Goal: Contribute content: Contribute content

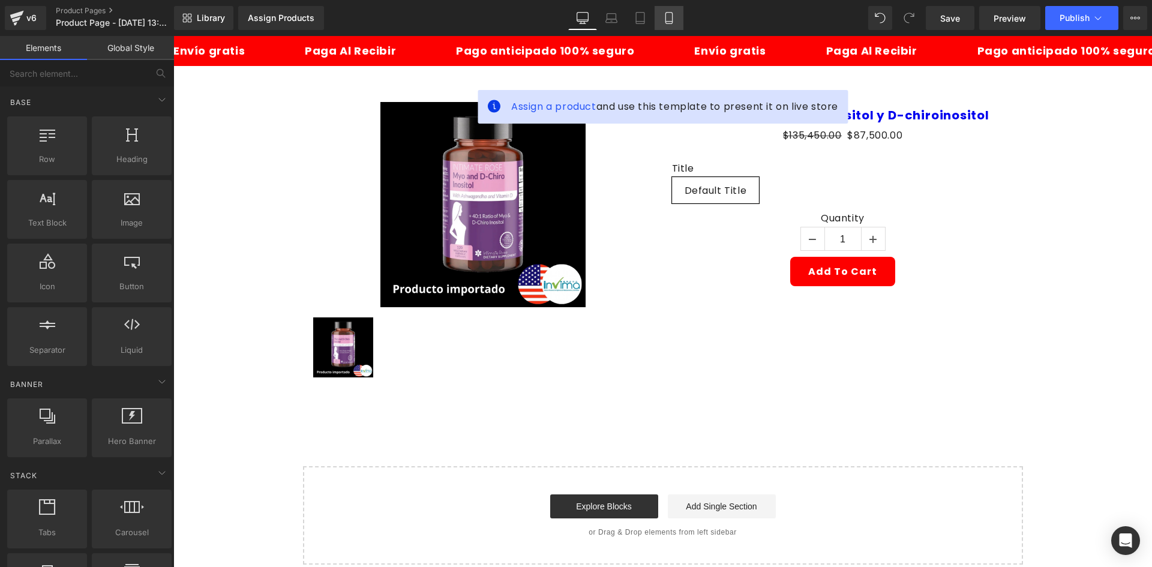
click at [665, 11] on link "Mobile" at bounding box center [669, 18] width 29 height 24
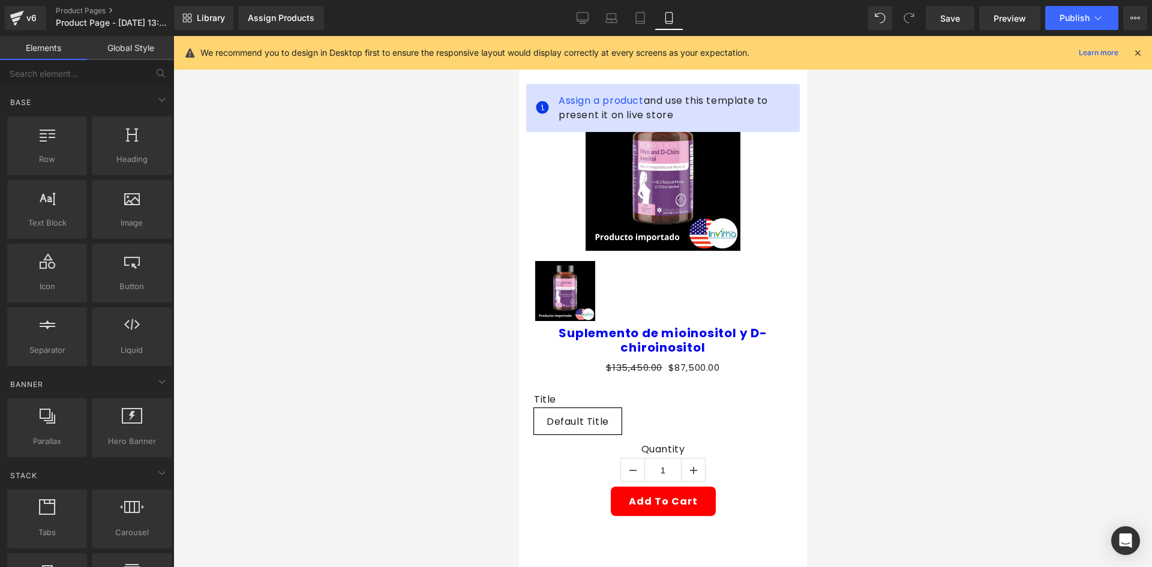
click at [1135, 46] on div at bounding box center [1138, 52] width 10 height 13
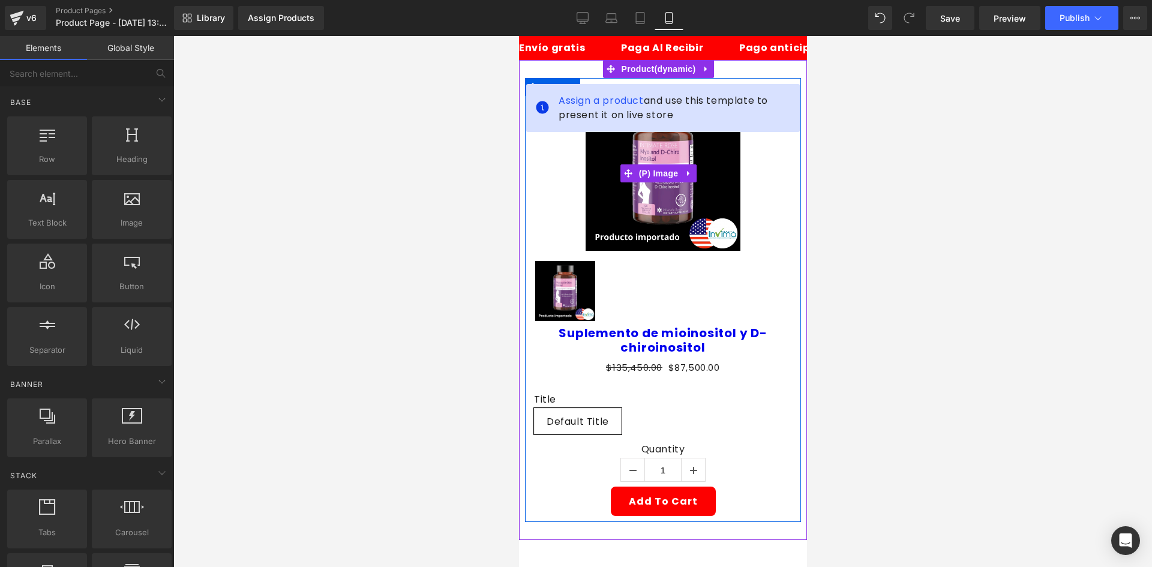
click at [565, 177] on div "Sale Off" at bounding box center [662, 173] width 258 height 155
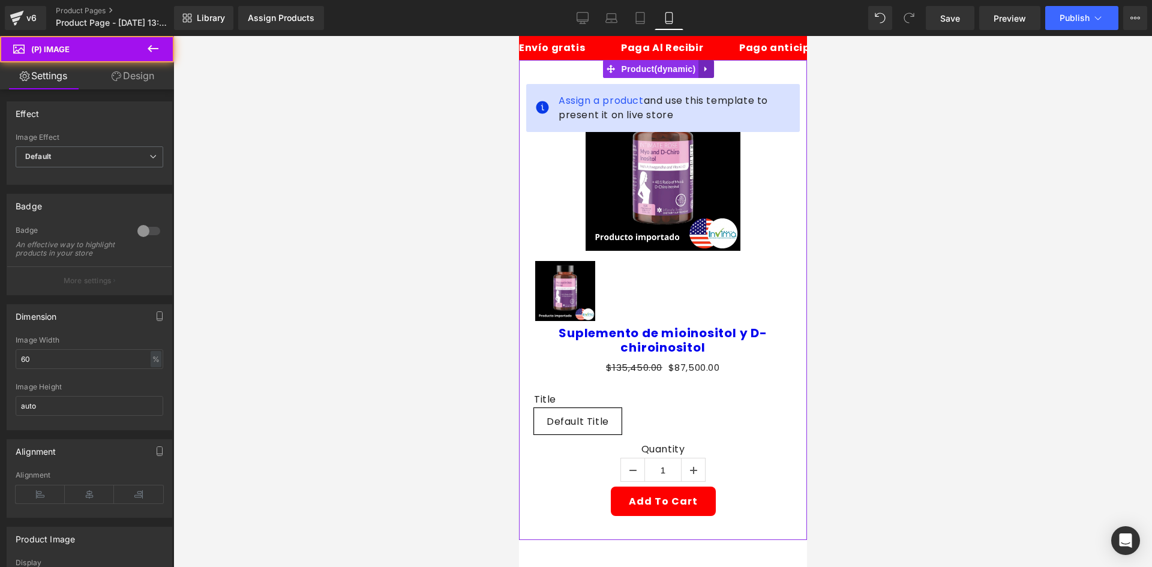
click at [704, 61] on link at bounding box center [706, 69] width 16 height 18
click at [709, 72] on icon at bounding box center [713, 69] width 8 height 9
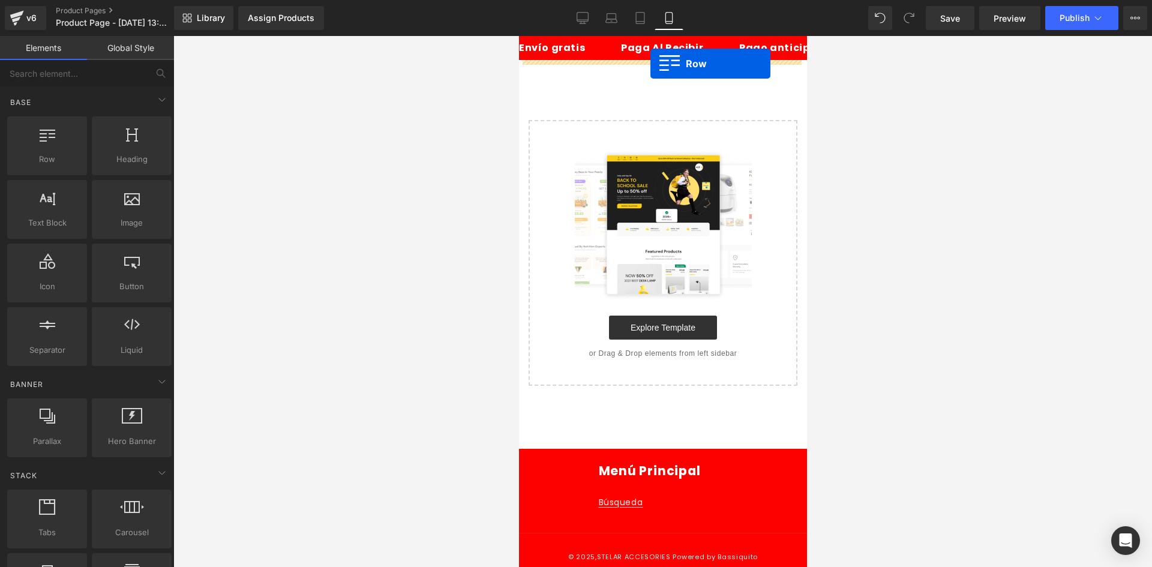
drag, startPoint x: 595, startPoint y: 182, endPoint x: 649, endPoint y: 64, distance: 130.5
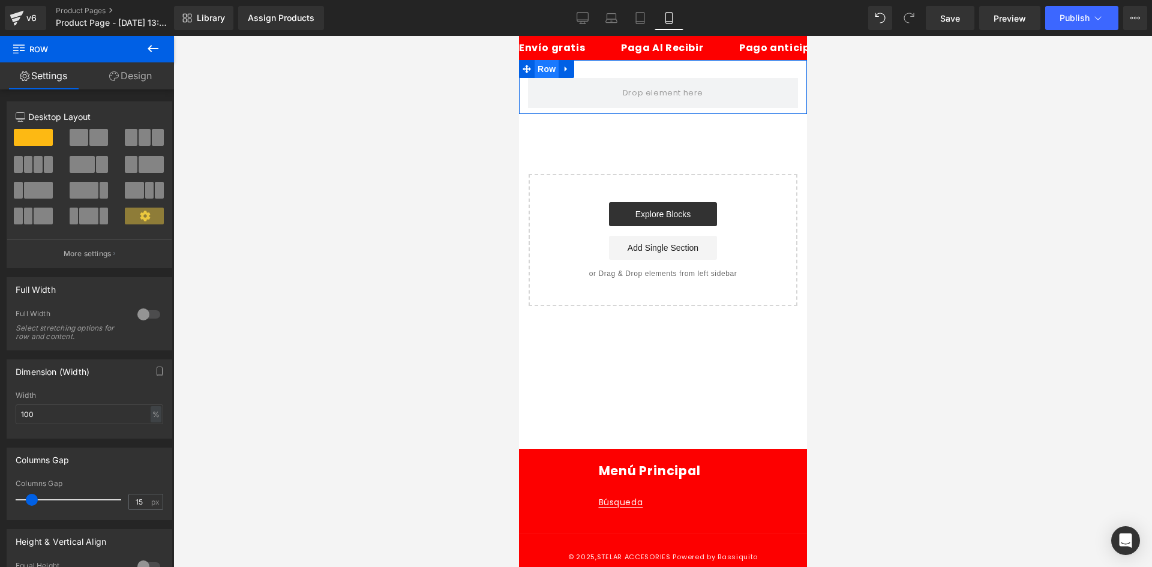
click at [534, 64] on span "Row" at bounding box center [546, 69] width 24 height 18
click at [163, 79] on link "Design" at bounding box center [130, 75] width 87 height 27
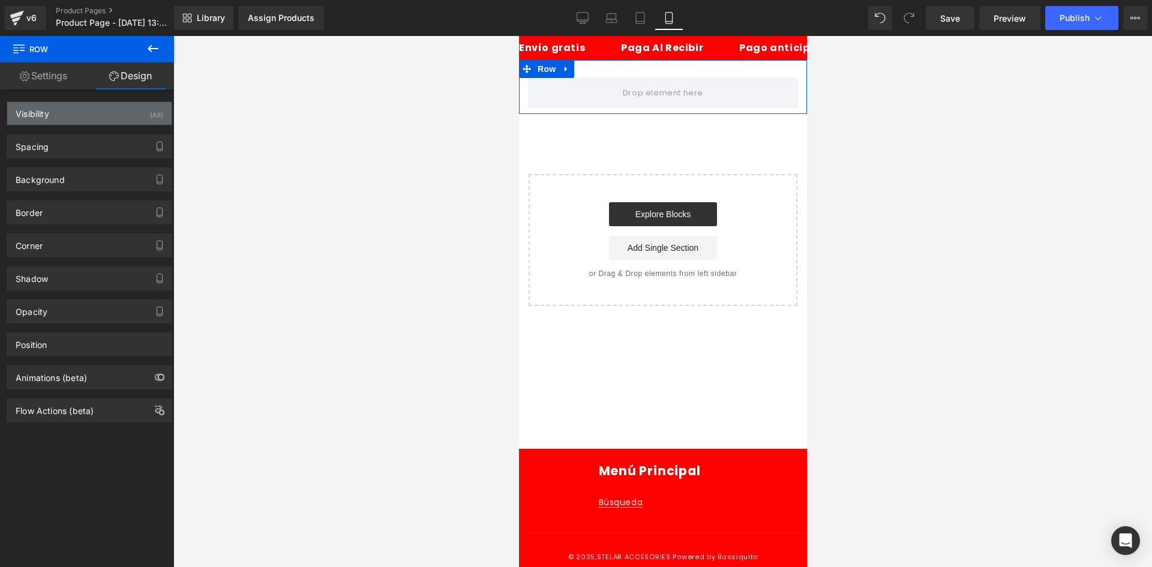
click at [139, 106] on div "Visibility (All)" at bounding box center [89, 113] width 164 height 23
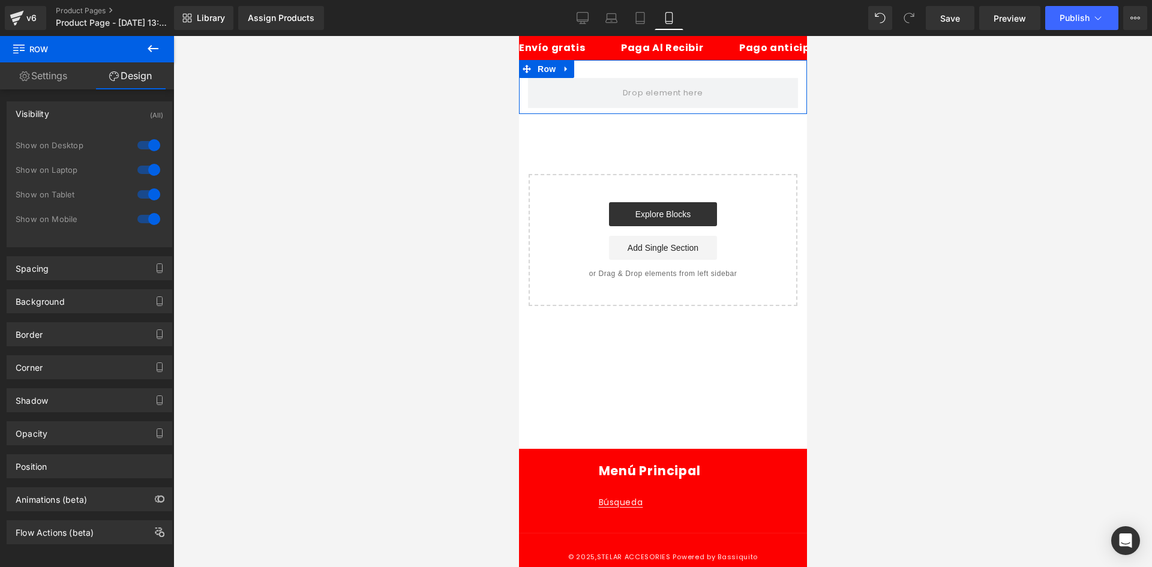
click at [143, 148] on div at bounding box center [148, 145] width 29 height 19
click at [150, 169] on div at bounding box center [148, 169] width 29 height 19
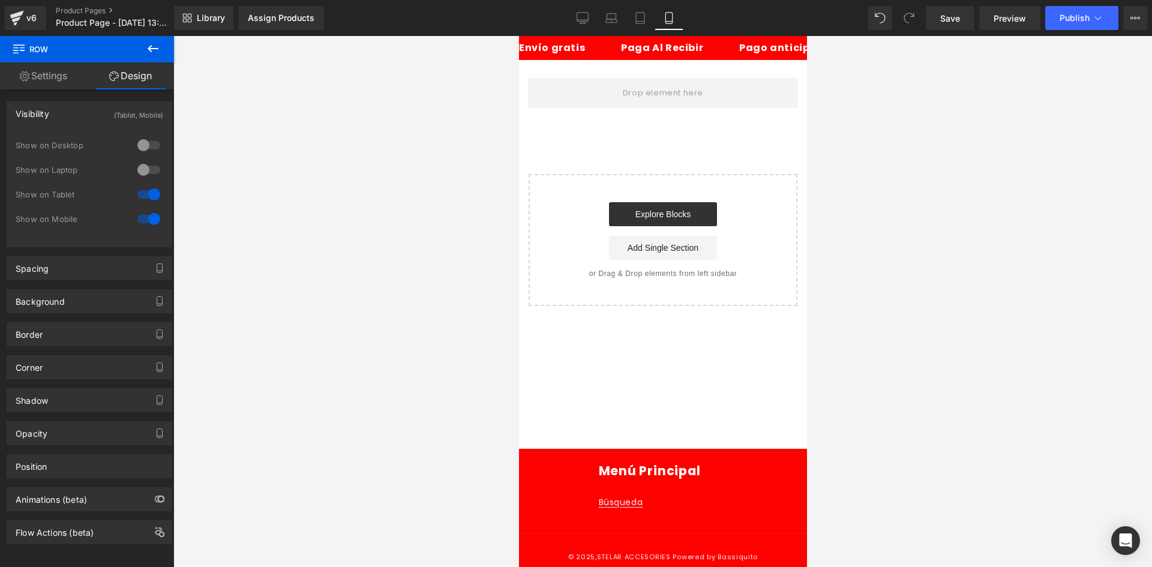
click at [161, 58] on button at bounding box center [153, 49] width 42 height 26
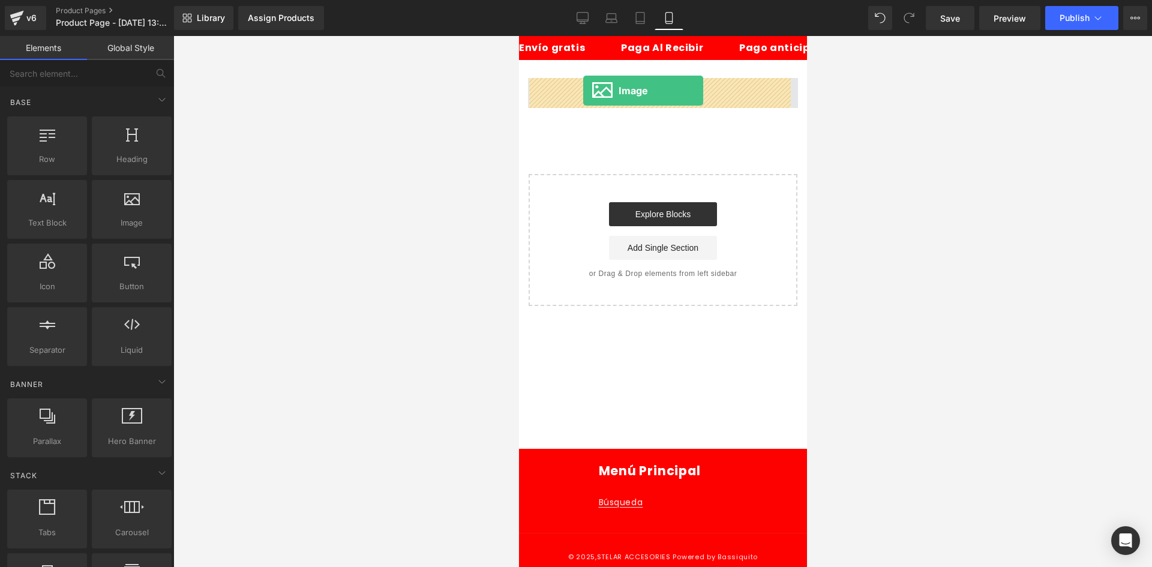
drag, startPoint x: 633, startPoint y: 257, endPoint x: 583, endPoint y: 91, distance: 174.2
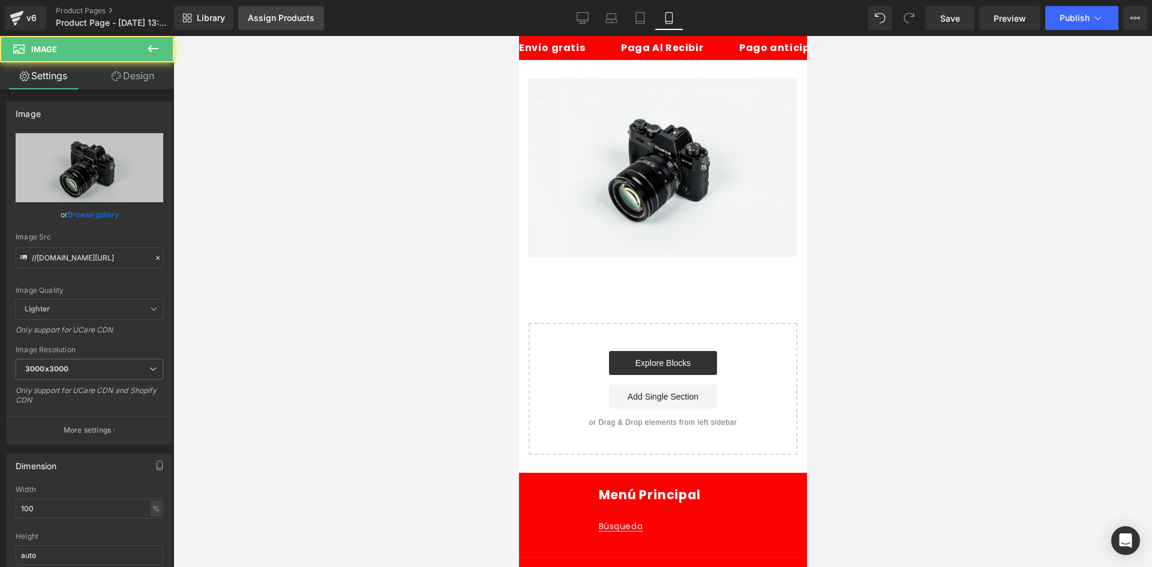
click at [311, 22] on div "Assign Products" at bounding box center [281, 18] width 67 height 10
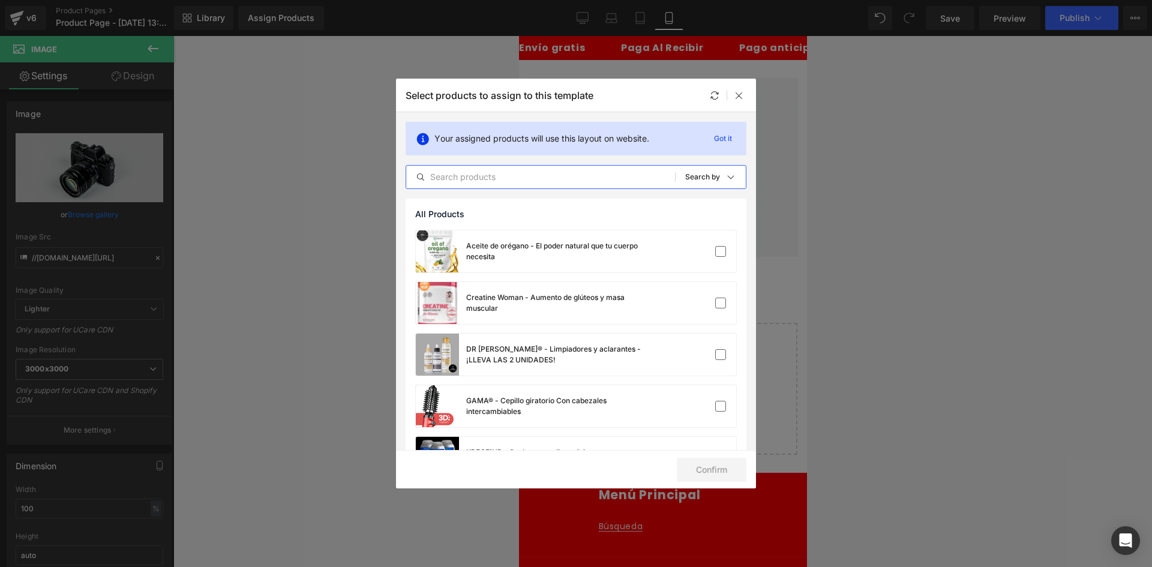
click at [499, 172] on input "text" at bounding box center [540, 177] width 269 height 14
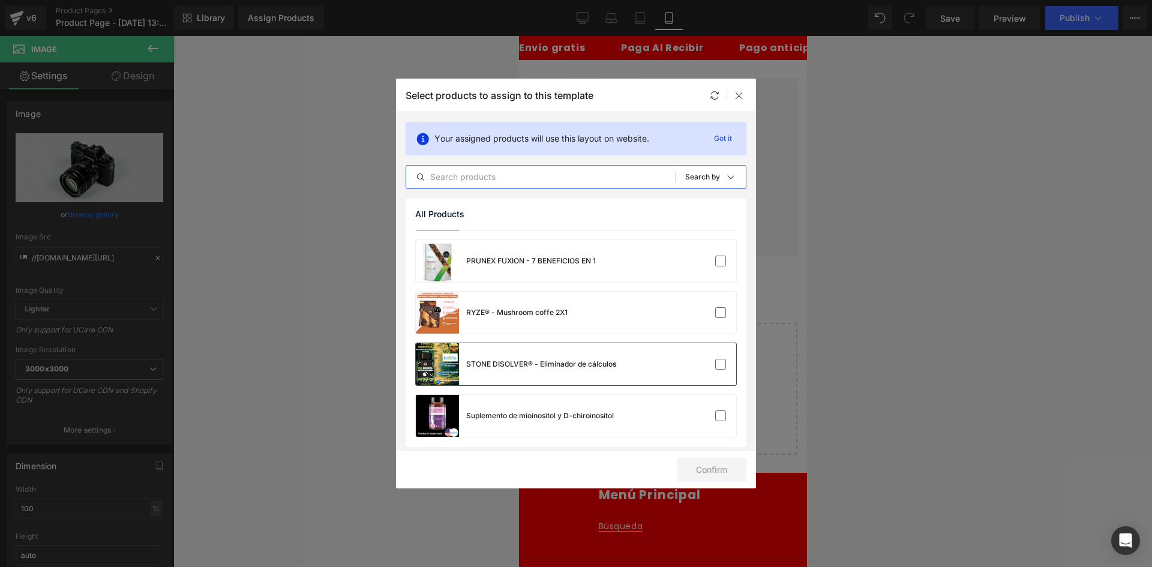
scroll to position [459, 0]
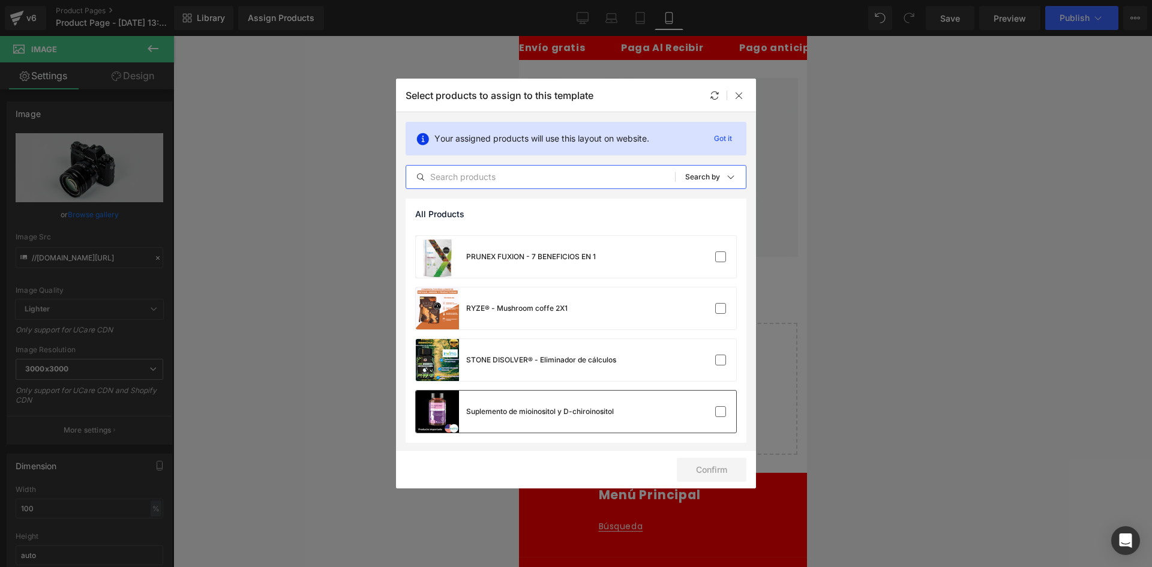
click at [476, 404] on div "Suplemento de mioinositol y D-chiroinositol" at bounding box center [515, 412] width 198 height 42
click at [725, 460] on button "Confirm" at bounding box center [712, 470] width 70 height 24
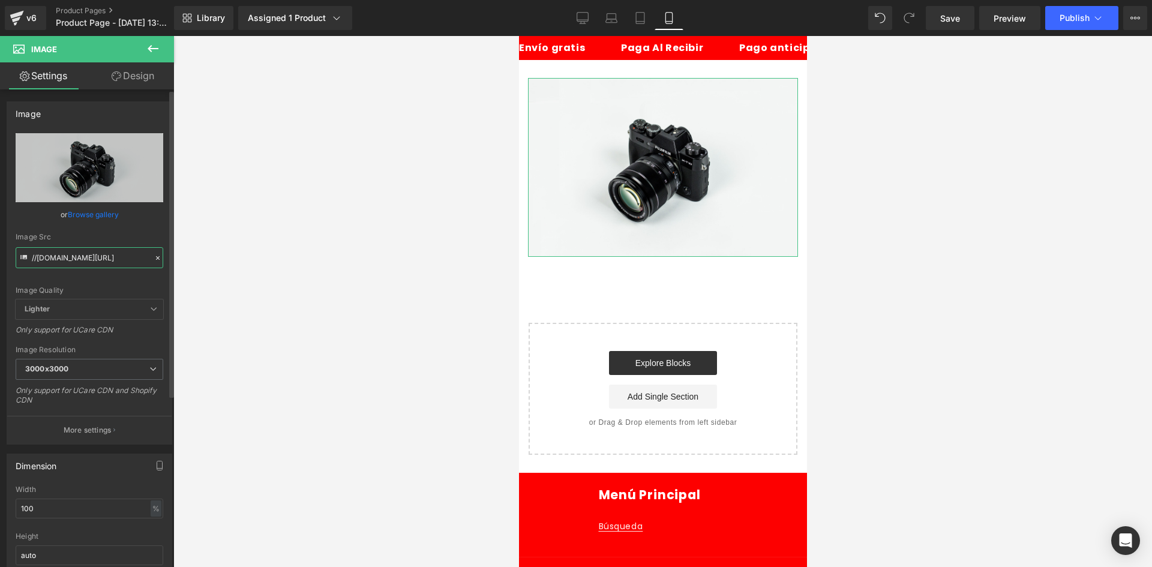
click at [80, 261] on input "//[DOMAIN_NAME][URL]" at bounding box center [90, 257] width 148 height 21
paste input "[URL][DOMAIN_NAME]"
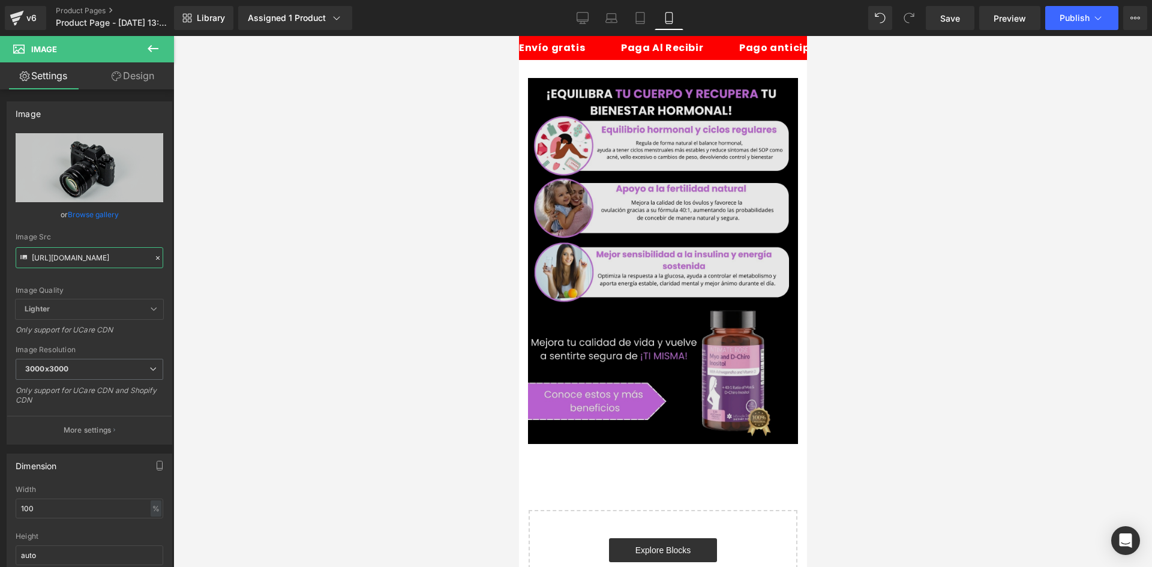
type input "[URL][DOMAIN_NAME]"
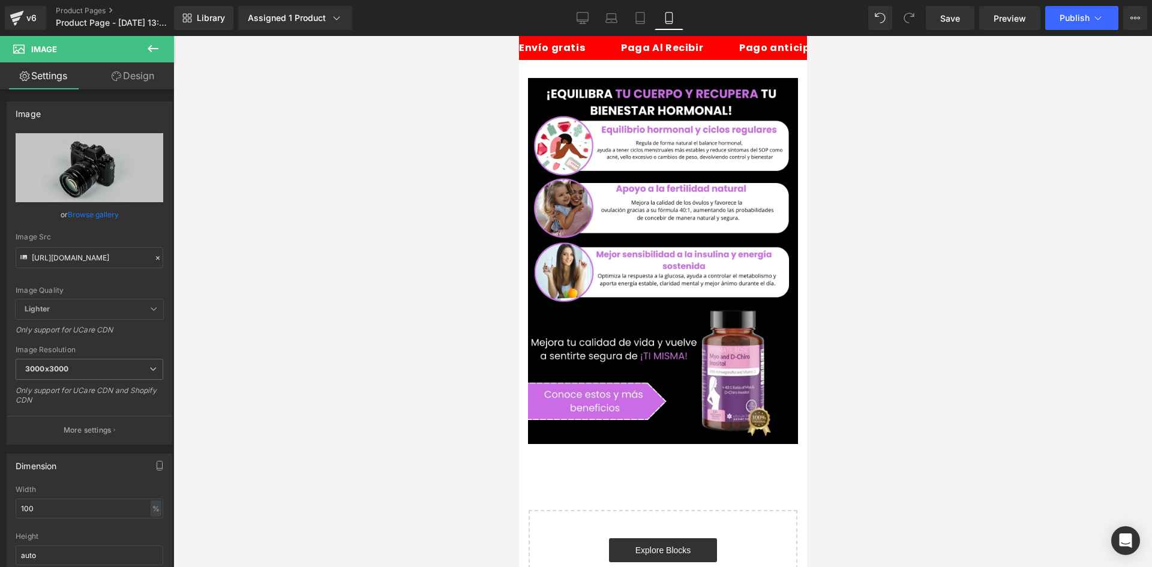
drag, startPoint x: 1035, startPoint y: 197, endPoint x: 530, endPoint y: 160, distance: 507.1
click at [530, 160] on div "Image" at bounding box center [662, 261] width 270 height 366
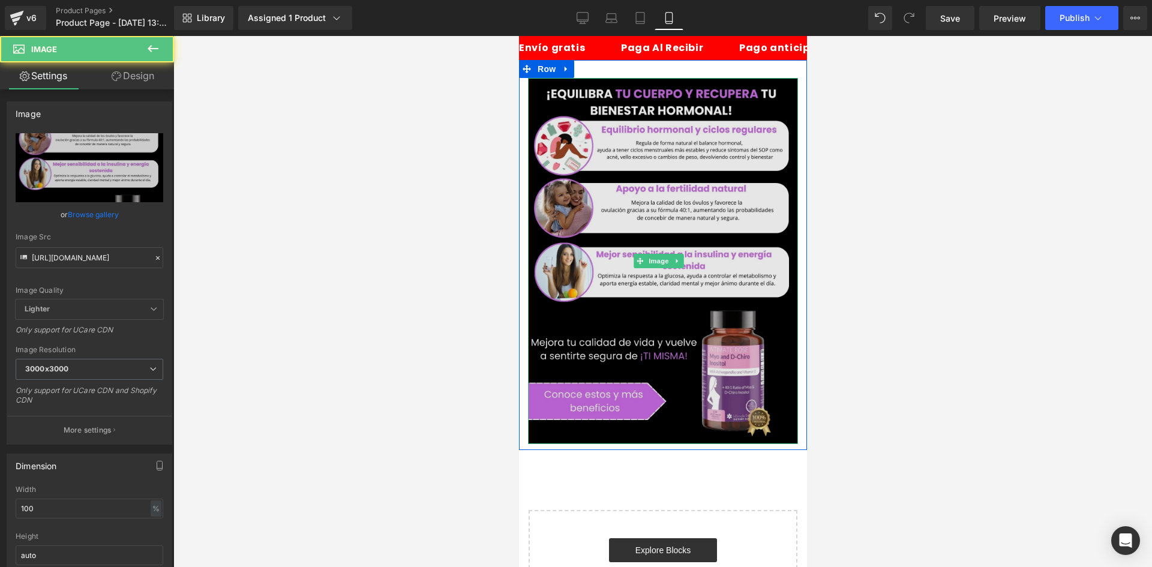
click at [614, 163] on img at bounding box center [662, 261] width 270 height 366
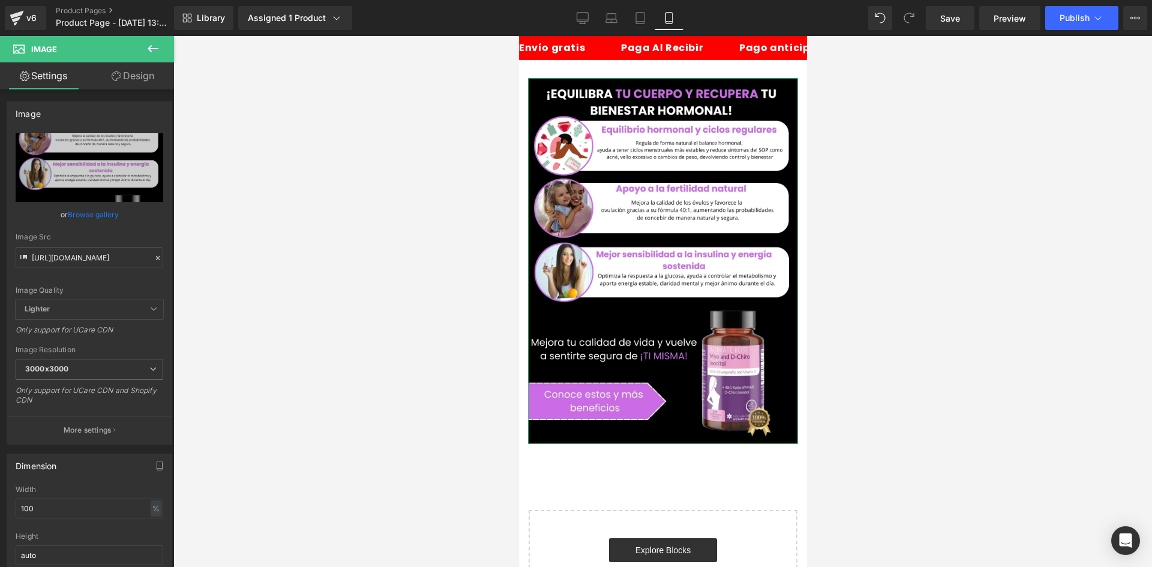
click at [128, 83] on link "Design" at bounding box center [132, 75] width 87 height 27
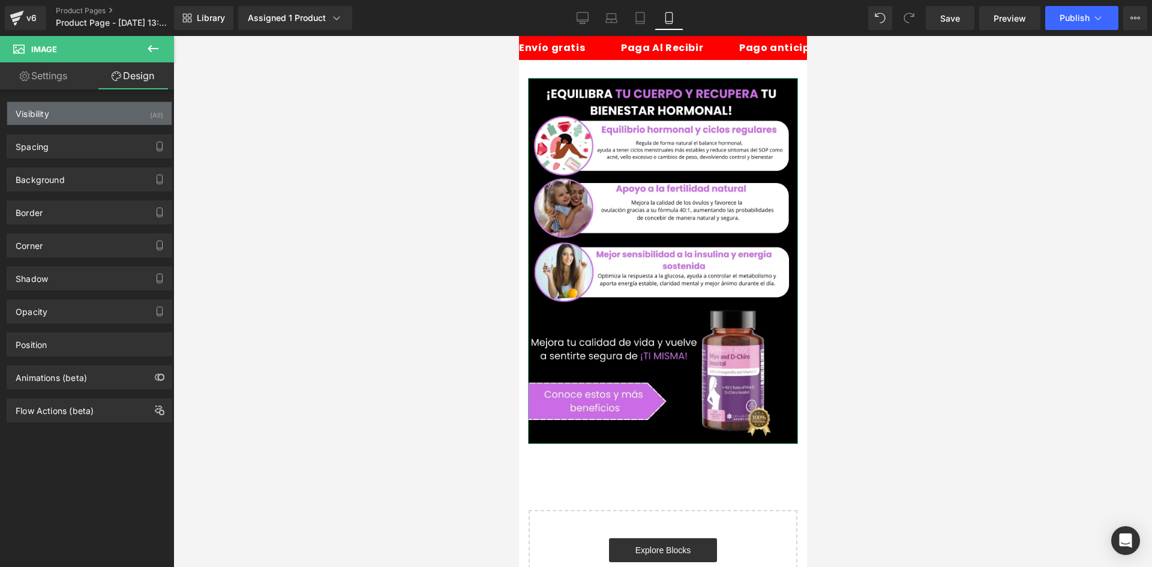
click at [129, 112] on div "Visibility (All)" at bounding box center [89, 113] width 164 height 23
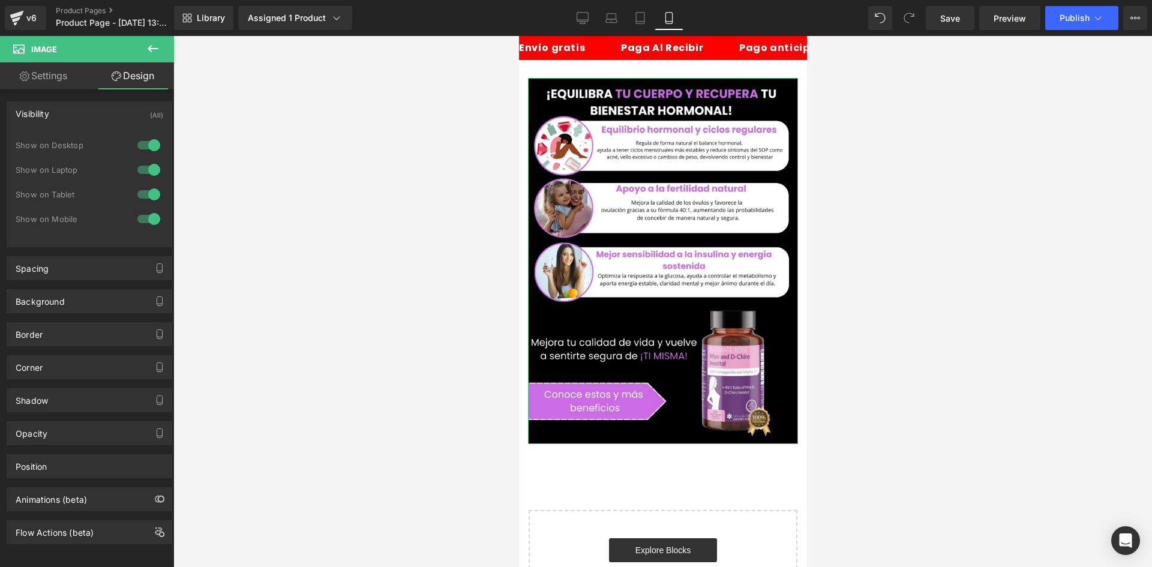
click at [145, 140] on div at bounding box center [148, 145] width 29 height 19
drag, startPoint x: 143, startPoint y: 170, endPoint x: 494, endPoint y: 172, distance: 350.4
click at [148, 169] on div at bounding box center [148, 169] width 29 height 19
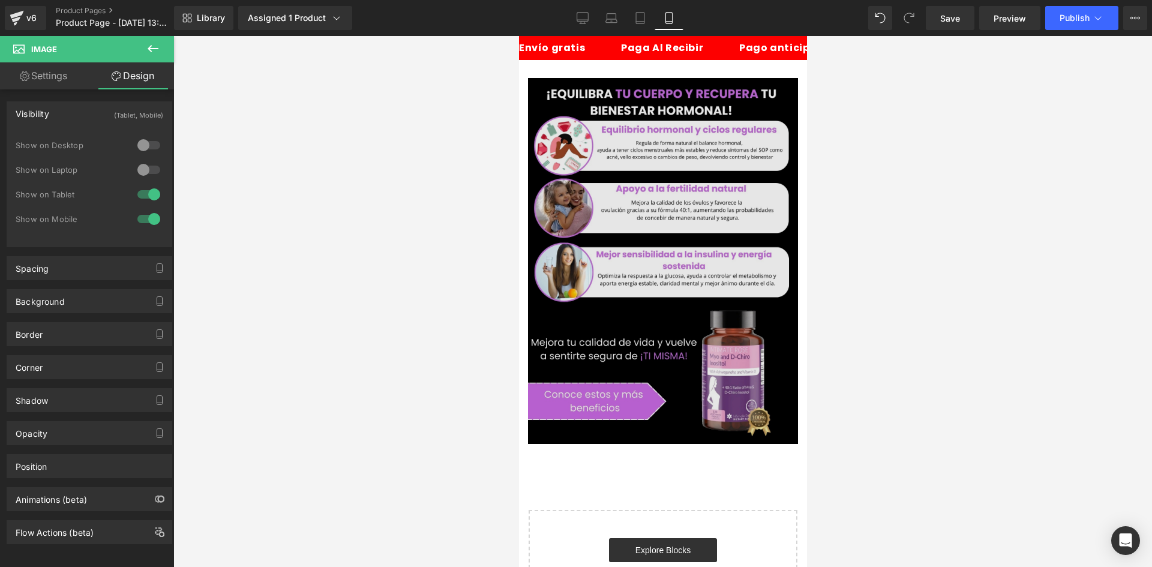
click at [632, 183] on img at bounding box center [662, 261] width 270 height 366
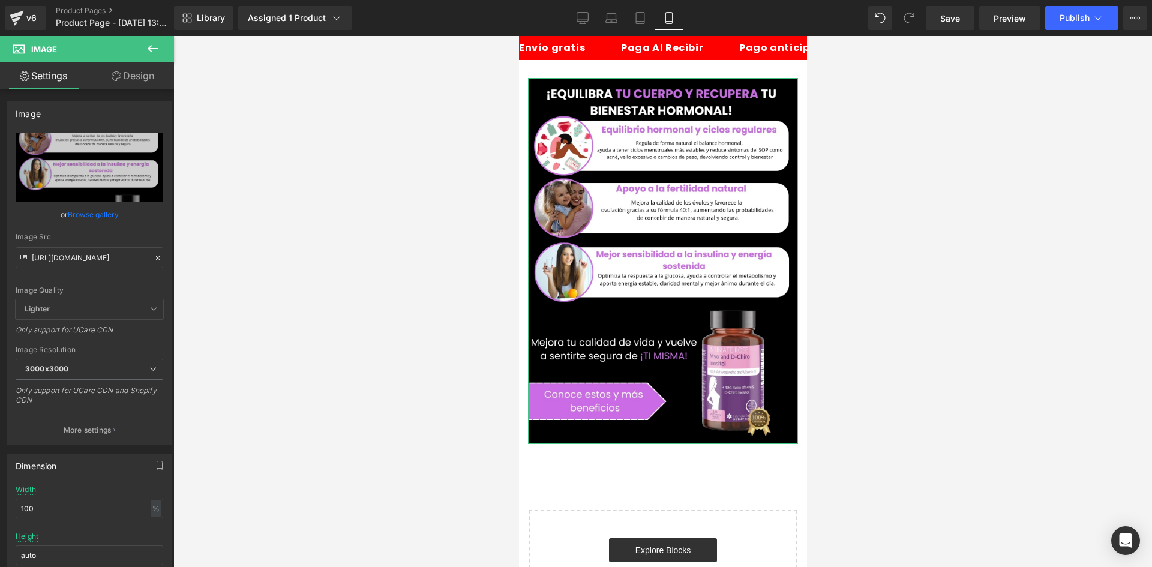
click at [135, 82] on link "Design" at bounding box center [132, 75] width 87 height 27
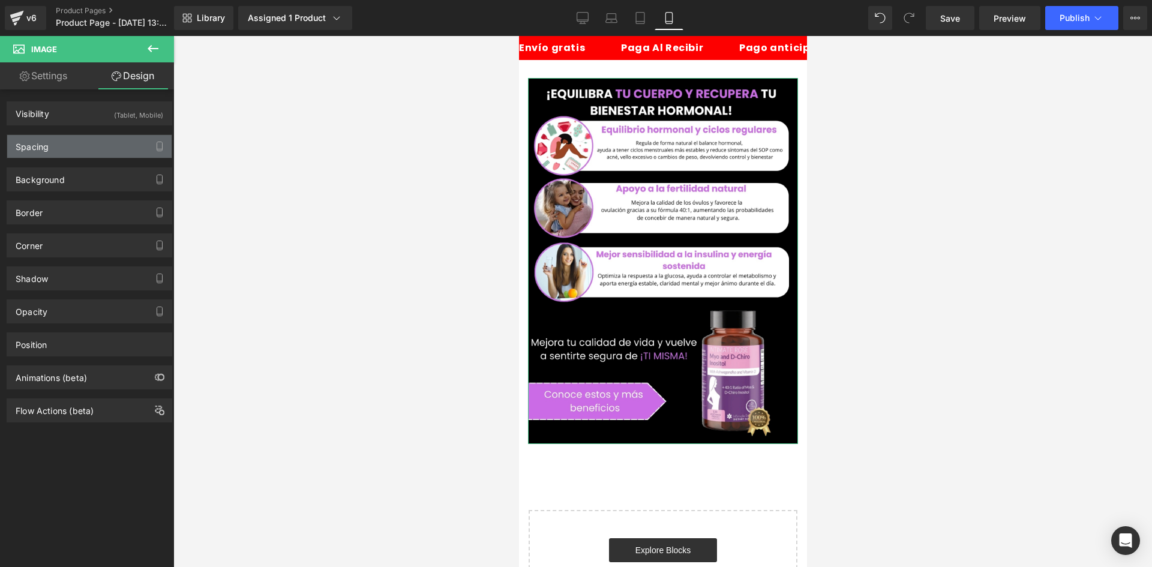
click at [84, 151] on div "Spacing" at bounding box center [89, 146] width 164 height 23
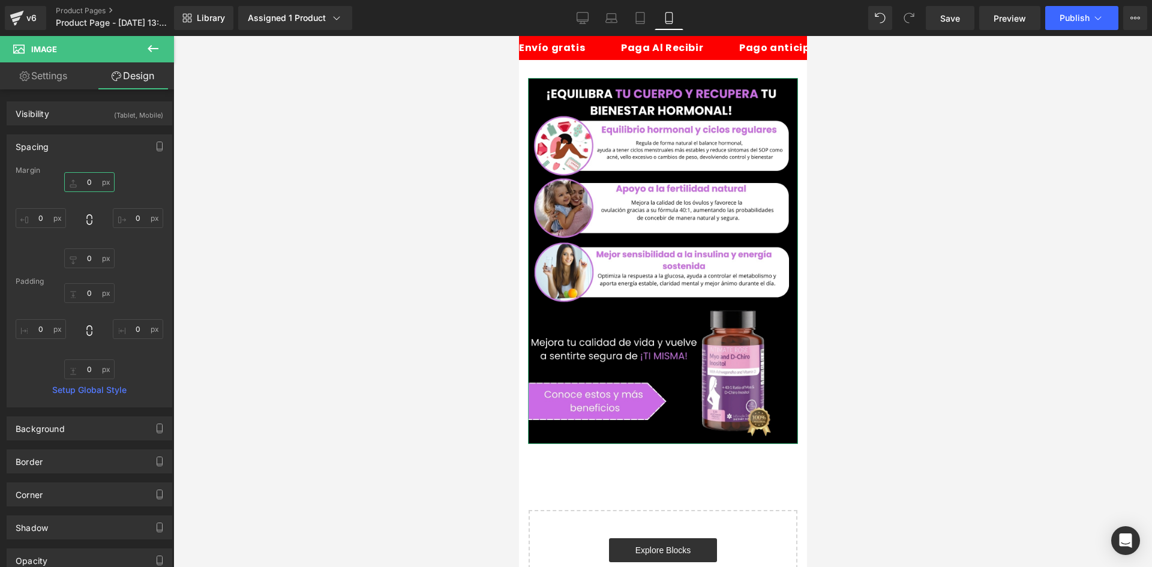
click at [103, 189] on input "0" at bounding box center [89, 182] width 50 height 20
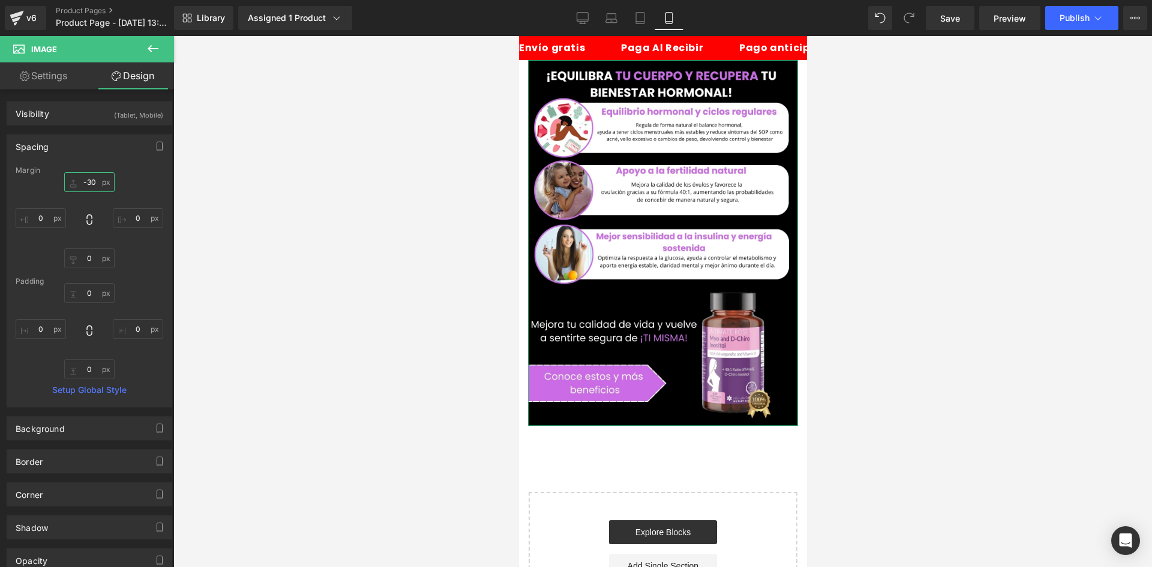
type input "-30"
click at [43, 207] on div "-30 -30 0px 0 0px 0 0px 0" at bounding box center [90, 220] width 148 height 96
click at [44, 212] on input "0" at bounding box center [41, 218] width 50 height 20
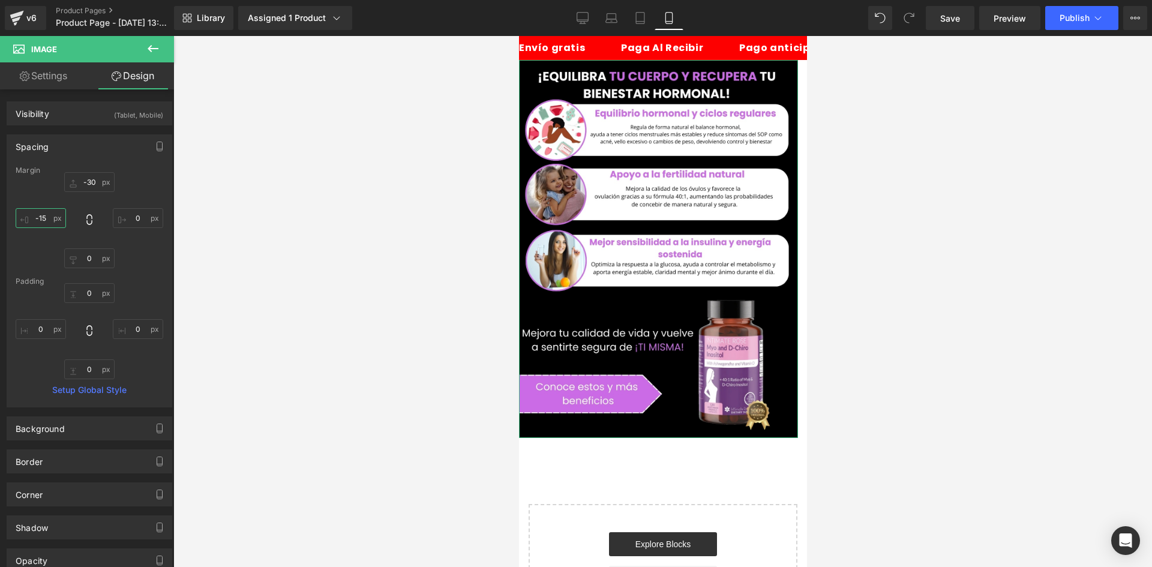
type input "-15"
click at [139, 206] on div "-30 -30 0px 0 0px 0 -15 -15" at bounding box center [90, 220] width 148 height 96
click at [140, 209] on input "0" at bounding box center [138, 218] width 50 height 20
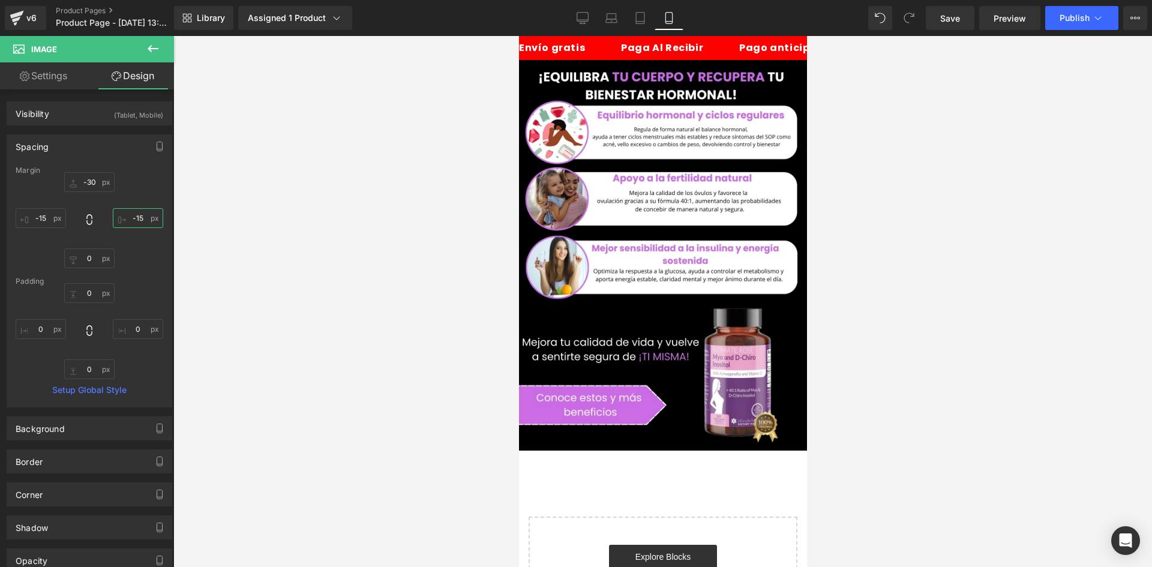
type input "-15"
click at [152, 53] on icon at bounding box center [153, 48] width 14 height 14
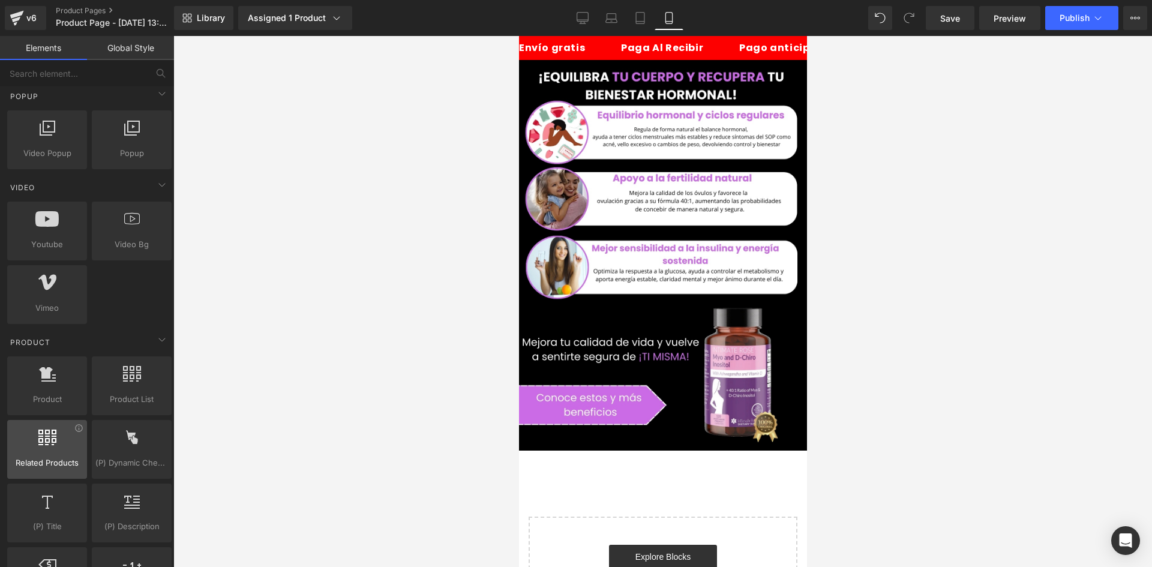
scroll to position [840, 0]
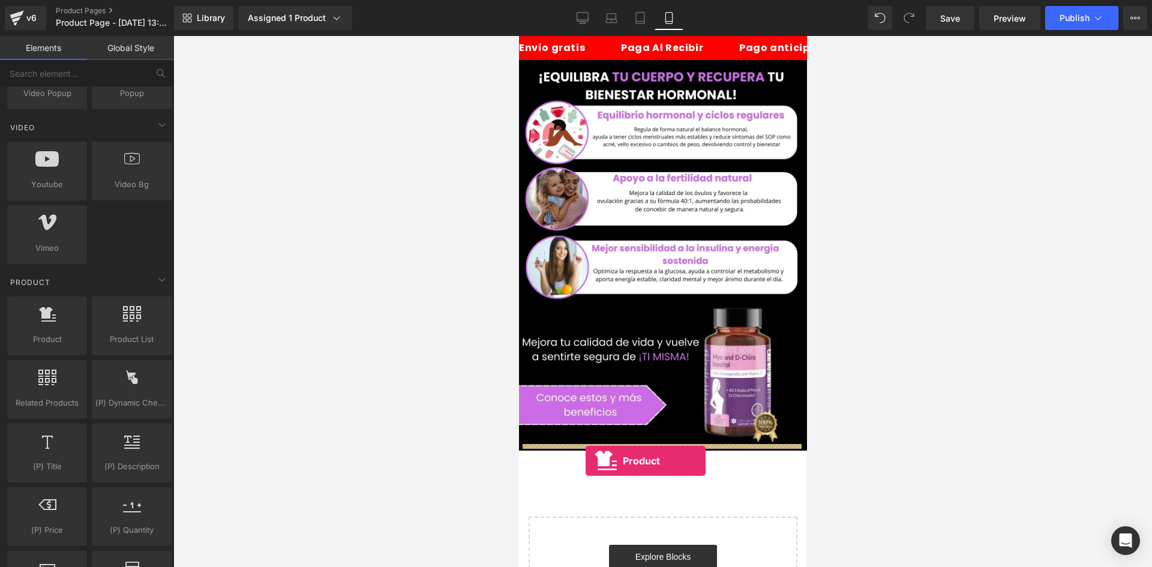
drag, startPoint x: 578, startPoint y: 370, endPoint x: 585, endPoint y: 461, distance: 90.9
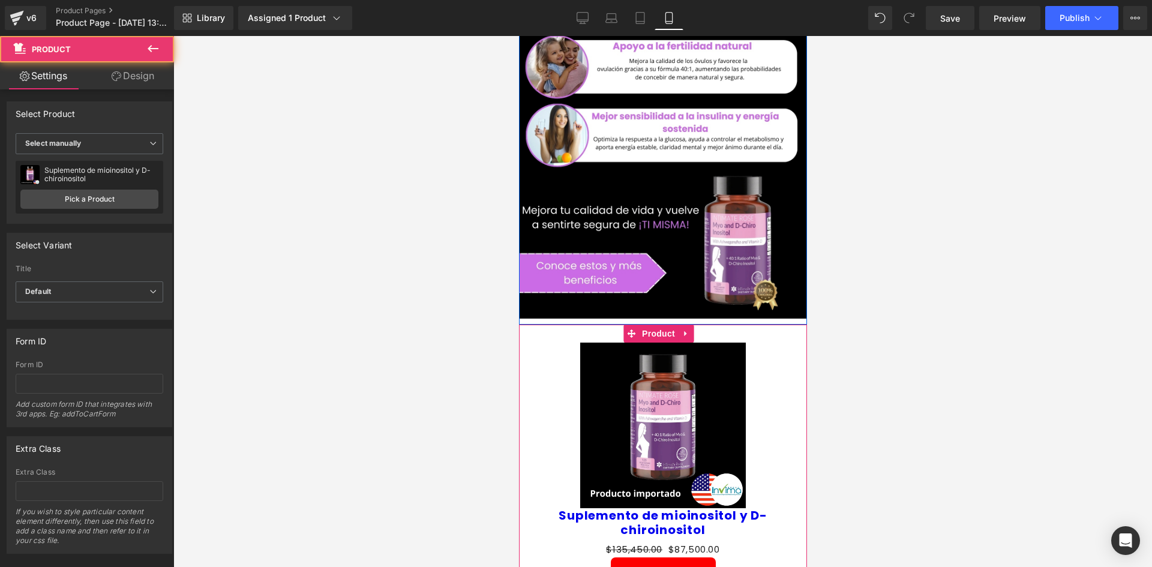
scroll to position [180, 0]
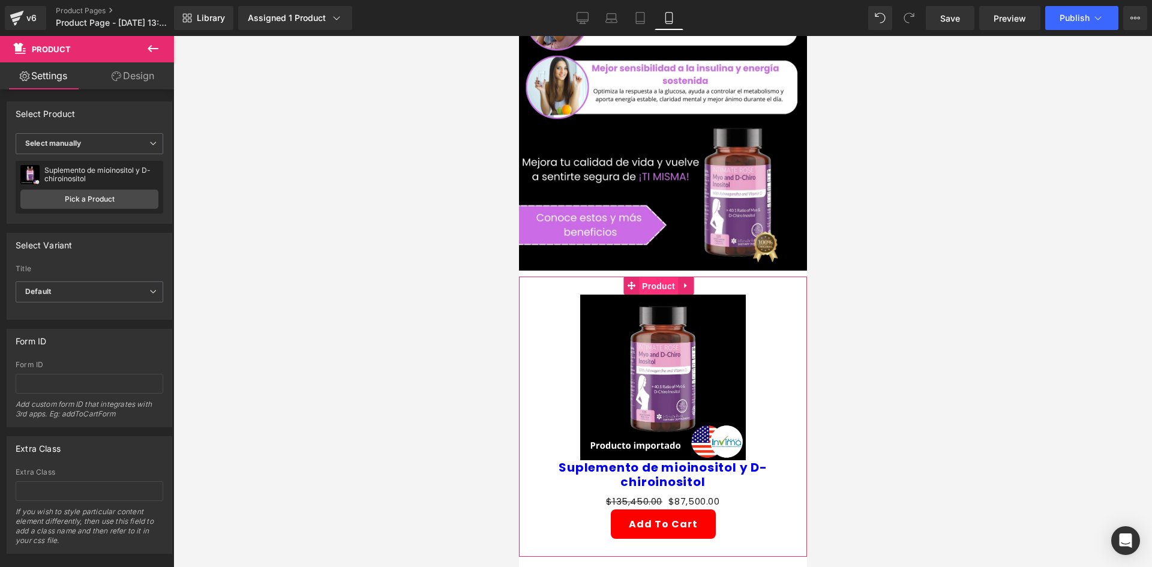
click at [655, 277] on span "Product" at bounding box center [657, 286] width 39 height 18
drag, startPoint x: 144, startPoint y: 75, endPoint x: 151, endPoint y: 98, distance: 24.5
click at [143, 75] on link "Design" at bounding box center [132, 75] width 87 height 27
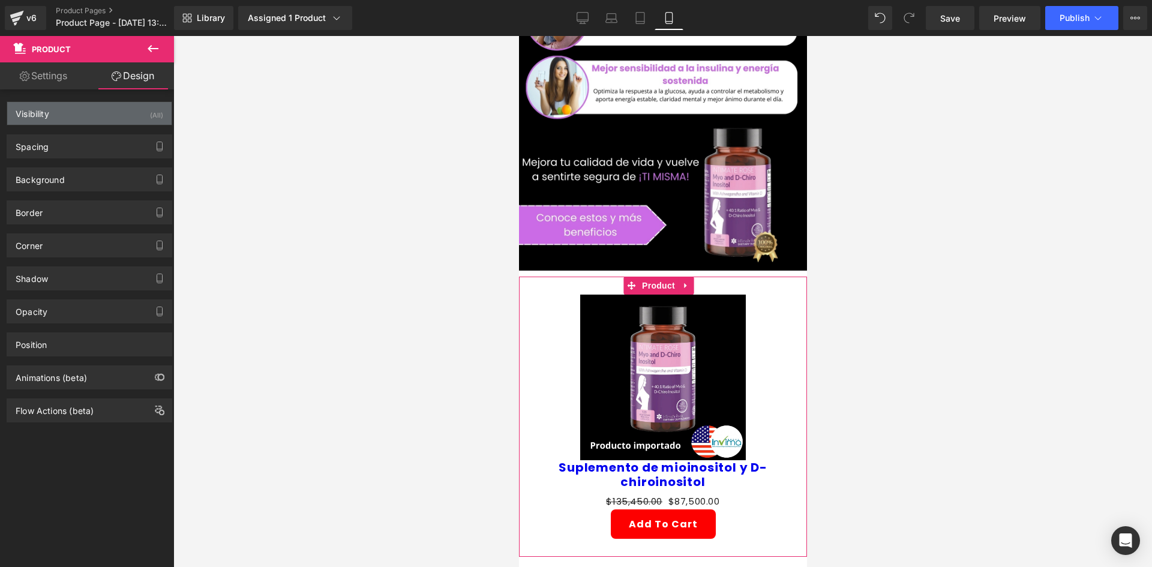
drag, startPoint x: 122, startPoint y: 115, endPoint x: 129, endPoint y: 121, distance: 8.9
click at [122, 115] on div "Visibility (All)" at bounding box center [89, 113] width 164 height 23
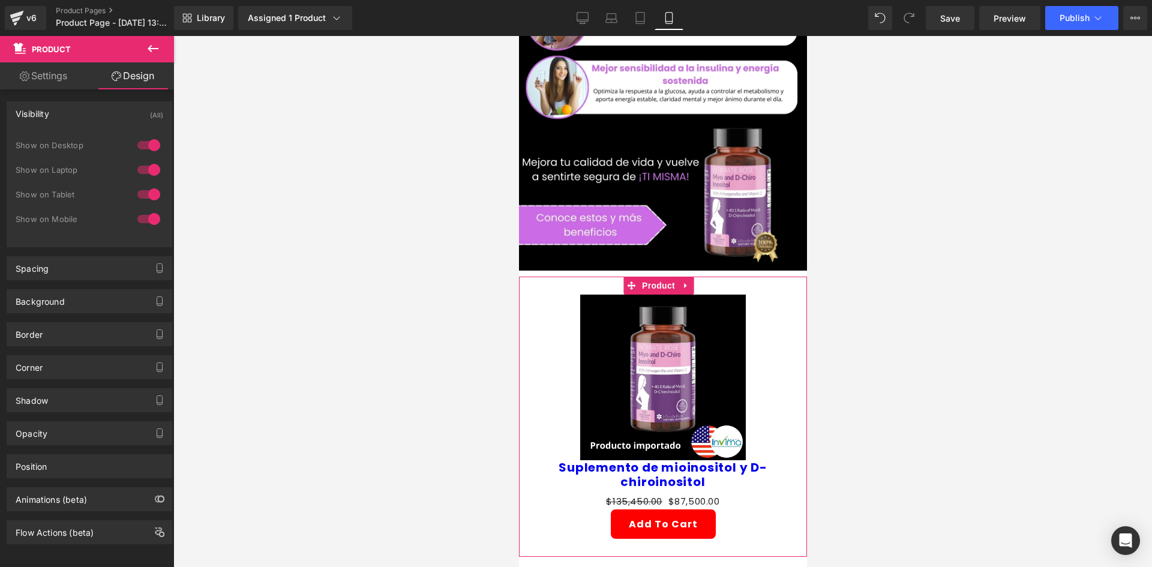
drag, startPoint x: 146, startPoint y: 137, endPoint x: 152, endPoint y: 157, distance: 20.7
click at [148, 139] on div at bounding box center [148, 145] width 29 height 19
click at [152, 161] on div at bounding box center [148, 169] width 29 height 19
click at [57, 73] on link "Settings" at bounding box center [43, 75] width 87 height 27
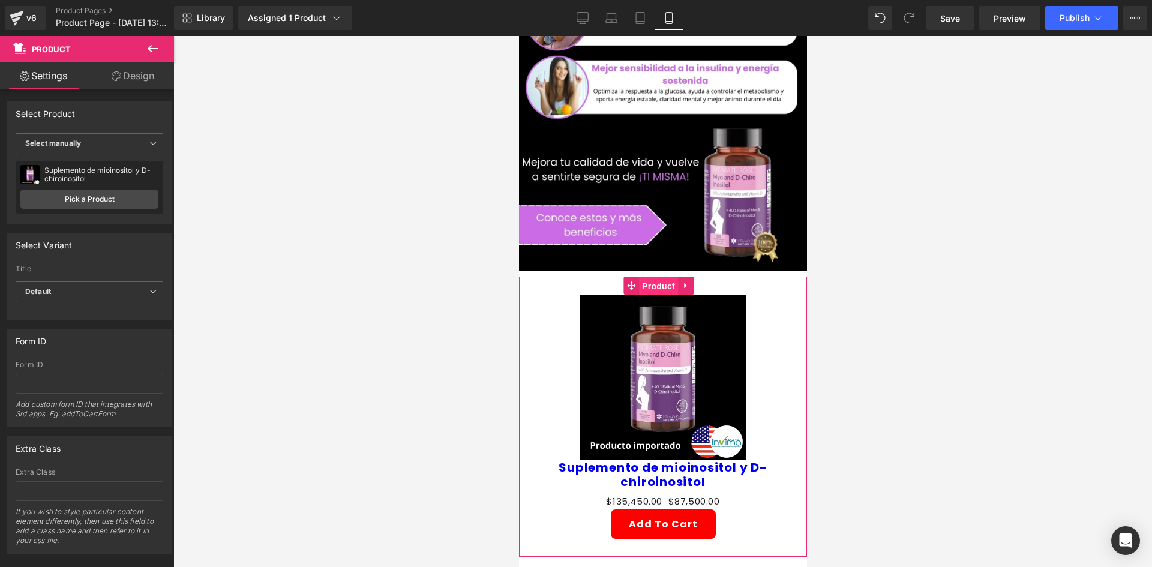
click at [664, 277] on span "Product" at bounding box center [657, 286] width 39 height 18
click at [109, 73] on link "Design" at bounding box center [132, 75] width 87 height 27
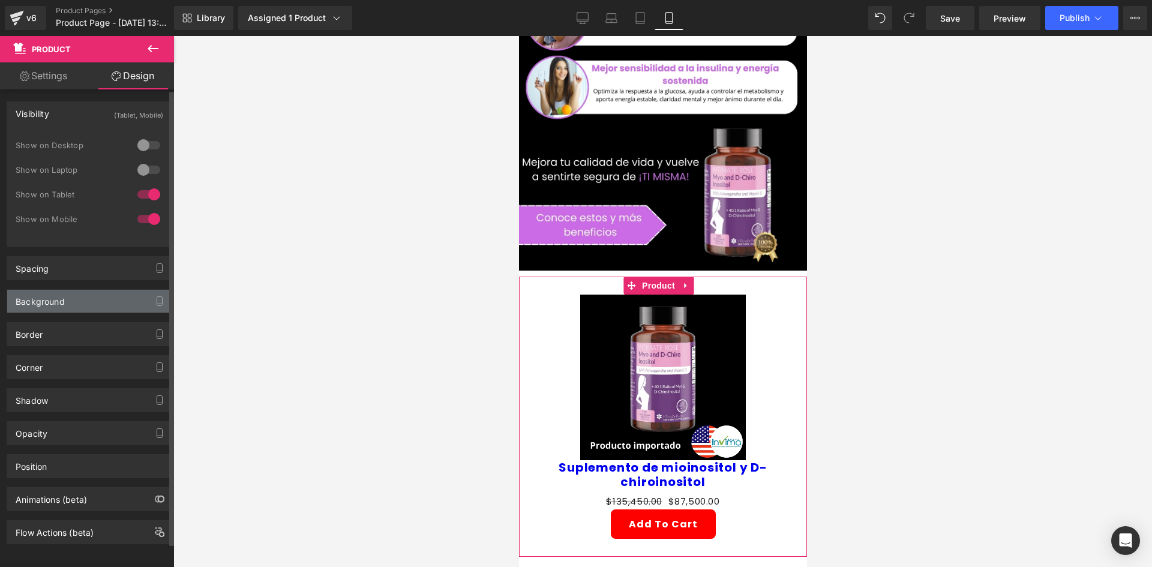
click at [67, 304] on div "Background" at bounding box center [89, 301] width 164 height 23
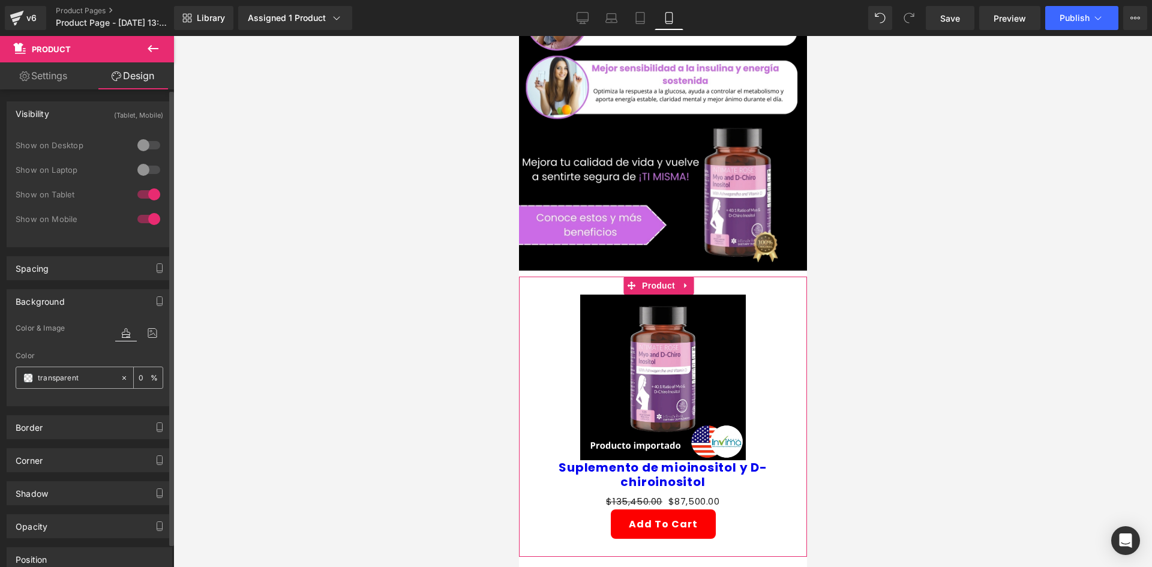
click at [78, 388] on div "transparent 0 %" at bounding box center [90, 378] width 148 height 22
click at [76, 378] on input "transparent" at bounding box center [76, 377] width 77 height 13
type input "000"
type input "100"
type input "0000"
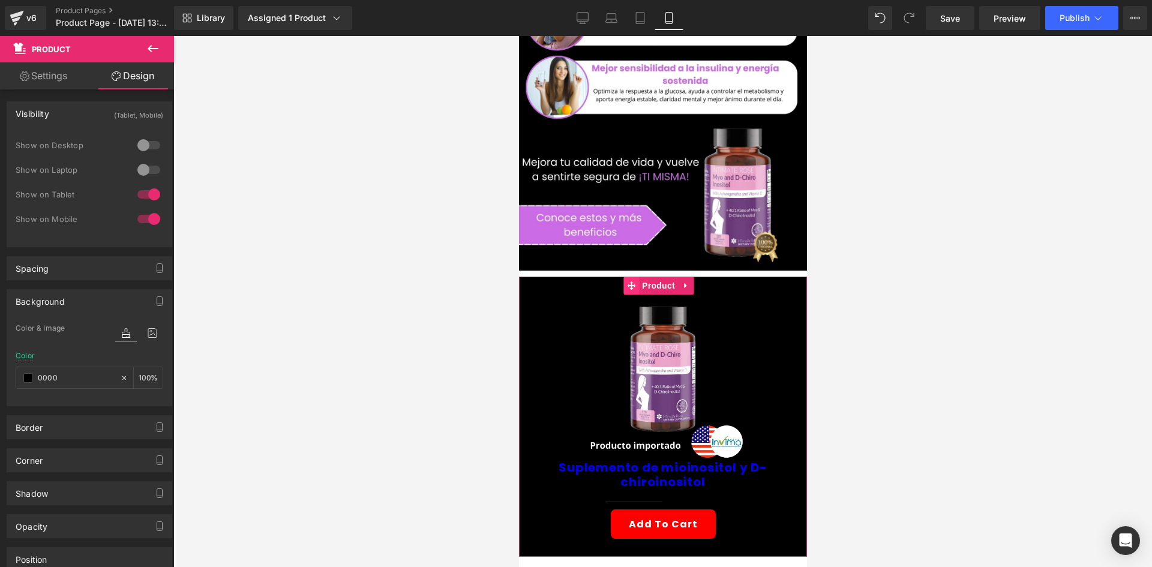
click at [637, 277] on span at bounding box center [631, 286] width 16 height 18
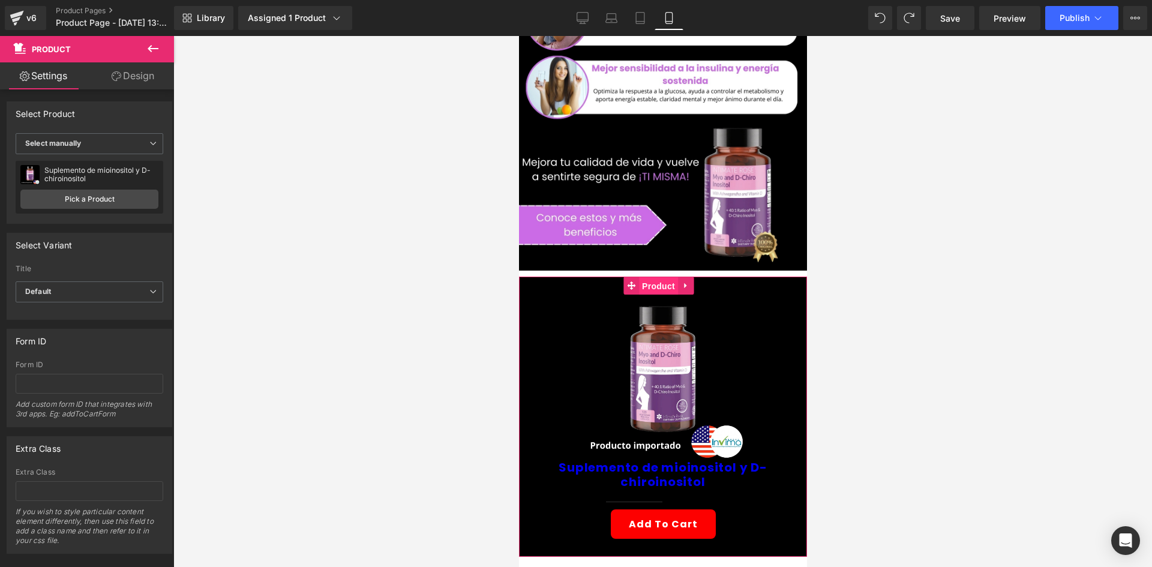
click at [655, 277] on span "Product" at bounding box center [657, 286] width 39 height 18
click at [150, 77] on link "Design" at bounding box center [132, 75] width 87 height 27
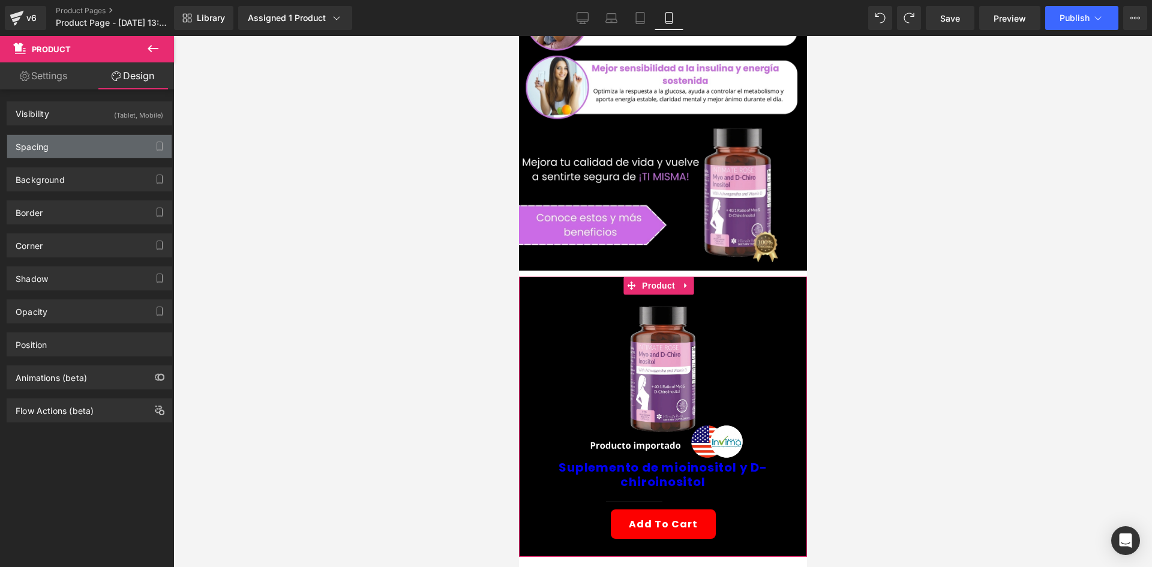
click at [122, 143] on div "Spacing" at bounding box center [89, 146] width 164 height 23
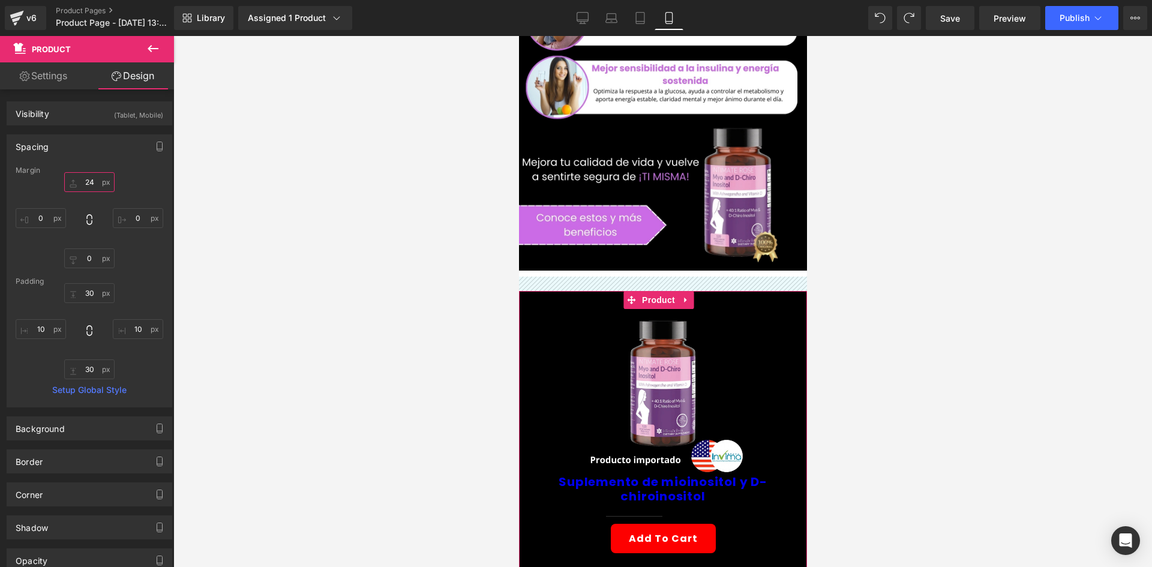
click at [82, 183] on input "24" at bounding box center [89, 182] width 50 height 20
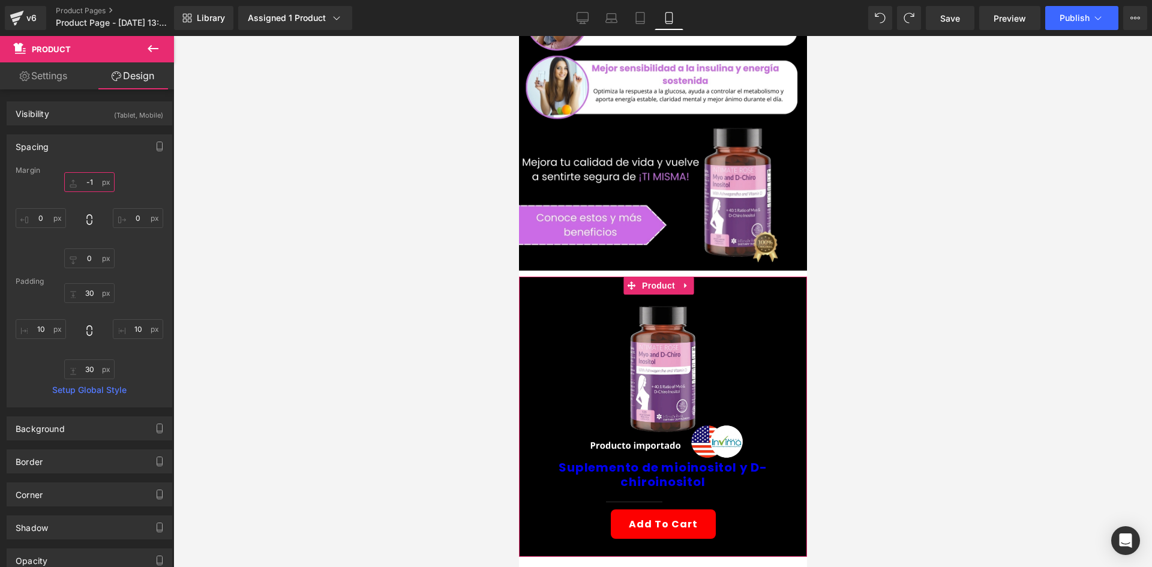
type input "-10"
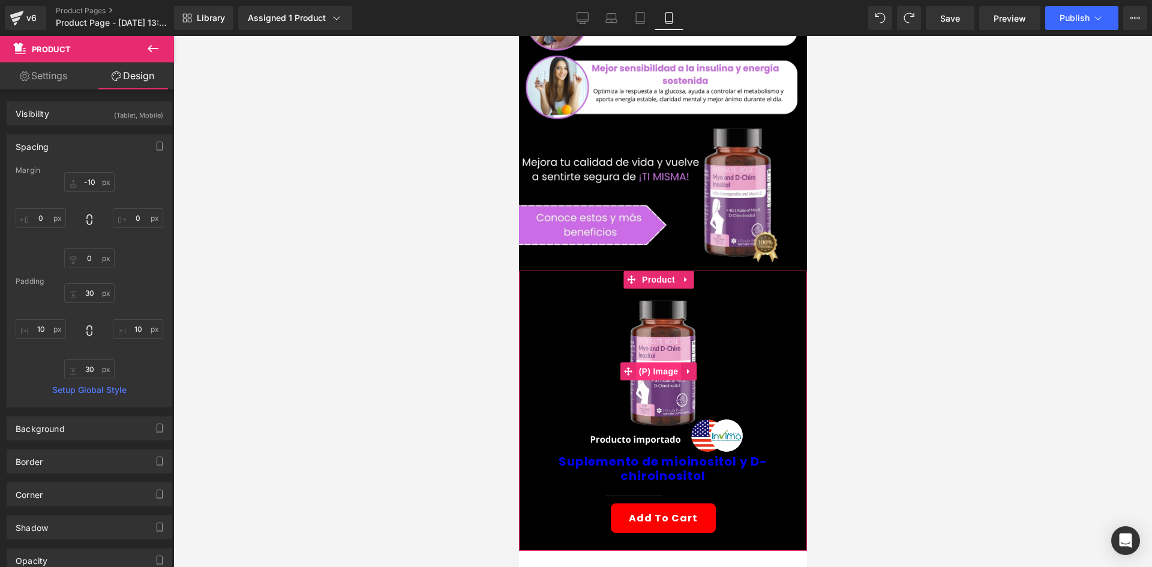
click at [651, 362] on span "(P) Image" at bounding box center [658, 371] width 46 height 18
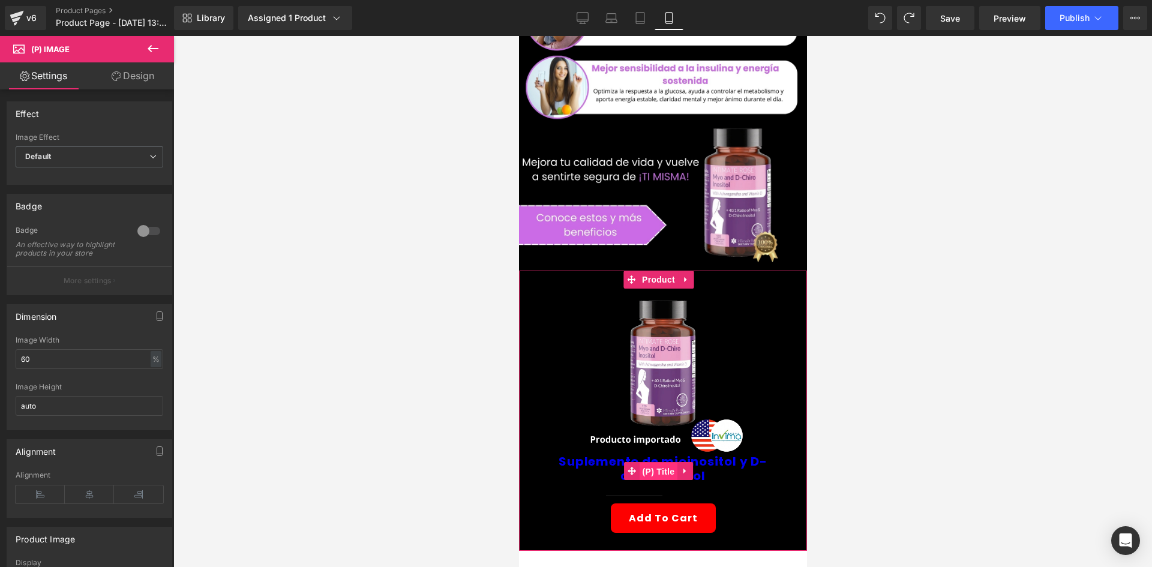
click at [663, 463] on span "(P) Title" at bounding box center [658, 472] width 38 height 18
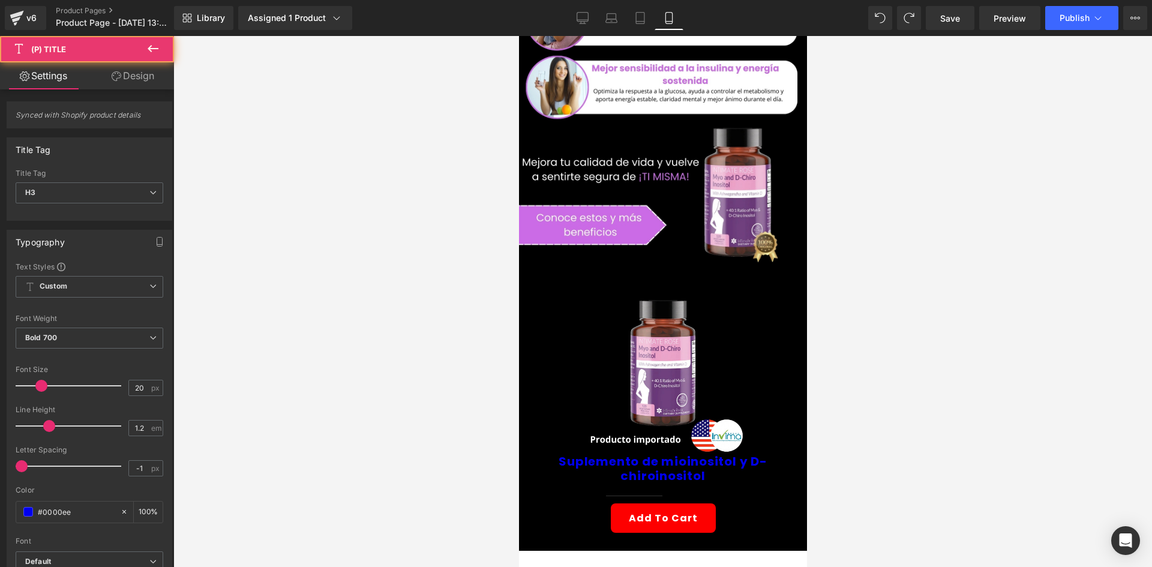
click at [151, 74] on link "Design" at bounding box center [132, 75] width 87 height 27
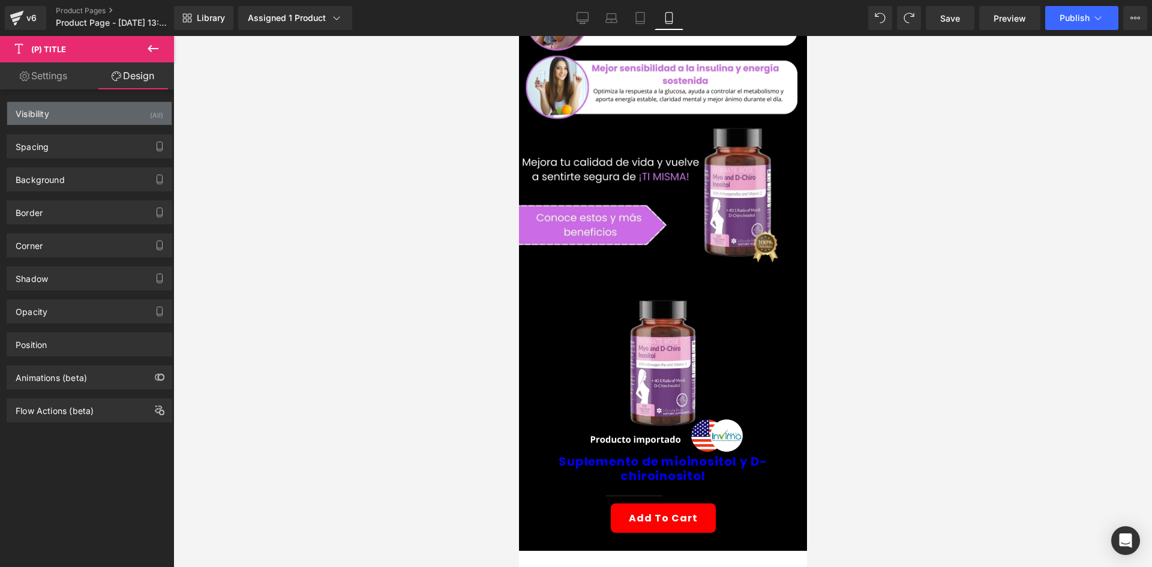
click at [136, 115] on div "Visibility (All)" at bounding box center [89, 113] width 164 height 23
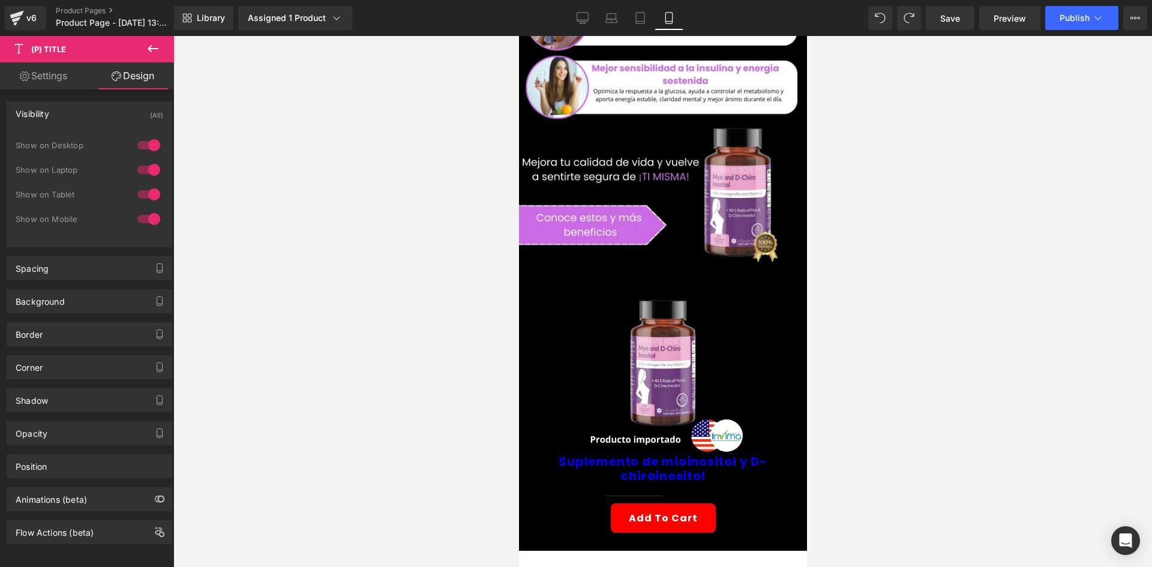
click at [145, 134] on div "1 Show on Desktop 1 Show on Laptop 1 Show on Tablet 1 Show on Mobile" at bounding box center [90, 185] width 148 height 104
click at [139, 169] on div at bounding box center [148, 169] width 29 height 19
drag, startPoint x: 145, startPoint y: 144, endPoint x: 244, endPoint y: 182, distance: 105.6
click at [145, 144] on div at bounding box center [148, 145] width 29 height 19
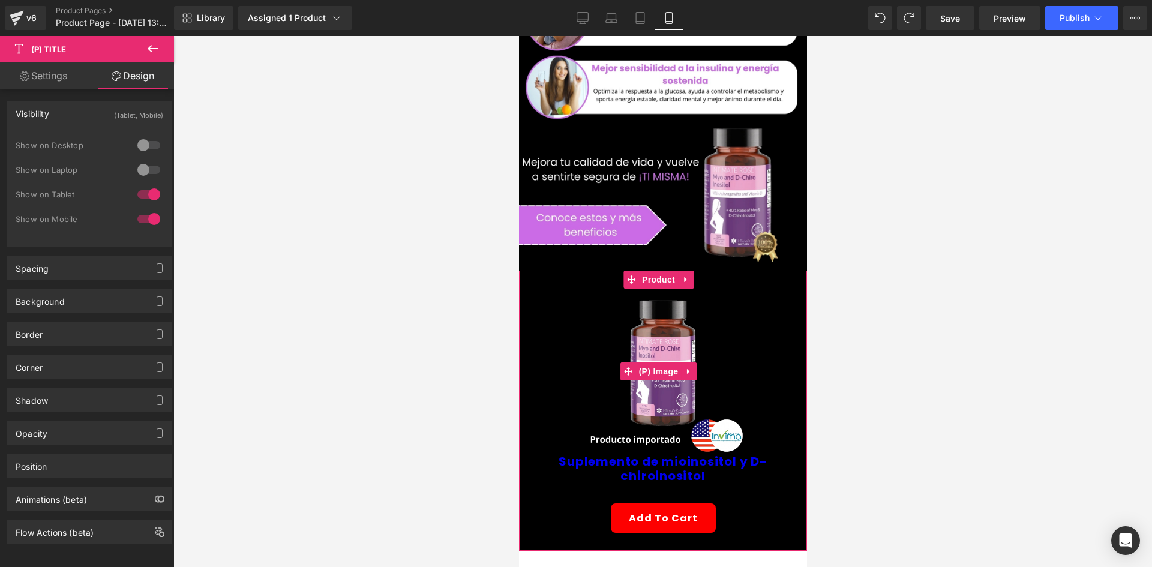
click at [661, 338] on img at bounding box center [663, 372] width 166 height 166
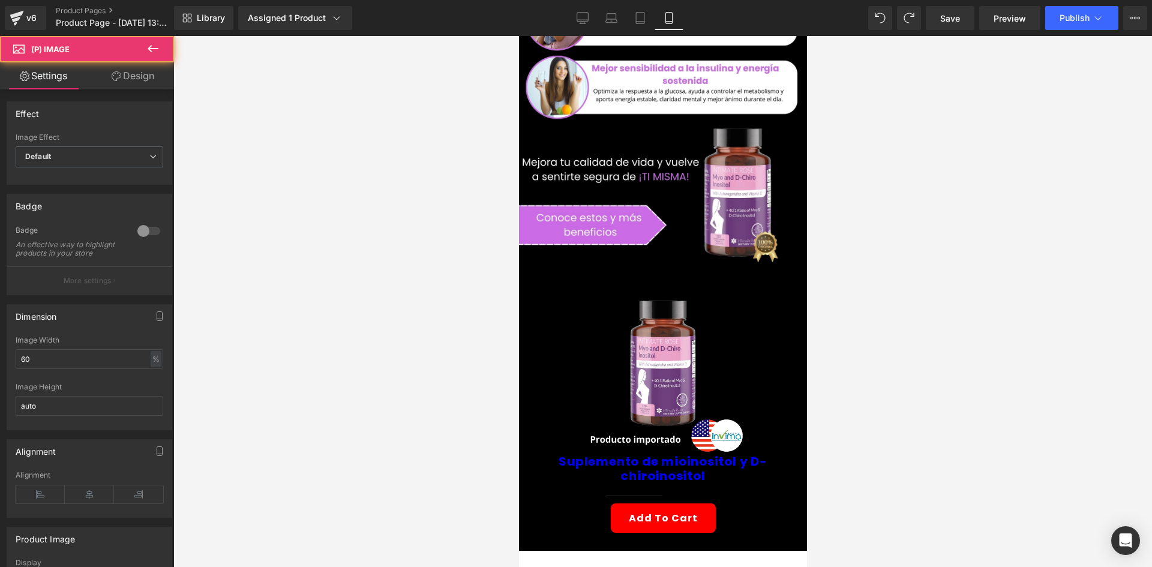
click at [116, 83] on link "Design" at bounding box center [132, 75] width 87 height 27
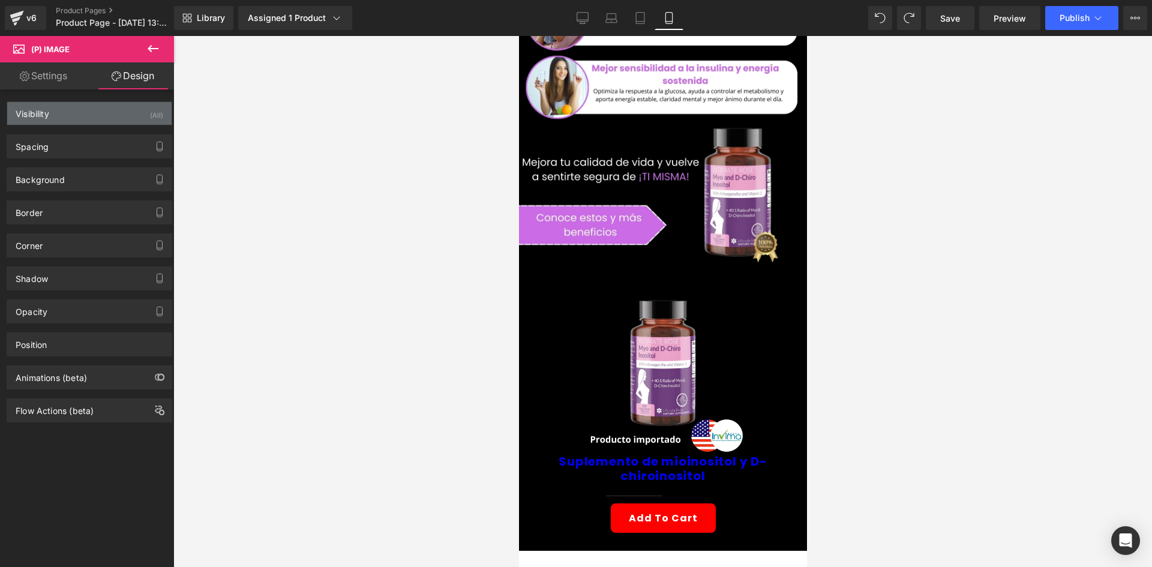
click at [115, 117] on div "Visibility (All)" at bounding box center [89, 113] width 164 height 23
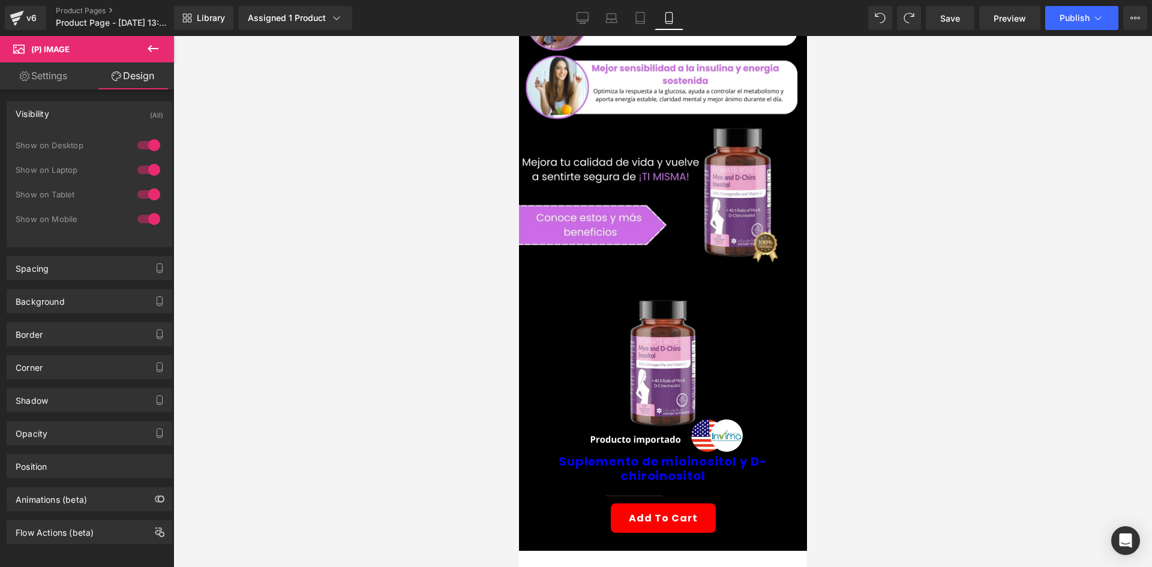
click at [142, 135] on div "1 Show on Desktop 1 Show on Laptop 1 Show on Tablet 1 Show on Mobile" at bounding box center [90, 185] width 148 height 104
click at [145, 142] on div at bounding box center [148, 145] width 29 height 19
click at [147, 167] on div at bounding box center [148, 169] width 29 height 19
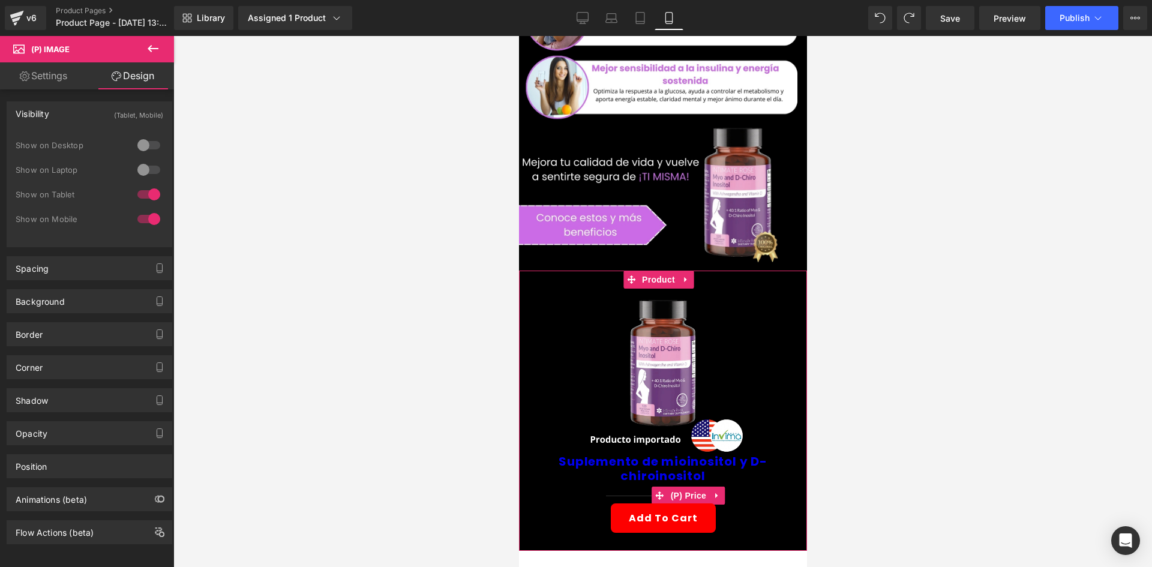
click at [662, 491] on icon at bounding box center [659, 495] width 8 height 8
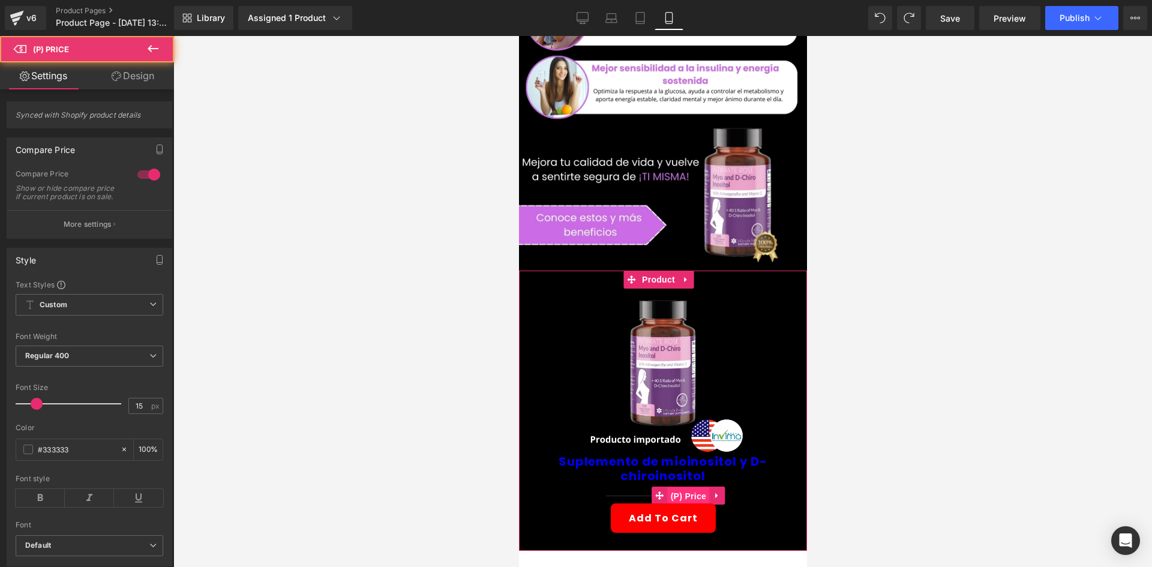
click at [674, 487] on span "(P) Price" at bounding box center [688, 496] width 42 height 18
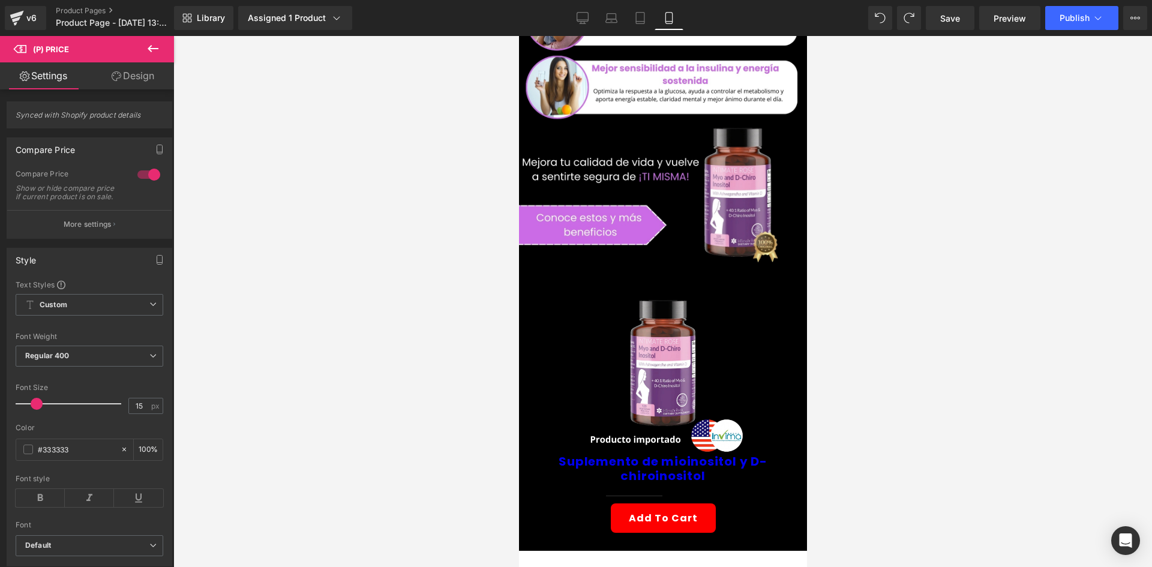
drag, startPoint x: 106, startPoint y: 76, endPoint x: 133, endPoint y: 97, distance: 33.7
click at [107, 76] on link "Design" at bounding box center [132, 75] width 87 height 27
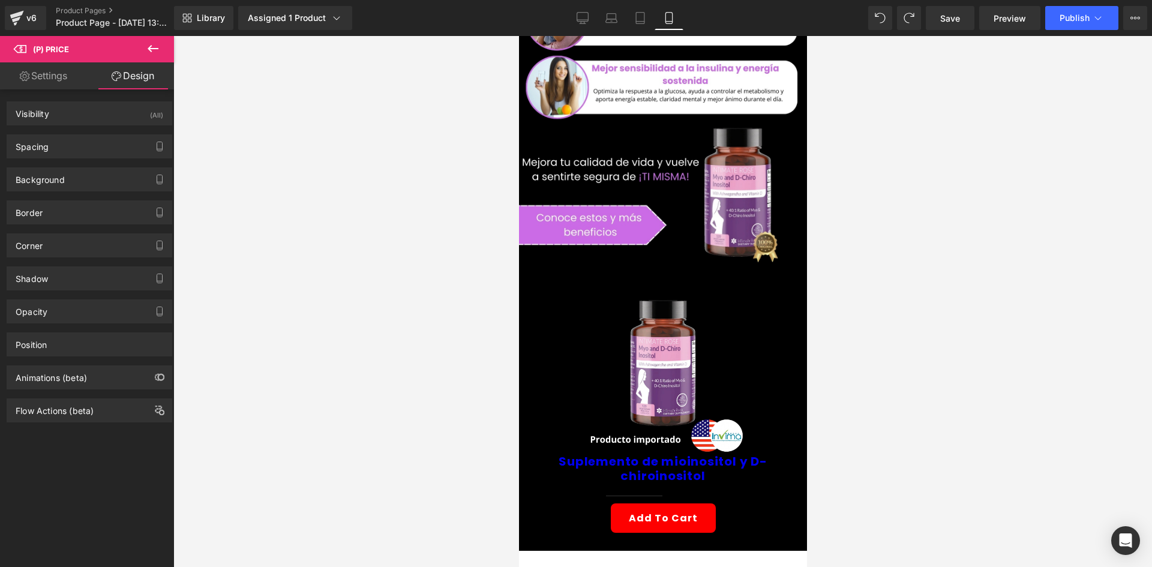
click at [134, 100] on div "Visibility (All) 0|0|0|0 1 Show on Desktop 1 Show on Laptop 1 Show on Tablet 1 …" at bounding box center [89, 108] width 179 height 33
click at [136, 113] on div "Visibility (All)" at bounding box center [89, 113] width 164 height 23
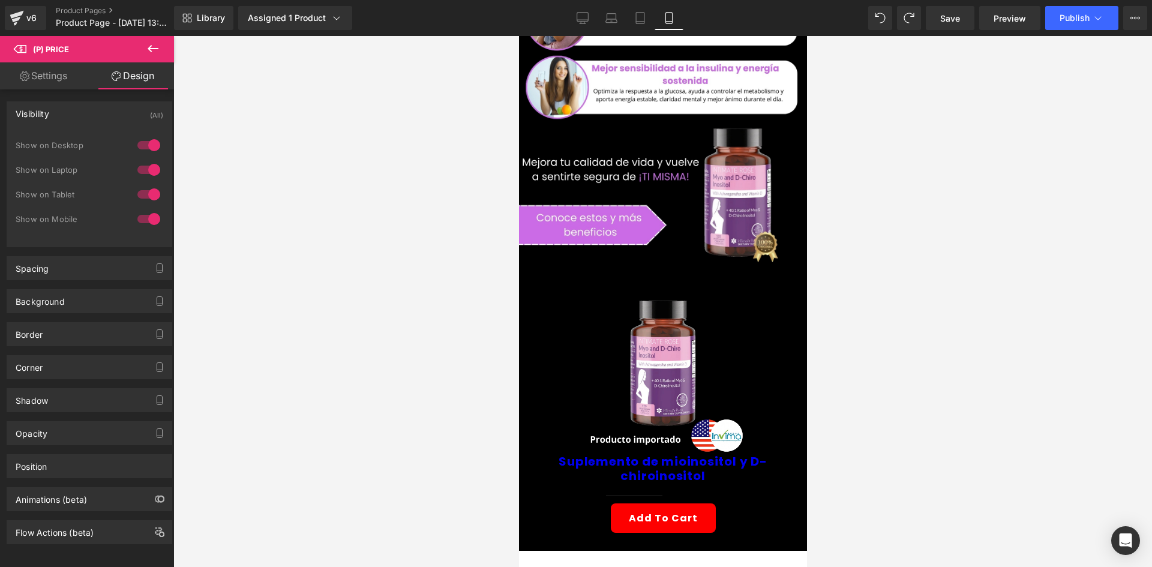
click at [149, 145] on div at bounding box center [148, 145] width 29 height 19
click at [148, 168] on div at bounding box center [148, 169] width 29 height 19
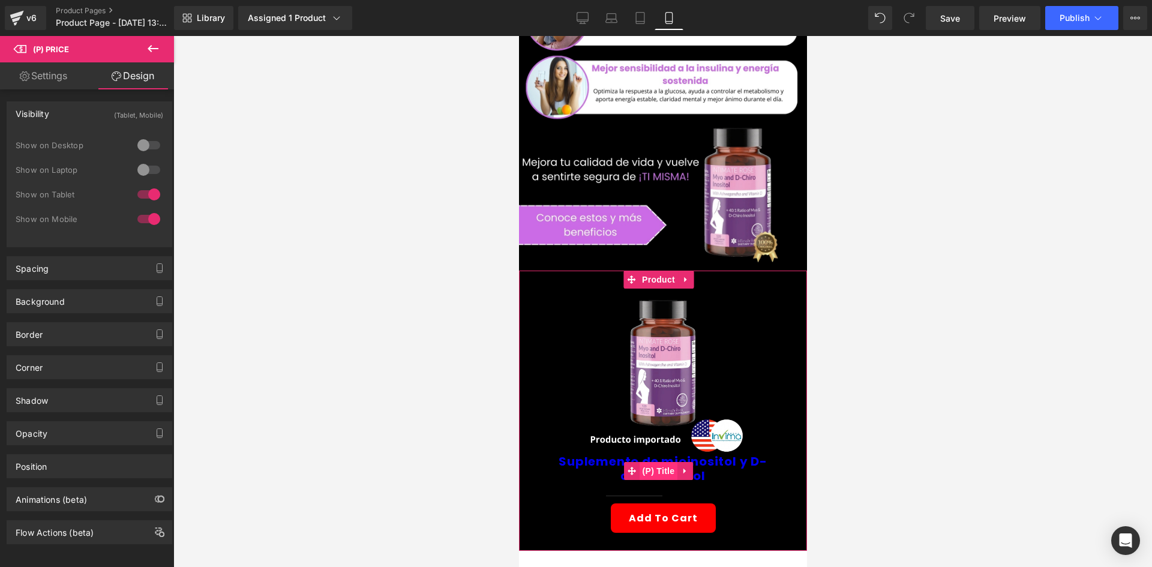
click at [664, 462] on span "(P) Title" at bounding box center [658, 471] width 38 height 18
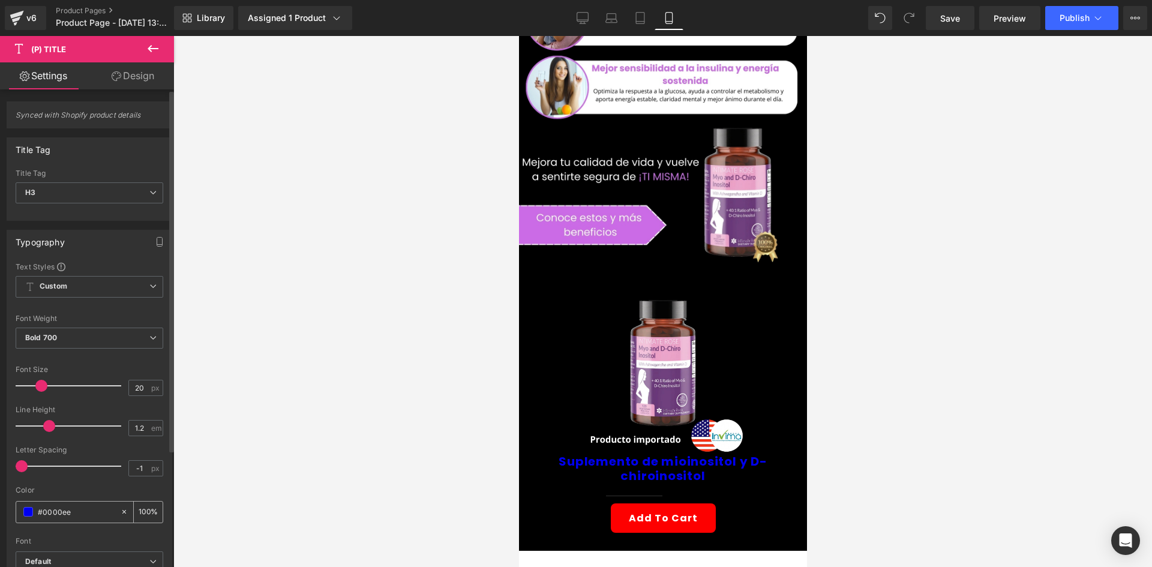
click at [32, 509] on span at bounding box center [28, 512] width 10 height 10
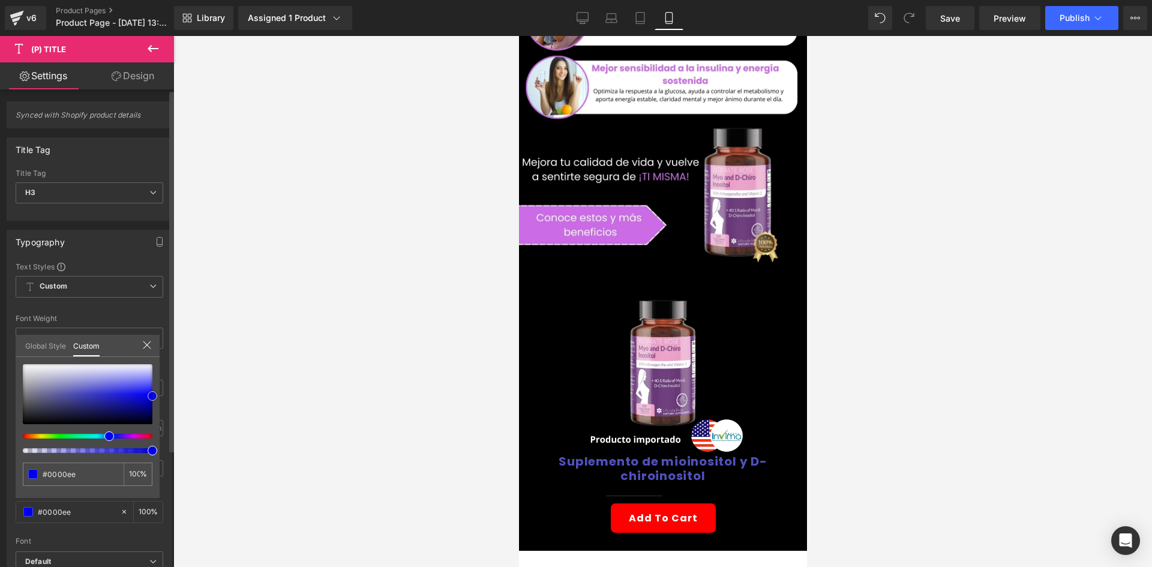
type input "#5151bd"
type input "#8f8fd0"
type input "#b4b4d9"
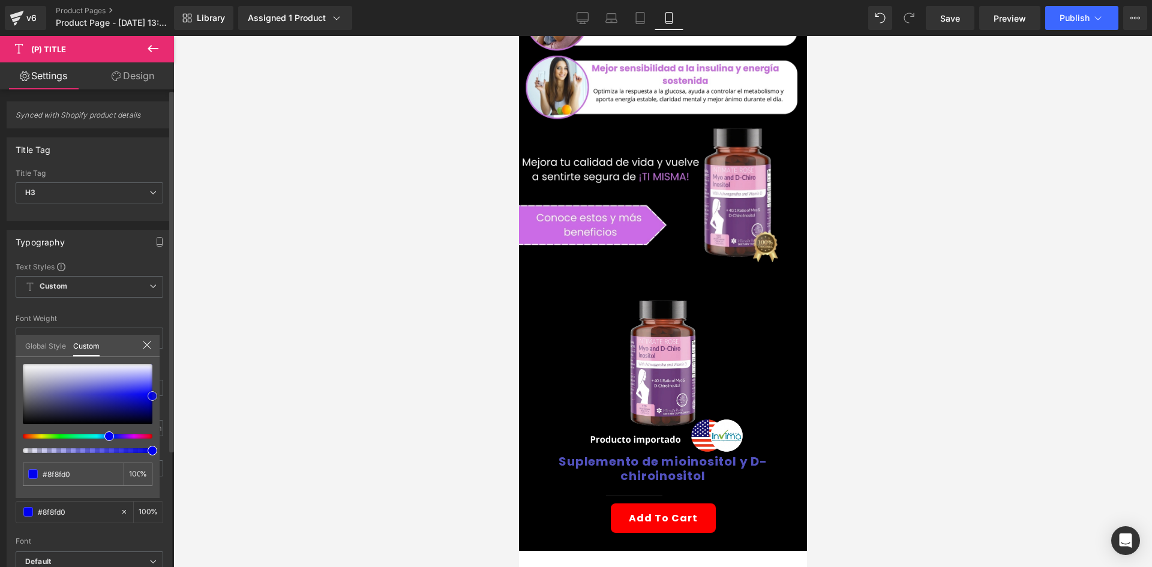
type input "#b4b4d9"
type input "#d9d9e7"
type input "#f0f0f3"
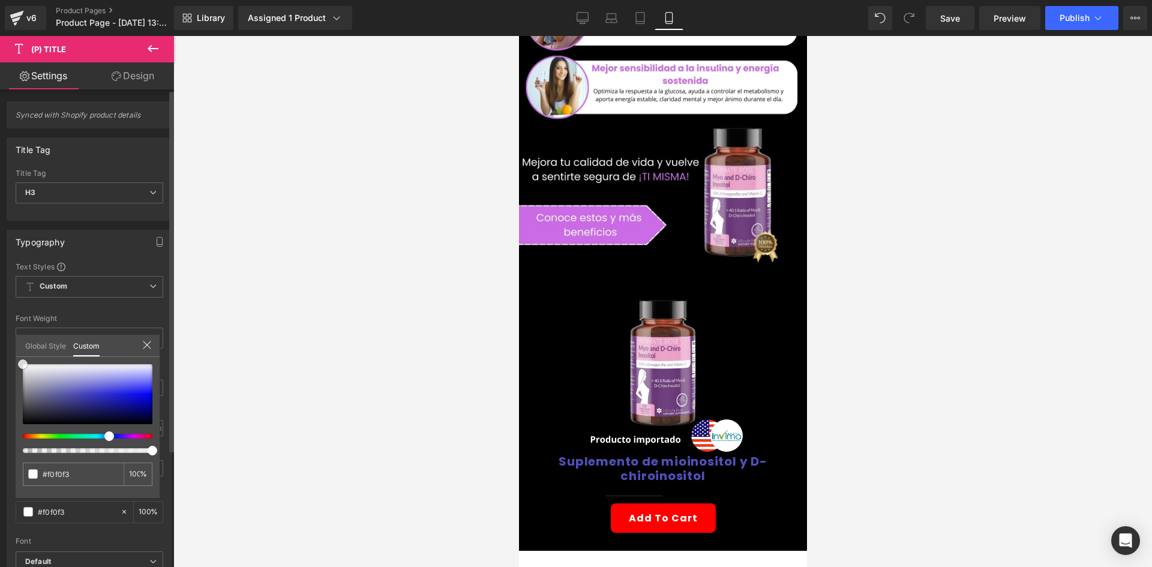
type input "#ffffff"
drag, startPoint x: 47, startPoint y: 370, endPoint x: 6, endPoint y: 349, distance: 46.7
click at [6, 349] on div "Typography Text Styles Custom Custom Setup Global Style Custom Setup Global Sty…" at bounding box center [89, 427] width 179 height 412
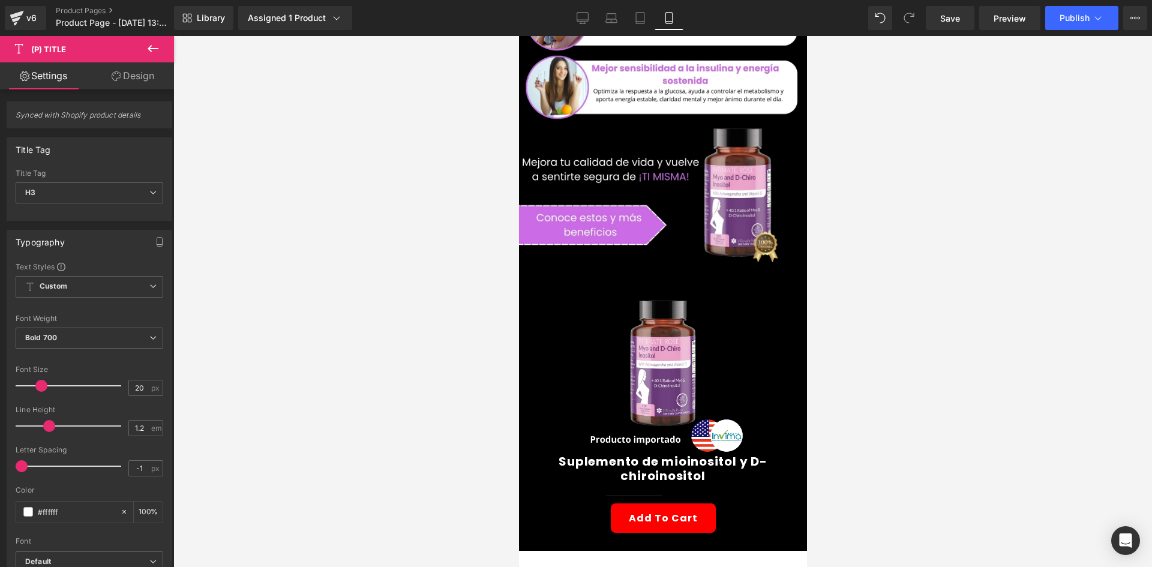
click at [311, 328] on div at bounding box center [662, 301] width 978 height 531
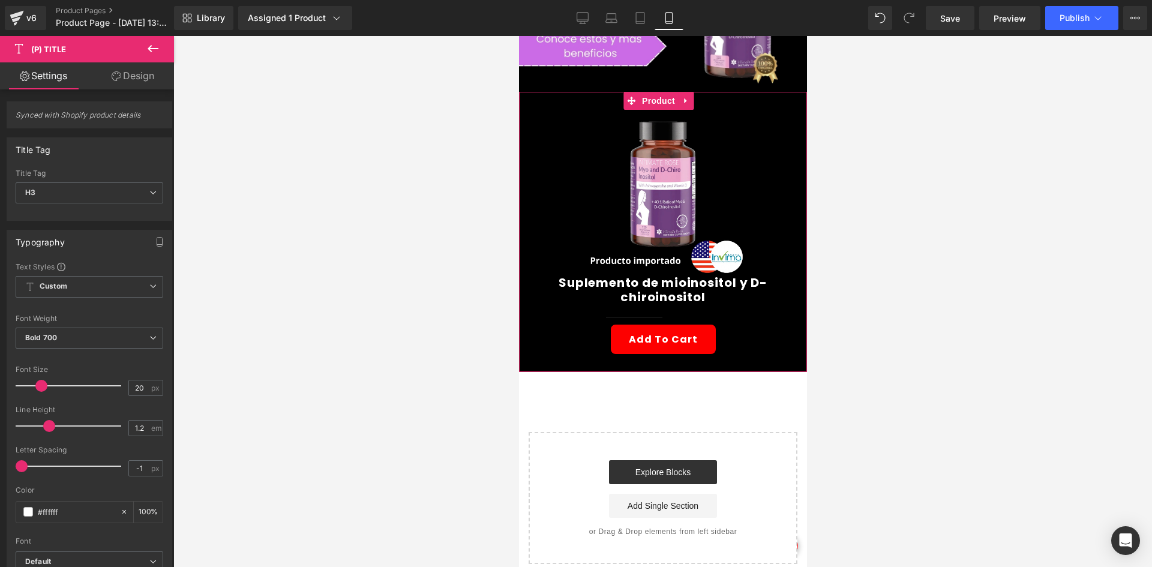
scroll to position [360, 0]
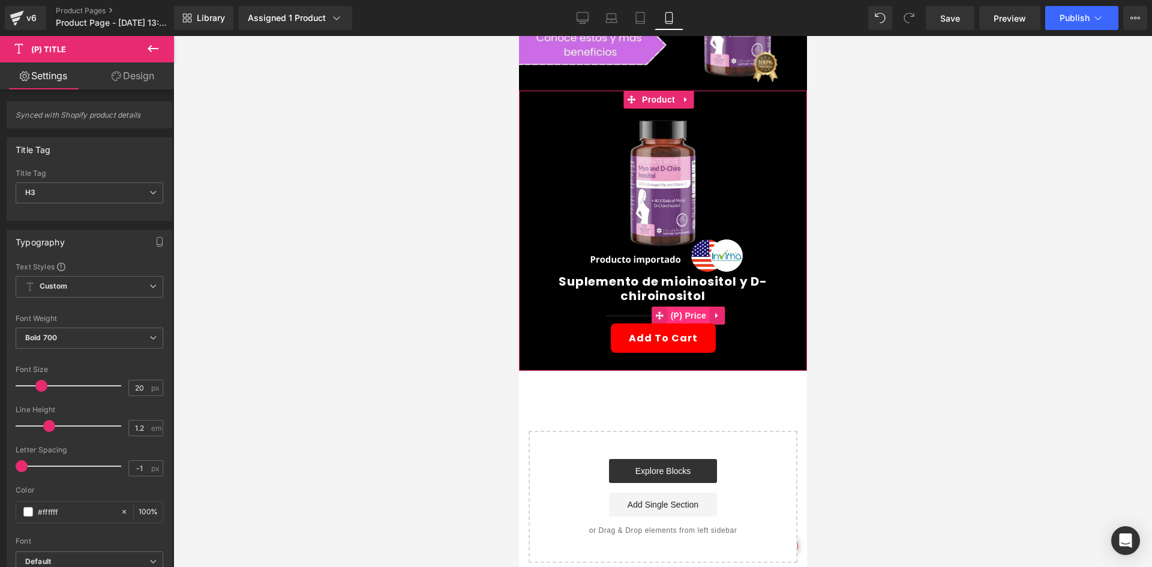
click at [685, 307] on span "(P) Price" at bounding box center [688, 316] width 42 height 18
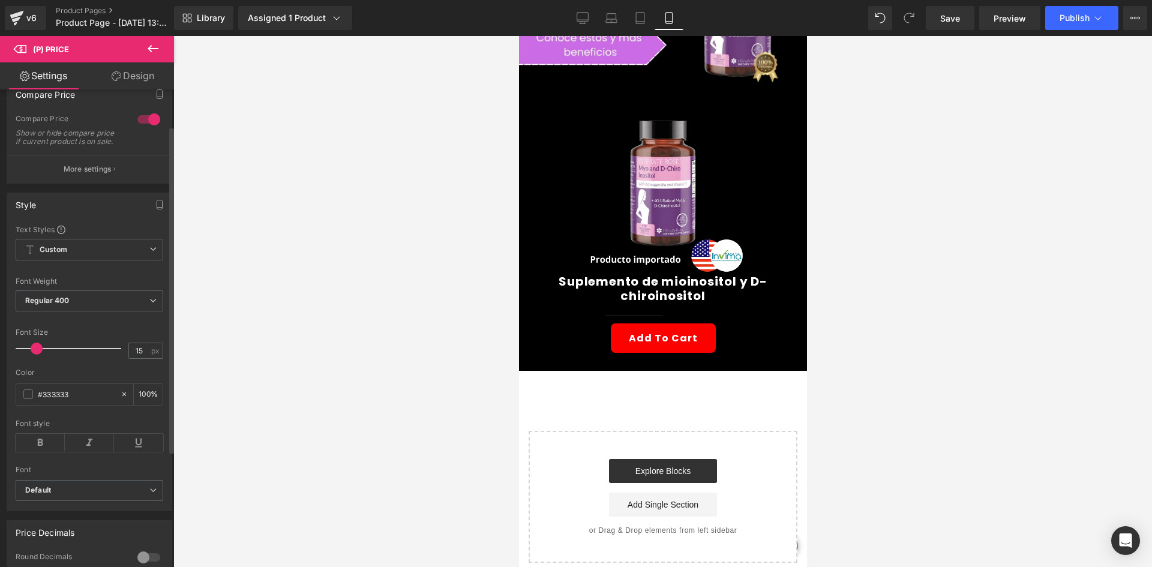
scroll to position [60, 0]
click at [26, 410] on div "Color #333333 100 %" at bounding box center [90, 389] width 148 height 51
click at [25, 394] on span at bounding box center [28, 390] width 10 height 10
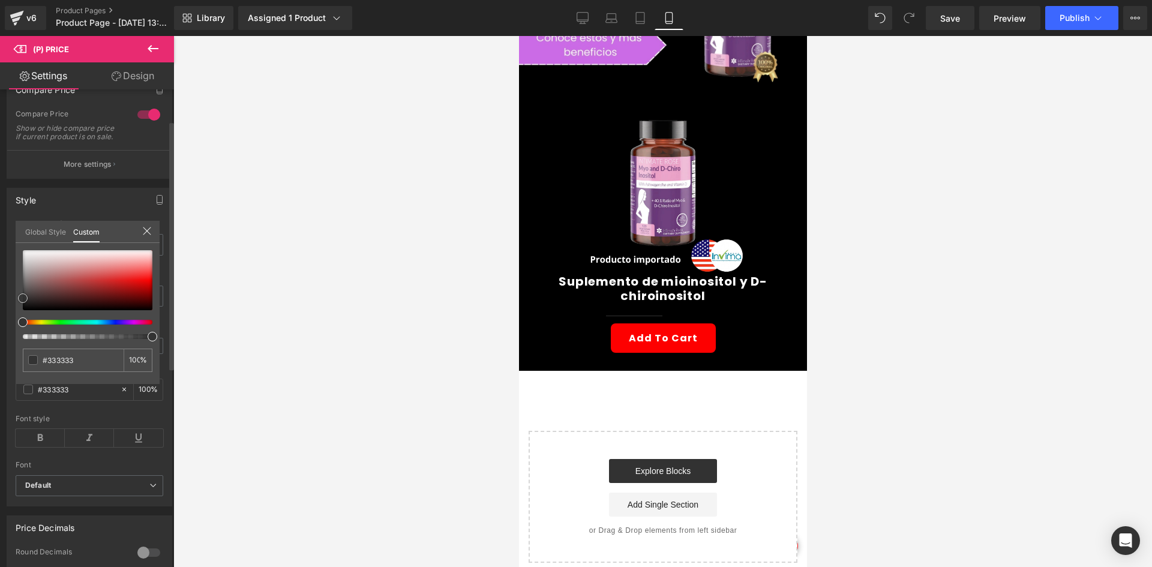
type input "#311010"
type input "#401616"
type input "#5e2525"
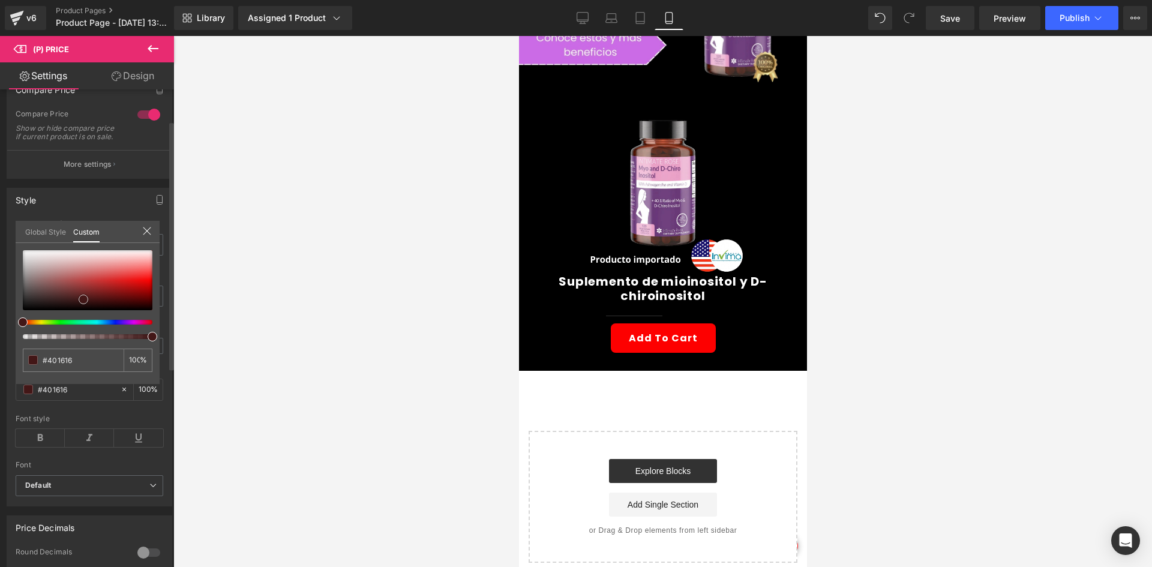
type input "#5e2525"
type input "#985252"
type input "#bfaaaa"
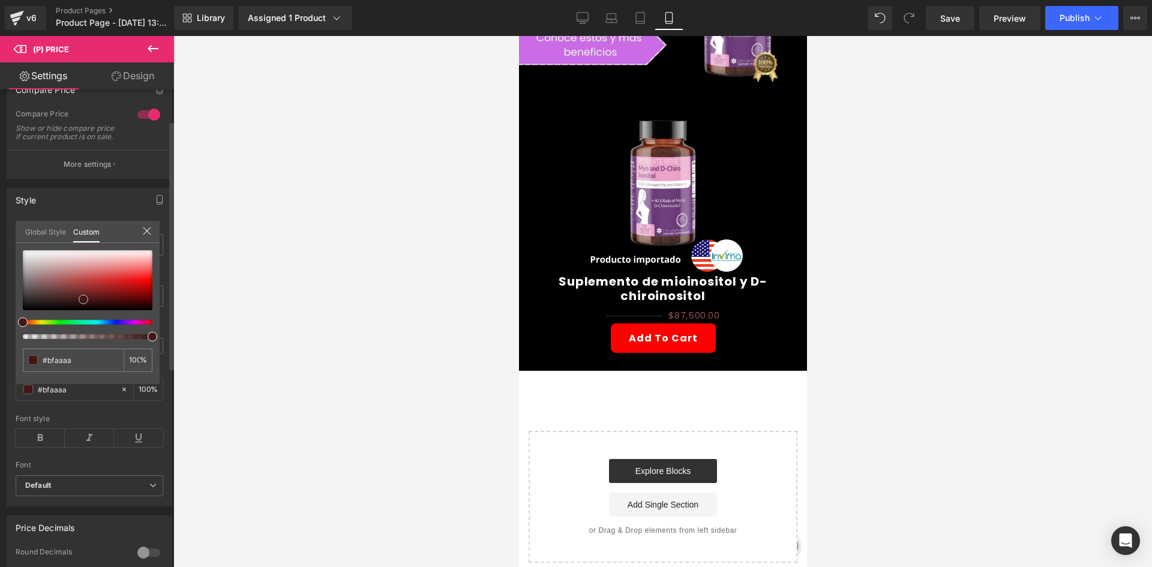
type input "#d2cfcf"
type input "#e2e2e2"
type input "#f4f4f4"
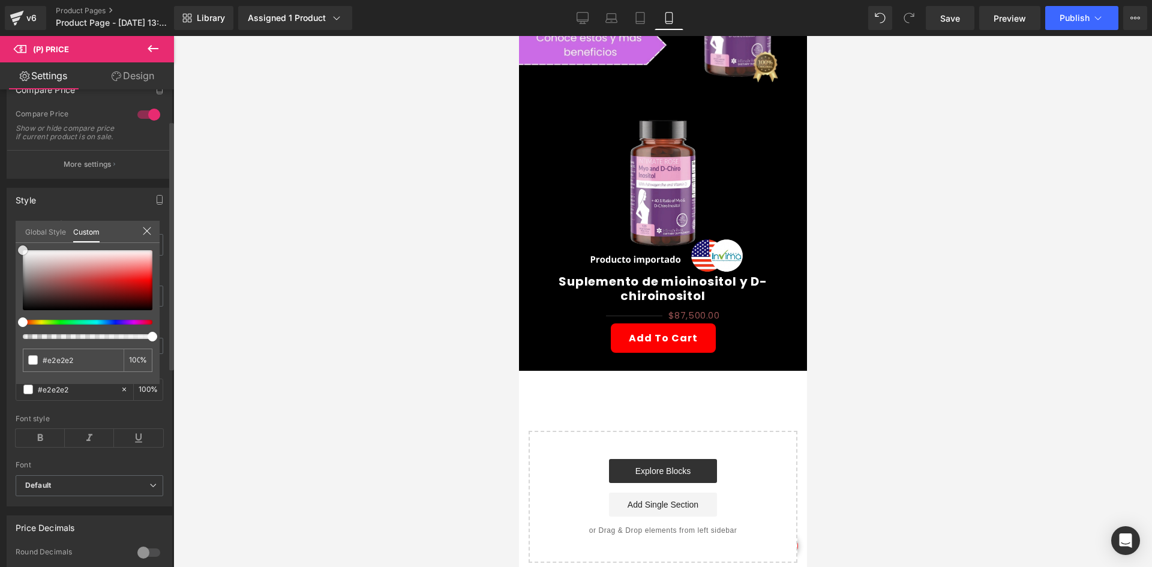
type input "#f4f4f4"
type input "#ffffff"
drag, startPoint x: 87, startPoint y: 302, endPoint x: 5, endPoint y: 229, distance: 110.5
click at [5, 229] on div "Style Text Styles Custom Custom Setup Global Style Custom Setup Global Style Th…" at bounding box center [89, 343] width 179 height 328
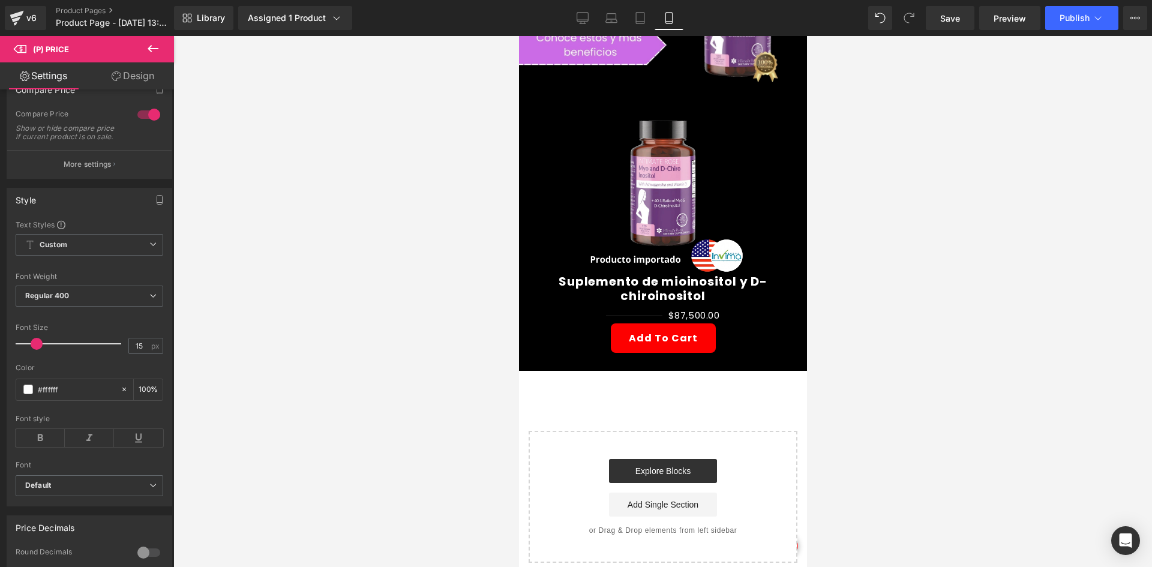
drag, startPoint x: 311, startPoint y: 244, endPoint x: 239, endPoint y: 272, distance: 77.0
click at [311, 244] on div at bounding box center [662, 301] width 978 height 531
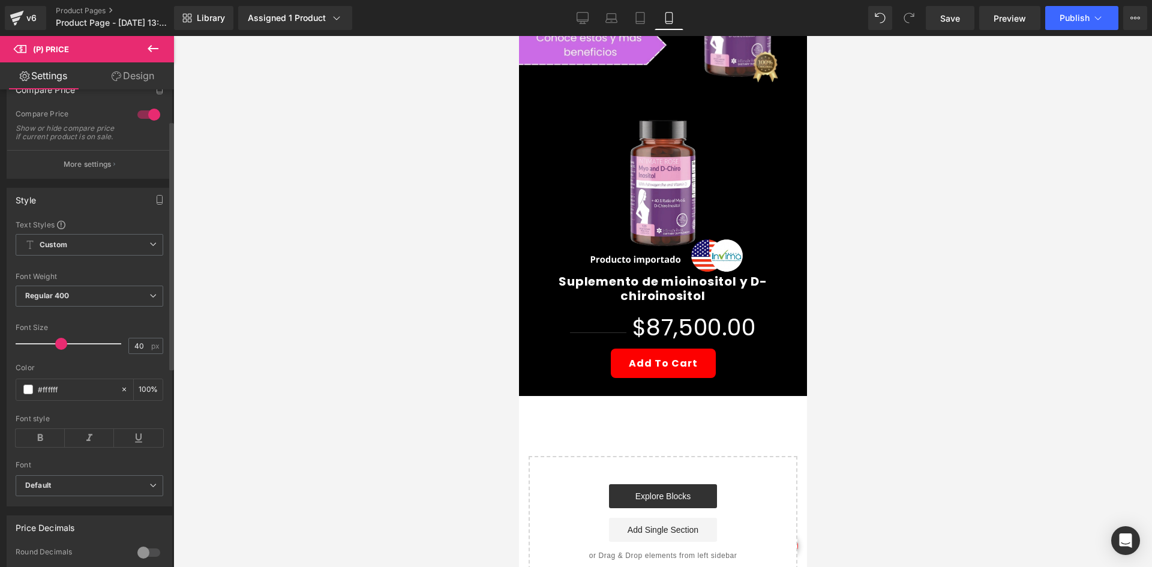
type input "41"
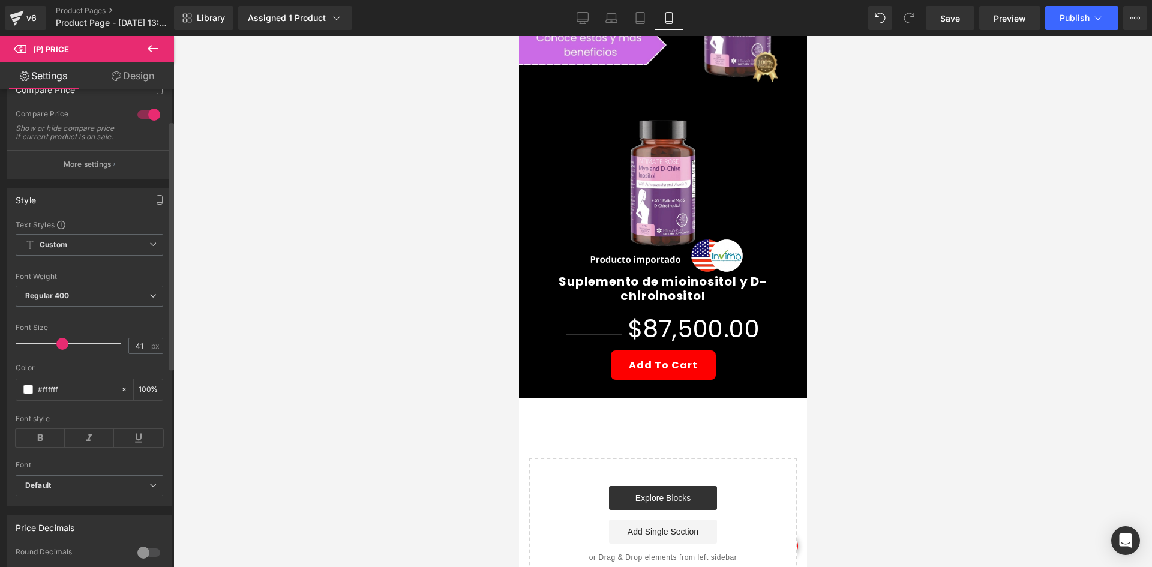
drag, startPoint x: 38, startPoint y: 349, endPoint x: 62, endPoint y: 348, distance: 24.6
click at [62, 348] on span at bounding box center [62, 344] width 12 height 12
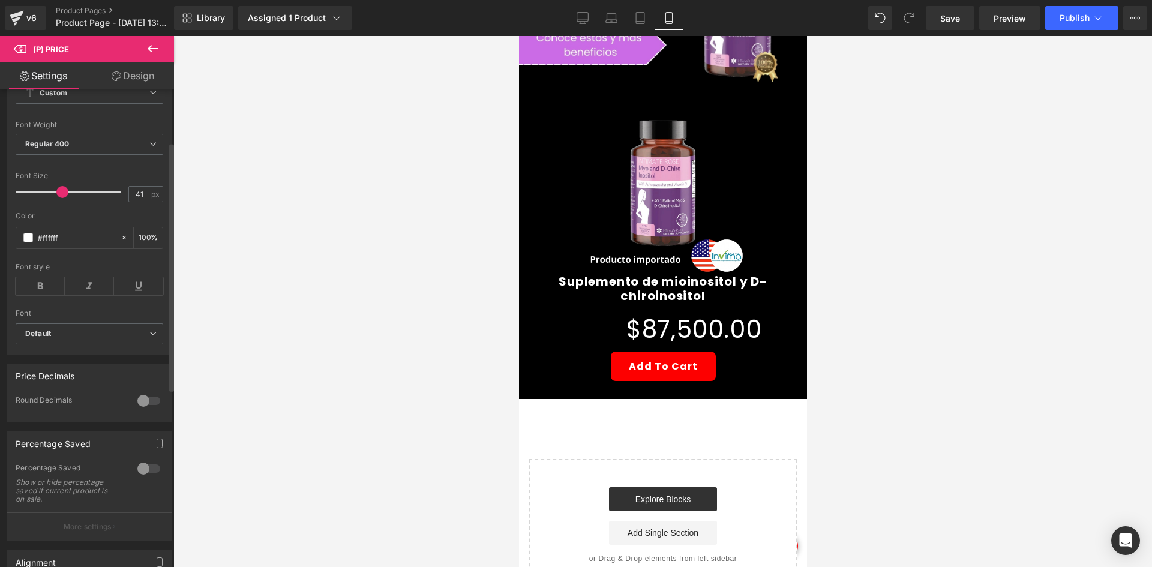
scroll to position [240, 0]
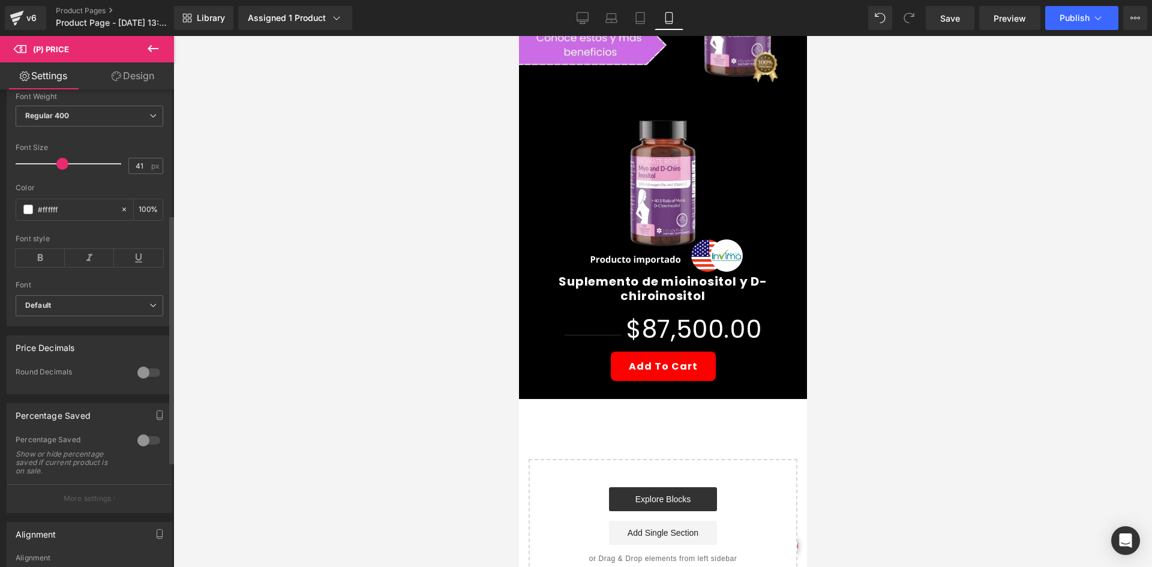
click at [148, 445] on div at bounding box center [148, 440] width 29 height 19
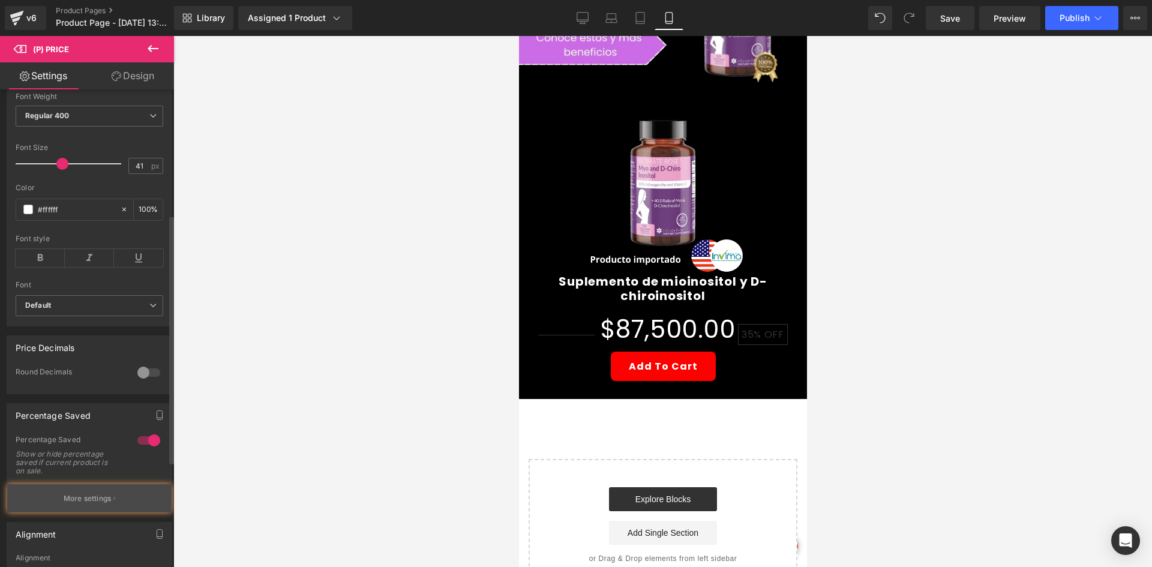
drag, startPoint x: 117, startPoint y: 523, endPoint x: 116, endPoint y: 514, distance: 9.6
click at [118, 523] on div "Alignment Left Center Right Alignment" at bounding box center [89, 557] width 179 height 88
click at [116, 509] on button "More settings" at bounding box center [89, 498] width 164 height 28
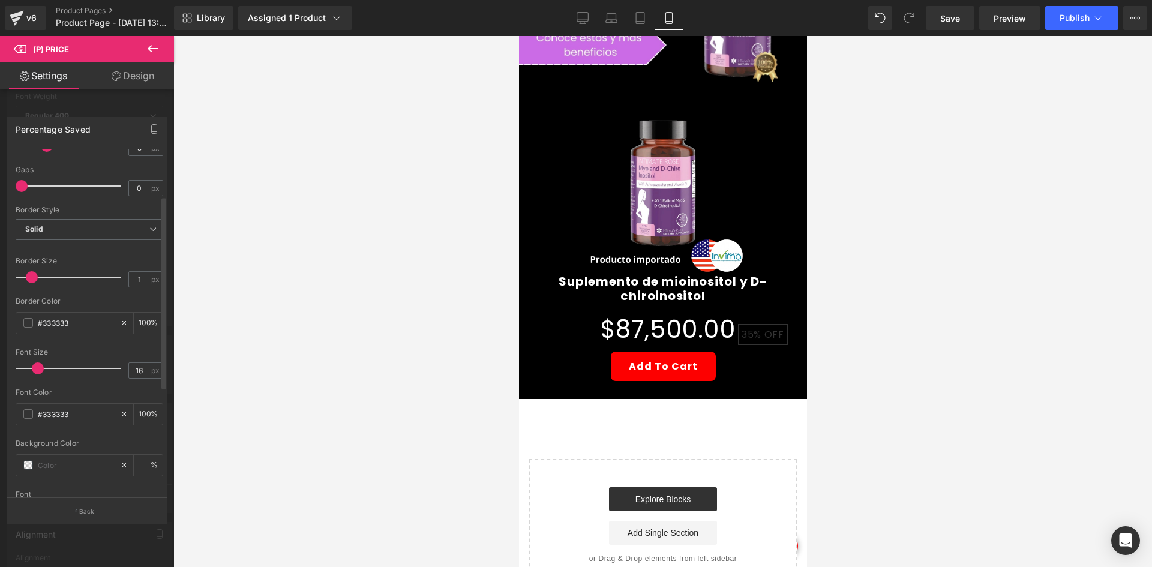
scroll to position [180, 0]
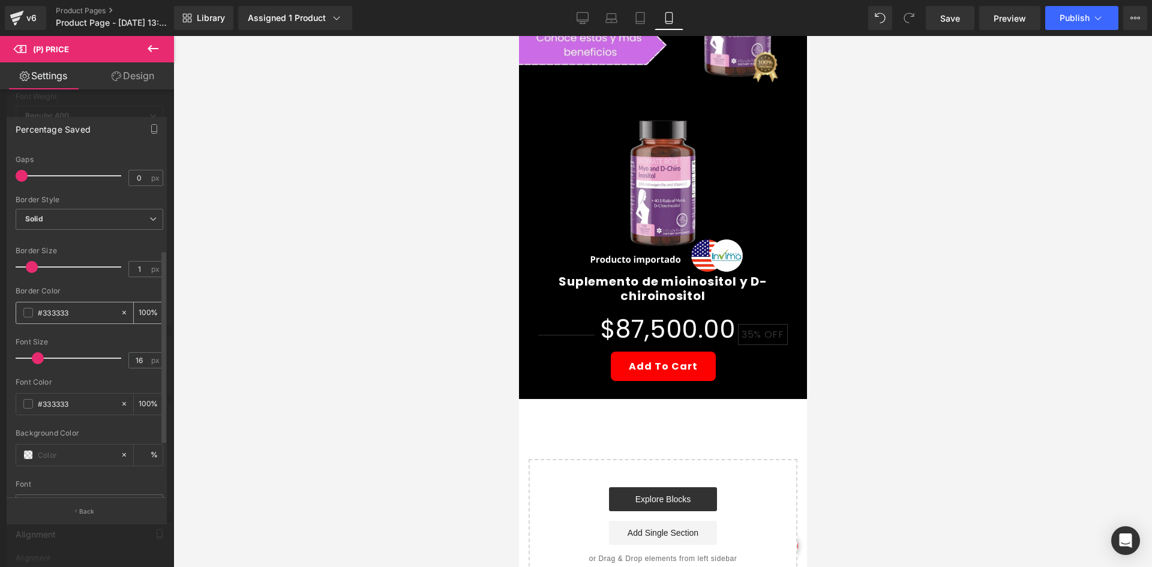
click at [25, 308] on span at bounding box center [28, 313] width 10 height 10
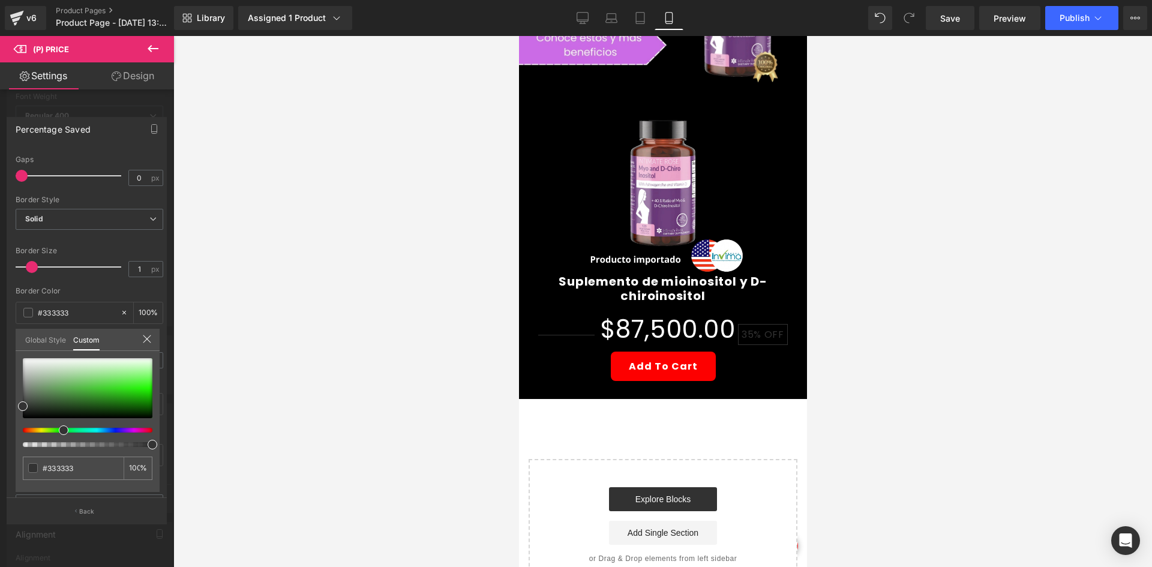
click at [59, 429] on div at bounding box center [83, 430] width 130 height 5
type input "#67d359"
type input "#63d854"
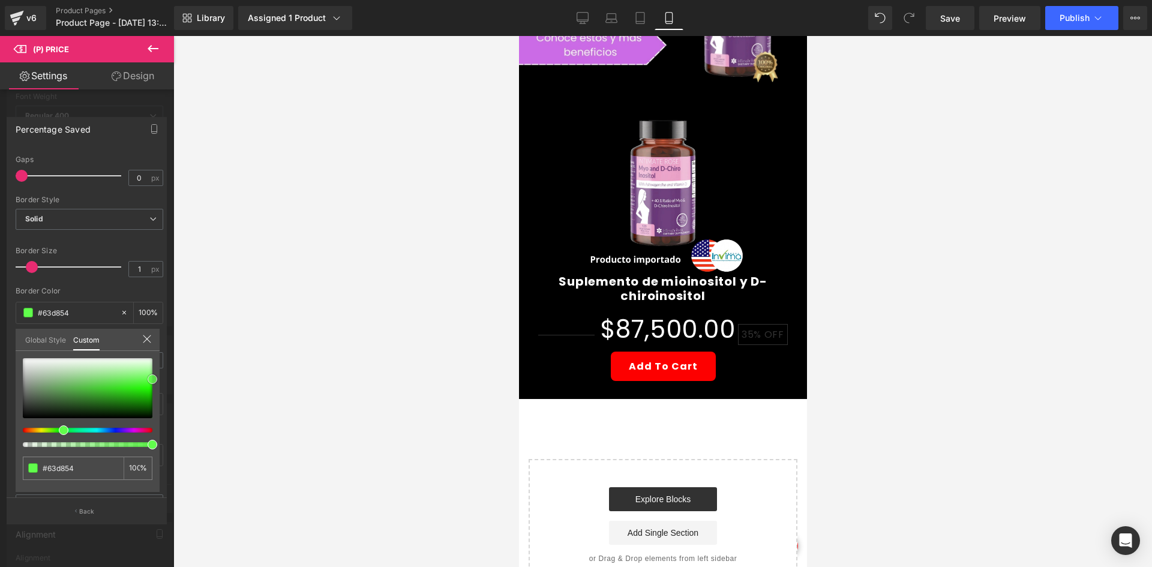
type input "#57ee43"
type input "#5dfe48"
type input "#6afe56"
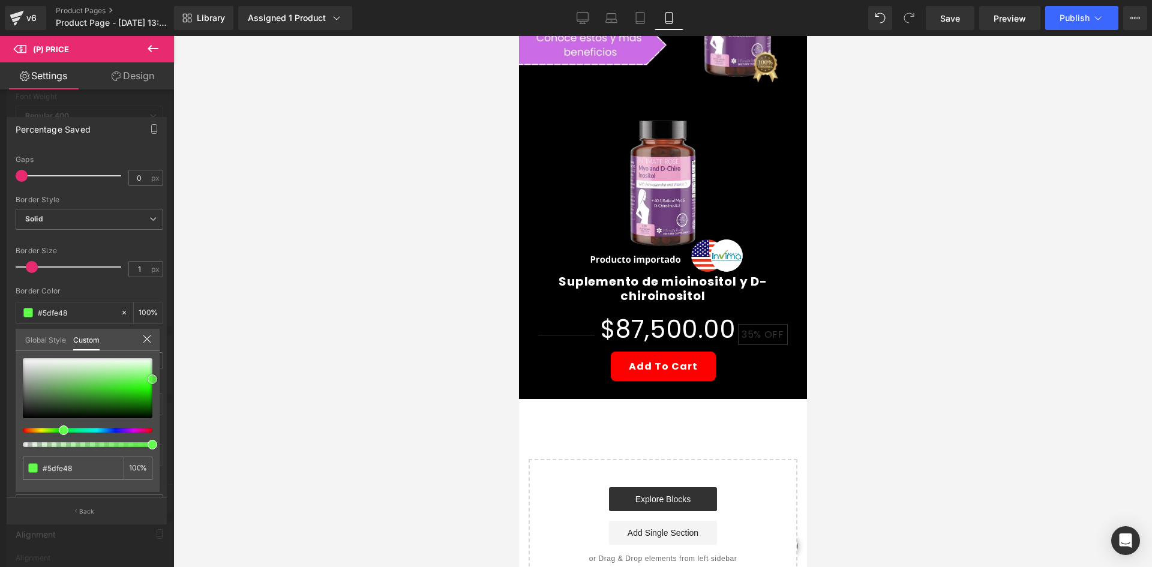
type input "#6afe56"
type input "#6afe57"
drag, startPoint x: 167, startPoint y: 379, endPoint x: 181, endPoint y: 378, distance: 13.9
click at [181, 378] on div "(P) Price You are previewing how the will restyle your page. You can not edit E…" at bounding box center [576, 293] width 1152 height 587
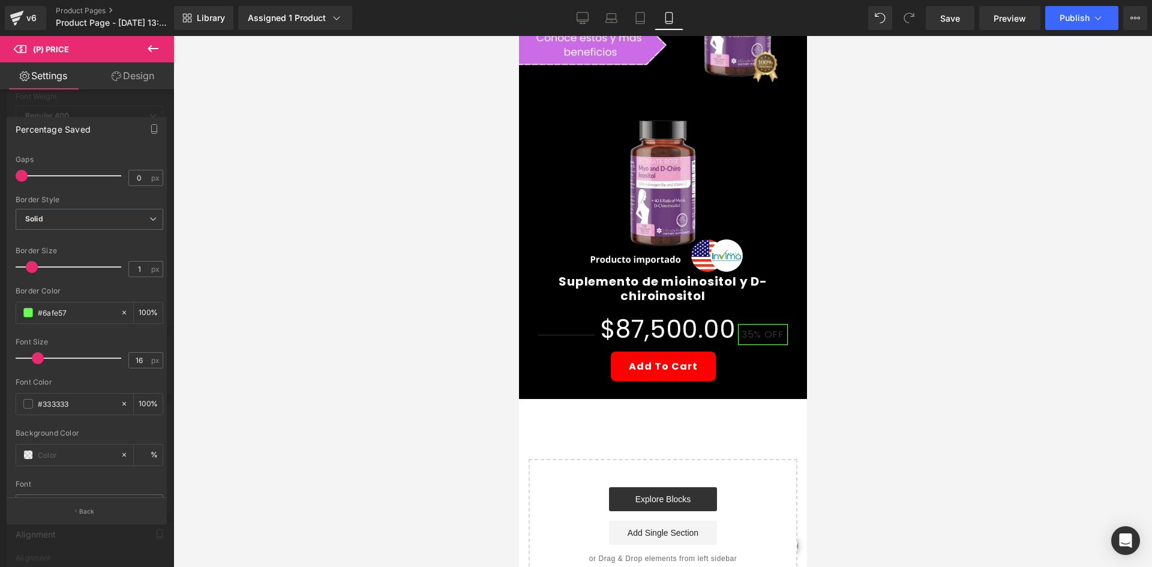
click at [259, 371] on div at bounding box center [662, 301] width 978 height 531
click at [22, 401] on div "#333333" at bounding box center [68, 404] width 104 height 21
click at [28, 404] on span at bounding box center [28, 404] width 10 height 10
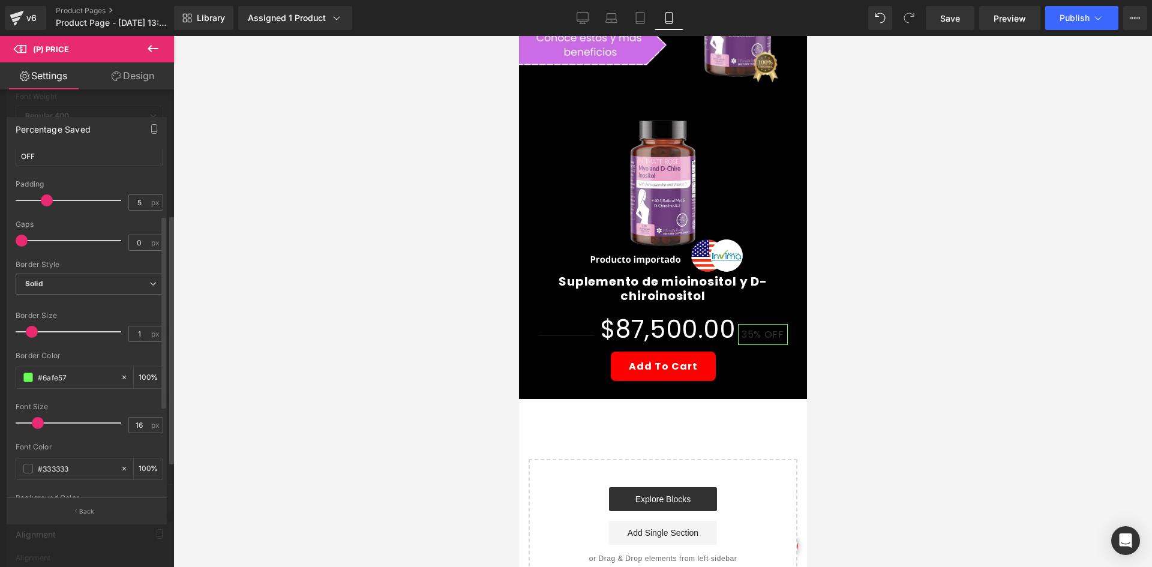
scroll to position [120, 0]
click at [23, 462] on span at bounding box center [28, 464] width 10 height 10
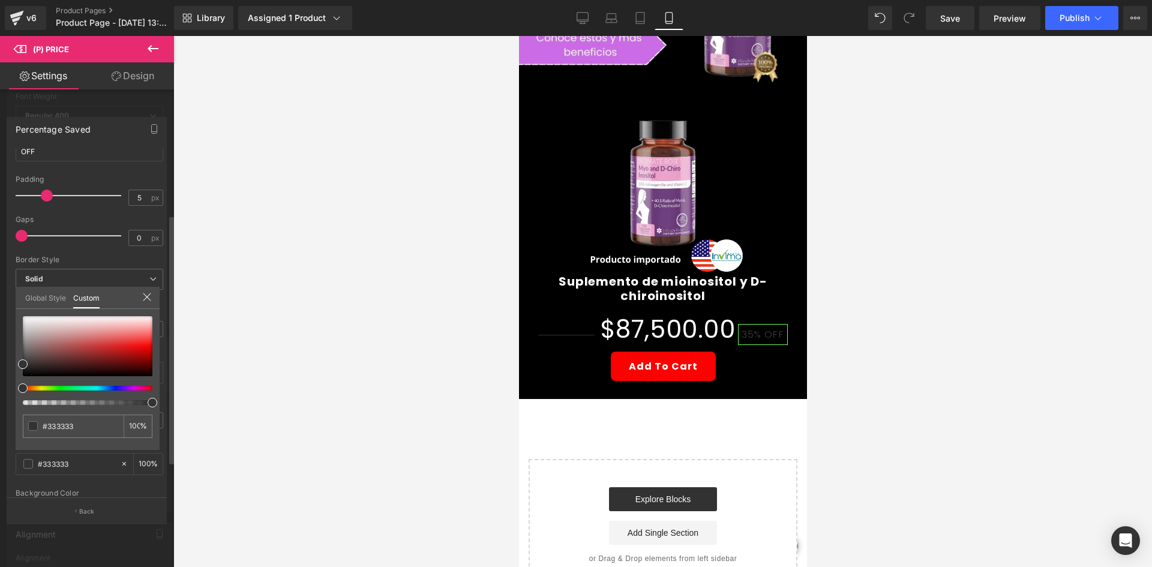
drag, startPoint x: 64, startPoint y: 391, endPoint x: 58, endPoint y: 390, distance: 6.0
click at [58, 391] on div at bounding box center [88, 360] width 130 height 89
click at [64, 390] on div at bounding box center [83, 388] width 130 height 5
type input "#317639"
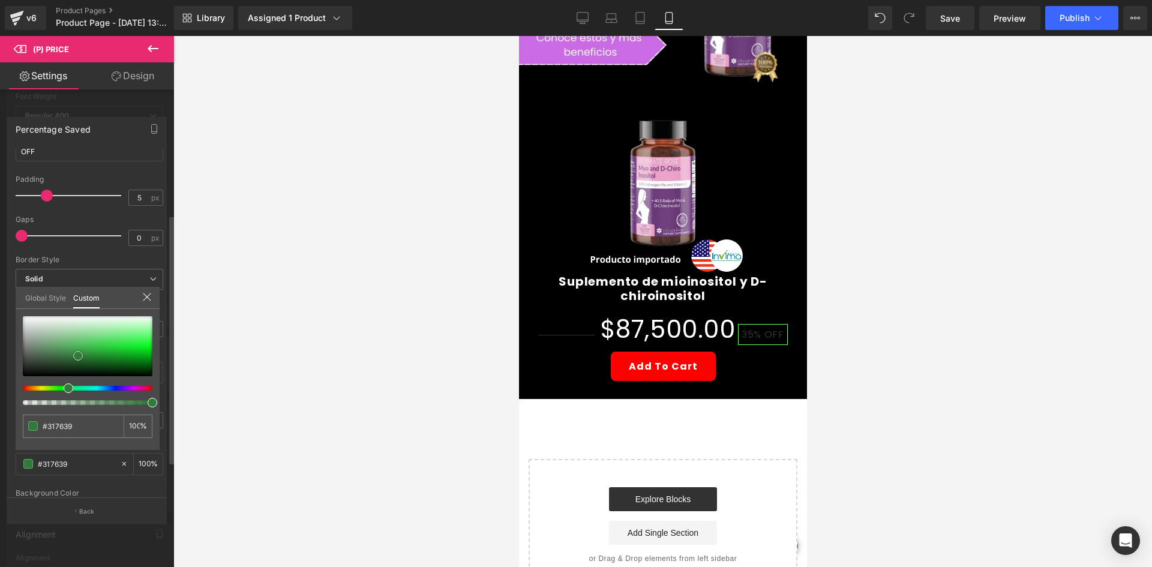
type input "#337a3b"
type input "#2f8d3a"
type input "#23c136"
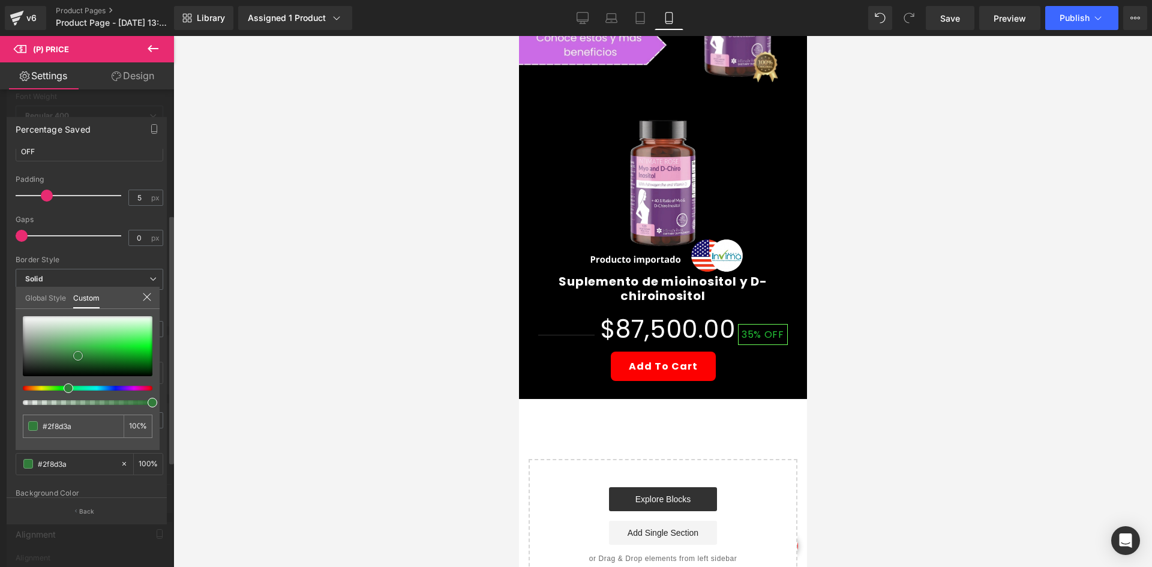
type input "#23c136"
type input "#15f32f"
type input "#1bfc36"
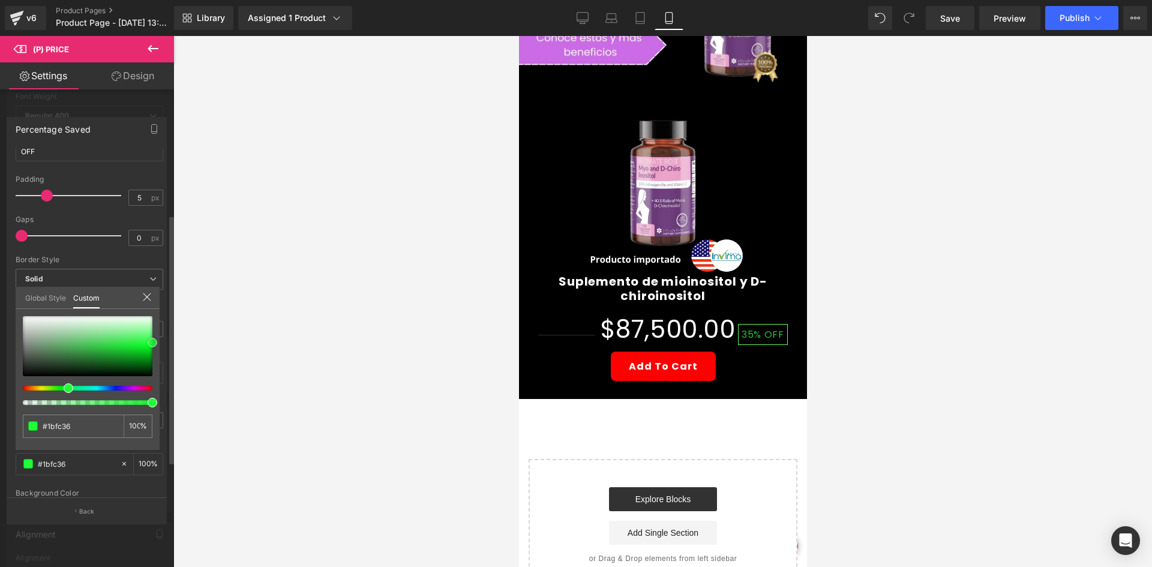
type input "#19ff34"
type input "#28ff41"
type input "#39fe50"
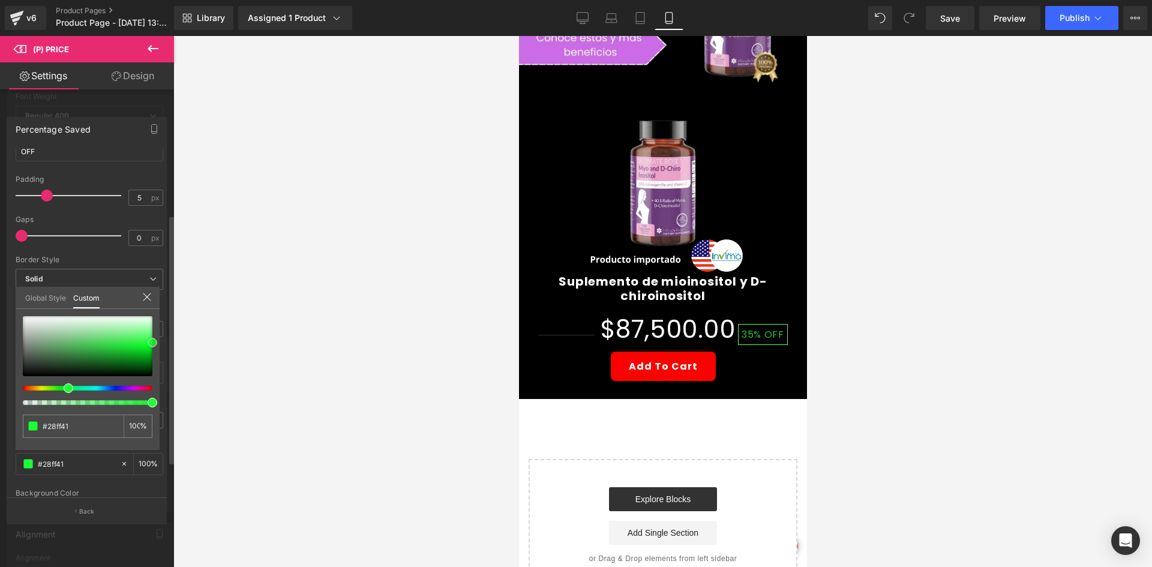
type input "#39fe50"
type input "#43fe59"
type input "#48fe5d"
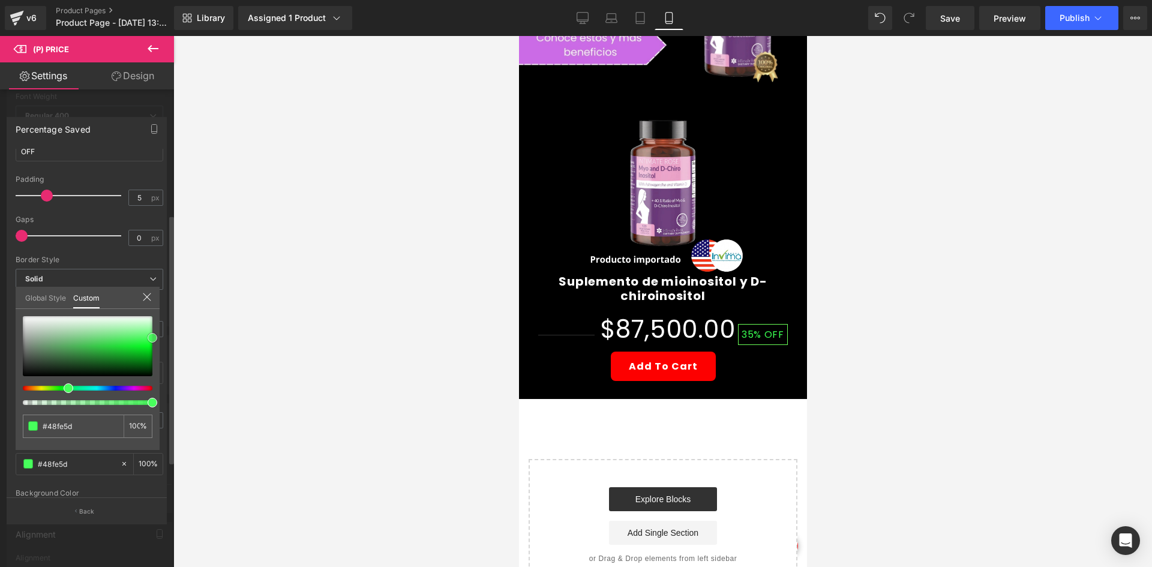
type input "#47ff5c"
drag, startPoint x: 78, startPoint y: 356, endPoint x: 255, endPoint y: 335, distance: 178.1
click at [172, 338] on div "Synced with Shopify product details Compare Price 1 Compare Price Show or hide …" at bounding box center [87, 330] width 174 height 483
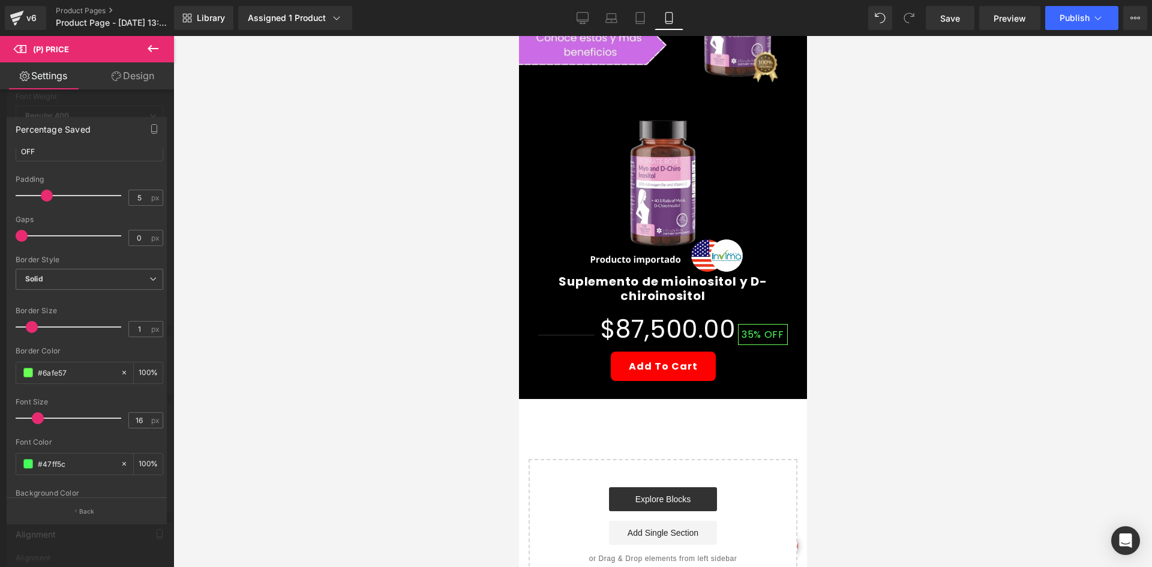
drag, startPoint x: 255, startPoint y: 335, endPoint x: 225, endPoint y: 331, distance: 30.4
click at [254, 331] on div at bounding box center [662, 301] width 978 height 531
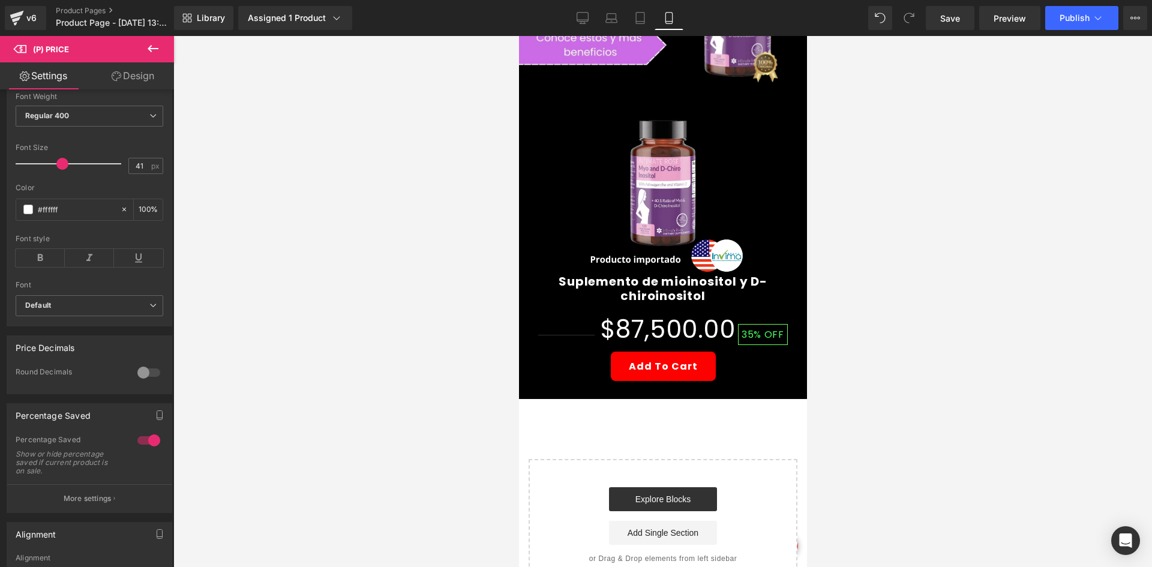
click at [646, 316] on body "Ir directamente al contenido Envío gratis Paga Al Recibir Pago anticipado 100% …" at bounding box center [662, 231] width 288 height 1111
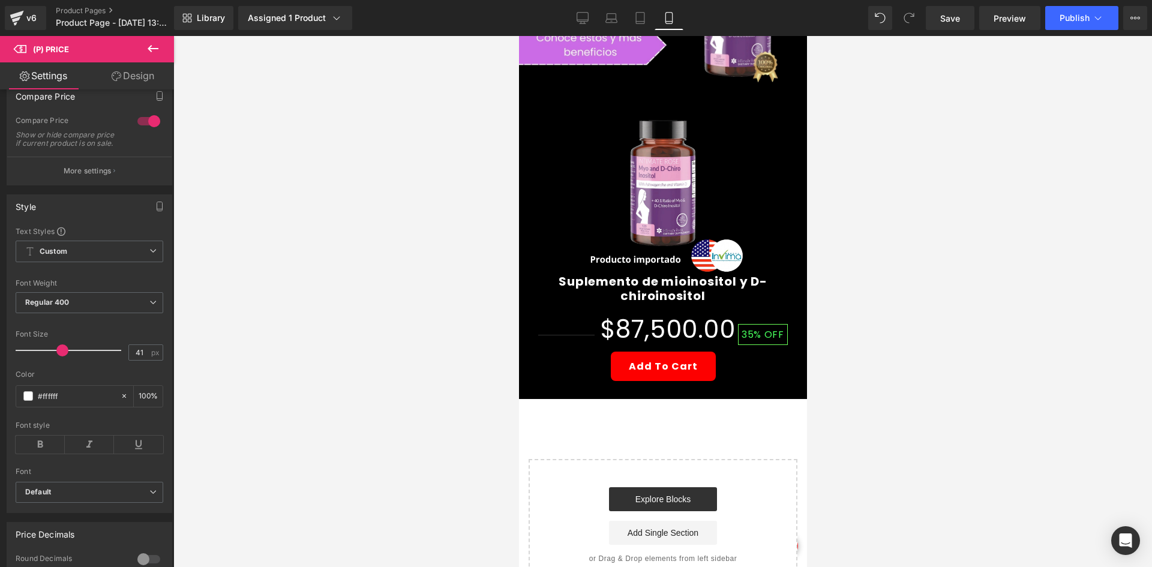
scroll to position [22, 0]
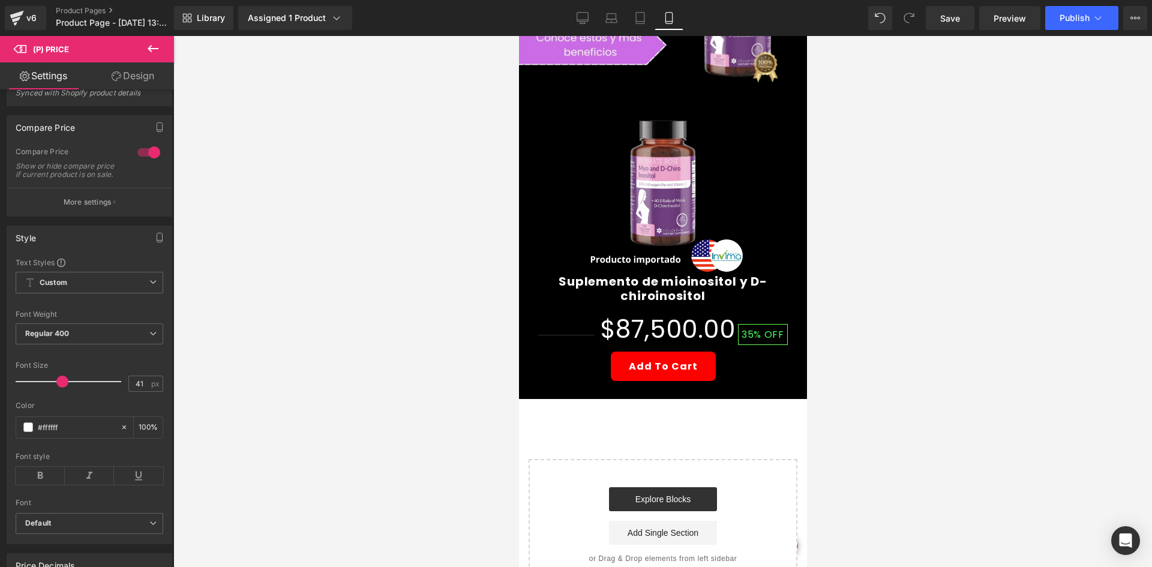
click at [152, 44] on icon at bounding box center [153, 48] width 14 height 14
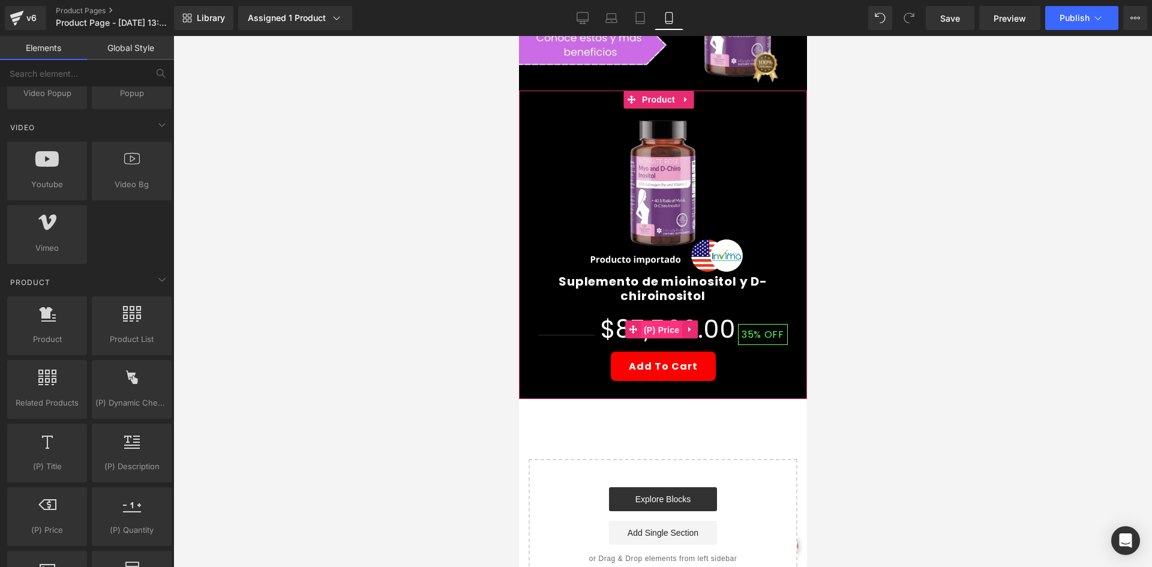
click at [658, 321] on span "(P) Price" at bounding box center [661, 330] width 42 height 18
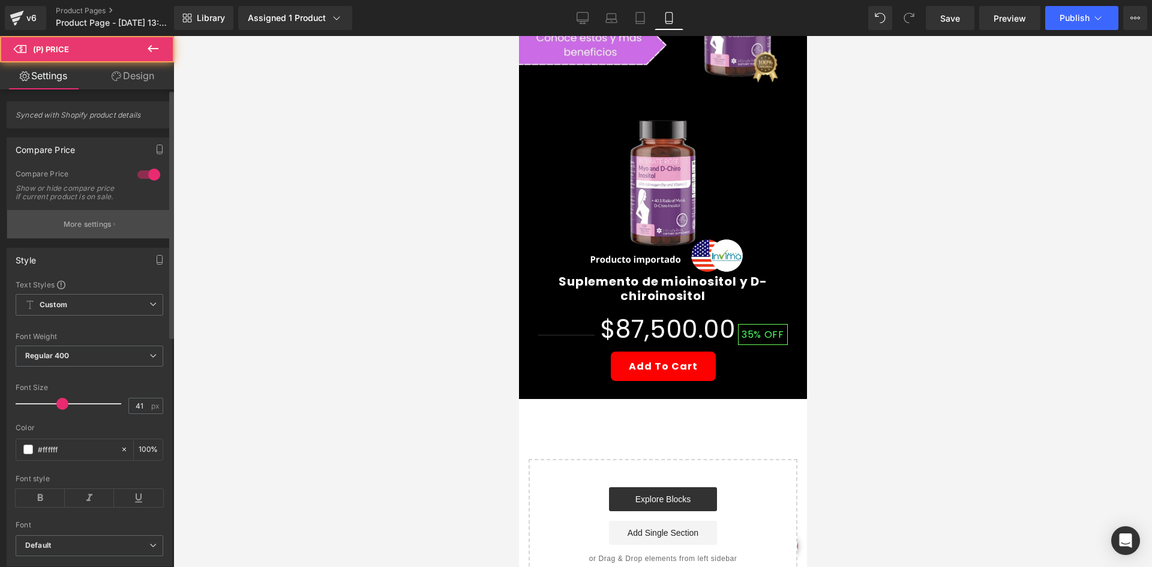
click at [118, 227] on button "More settings" at bounding box center [89, 224] width 164 height 28
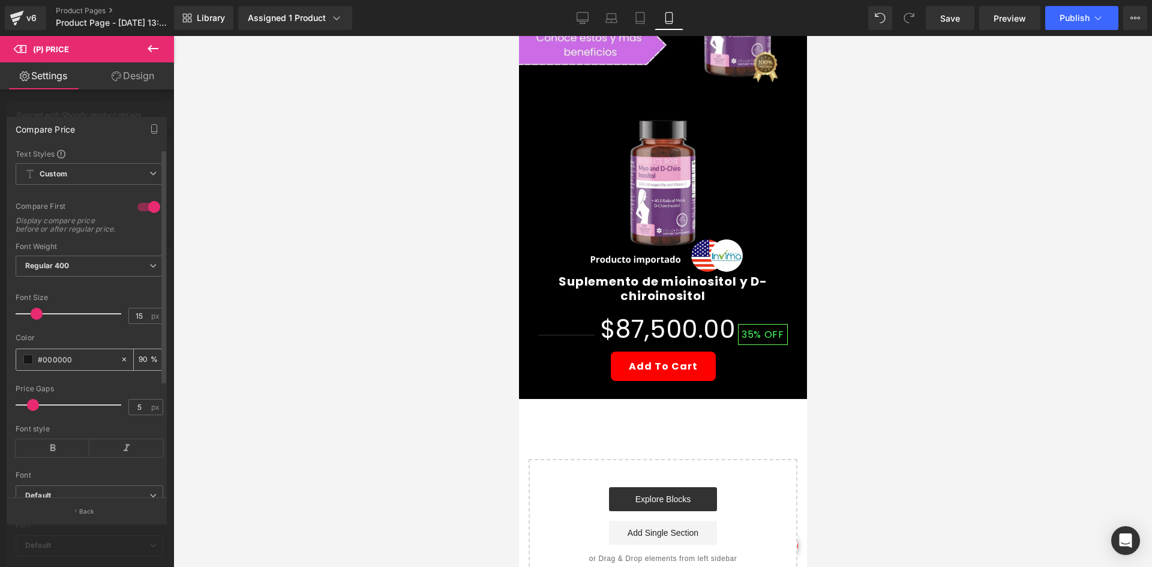
click at [22, 368] on div "#000000" at bounding box center [68, 359] width 104 height 21
click at [25, 364] on span at bounding box center [28, 360] width 10 height 10
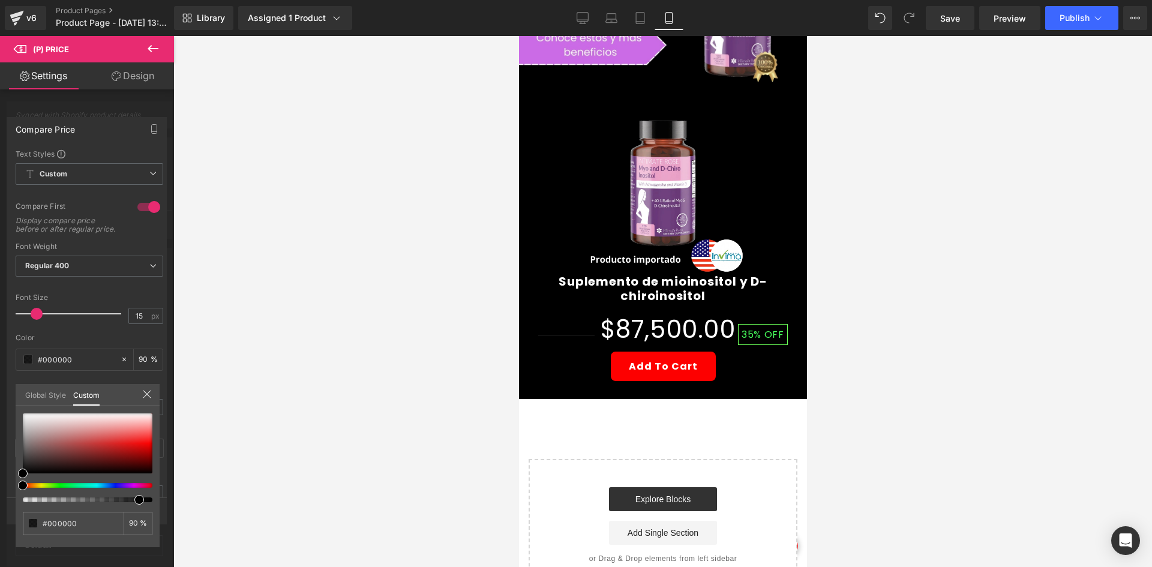
drag, startPoint x: 62, startPoint y: 412, endPoint x: 149, endPoint y: 441, distance: 92.4
click at [151, 421] on div "#000000 90 %" at bounding box center [88, 413] width 144 height 14
type input "#f71b1b"
type input "#f61c1c"
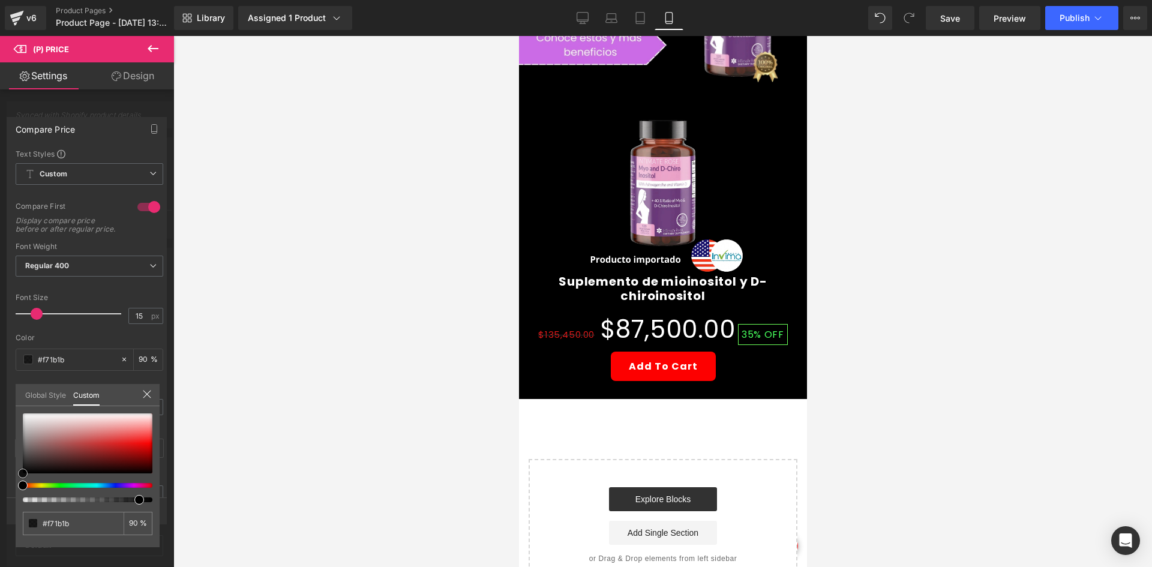
type input "#f61c1c"
type input "#fa0a0a"
type input "#ed0202"
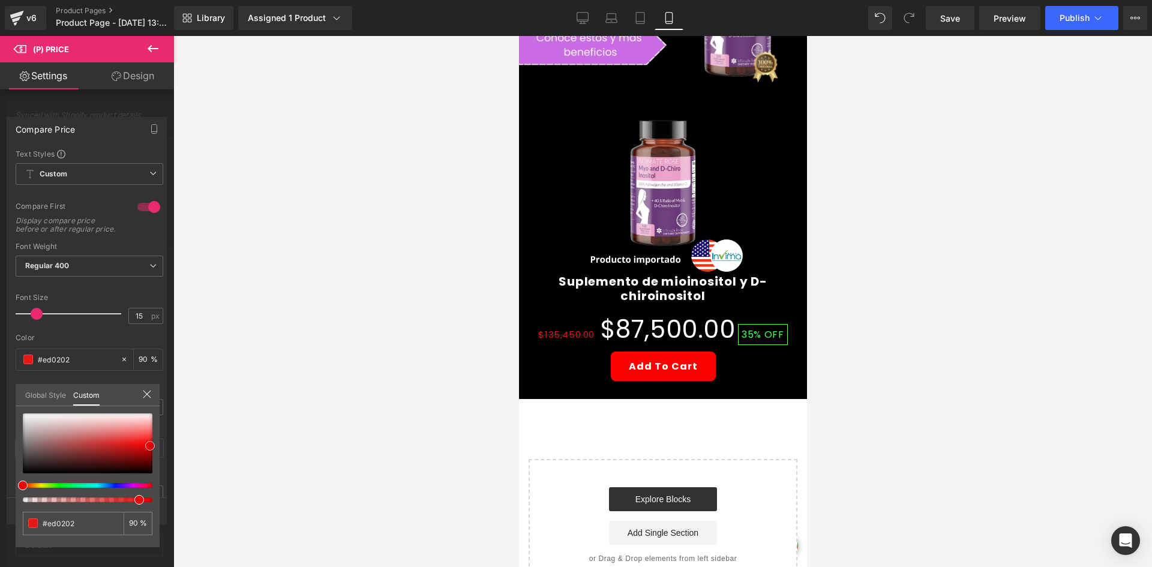
type input "#df0101"
type input "#d10000"
type input "#cc0000"
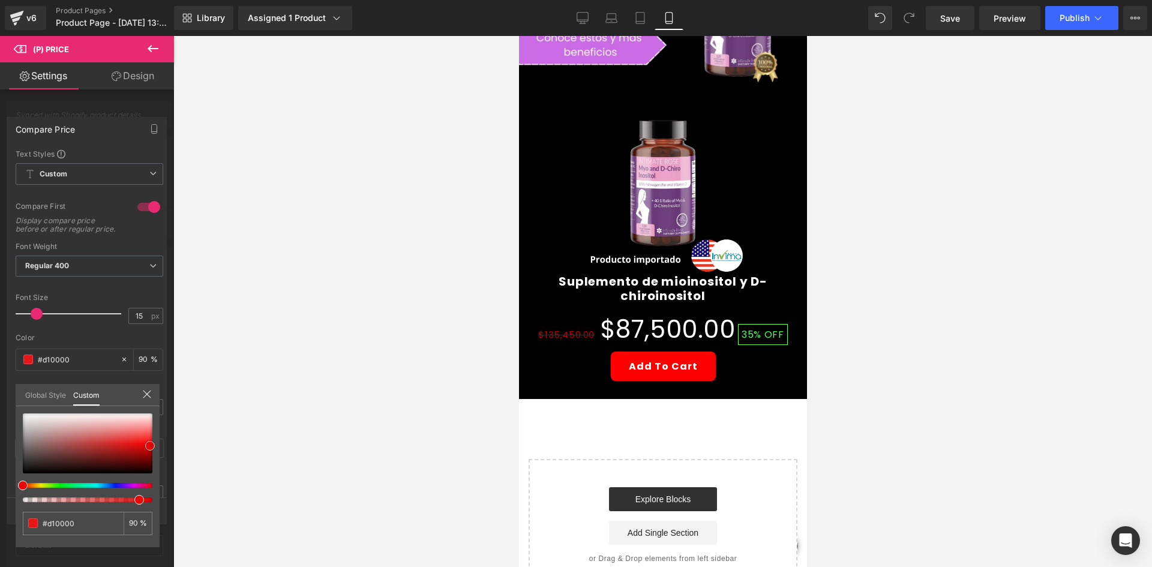
type input "#cc0000"
type input "#c60000"
type input "#c10000"
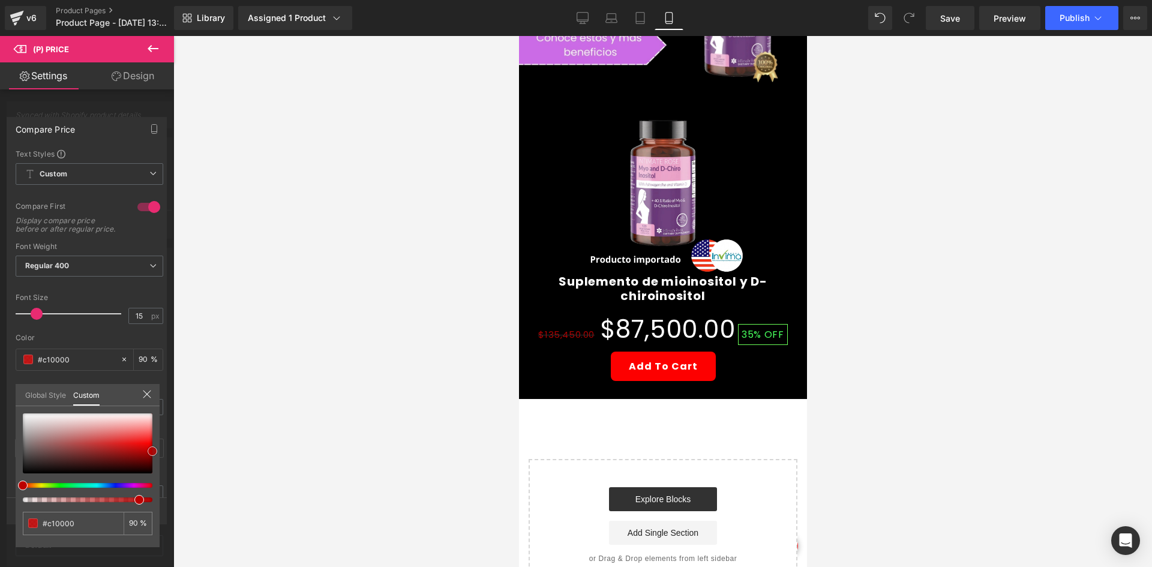
type input "#bc0000"
type input "#bb0000"
type input "#ba0101"
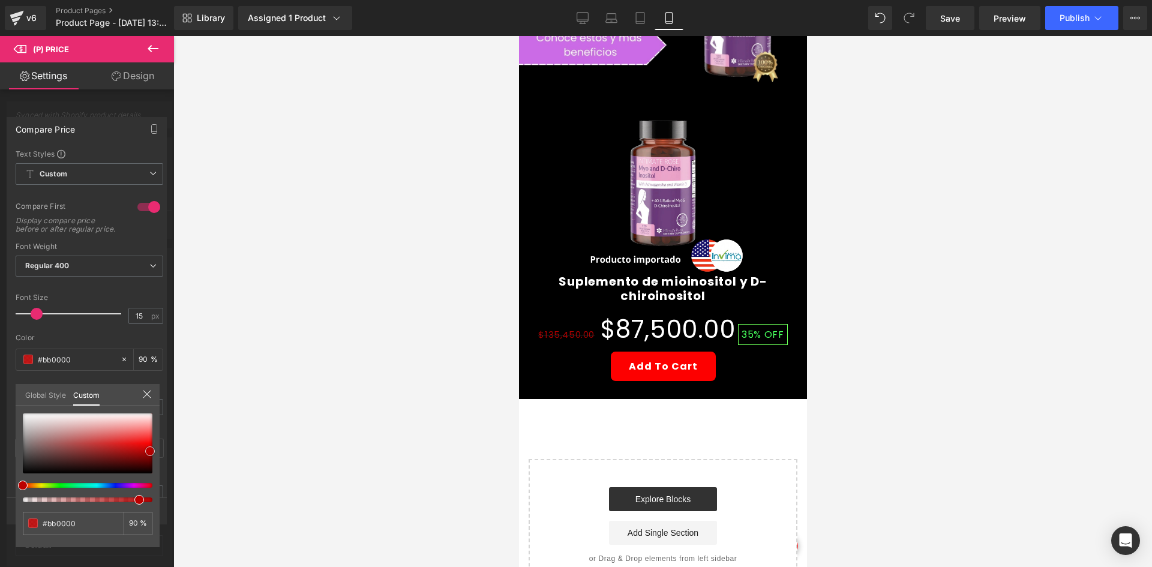
type input "#ba0101"
type input "#b80303"
type input "#bc0404"
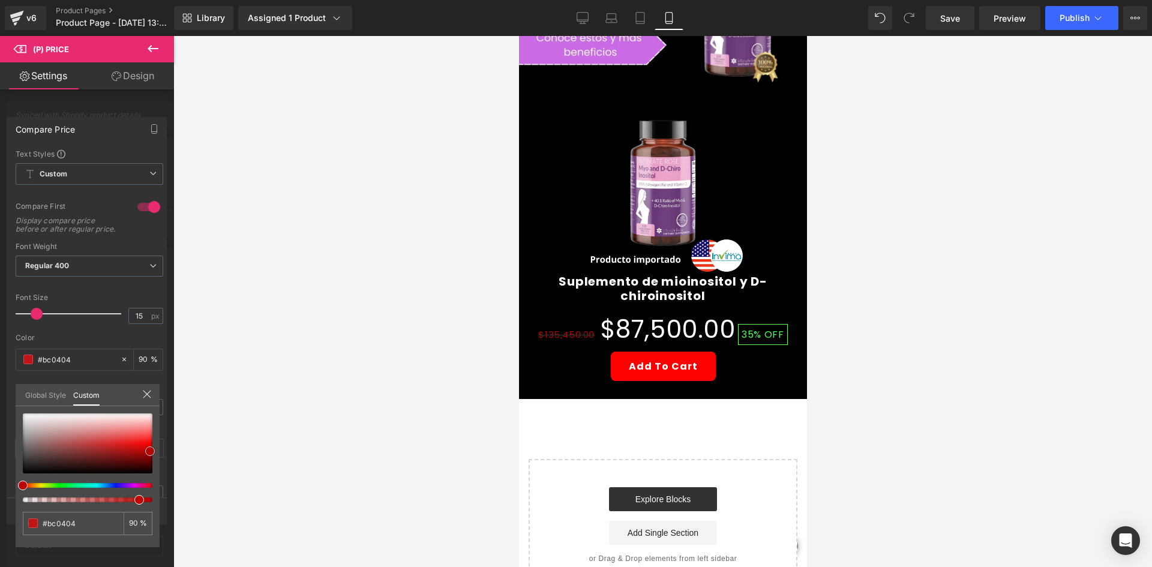
type input "#bb0505"
type input "#c00505"
type input "#c90707"
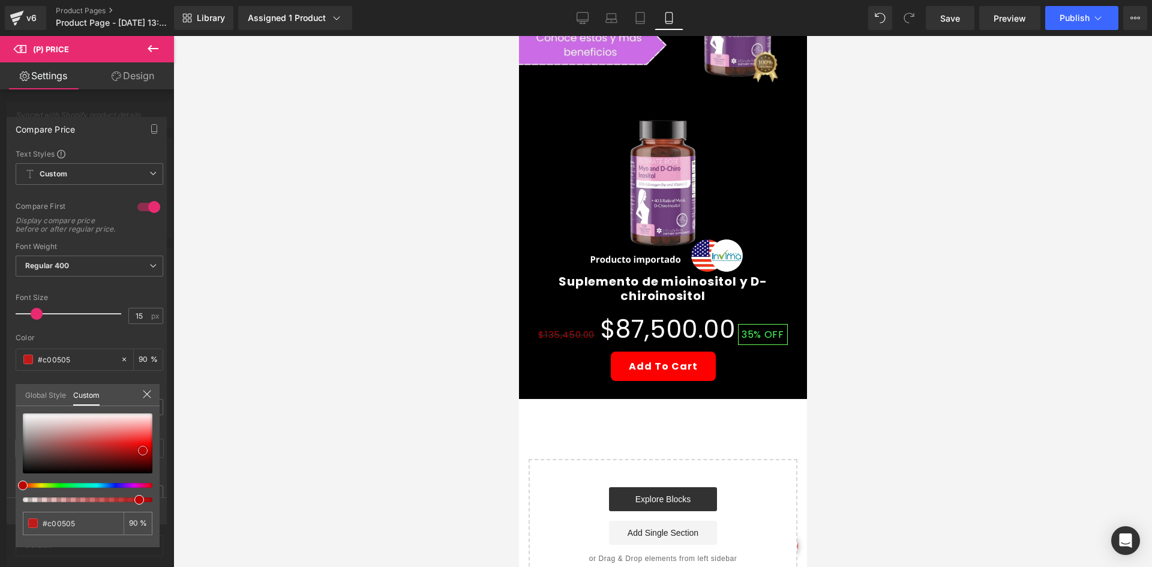
type input "#c90707"
type input "#d30707"
type input "#de0606"
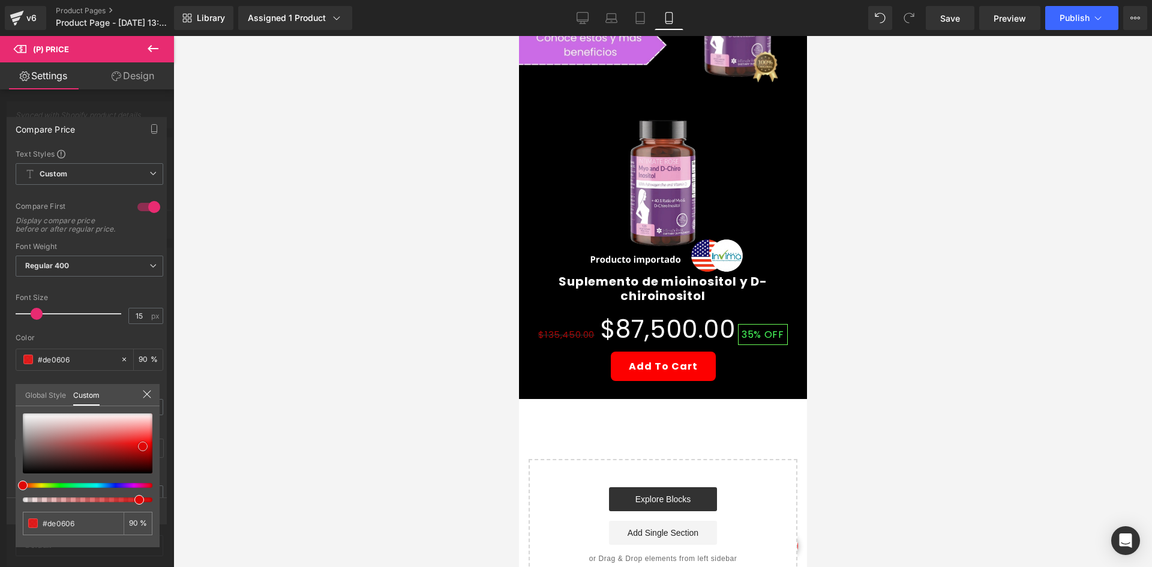
type input "#e70808"
type input "#f20707"
type input "#f70707"
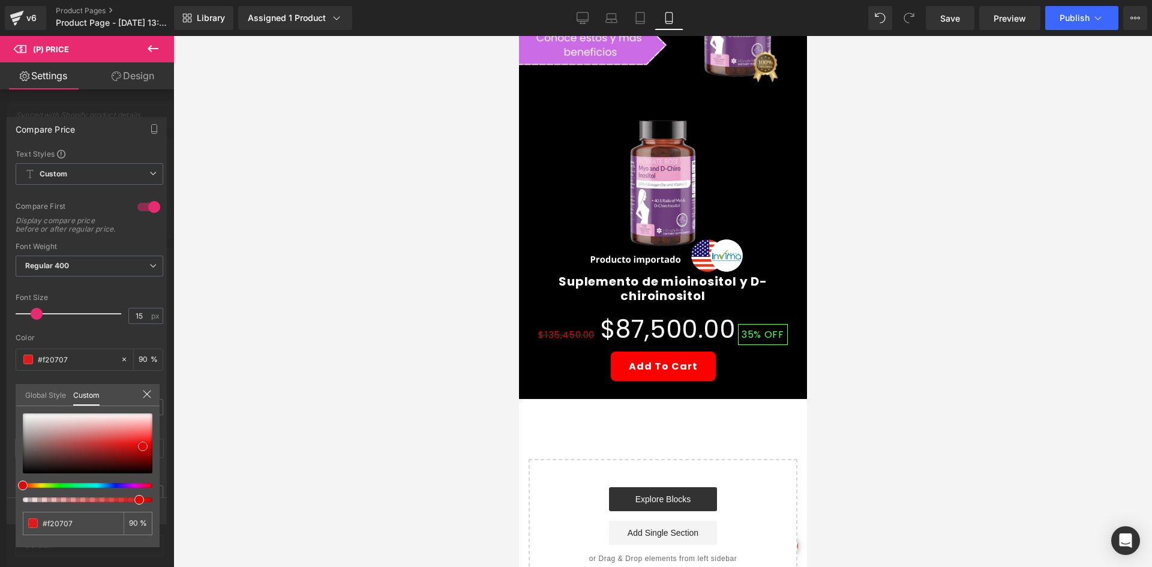
type input "#f70707"
type input "#f70c0c"
type input "#f61717"
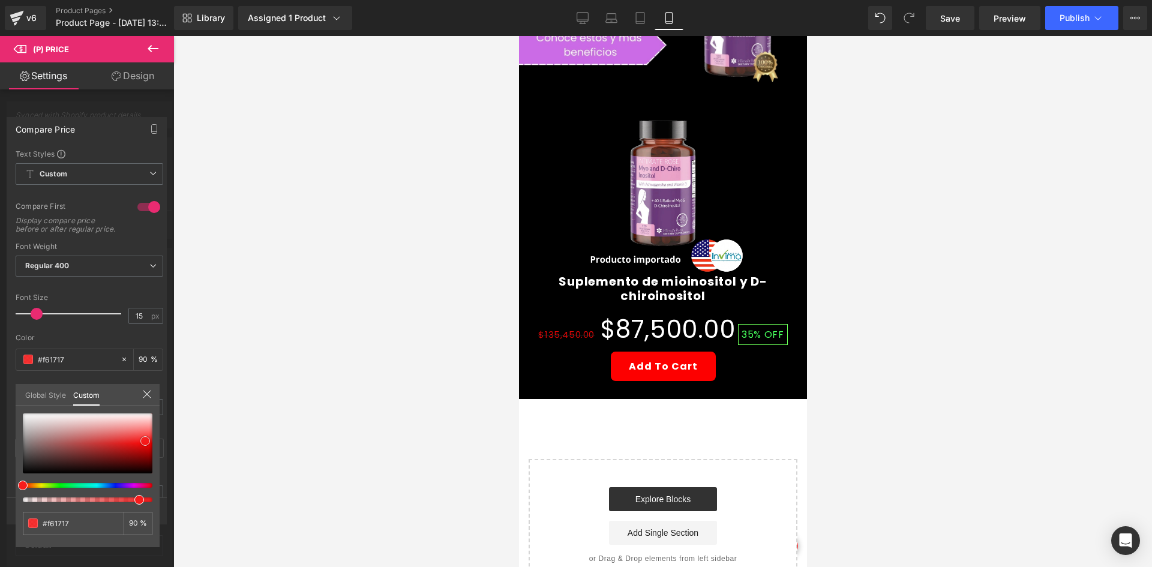
type input "#f61c1c"
type input "#f91a1a"
type input "#f92424"
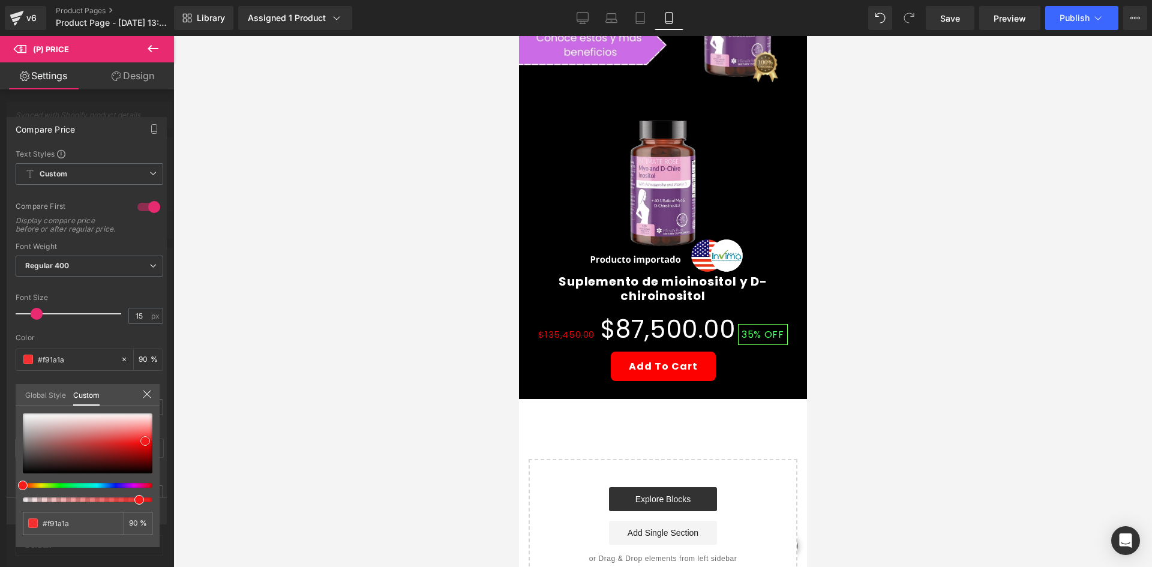
type input "#f92424"
click at [146, 439] on div at bounding box center [88, 443] width 130 height 60
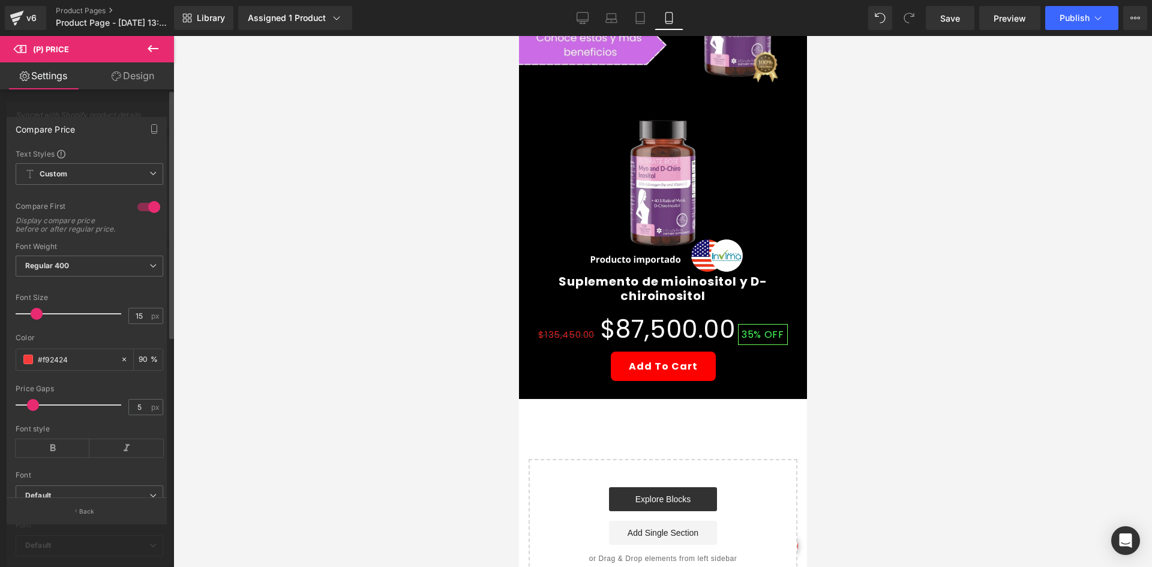
drag, startPoint x: 287, startPoint y: 355, endPoint x: 265, endPoint y: 329, distance: 33.6
click at [286, 341] on div at bounding box center [662, 301] width 978 height 531
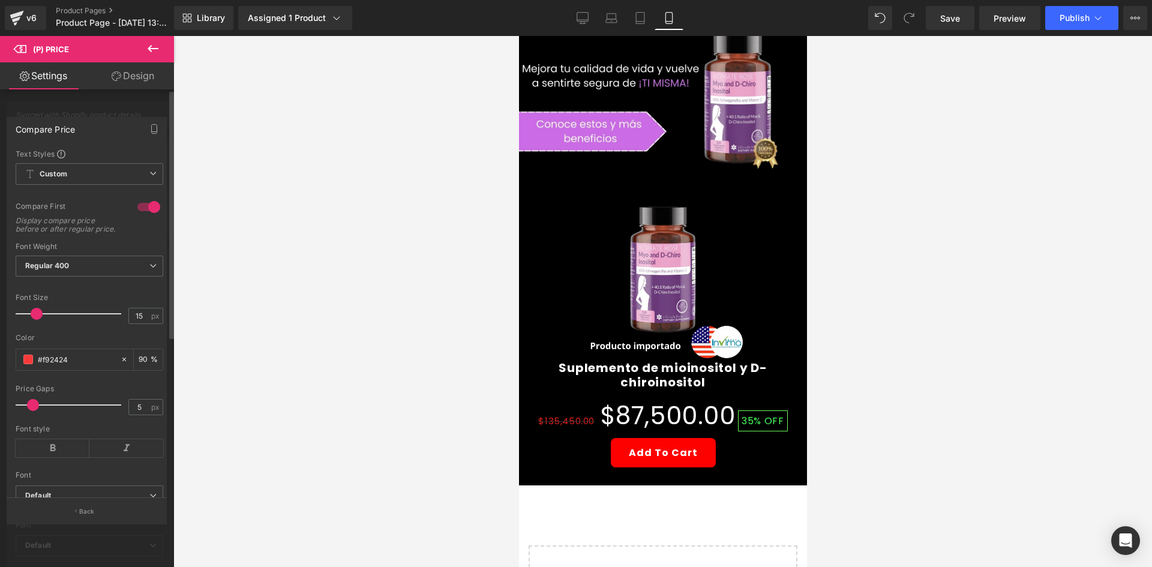
scroll to position [300, 0]
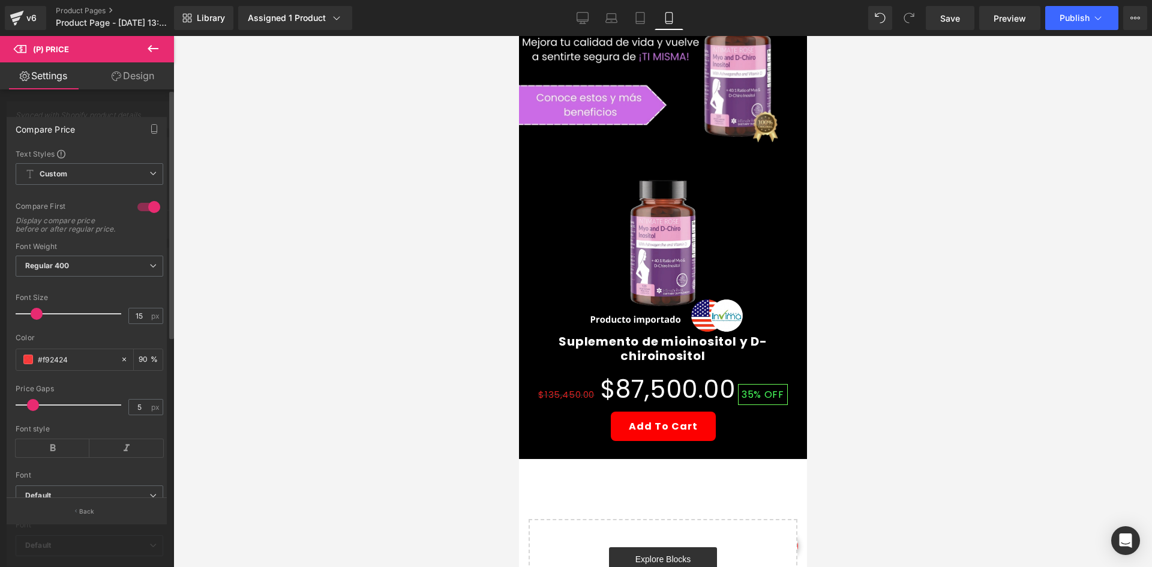
click at [155, 32] on div "v6 Product Pages Product Page - [DATE] 13:40:33" at bounding box center [87, 18] width 174 height 36
click at [152, 44] on icon at bounding box center [153, 48] width 14 height 14
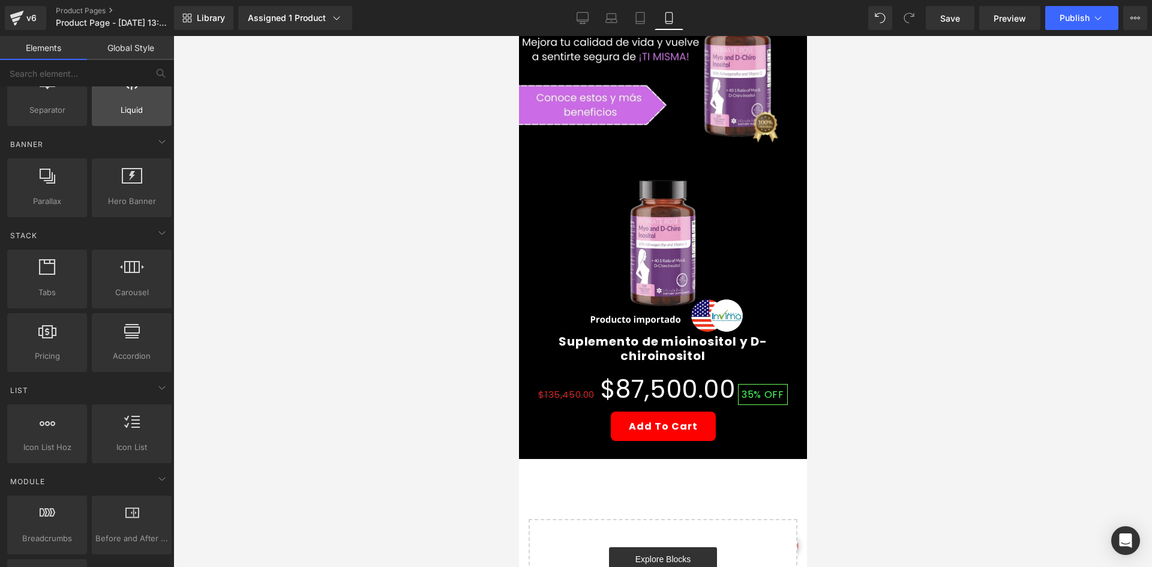
scroll to position [0, 0]
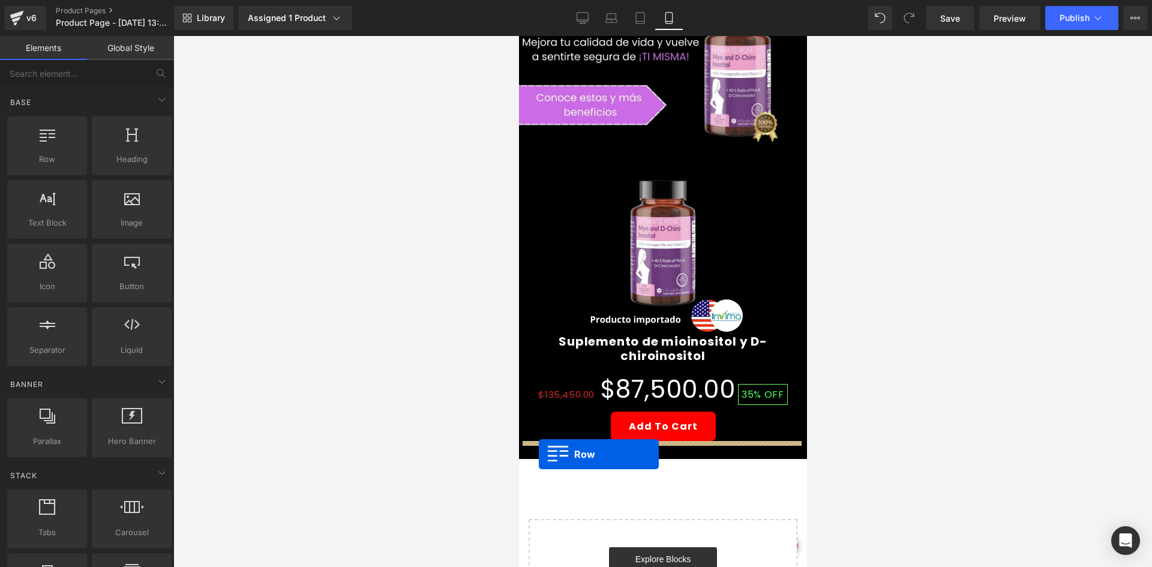
drag, startPoint x: 802, startPoint y: 385, endPoint x: 538, endPoint y: 454, distance: 272.3
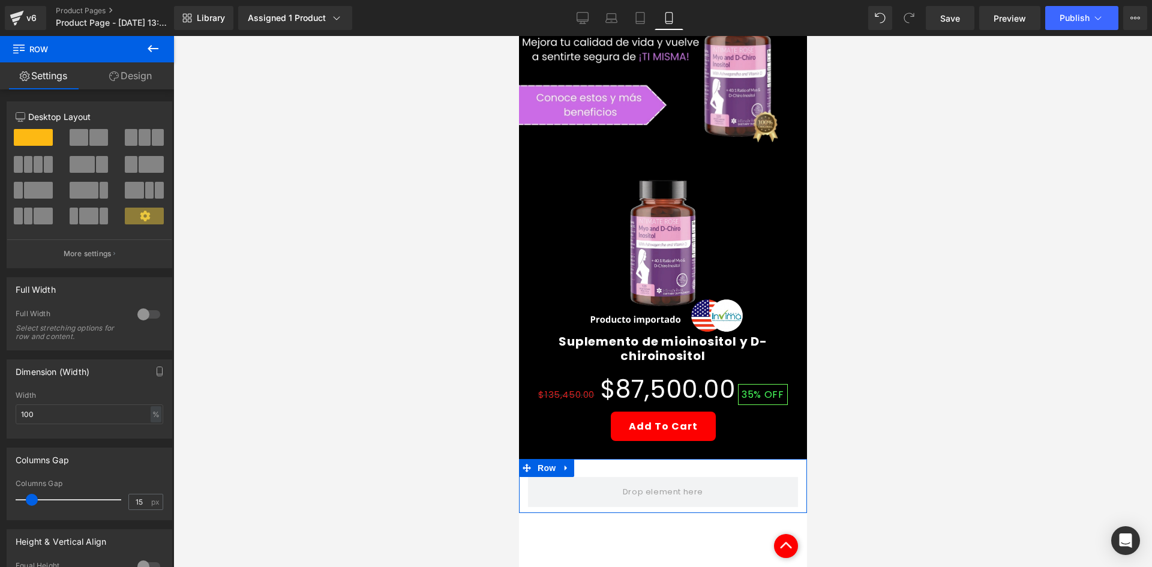
click at [132, 70] on link "Design" at bounding box center [130, 75] width 87 height 27
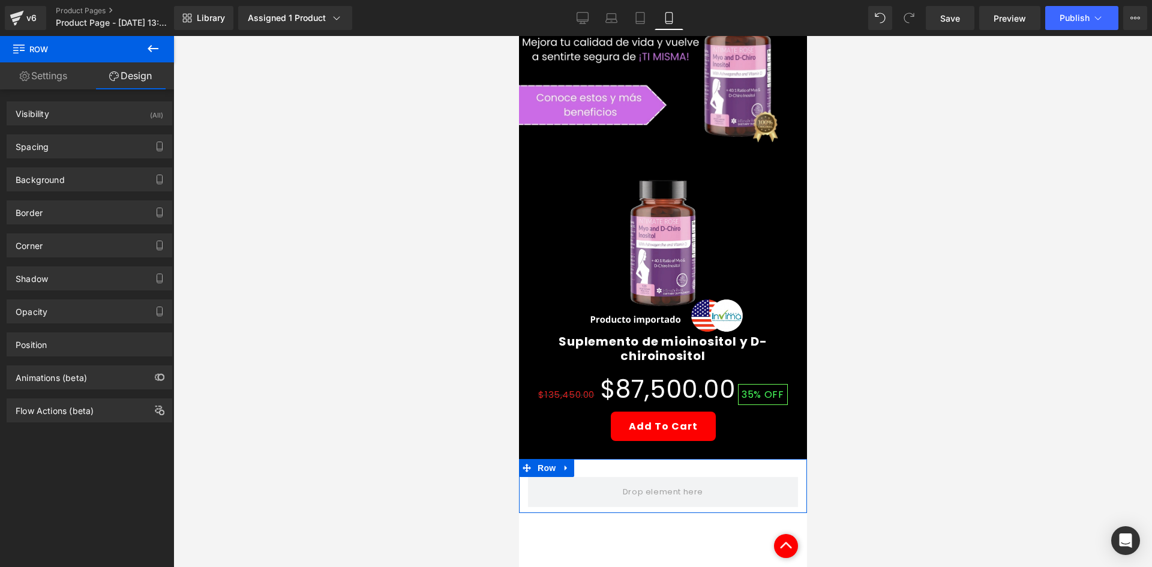
click at [141, 127] on div "Spacing [GEOGRAPHIC_DATA] 0px 0 auto auto 0px 0 auto auto [GEOGRAPHIC_DATA] 30p…" at bounding box center [89, 141] width 179 height 33
click at [141, 118] on div "Visibility (All)" at bounding box center [89, 113] width 164 height 23
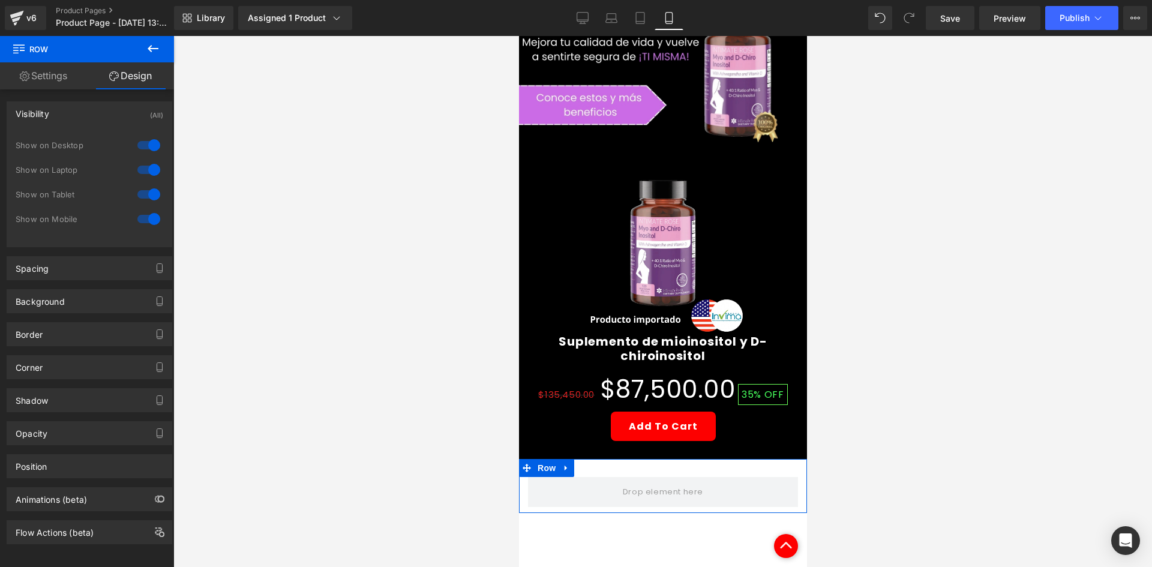
click at [146, 150] on div at bounding box center [148, 145] width 29 height 19
drag, startPoint x: 147, startPoint y: 167, endPoint x: 155, endPoint y: 95, distance: 72.5
click at [147, 167] on div at bounding box center [148, 169] width 29 height 19
click at [153, 55] on icon at bounding box center [153, 48] width 14 height 14
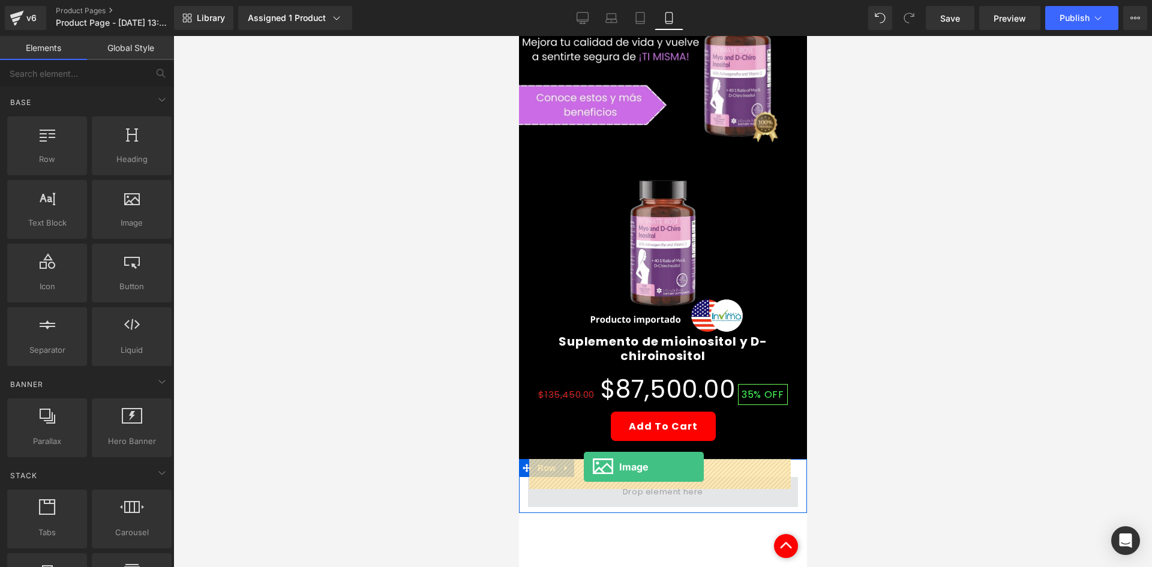
drag, startPoint x: 728, startPoint y: 289, endPoint x: 583, endPoint y: 467, distance: 229.0
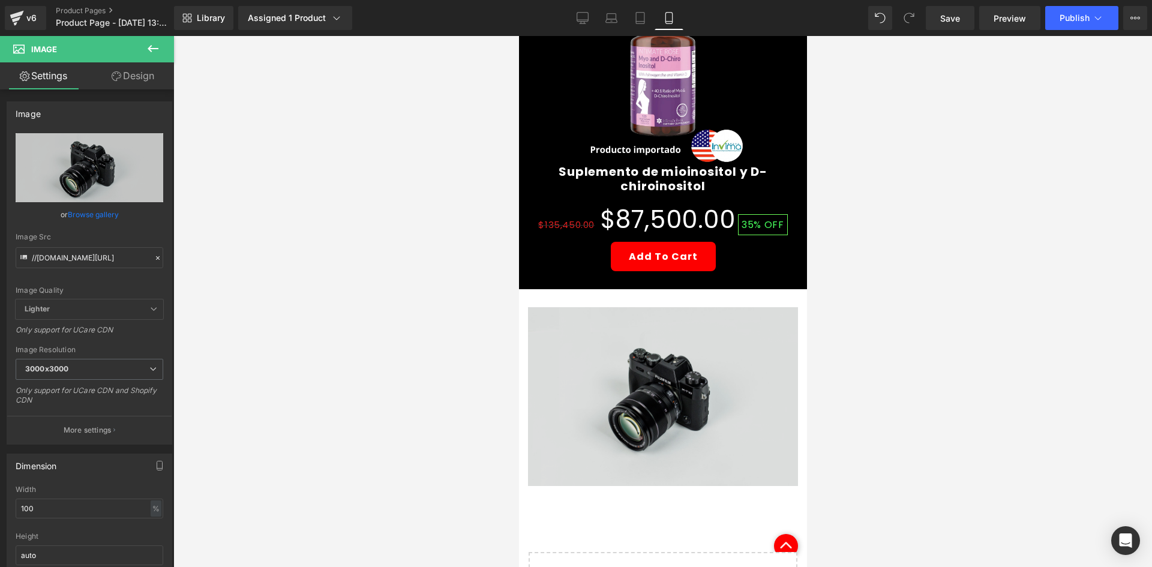
scroll to position [480, 0]
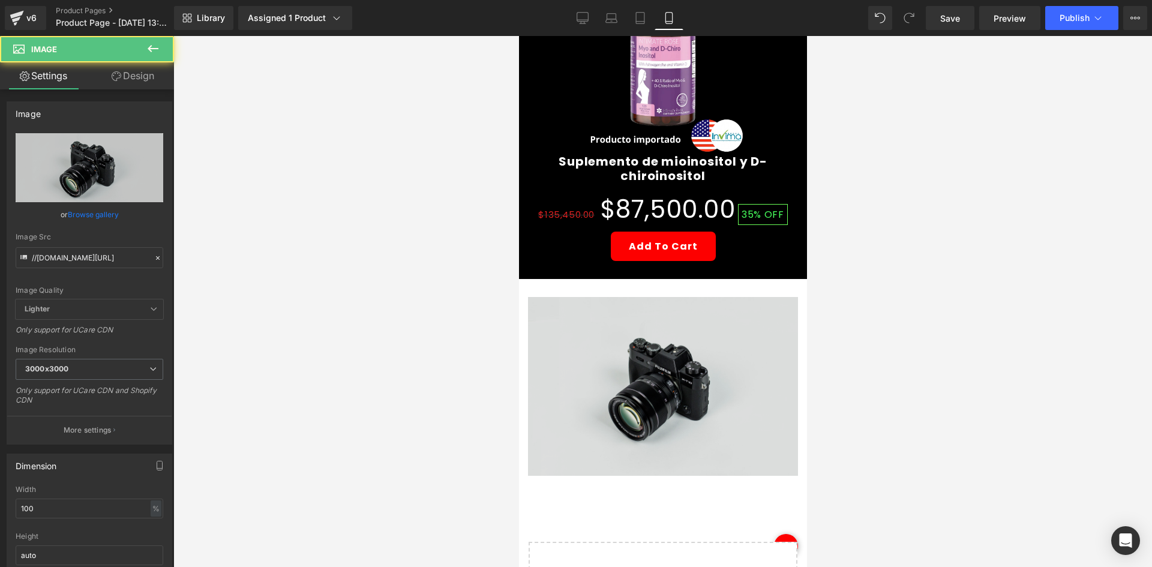
click at [589, 329] on img at bounding box center [662, 386] width 270 height 179
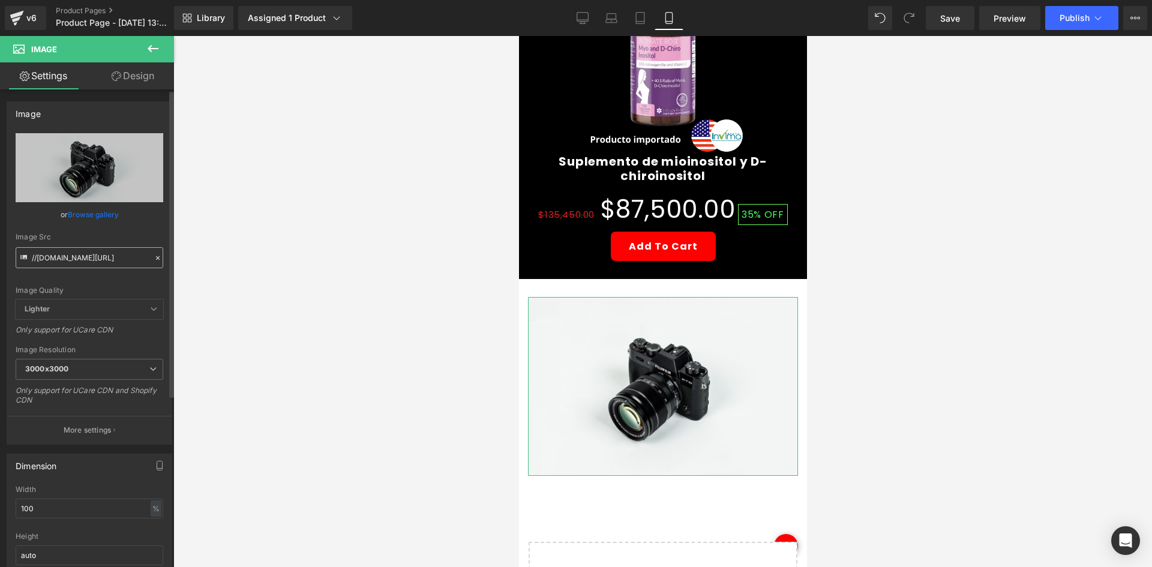
click at [85, 251] on input "//[DOMAIN_NAME][URL]" at bounding box center [90, 257] width 148 height 21
type input "[URL][DOMAIN_NAME]"
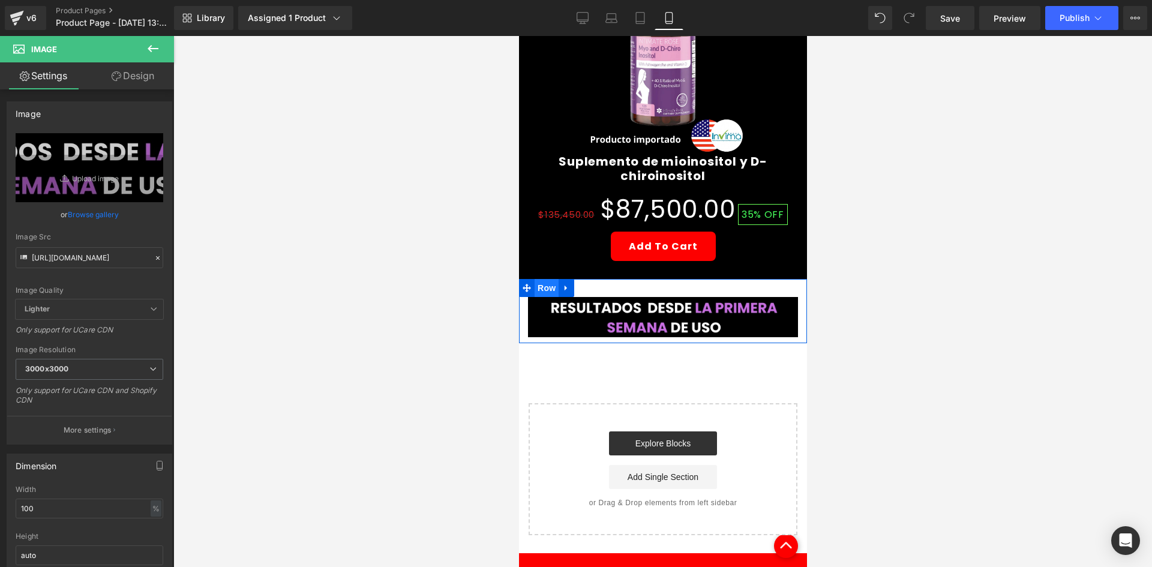
click at [547, 279] on span "Row" at bounding box center [546, 288] width 24 height 18
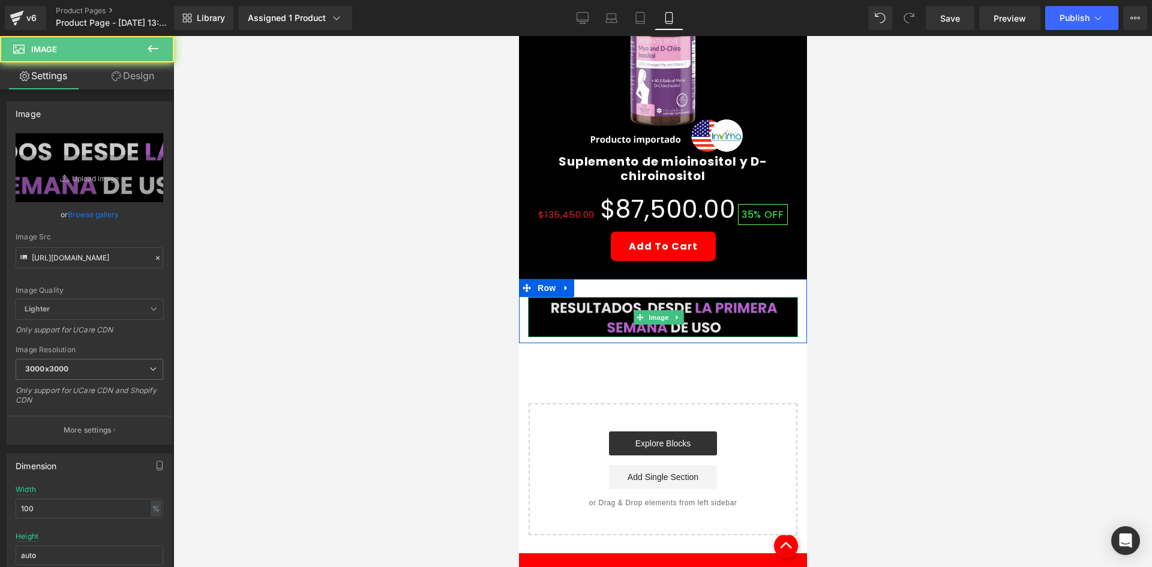
click at [608, 301] on img at bounding box center [662, 317] width 270 height 40
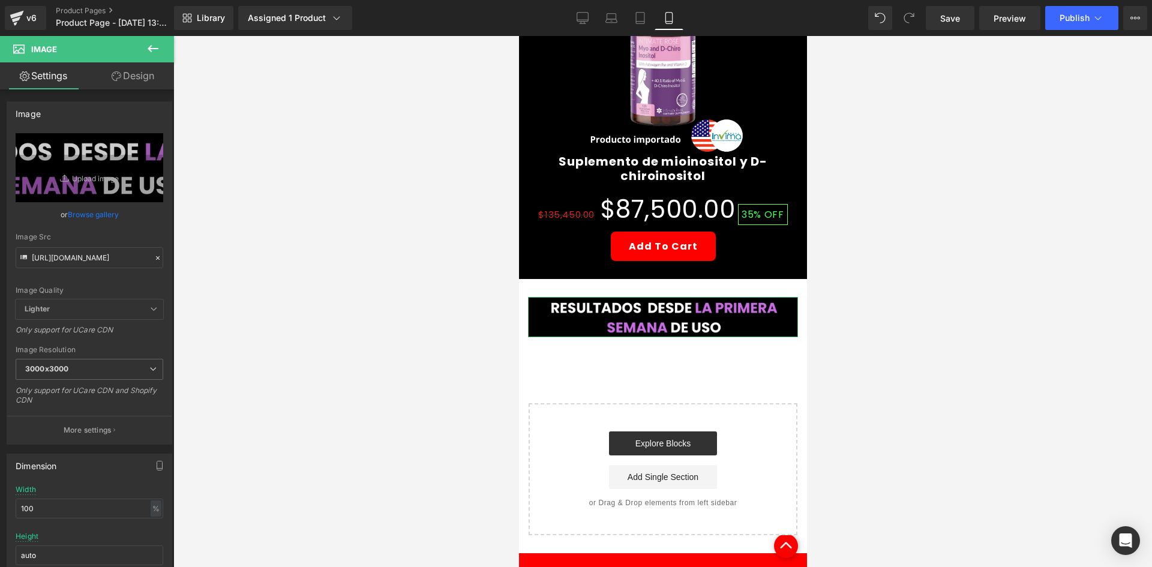
click at [134, 88] on link "Design" at bounding box center [132, 75] width 87 height 27
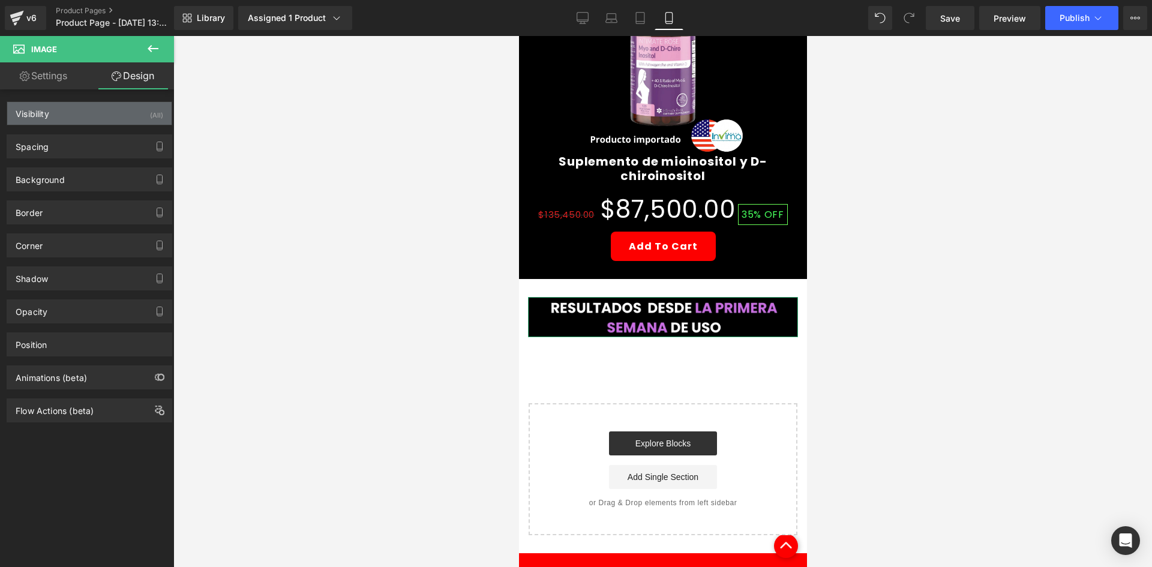
click at [120, 119] on div "Visibility (All)" at bounding box center [89, 113] width 164 height 23
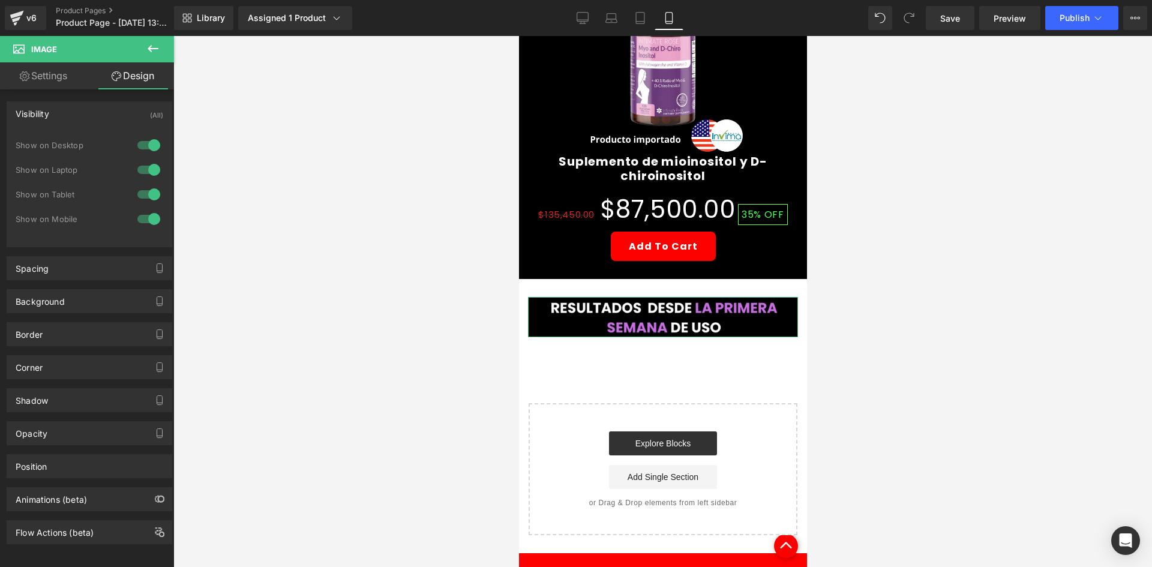
click at [145, 145] on div at bounding box center [148, 145] width 29 height 19
drag, startPoint x: 138, startPoint y: 168, endPoint x: 134, endPoint y: 187, distance: 19.7
click at [138, 172] on div at bounding box center [148, 169] width 29 height 19
click at [95, 262] on div "Spacing" at bounding box center [89, 268] width 164 height 23
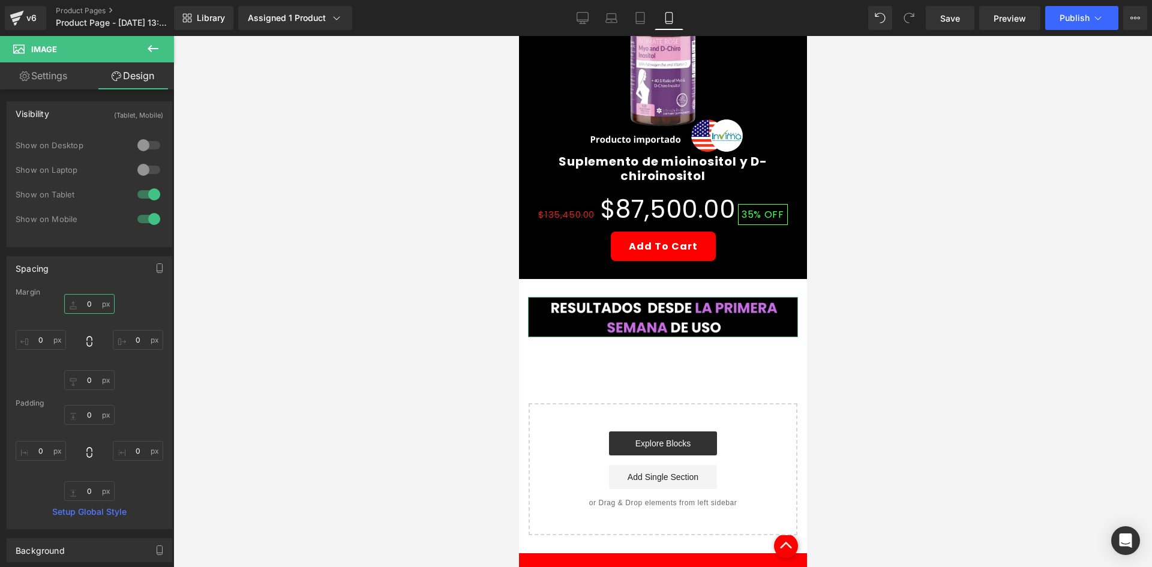
click at [94, 304] on input "0" at bounding box center [89, 304] width 50 height 20
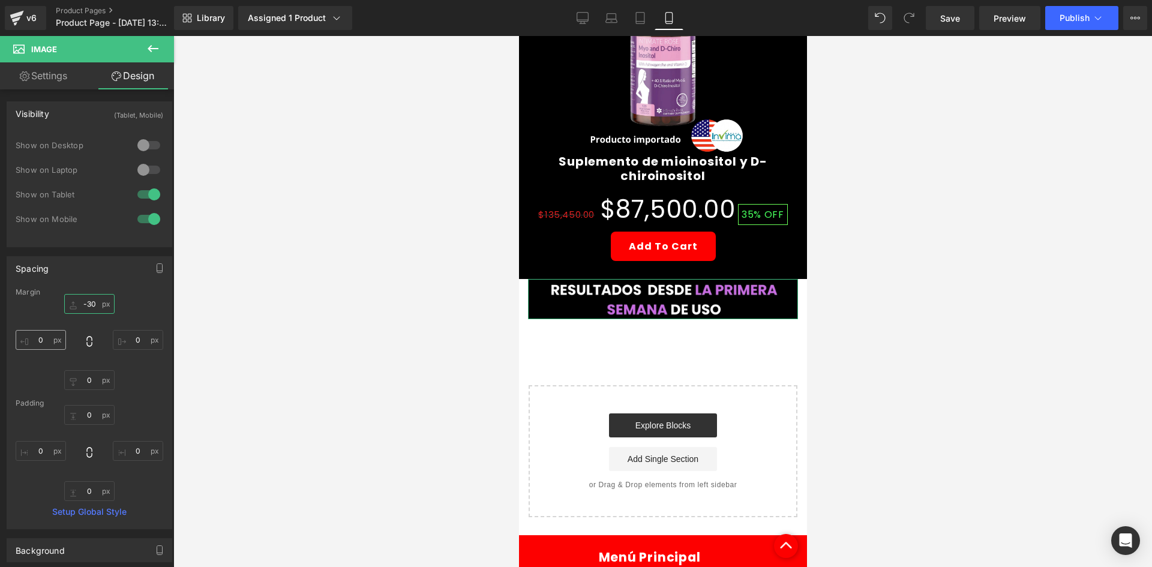
type input "-30"
click at [36, 340] on input "0" at bounding box center [41, 340] width 50 height 20
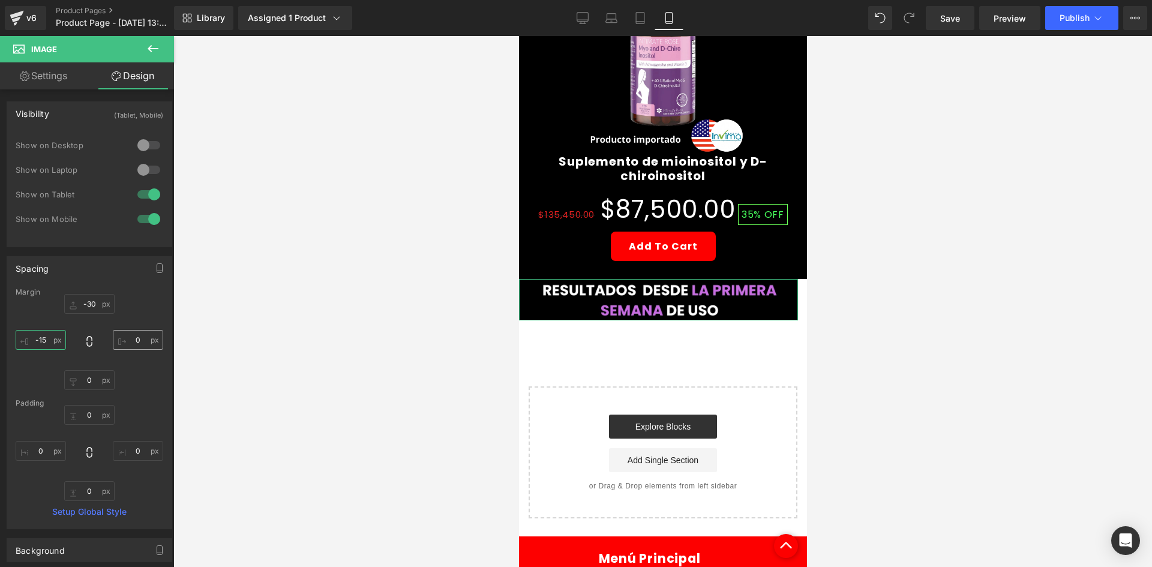
type input "-15"
click at [134, 346] on input "0" at bounding box center [138, 340] width 50 height 20
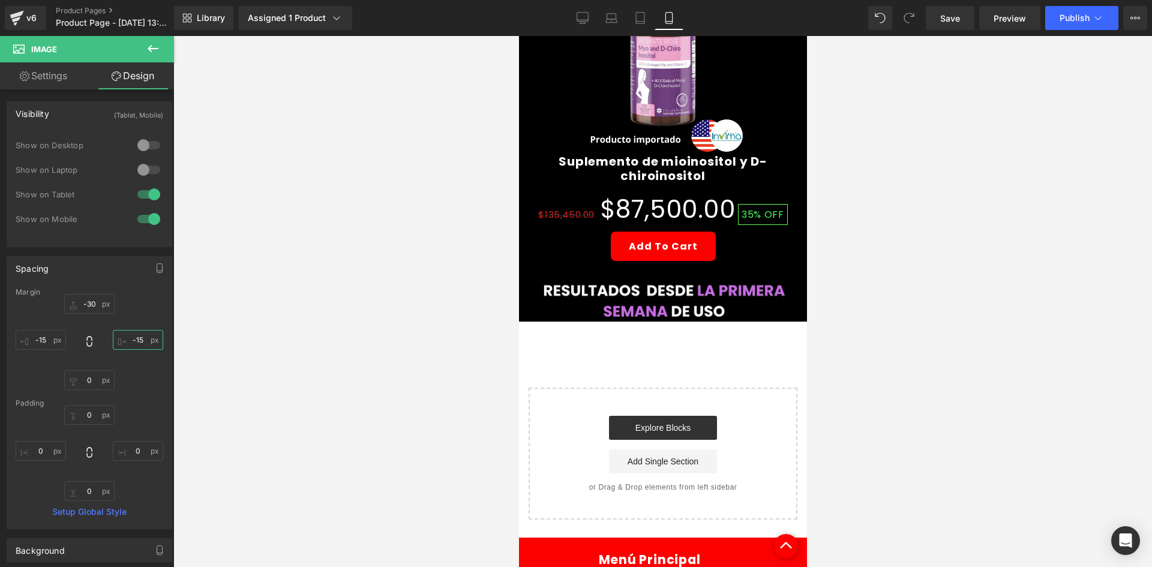
type input "-15"
click at [166, 44] on button at bounding box center [153, 49] width 42 height 26
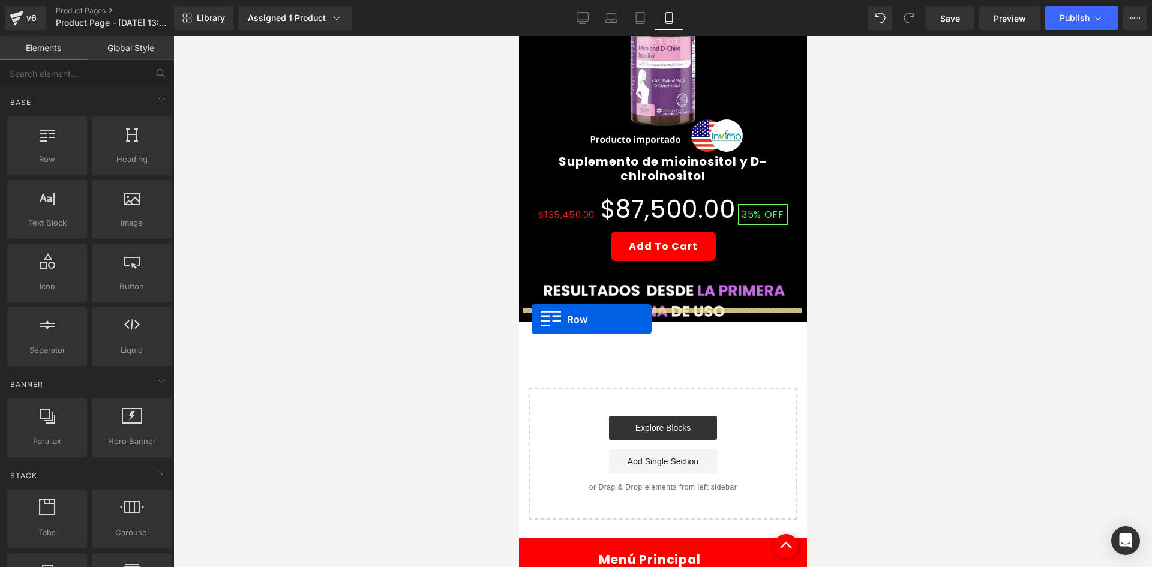
drag, startPoint x: 586, startPoint y: 177, endPoint x: 531, endPoint y: 319, distance: 152.3
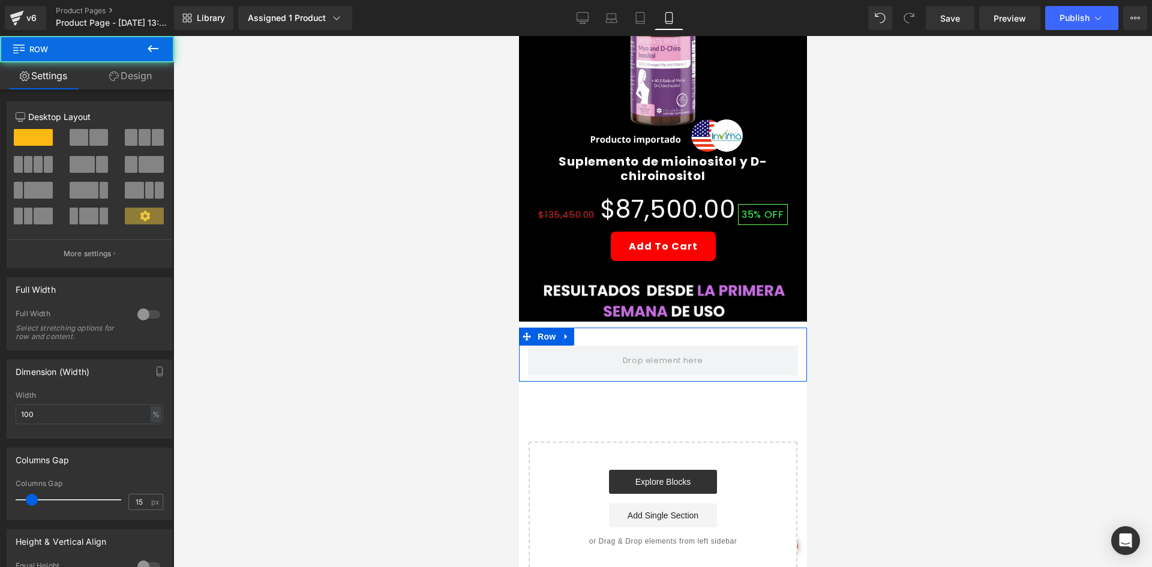
click at [126, 74] on link "Design" at bounding box center [130, 75] width 87 height 27
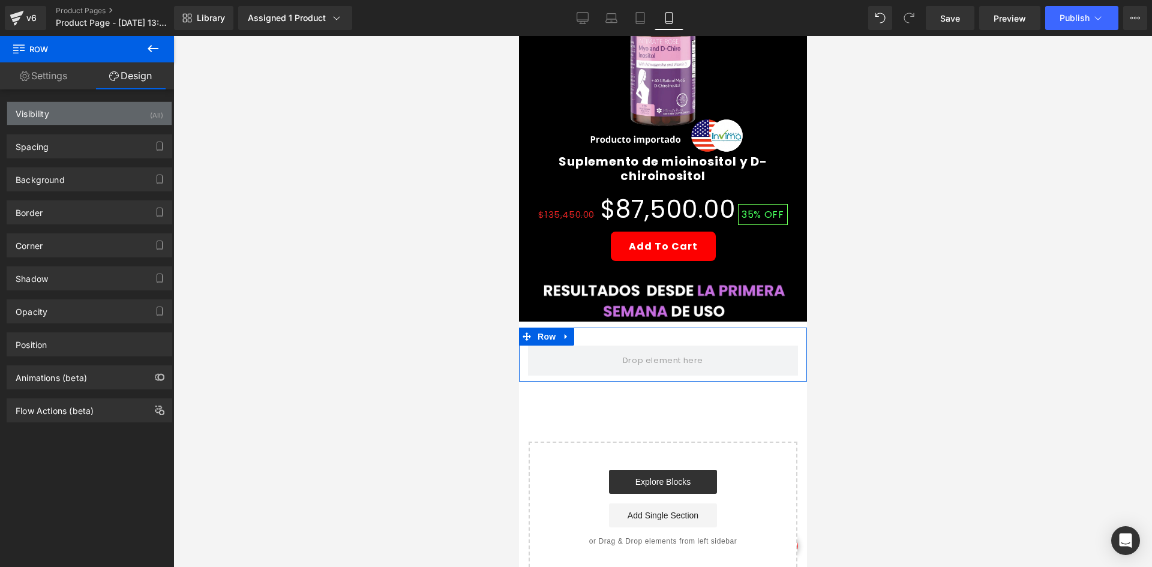
click at [139, 118] on div "Visibility (All)" at bounding box center [89, 113] width 164 height 23
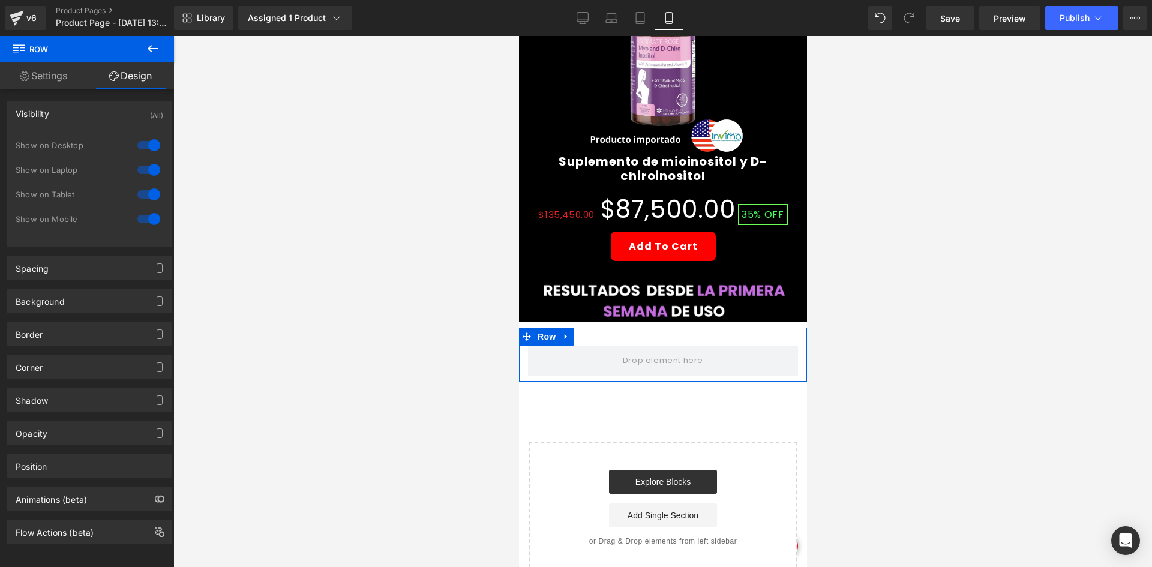
click at [149, 144] on div at bounding box center [148, 145] width 29 height 19
click at [143, 173] on div at bounding box center [148, 169] width 29 height 19
click at [150, 52] on icon at bounding box center [153, 48] width 14 height 14
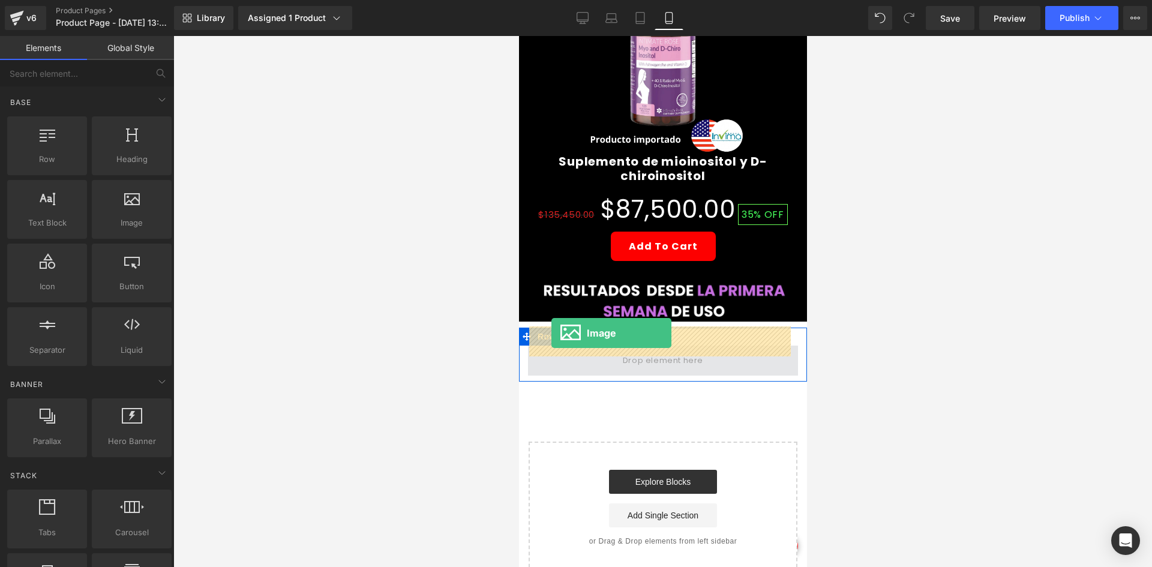
drag, startPoint x: 656, startPoint y: 258, endPoint x: 551, endPoint y: 333, distance: 129.5
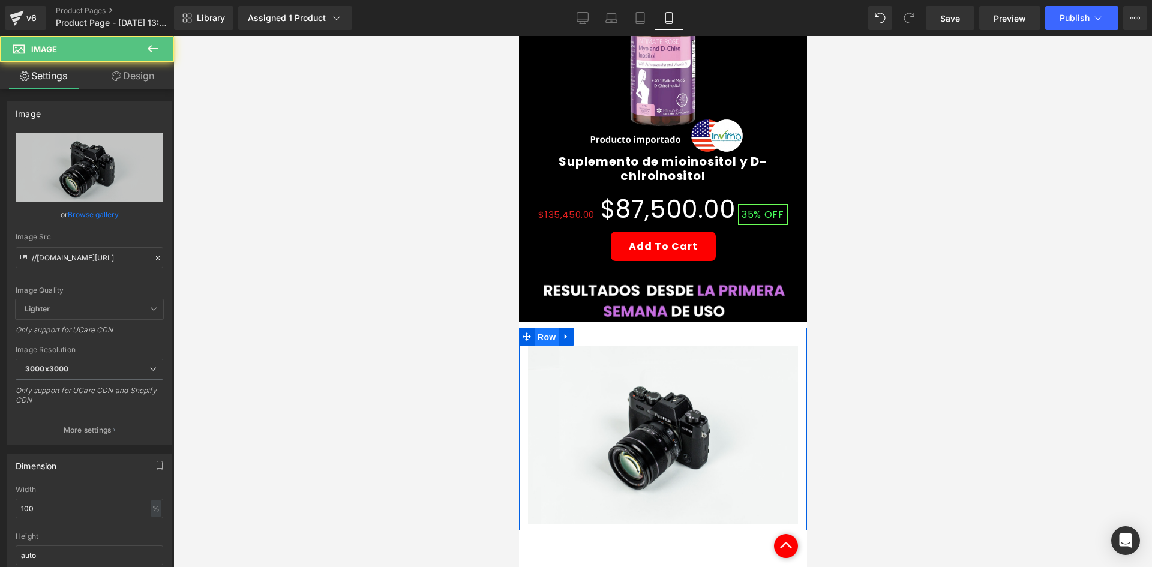
click at [544, 328] on span "Row" at bounding box center [546, 337] width 24 height 18
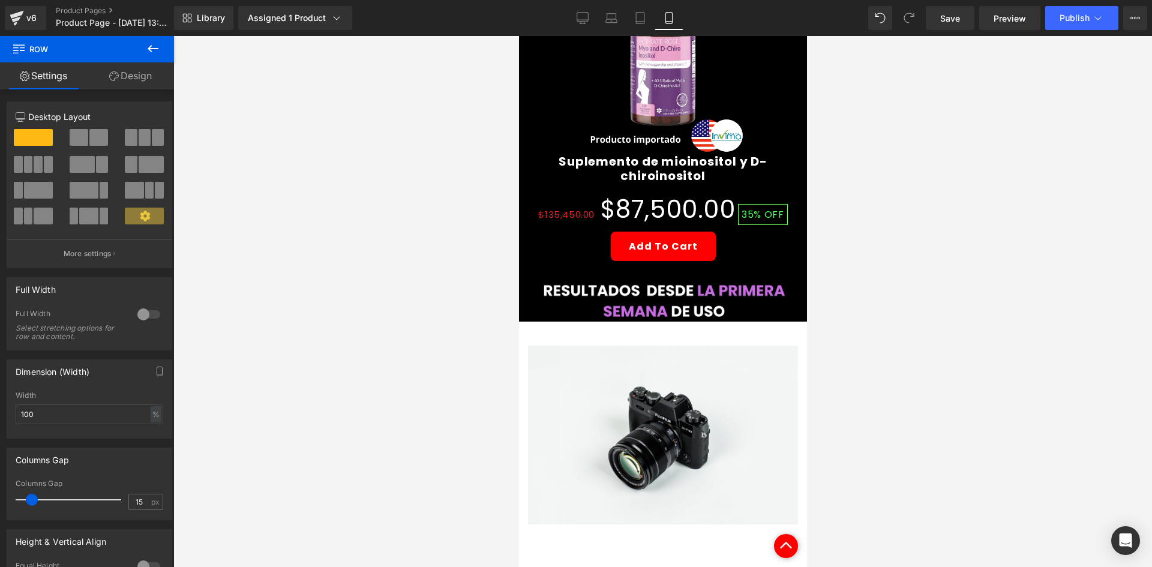
click at [141, 76] on link "Design" at bounding box center [130, 75] width 87 height 27
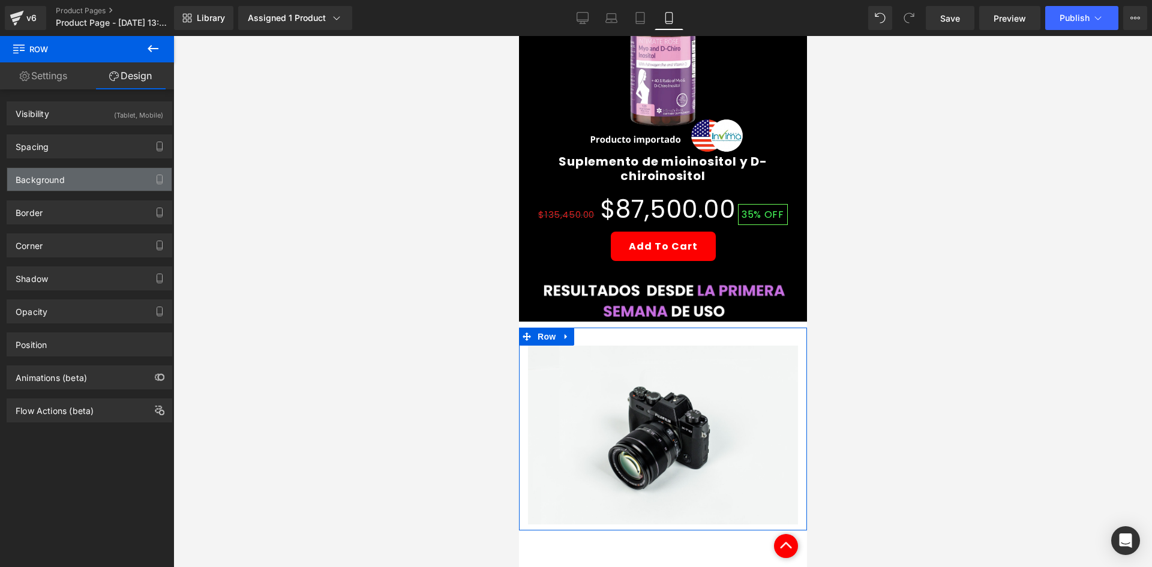
click at [77, 172] on div "Background" at bounding box center [89, 179] width 164 height 23
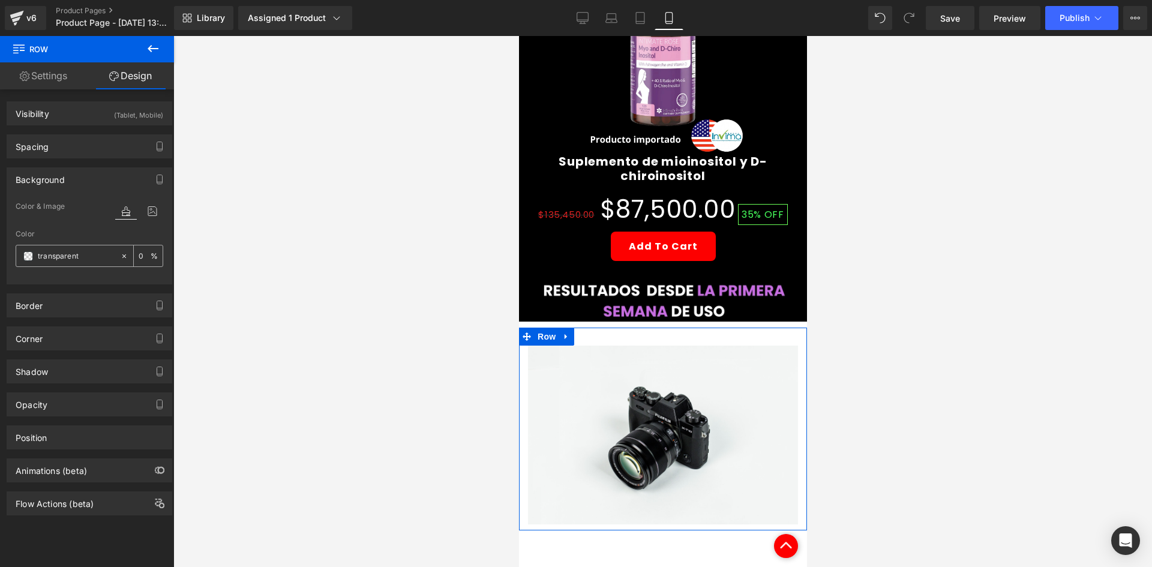
click at [67, 250] on input "transparent" at bounding box center [76, 256] width 77 height 13
type input "000"
type input "100"
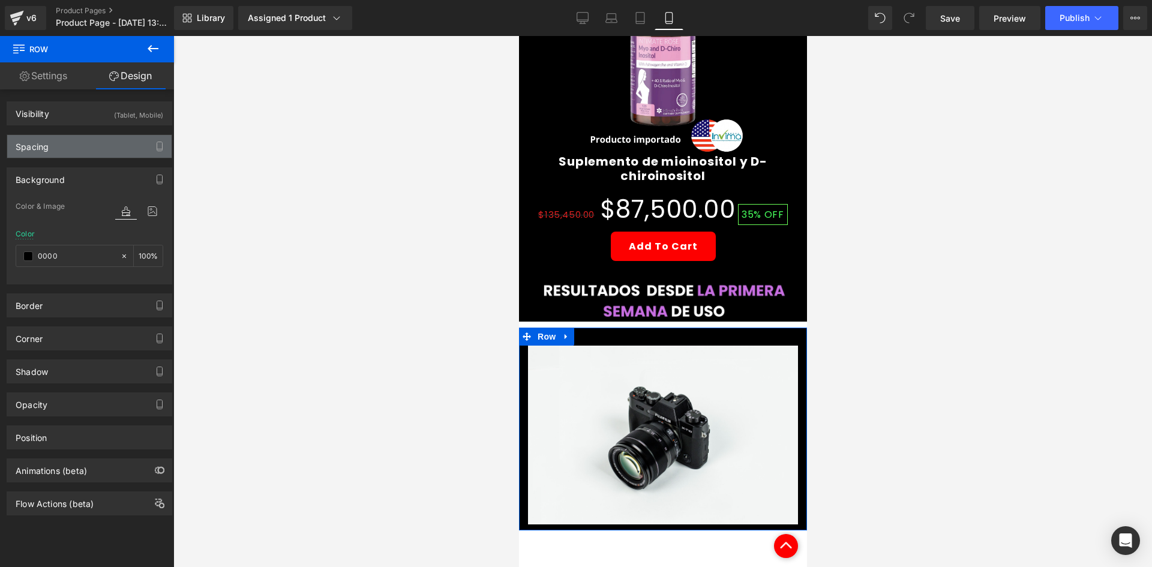
type input "0000"
click at [69, 154] on div "Spacing" at bounding box center [89, 146] width 164 height 23
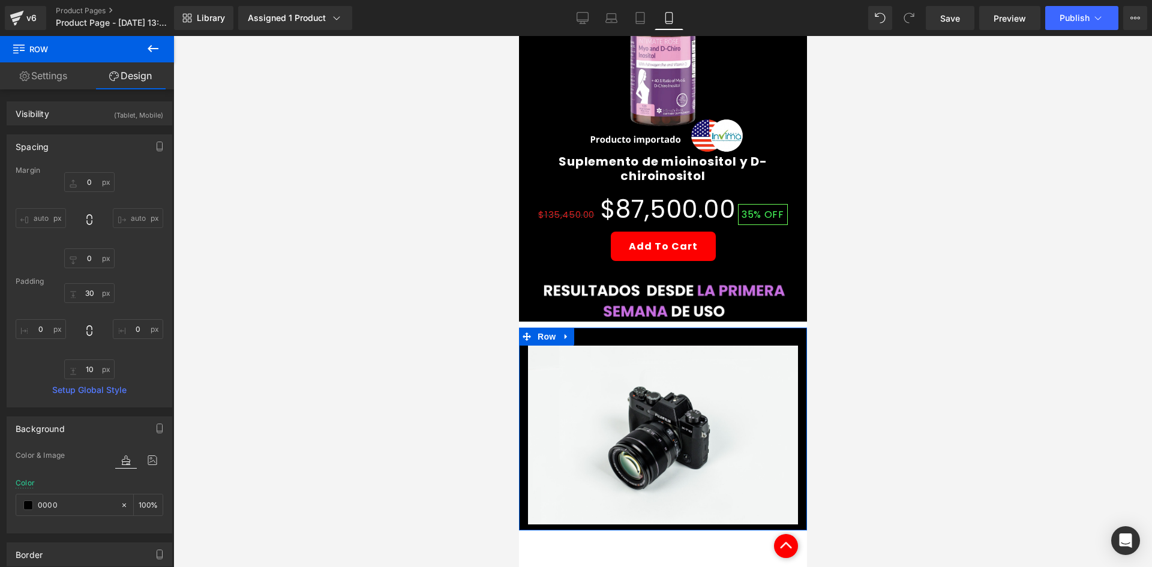
click at [88, 196] on div "0px 0 auto auto 0px 0 auto auto" at bounding box center [90, 220] width 148 height 96
click at [87, 191] on input "0" at bounding box center [89, 182] width 50 height 20
type input "-10"
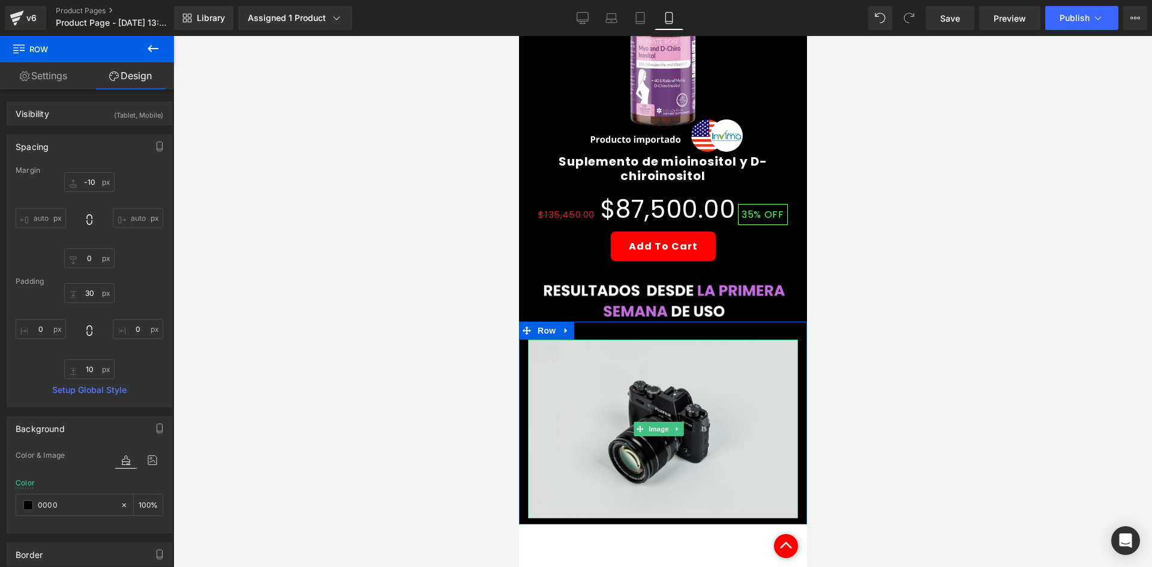
click at [673, 365] on img at bounding box center [662, 429] width 270 height 179
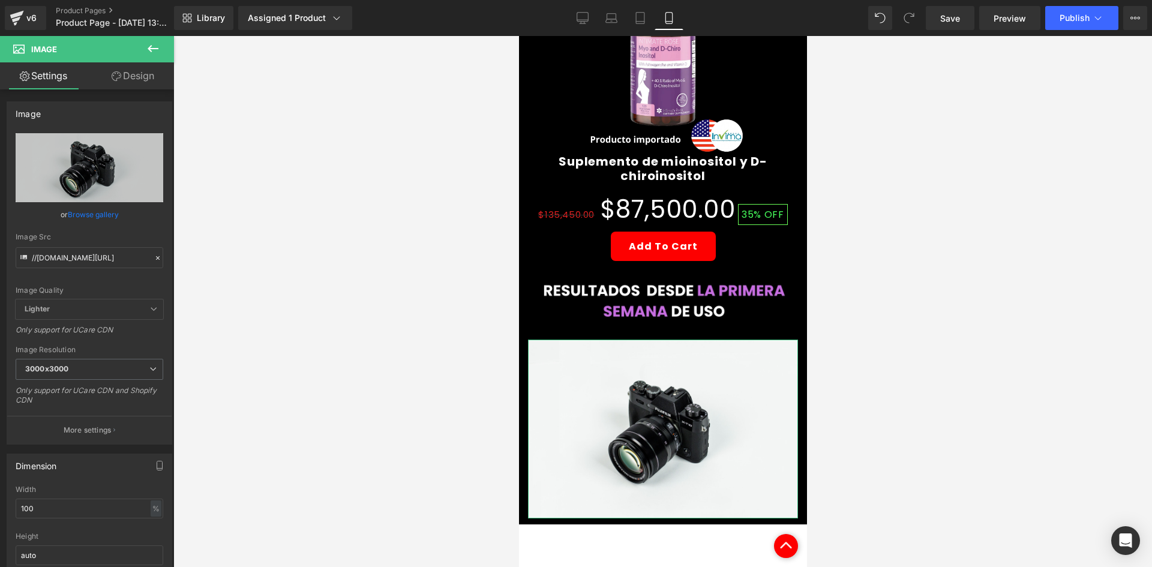
click at [151, 70] on link "Design" at bounding box center [132, 75] width 87 height 27
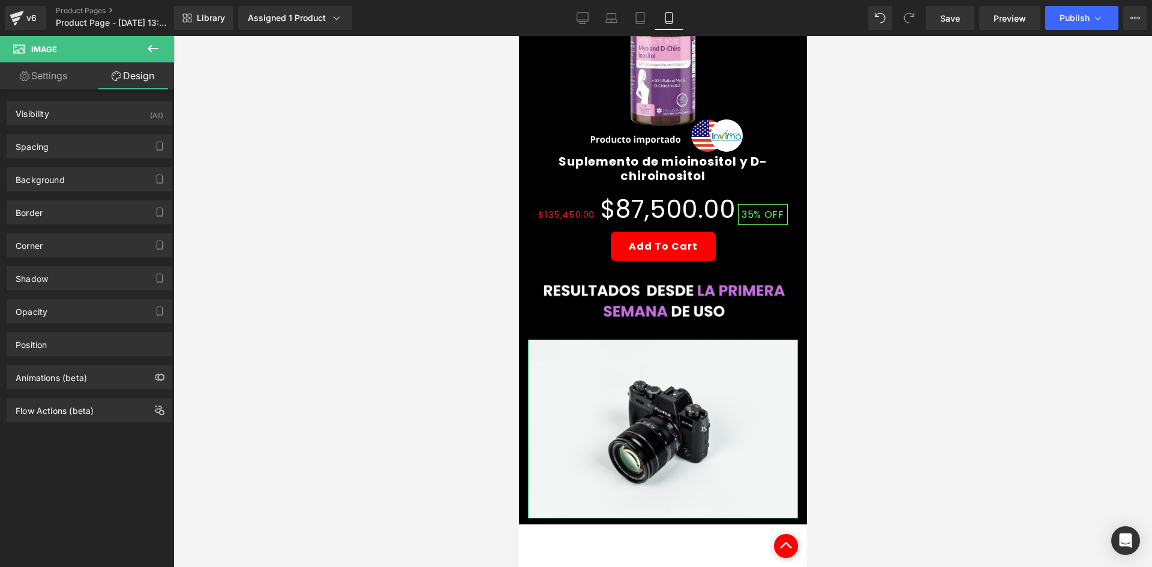
drag, startPoint x: 137, startPoint y: 110, endPoint x: 151, endPoint y: 145, distance: 37.4
click at [137, 115] on div "Visibility (All)" at bounding box center [89, 113] width 164 height 23
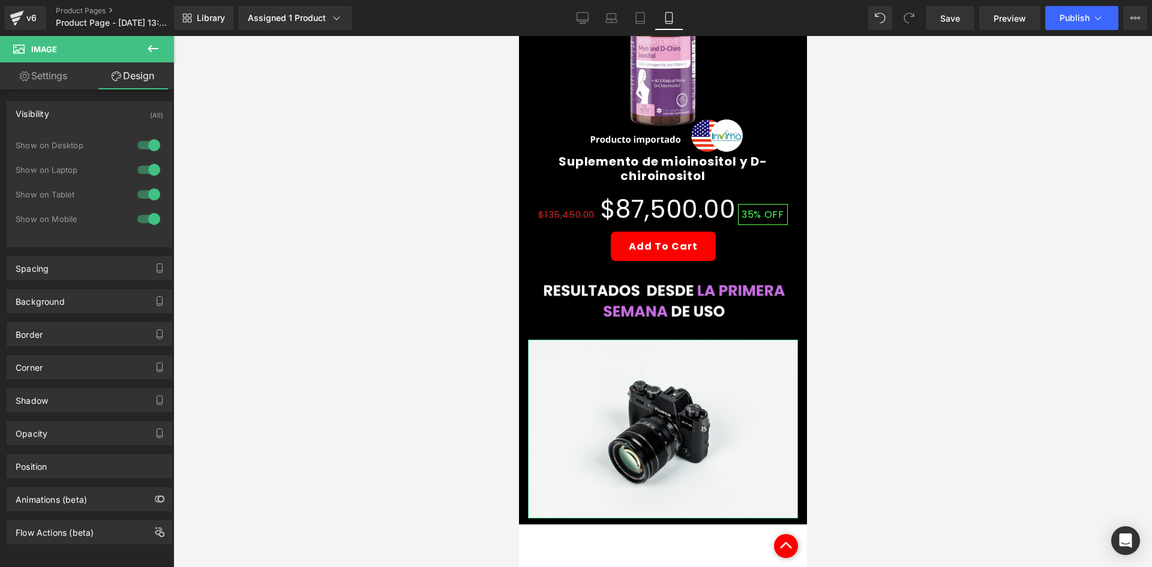
click at [153, 147] on div at bounding box center [148, 145] width 29 height 19
click at [149, 164] on div at bounding box center [148, 169] width 29 height 19
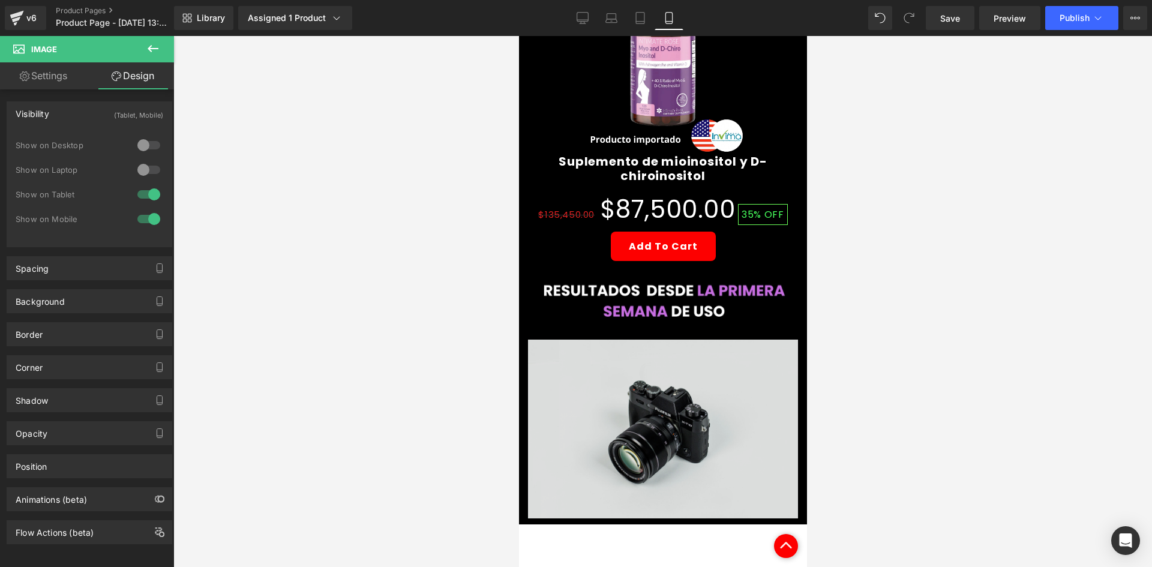
click at [672, 376] on img at bounding box center [662, 429] width 270 height 179
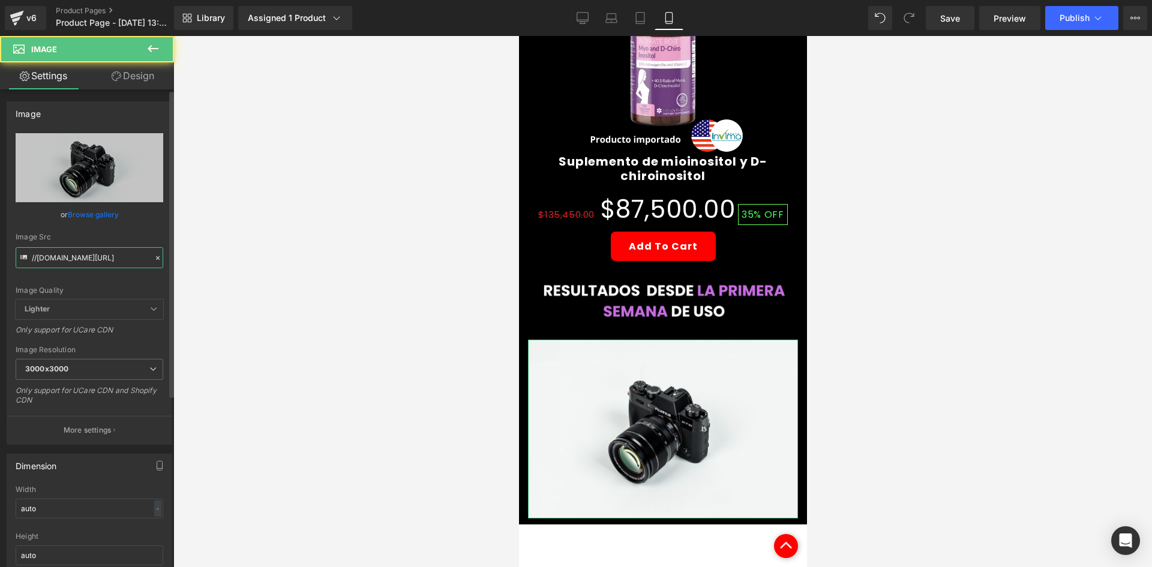
click at [90, 261] on input "//[DOMAIN_NAME][URL]" at bounding box center [90, 257] width 148 height 21
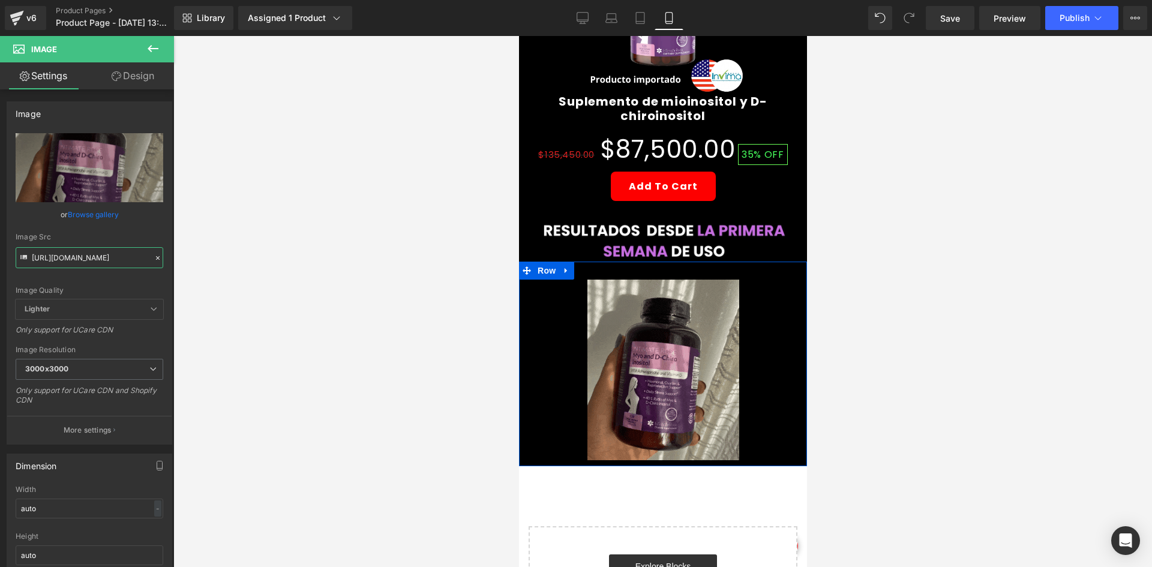
scroll to position [660, 0]
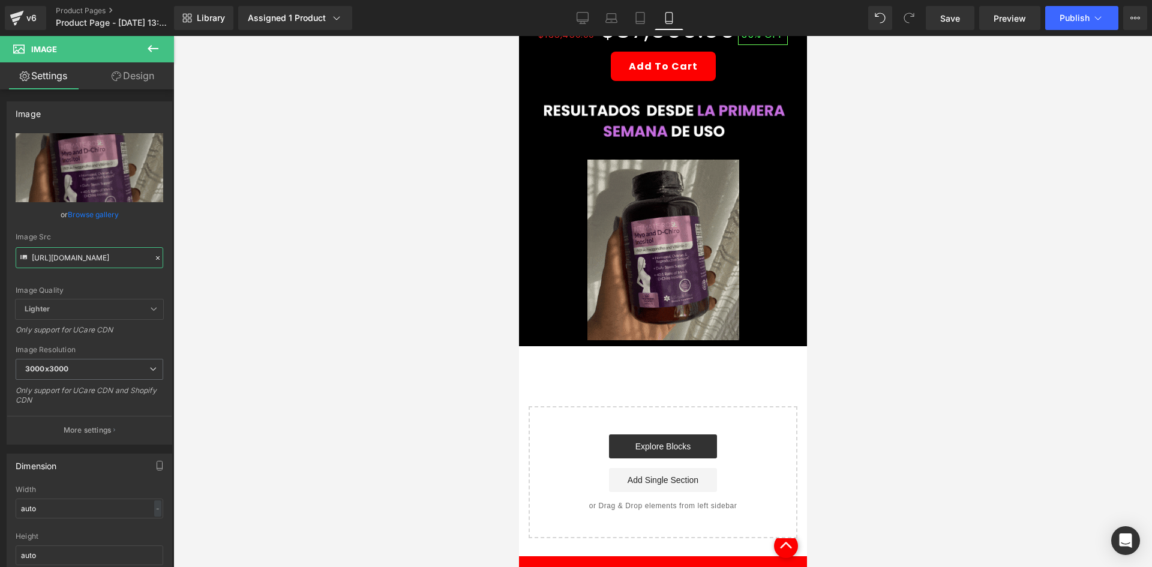
type input "[URL][DOMAIN_NAME]"
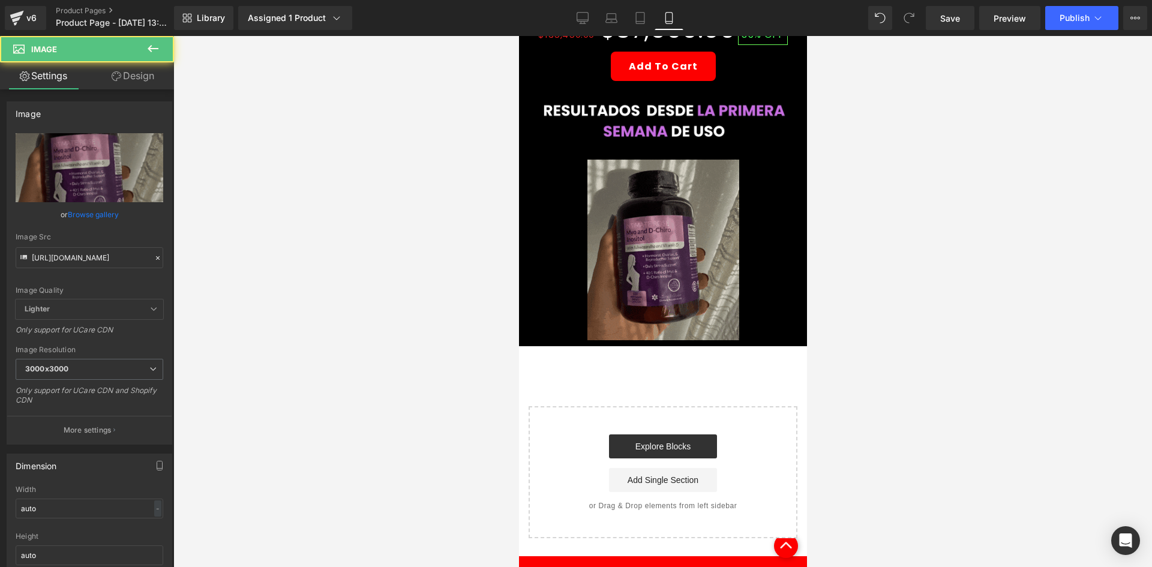
click at [663, 224] on div "Image" at bounding box center [662, 250] width 270 height 181
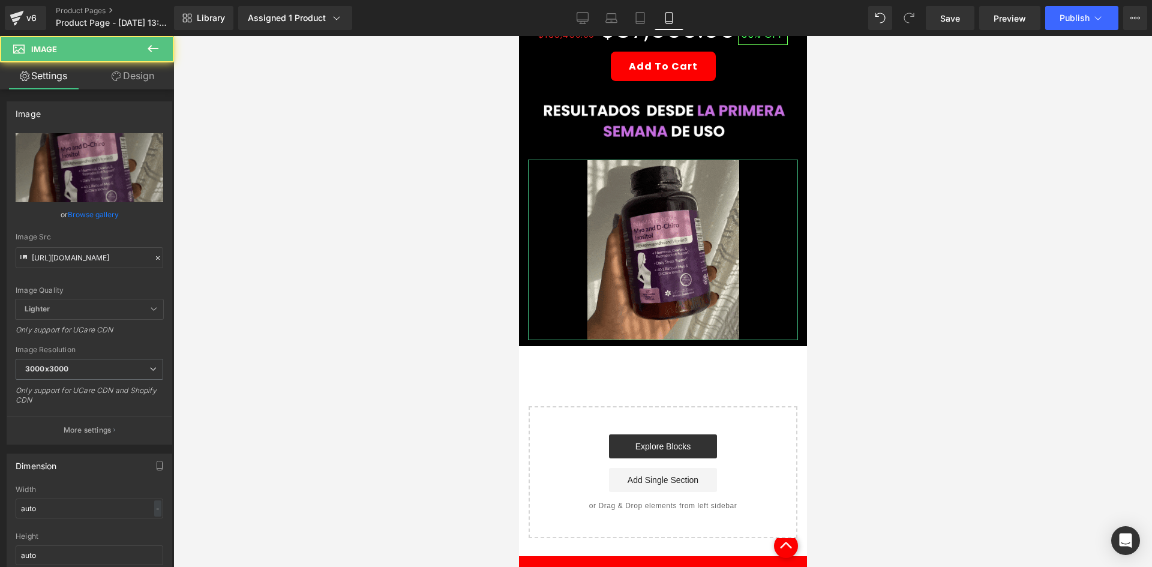
click at [132, 74] on link "Design" at bounding box center [132, 75] width 87 height 27
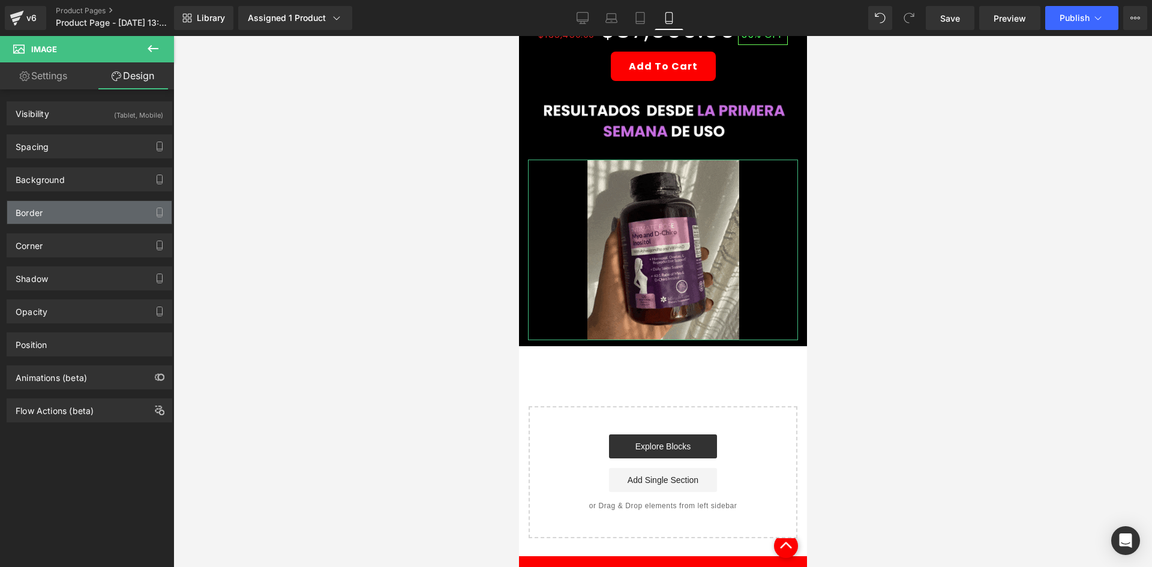
click at [61, 222] on div "Border" at bounding box center [89, 212] width 164 height 23
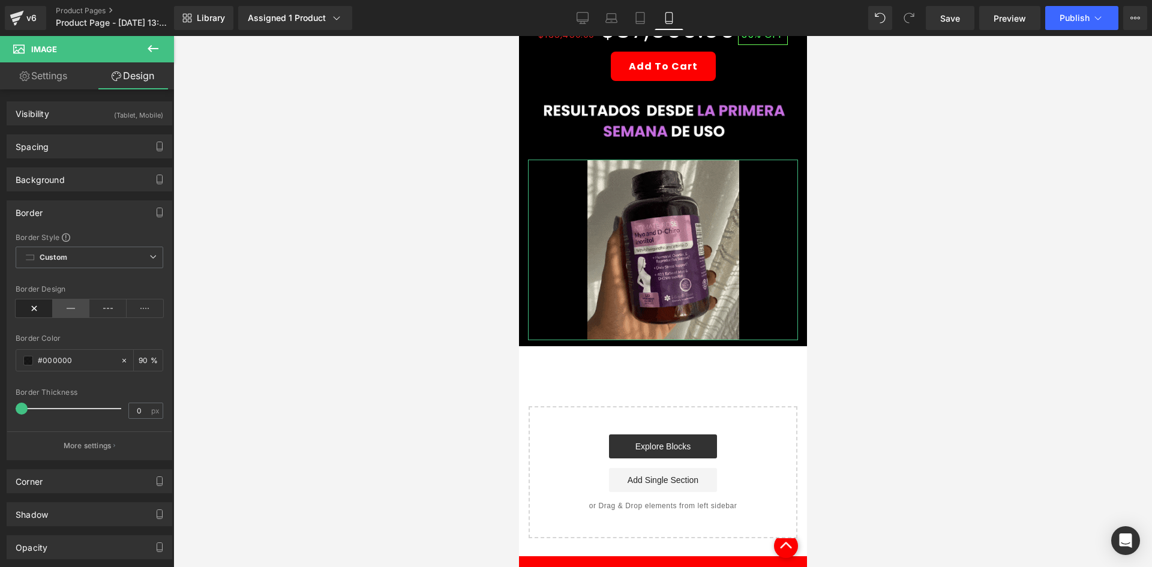
click at [69, 317] on div "Border Design" at bounding box center [90, 308] width 148 height 46
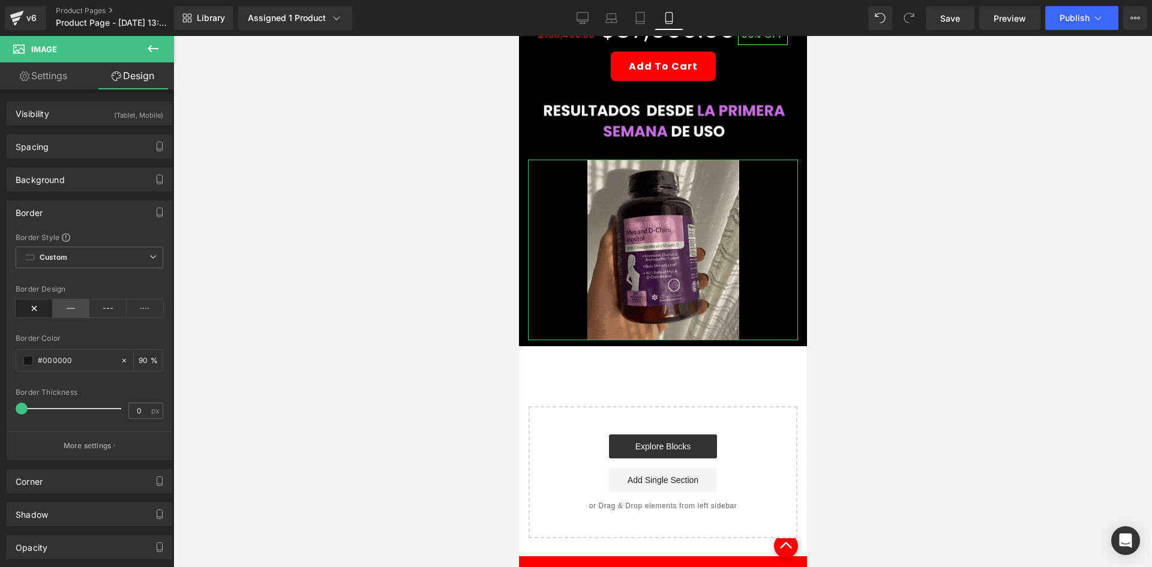
click at [68, 314] on icon at bounding box center [71, 308] width 37 height 18
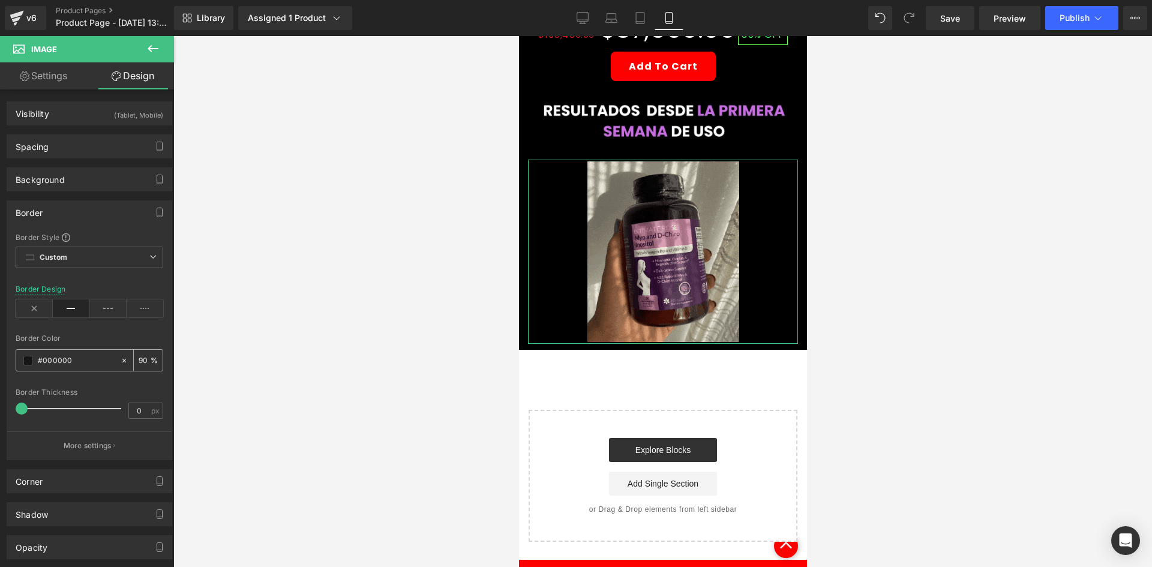
click at [28, 361] on span at bounding box center [28, 361] width 10 height 10
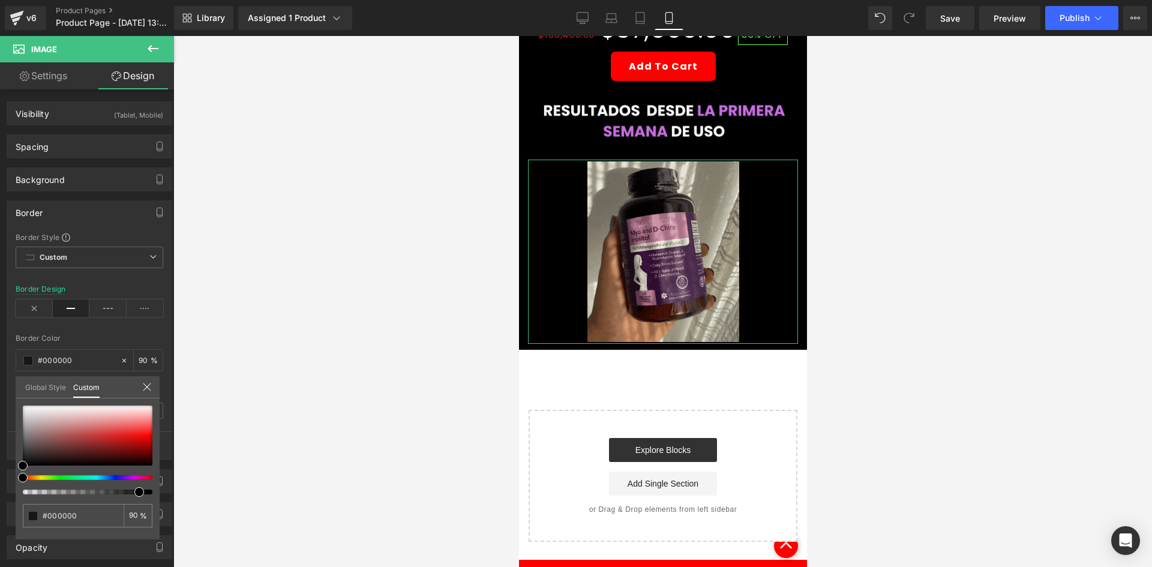
click at [125, 478] on div at bounding box center [88, 450] width 130 height 89
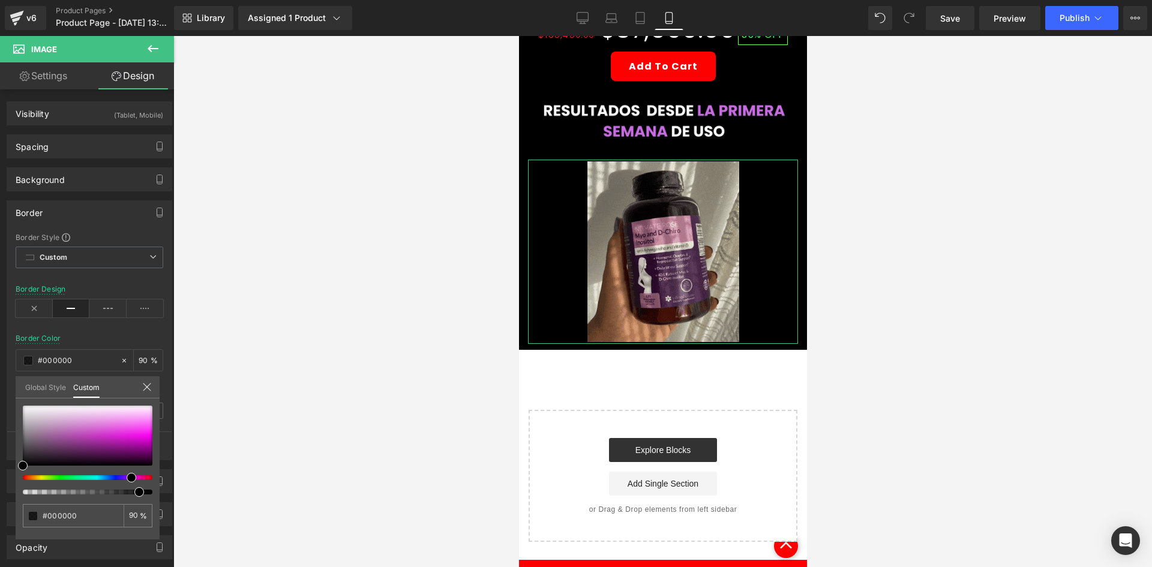
click at [127, 478] on div at bounding box center [83, 477] width 130 height 5
type input "#eb22e5"
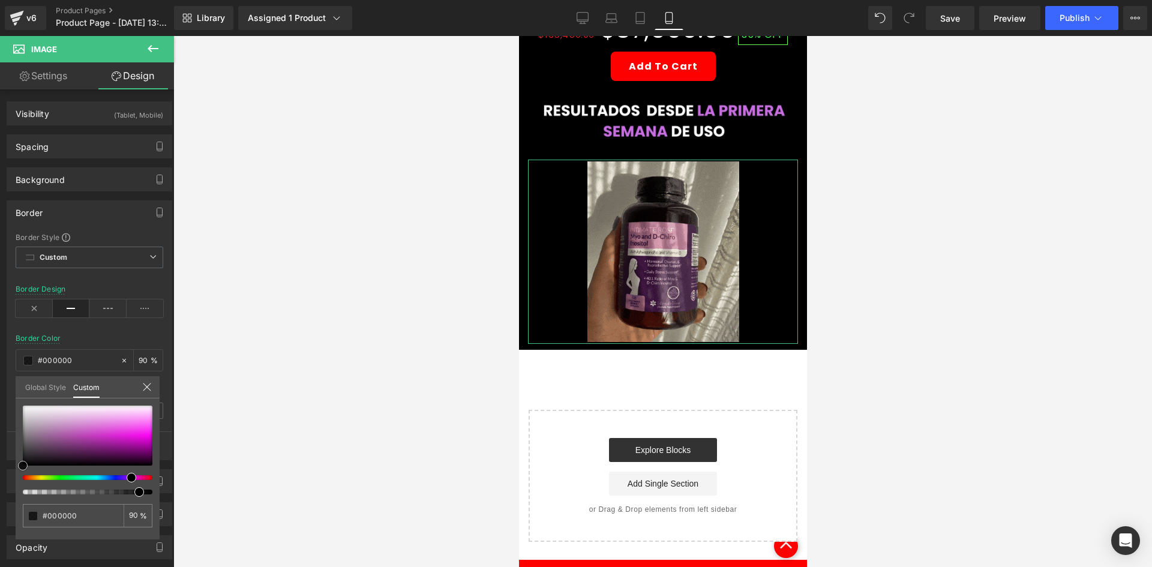
type input "#eb22e5"
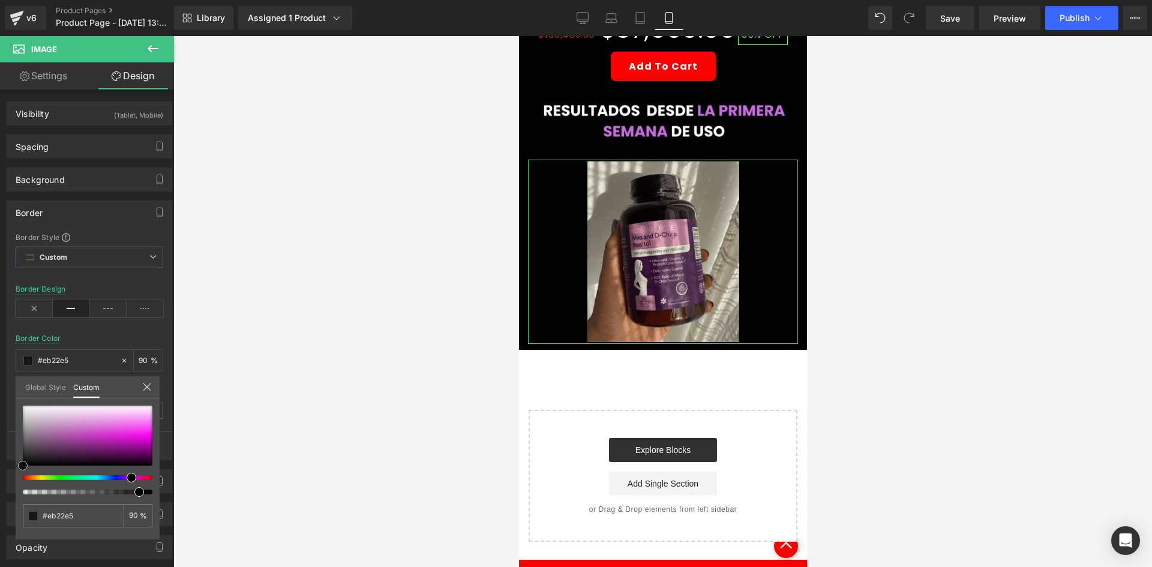
type input "#eb2de5"
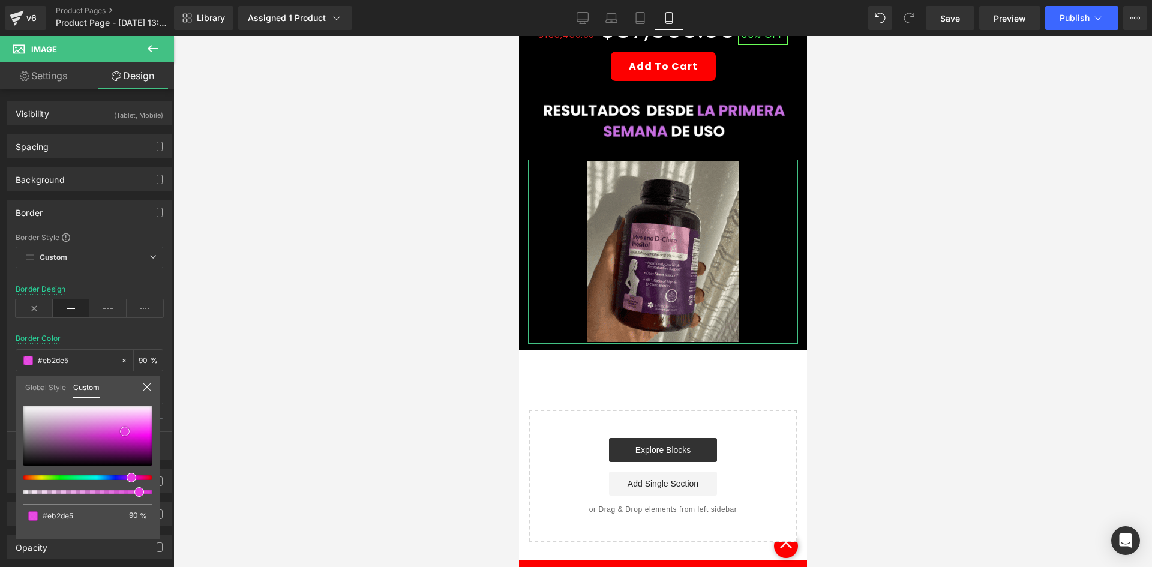
type input "#e933e3"
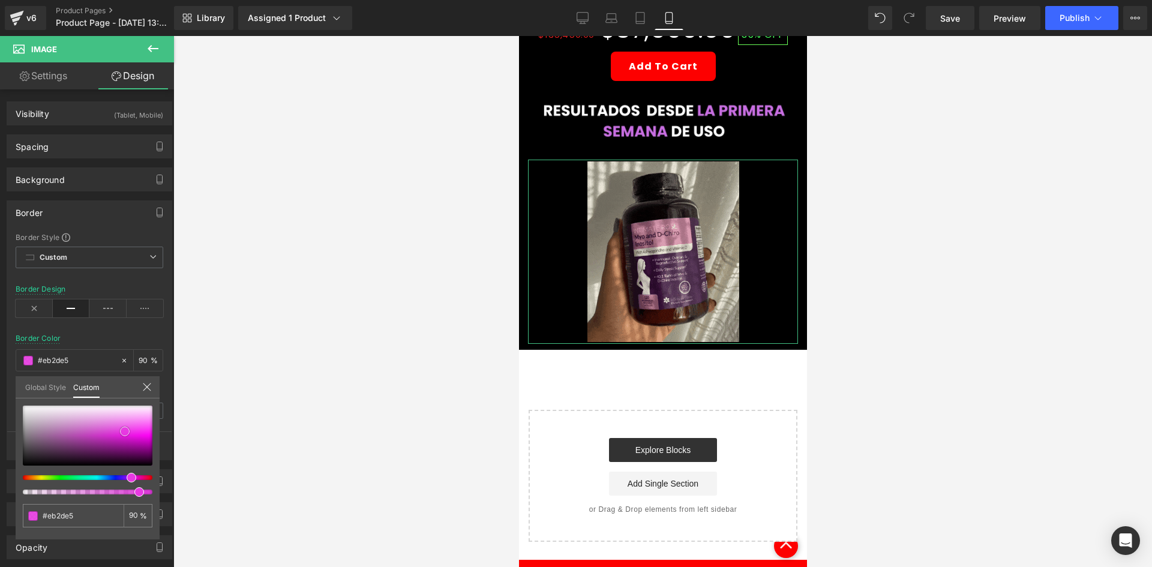
type input "#e933e3"
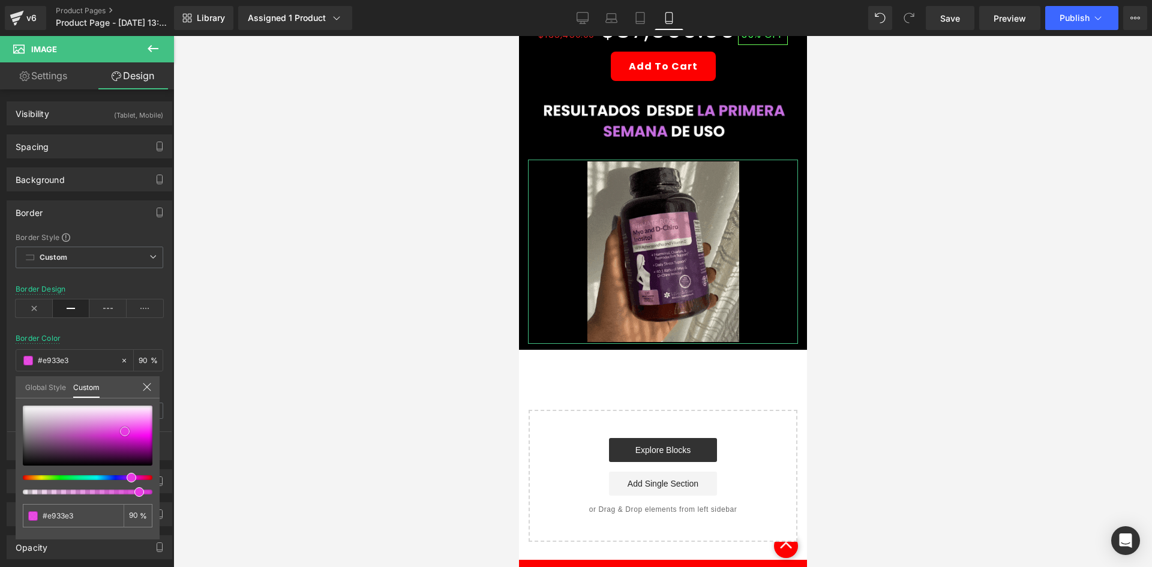
type input "#e73ae2"
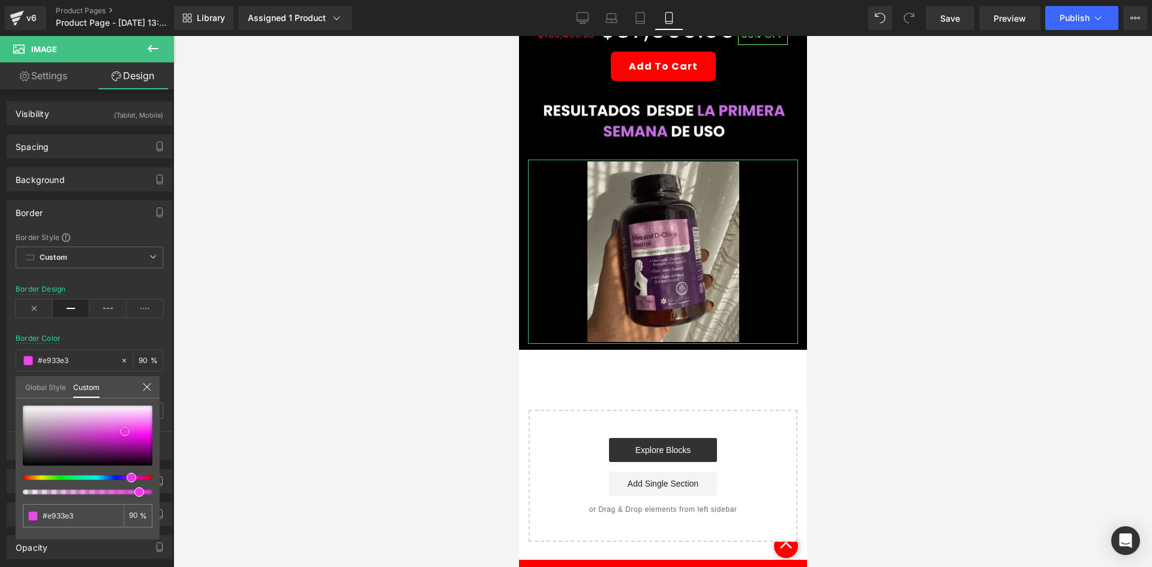
type input "#e73ae2"
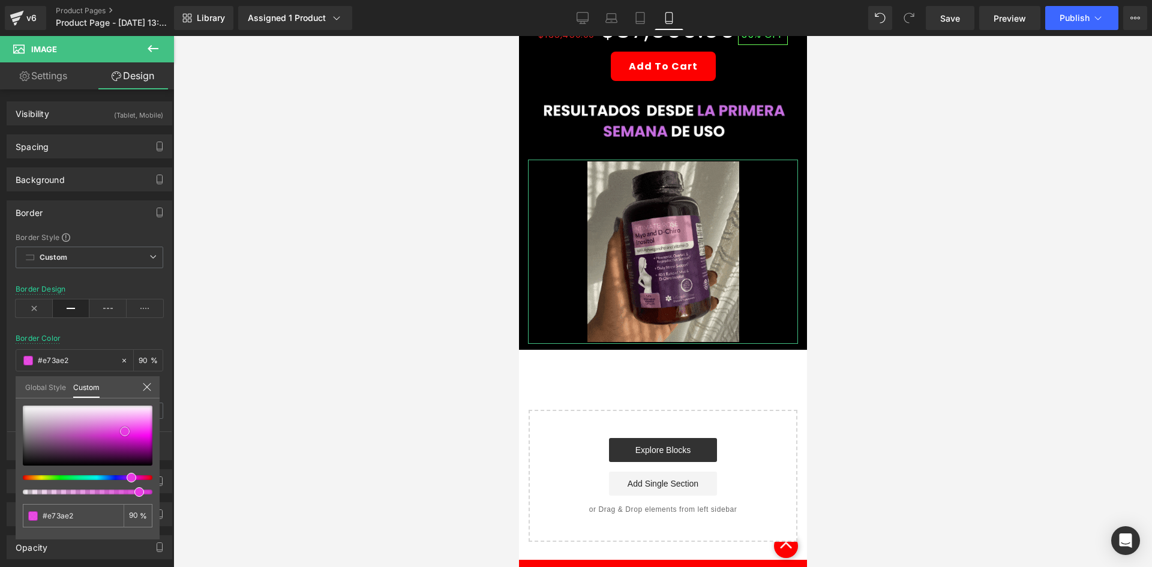
type input "#e443de"
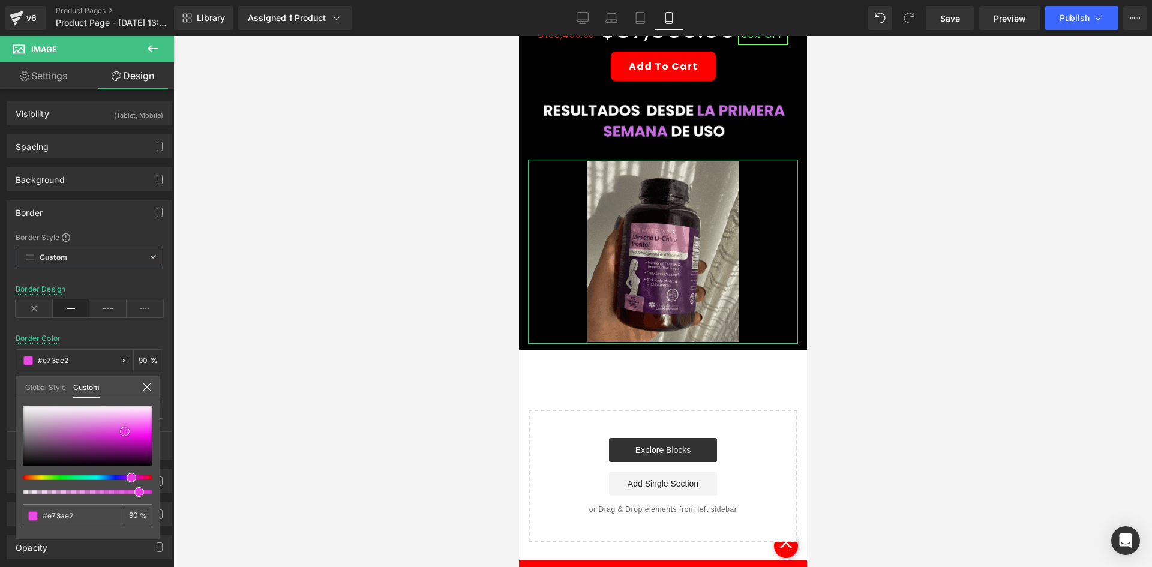
type input "#e443de"
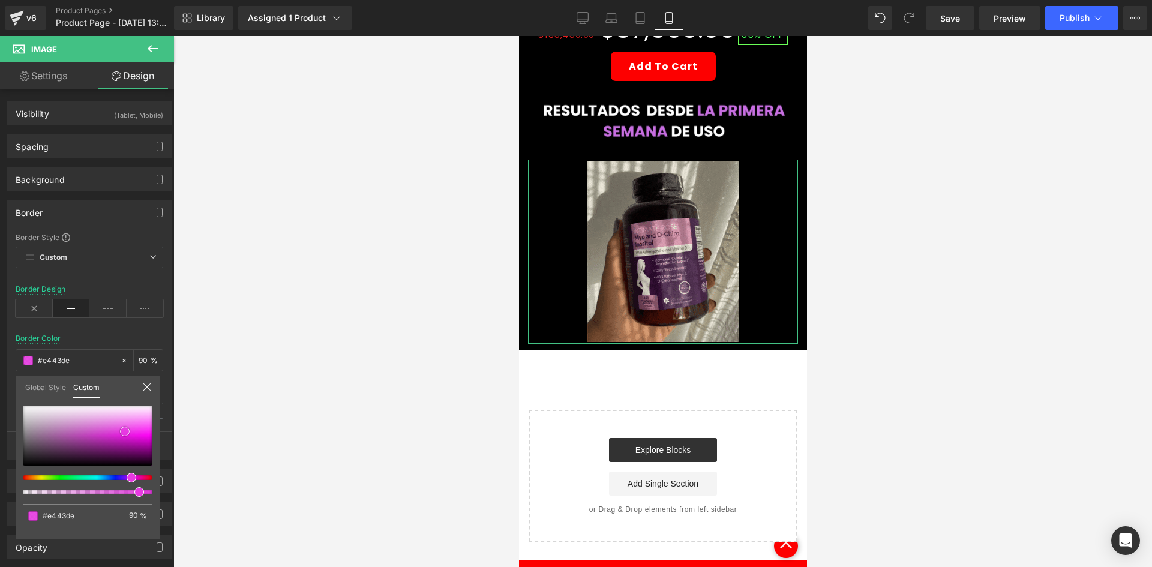
type input "#e051db"
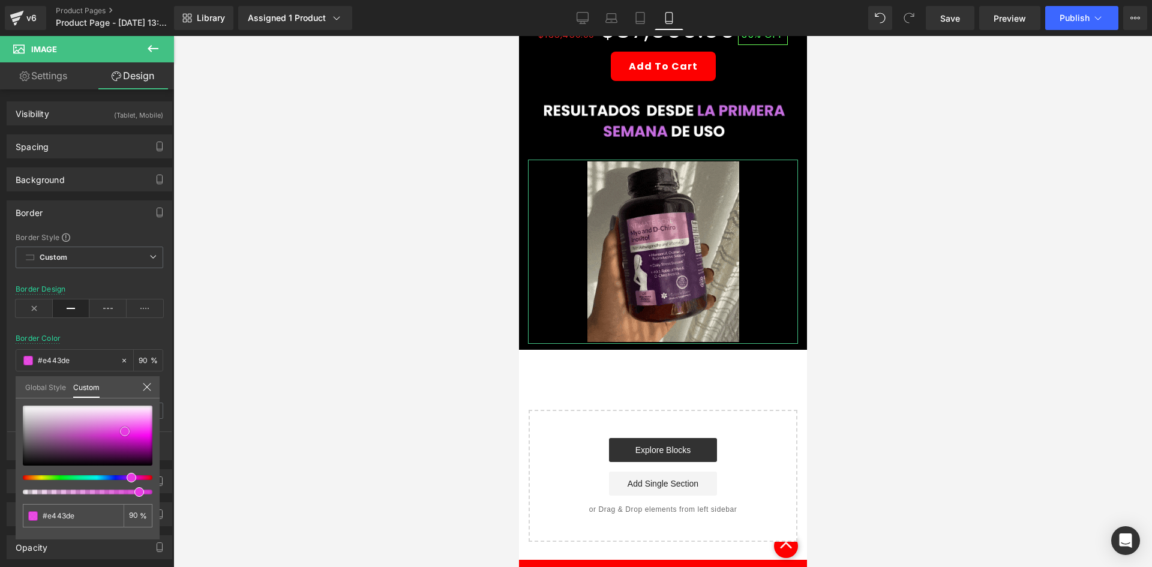
type input "#e051db"
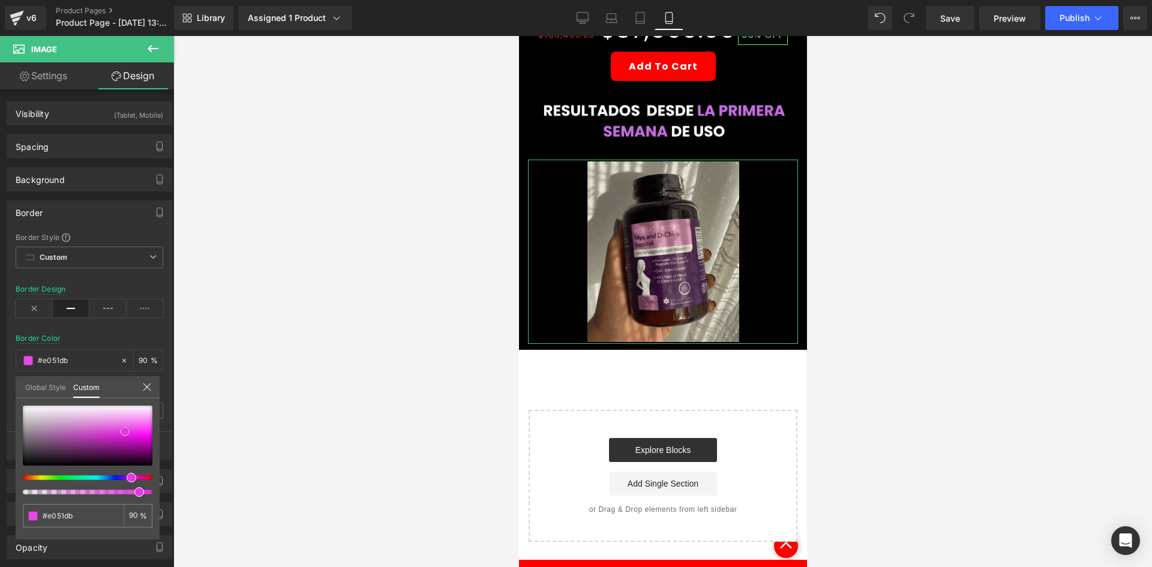
type input "#df5dda"
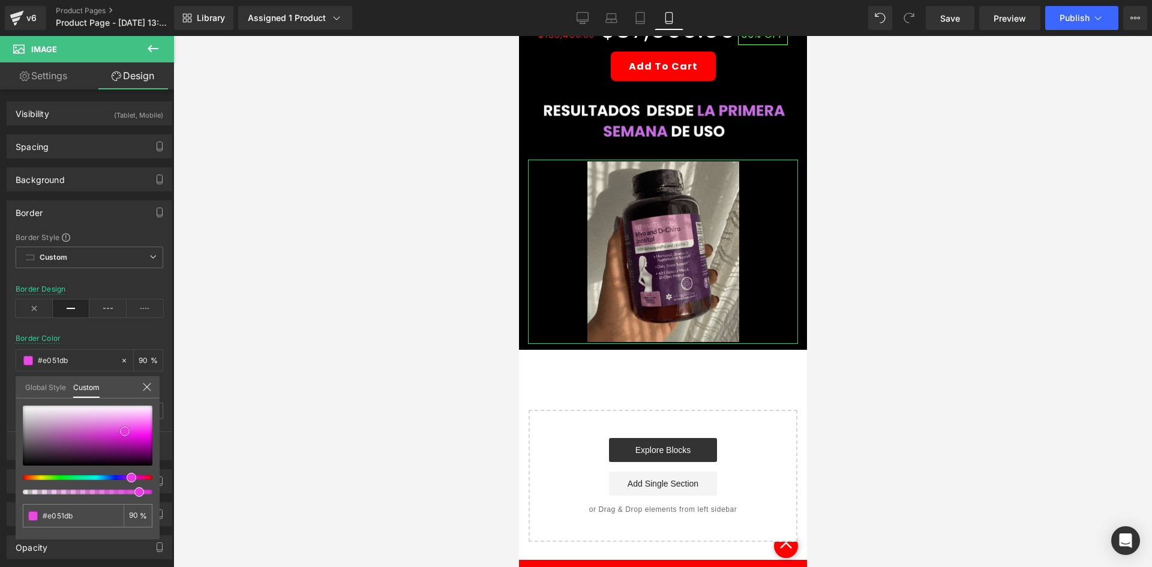
type input "#df5dda"
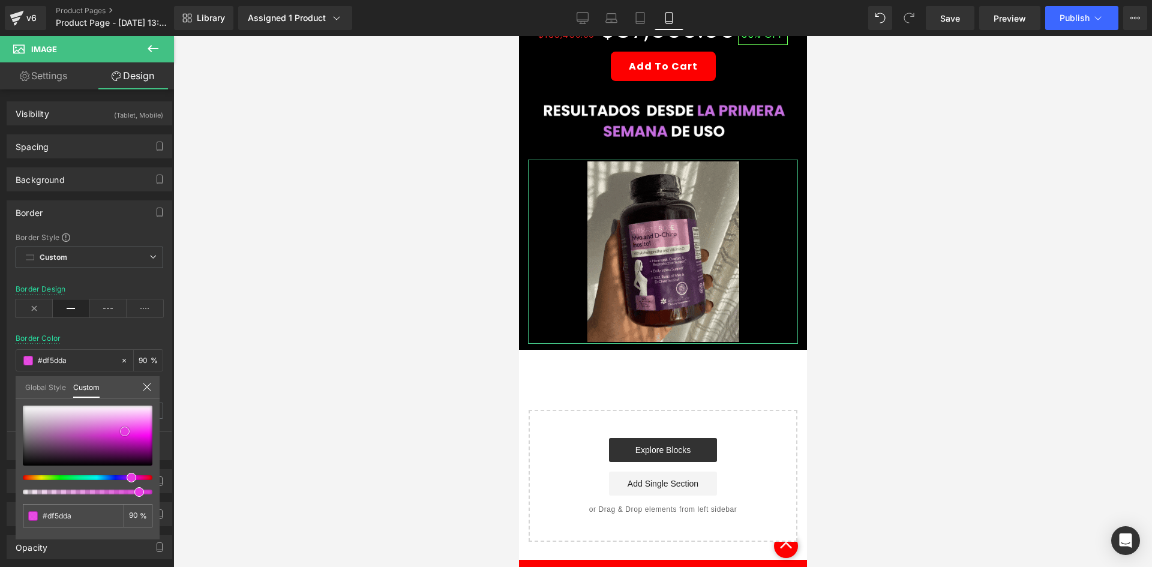
type input "#dd64d9"
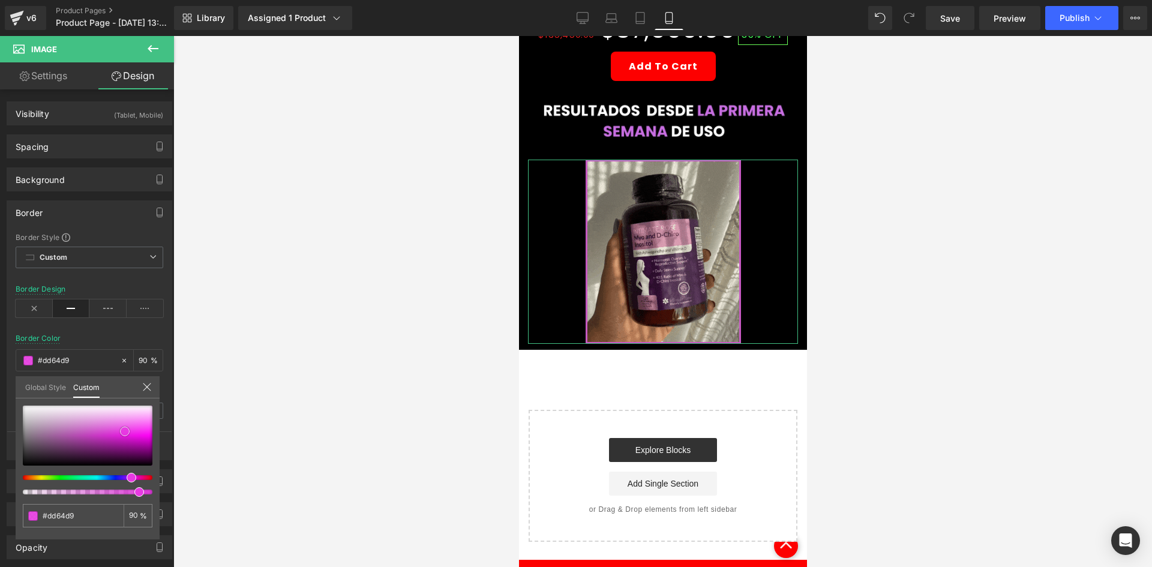
type input "#dc6ad8"
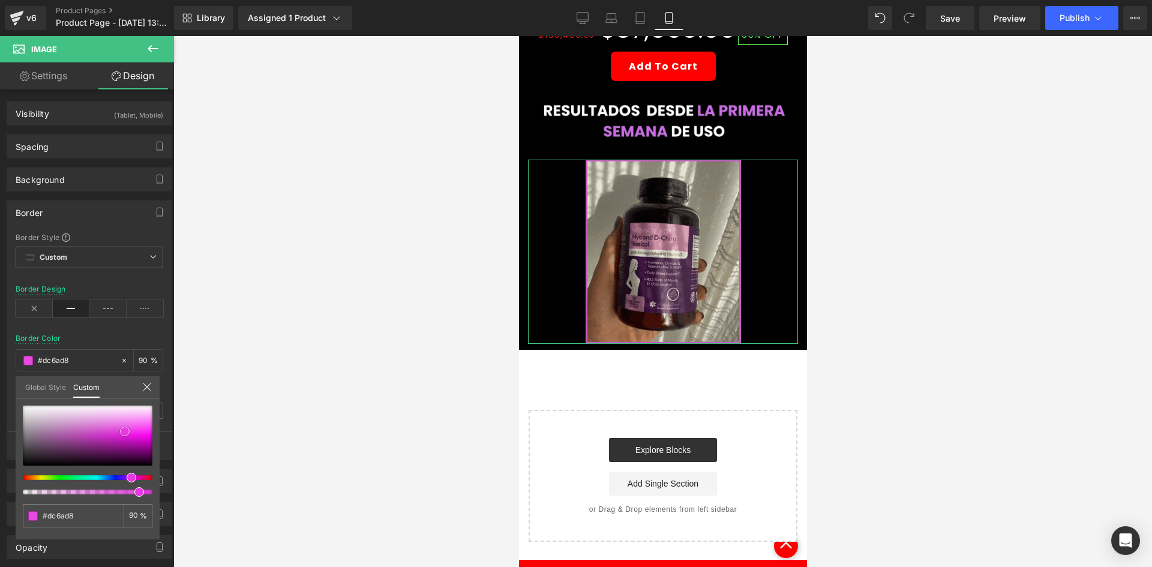
type input "#db6bd7"
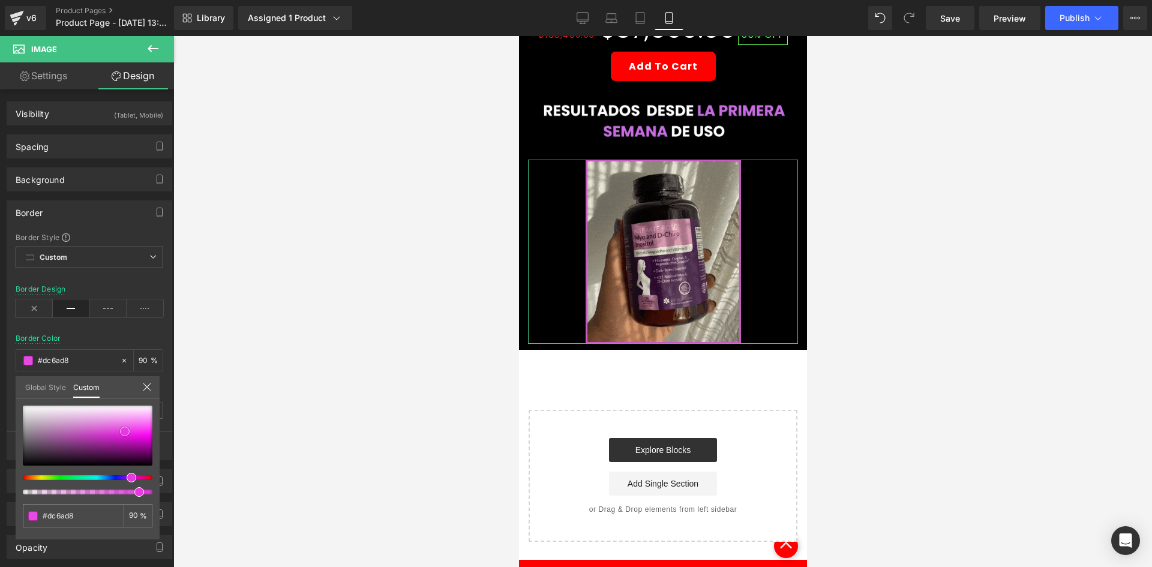
type input "#db6bd7"
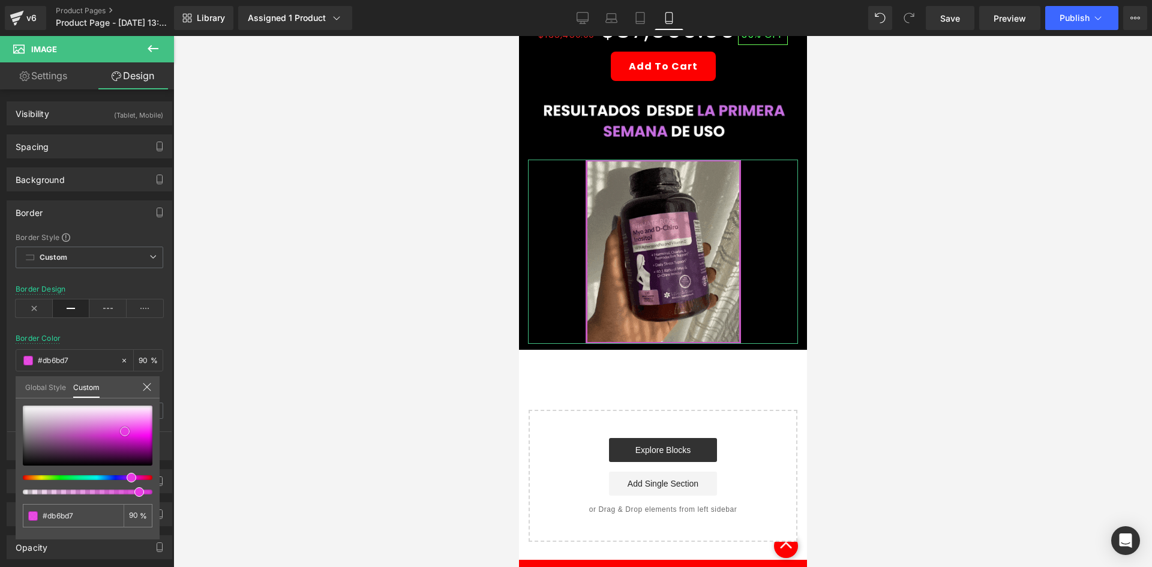
type input "#da71d6"
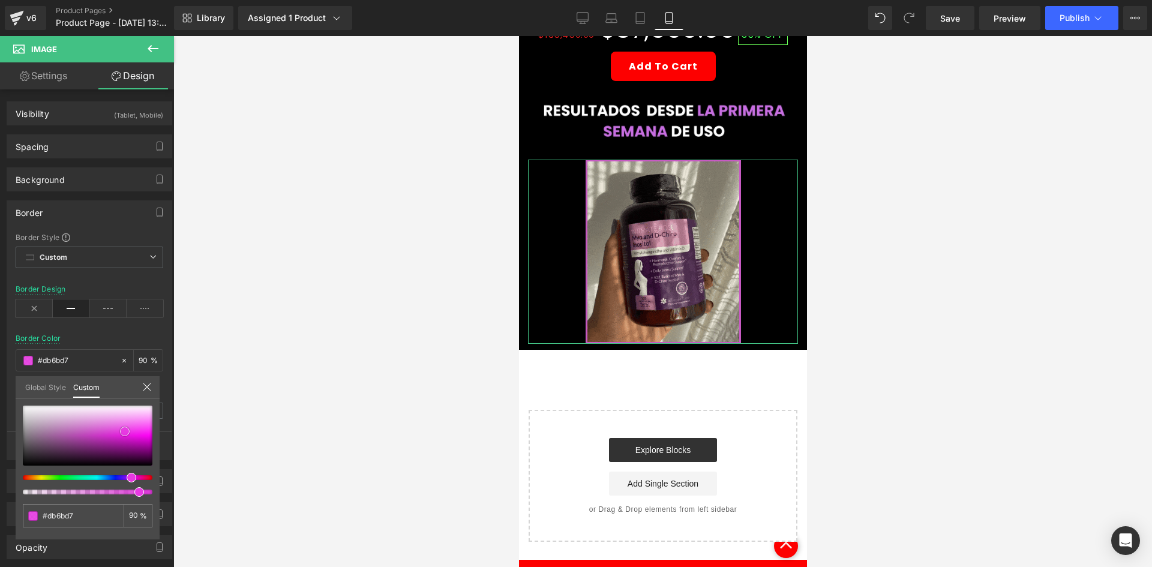
type input "#da71d6"
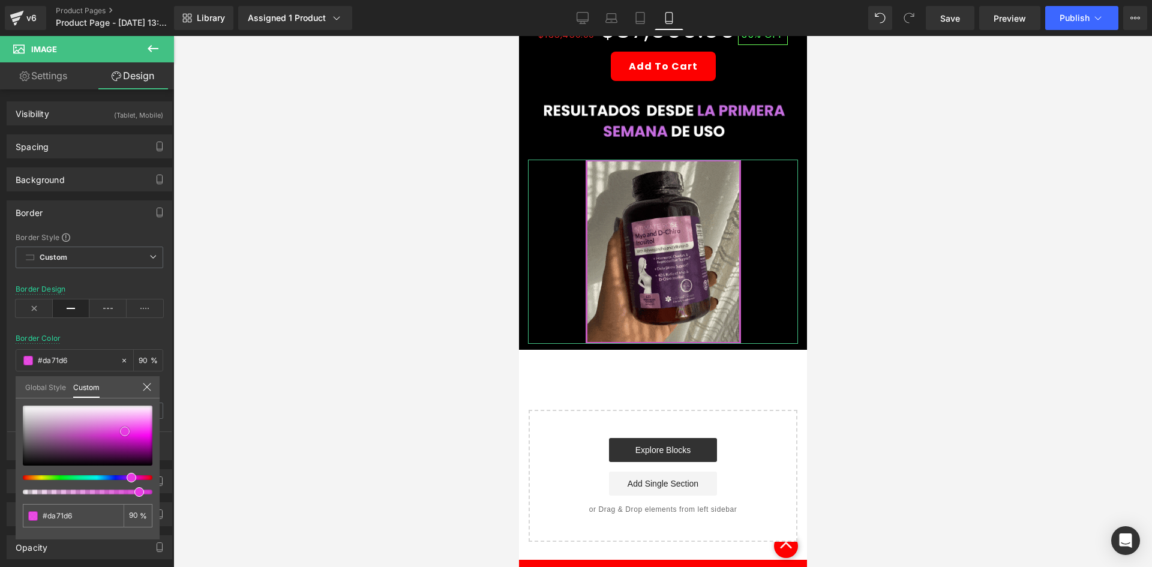
type input "#d976d6"
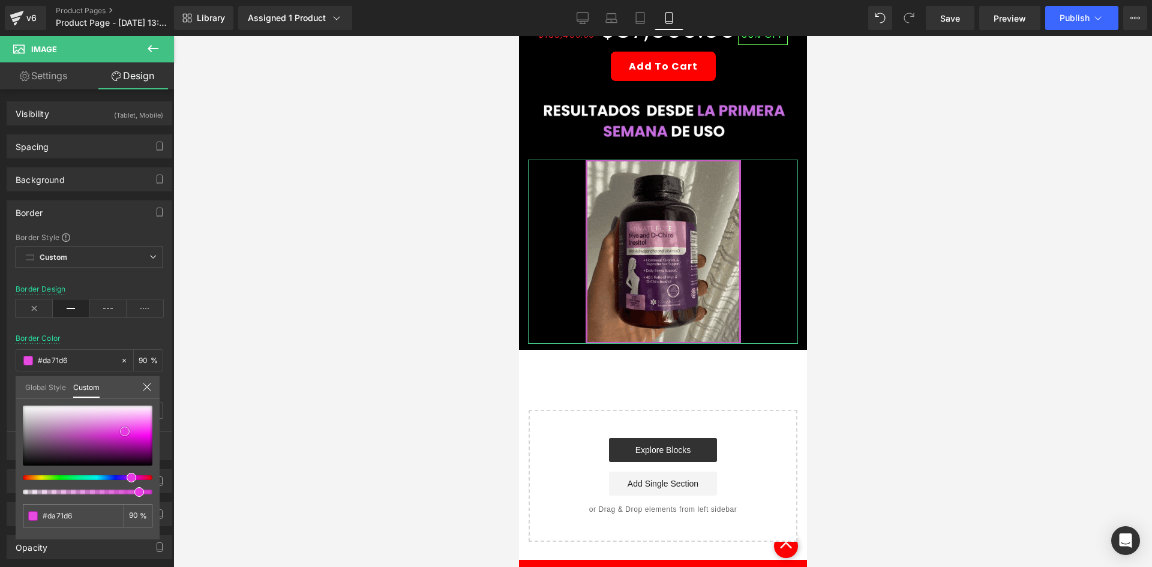
type input "#d976d6"
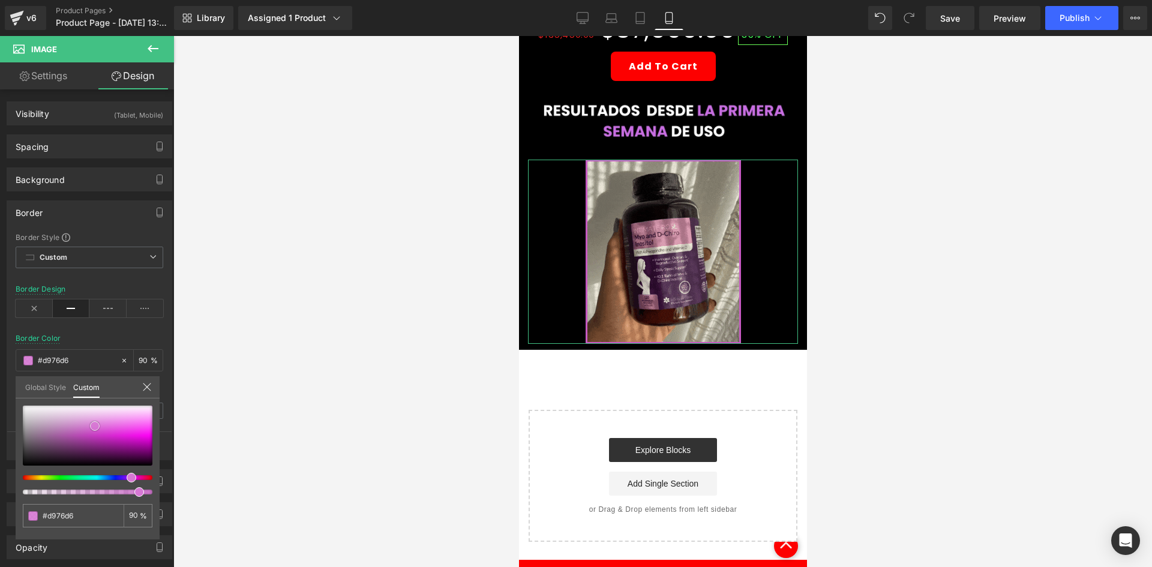
type input "#d778d4"
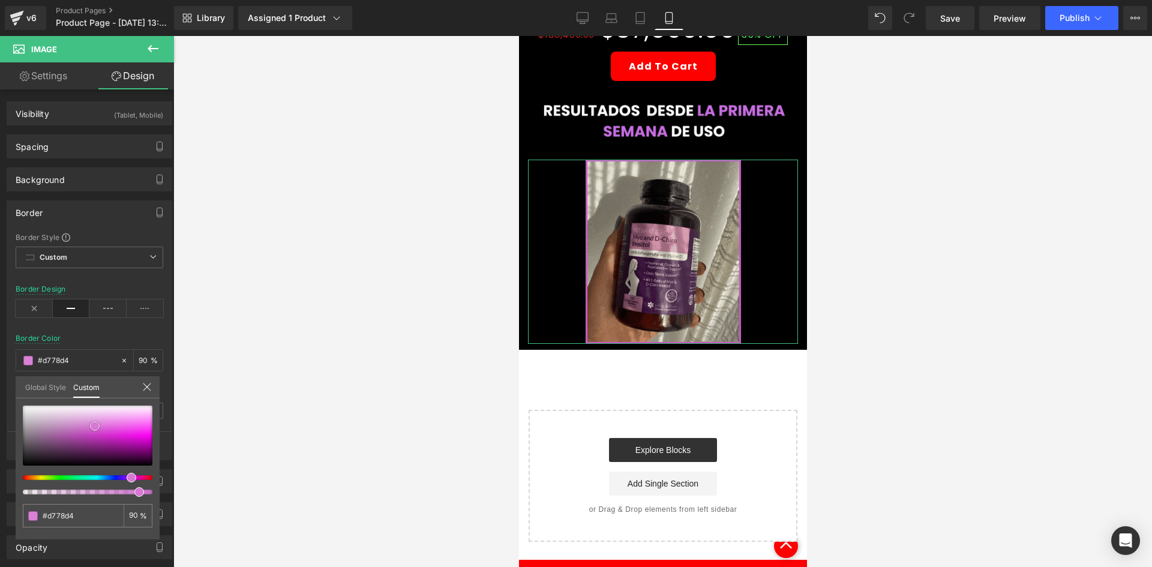
type input "#d779d3"
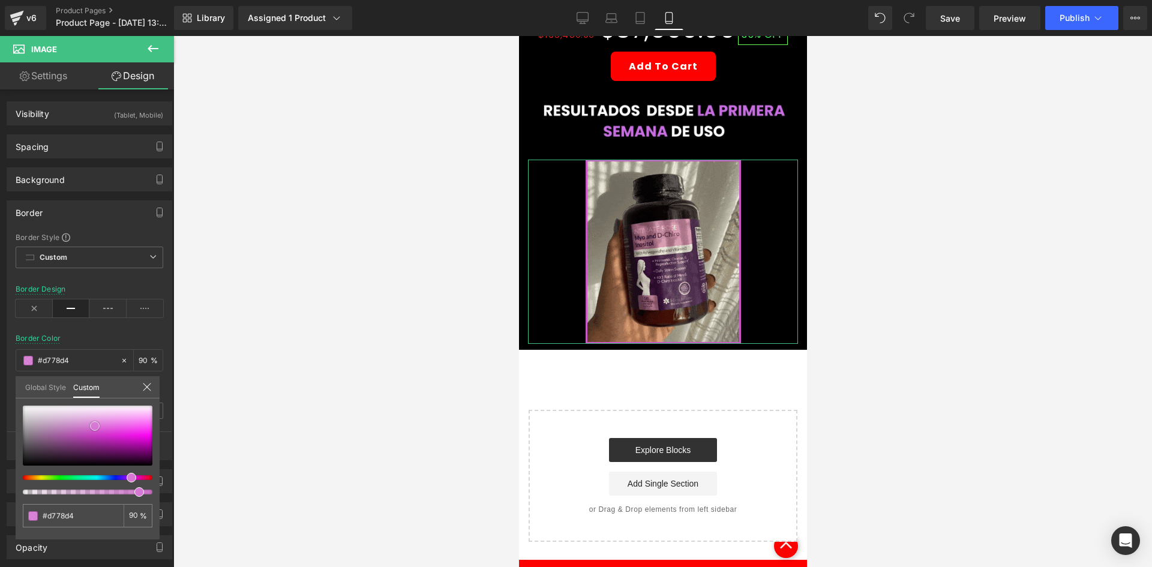
type input "#d779d3"
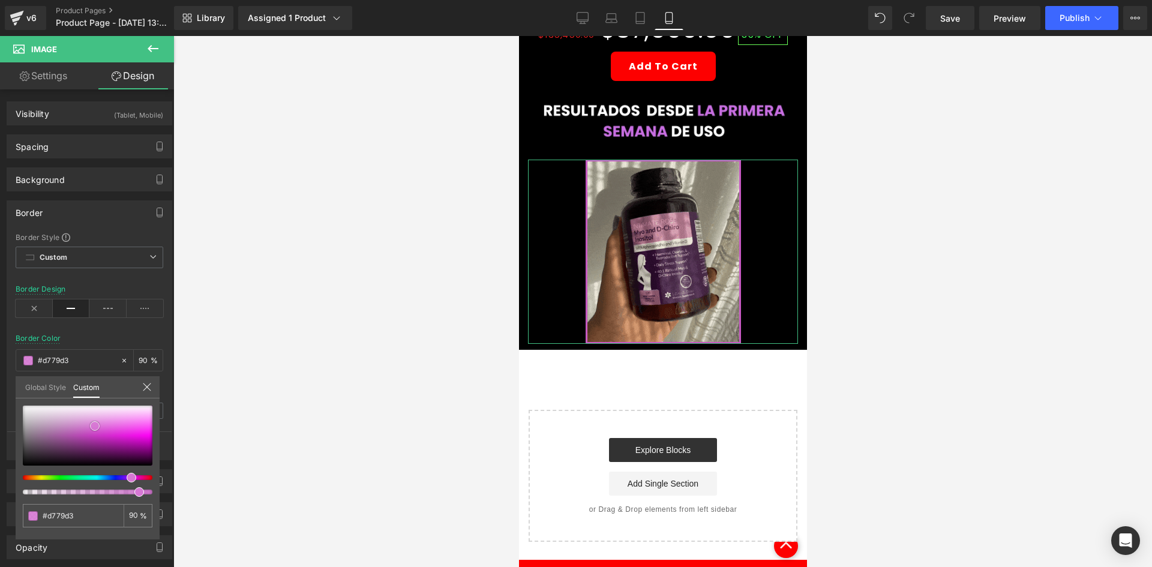
type input "#d779d2"
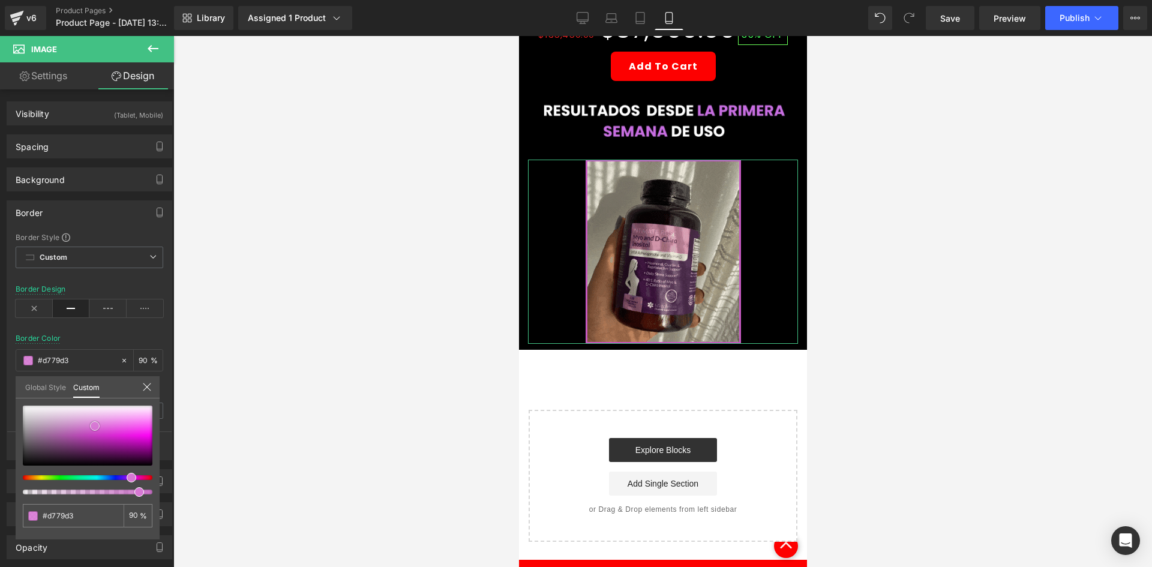
type input "#d779d2"
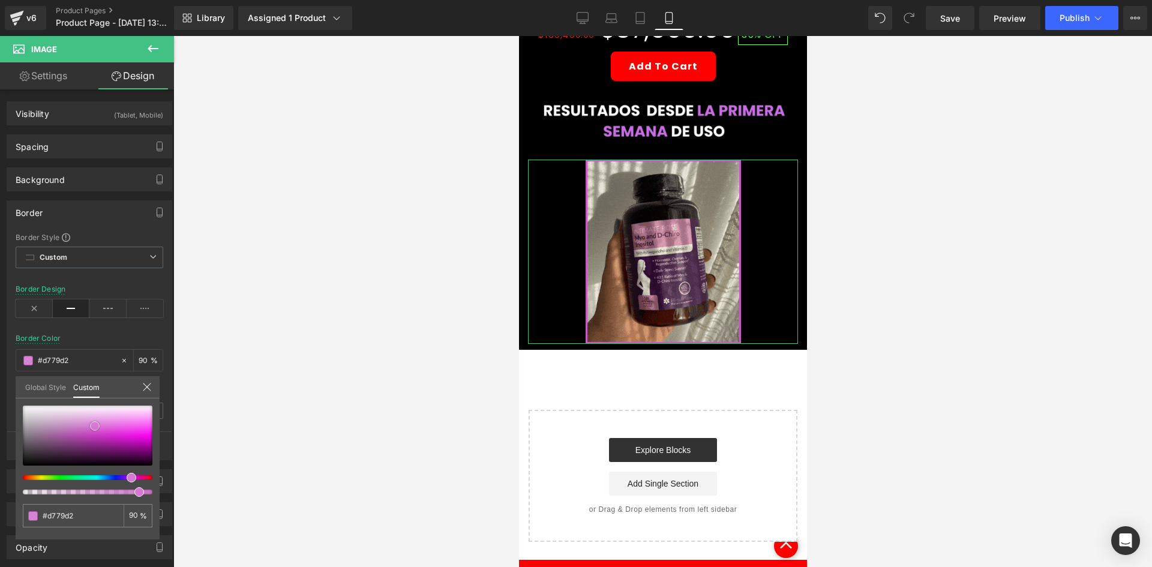
type input "#d67ad1"
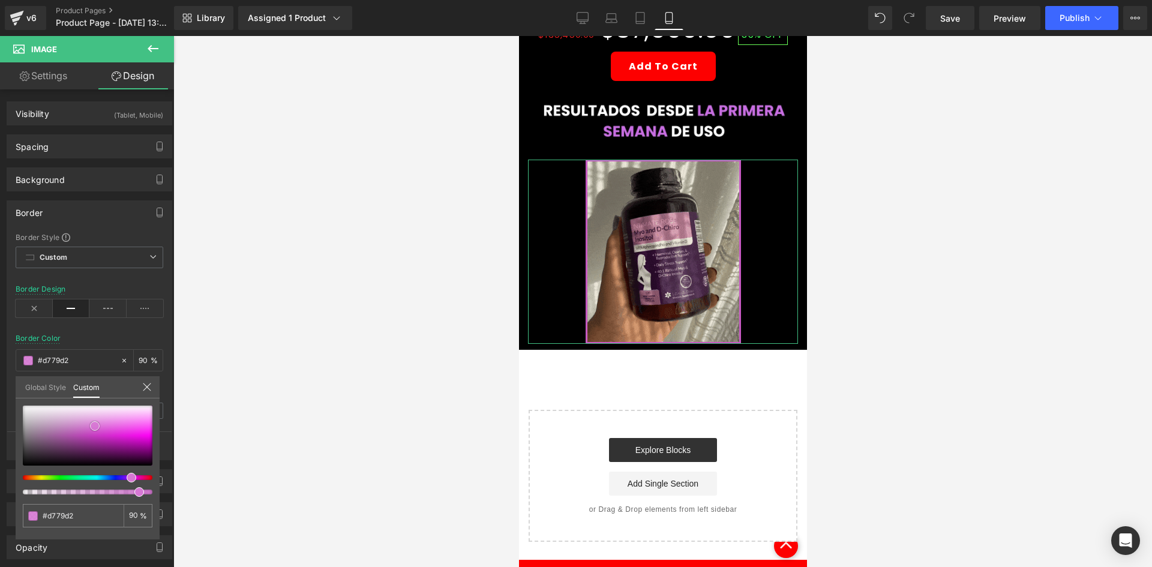
type input "#d67ad1"
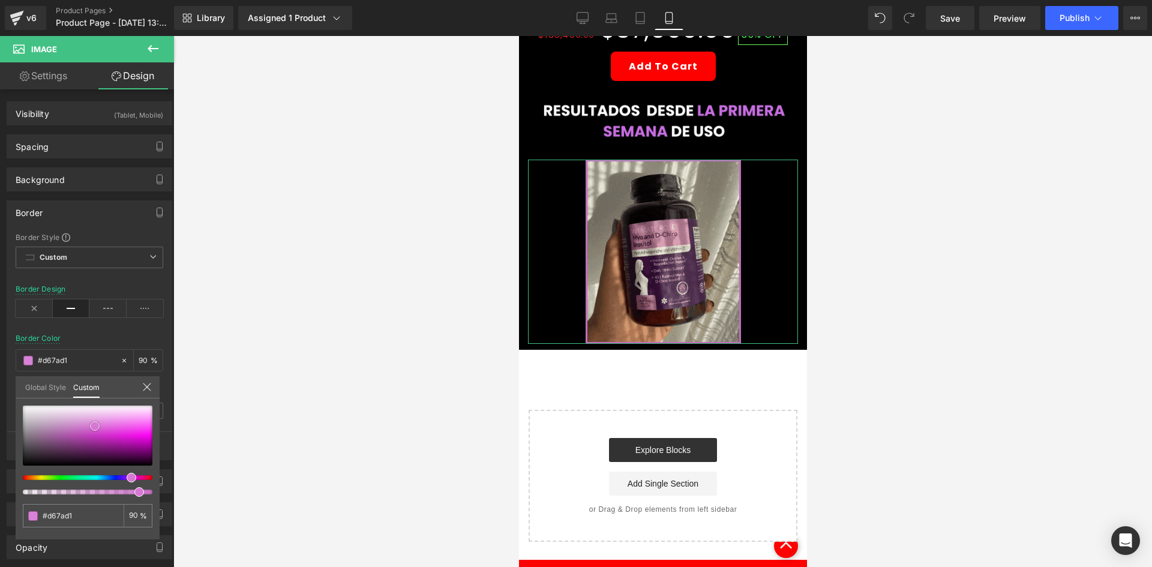
type input "#d57bd0"
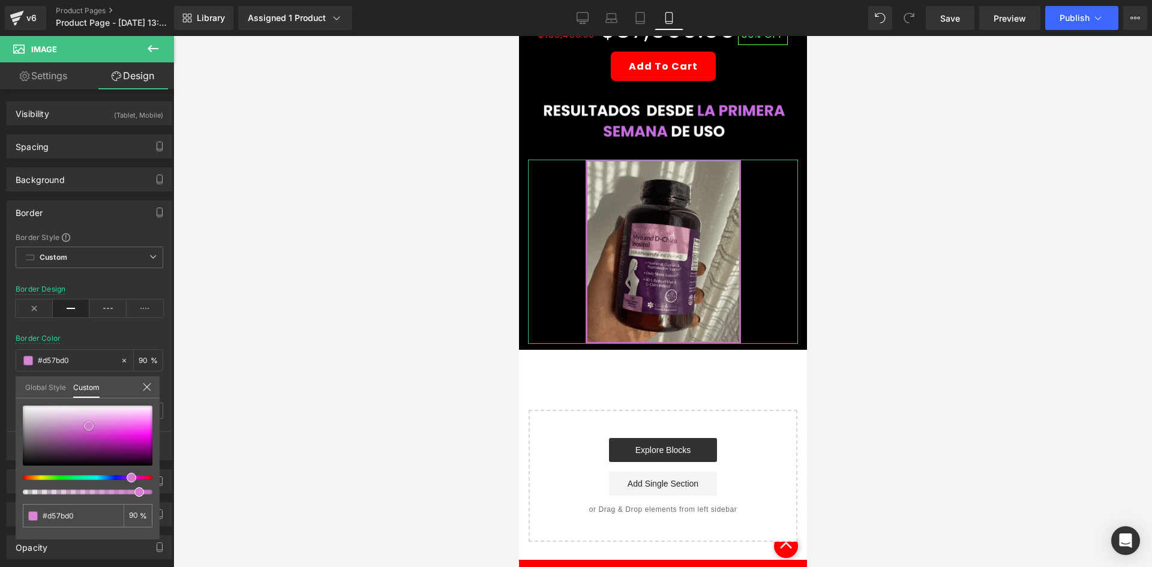
type input "#d47cd0"
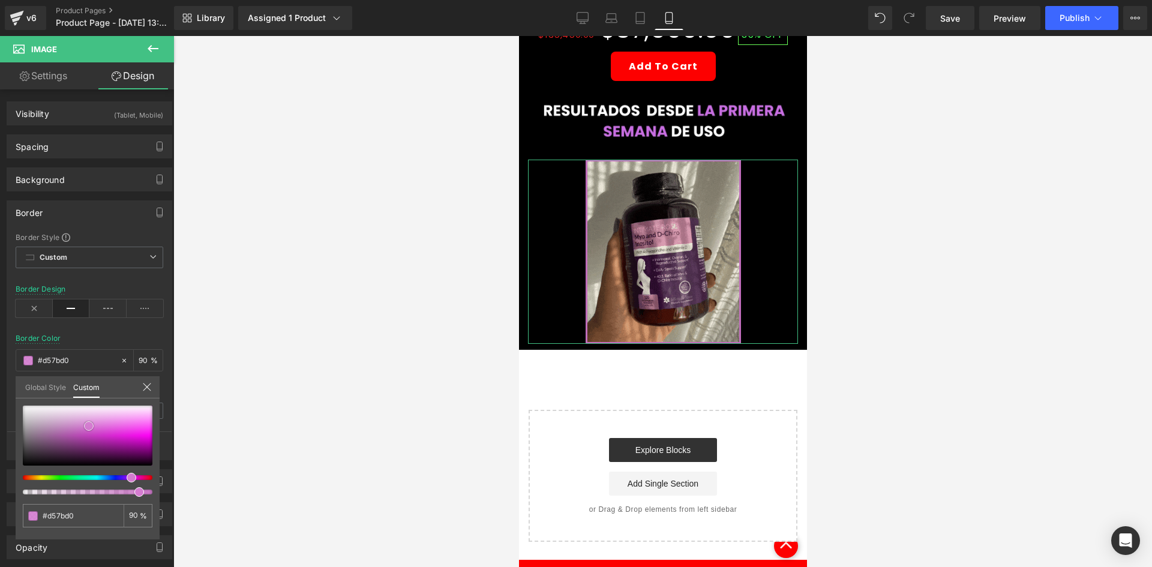
type input "#d47cd0"
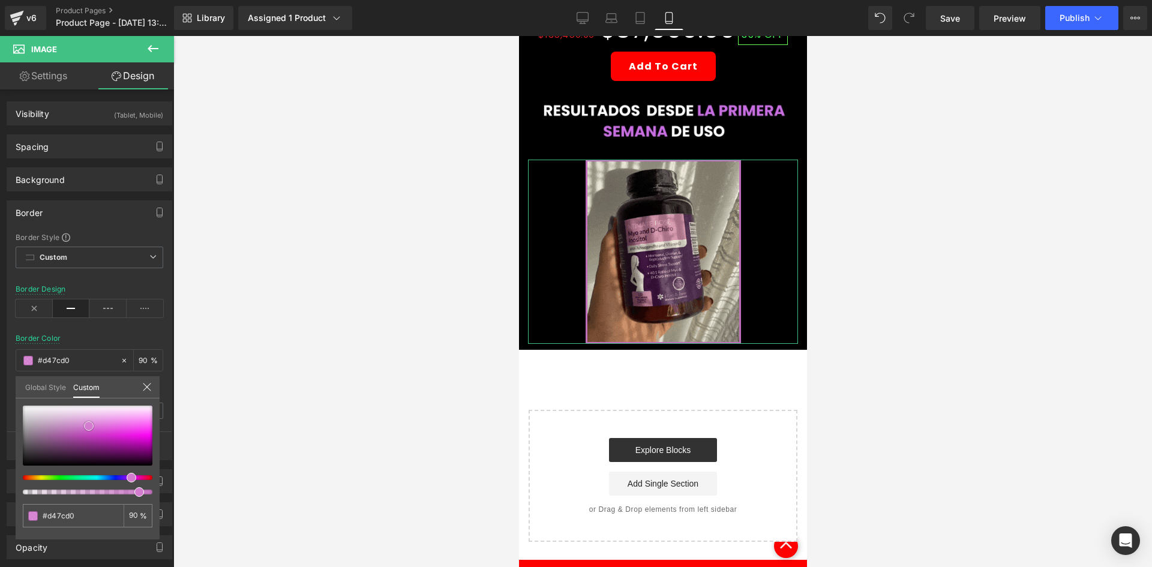
type input "#d576d0"
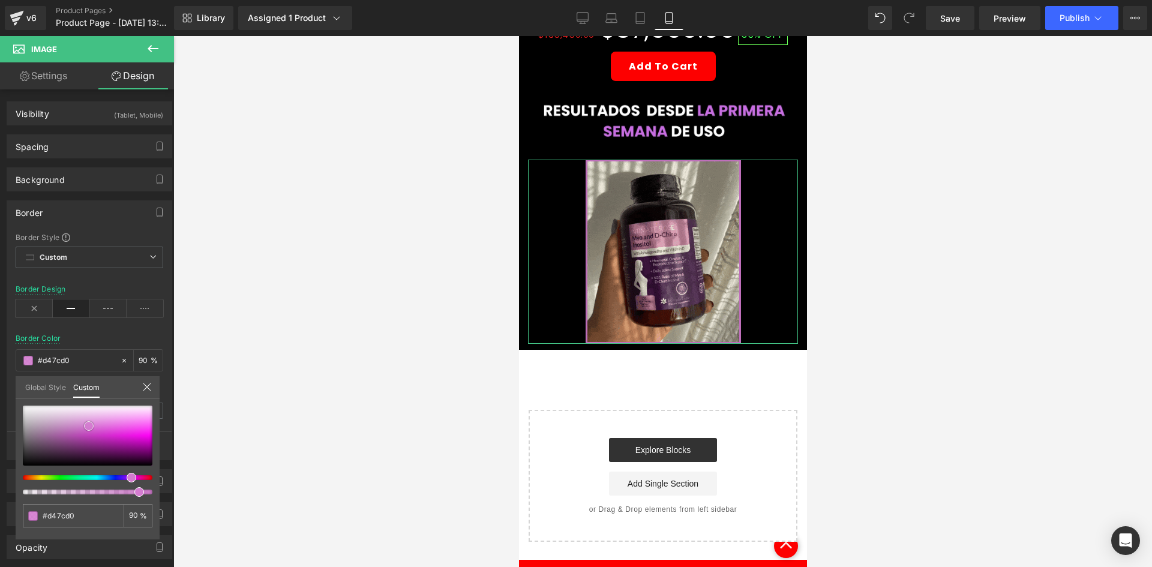
type input "#d576d0"
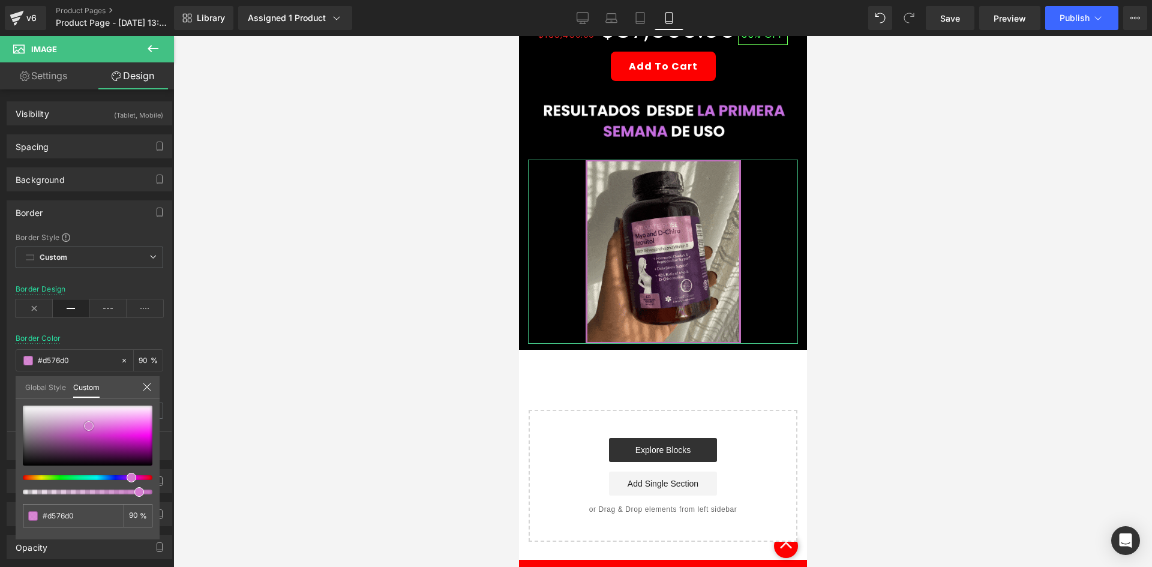
type input "#d471cf"
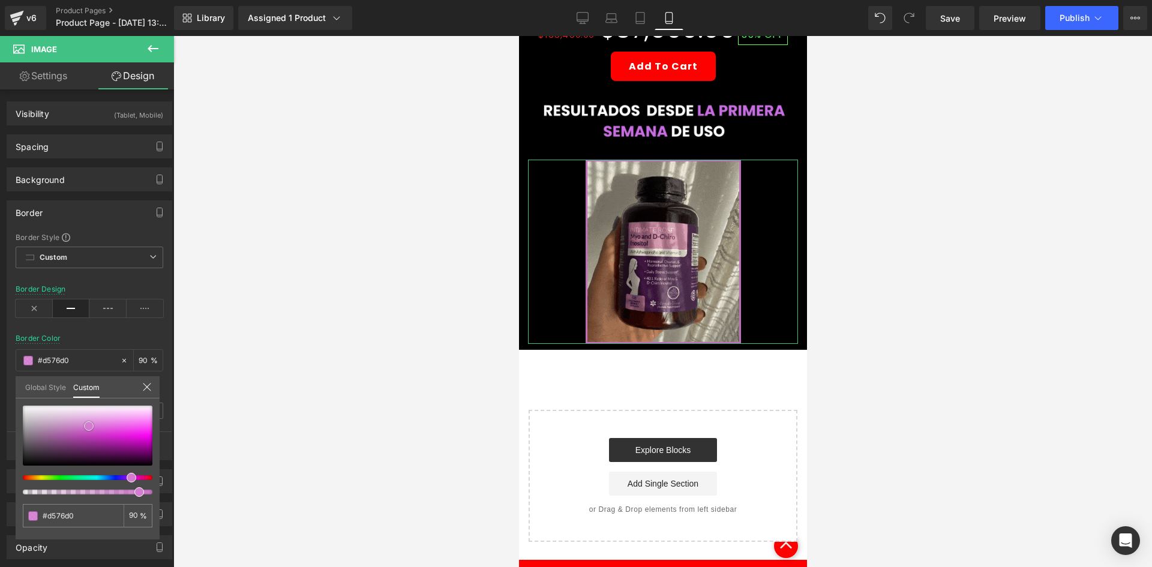
type input "#d471cf"
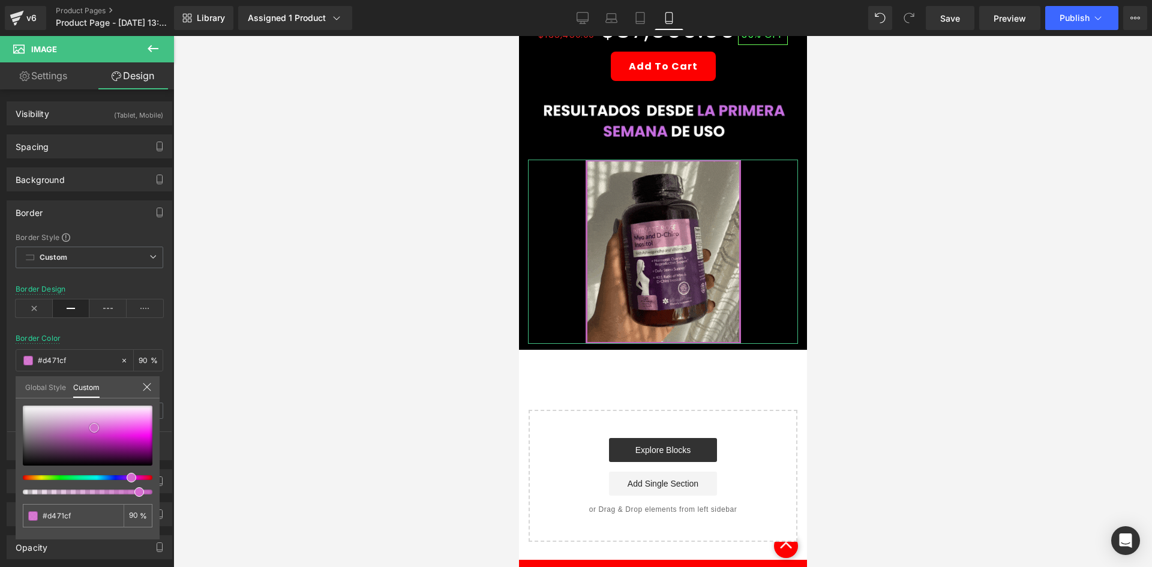
type input "#d368ce"
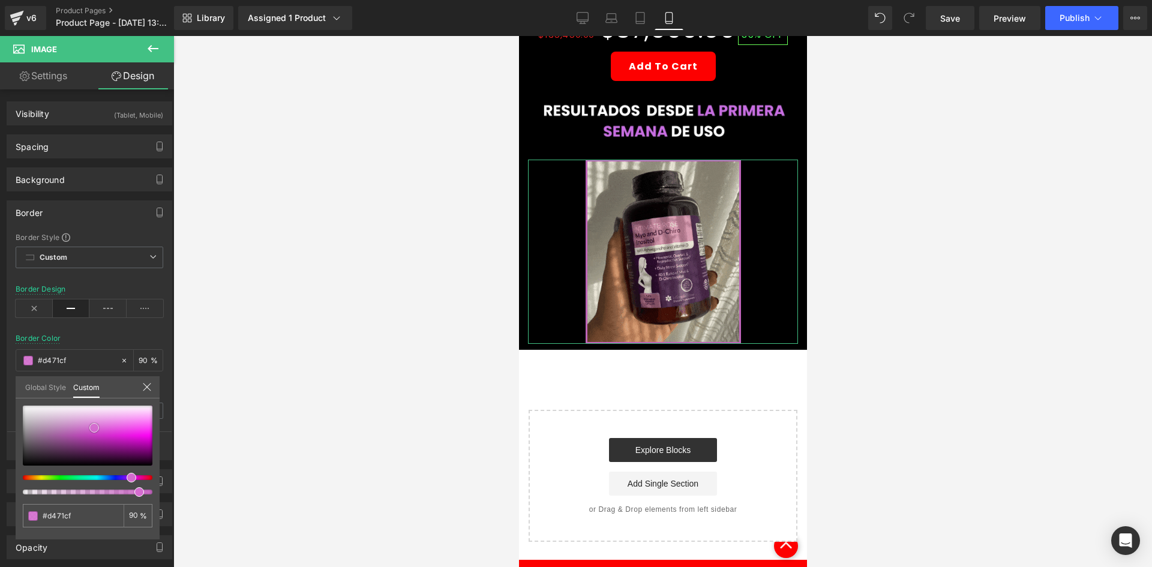
type input "#d368ce"
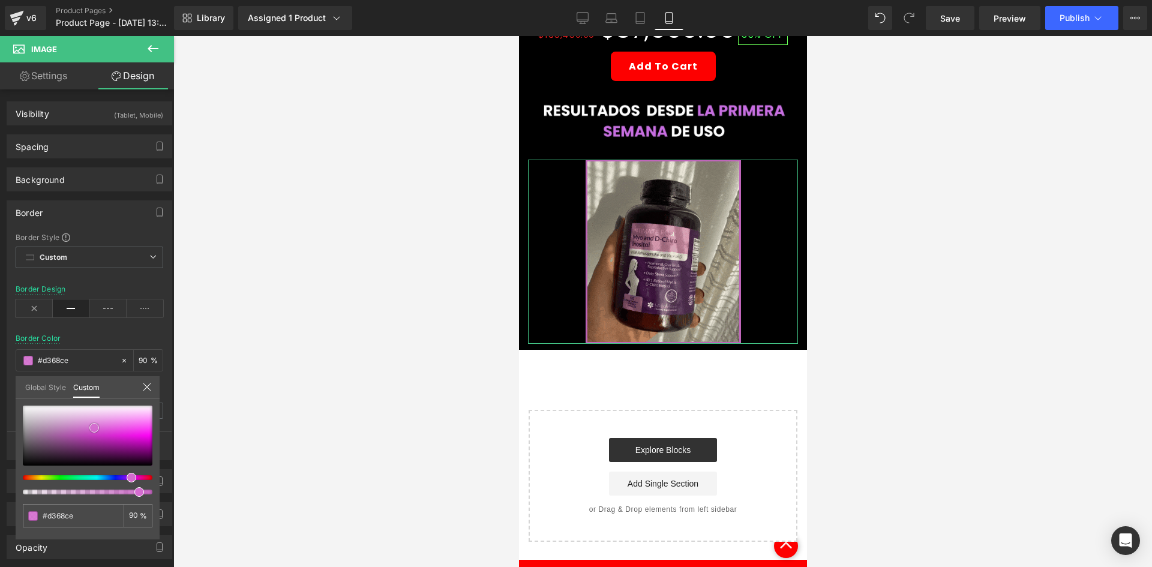
type input "#d264cc"
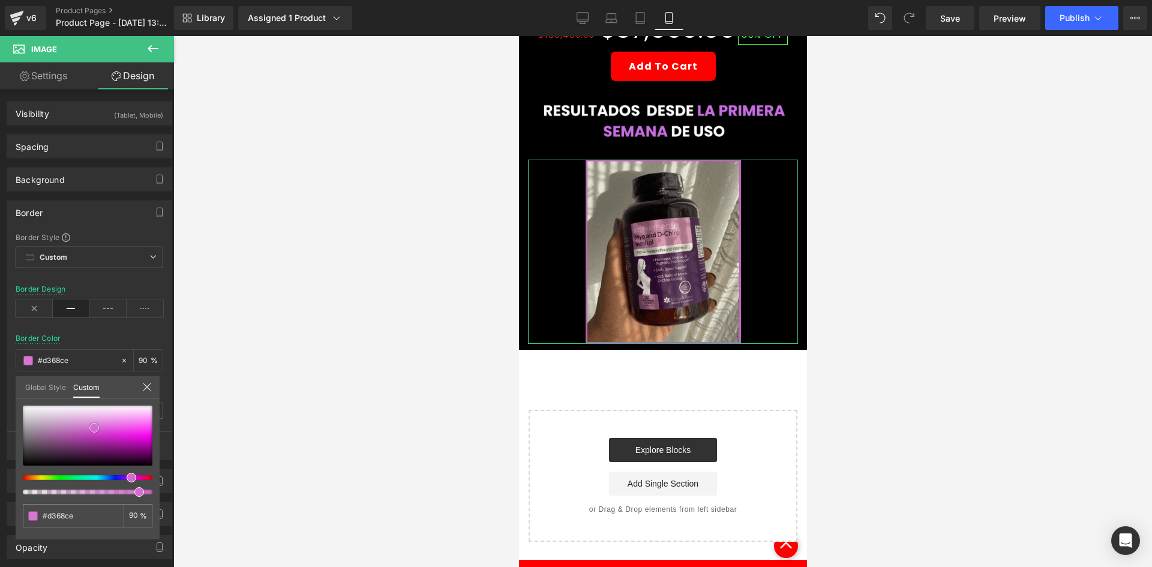
type input "#d264cc"
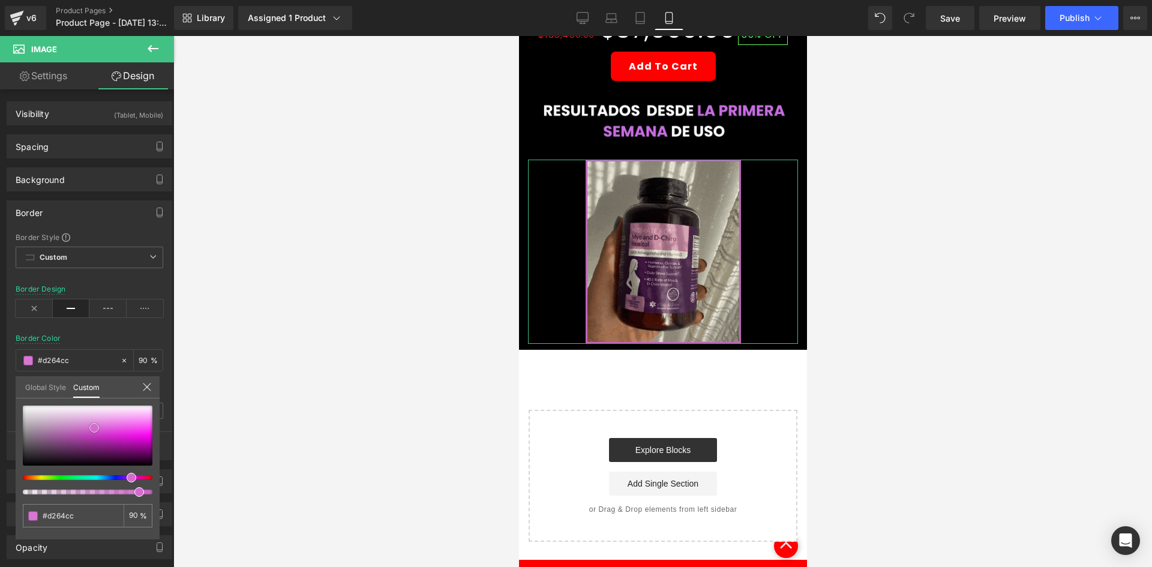
type input "#d061ca"
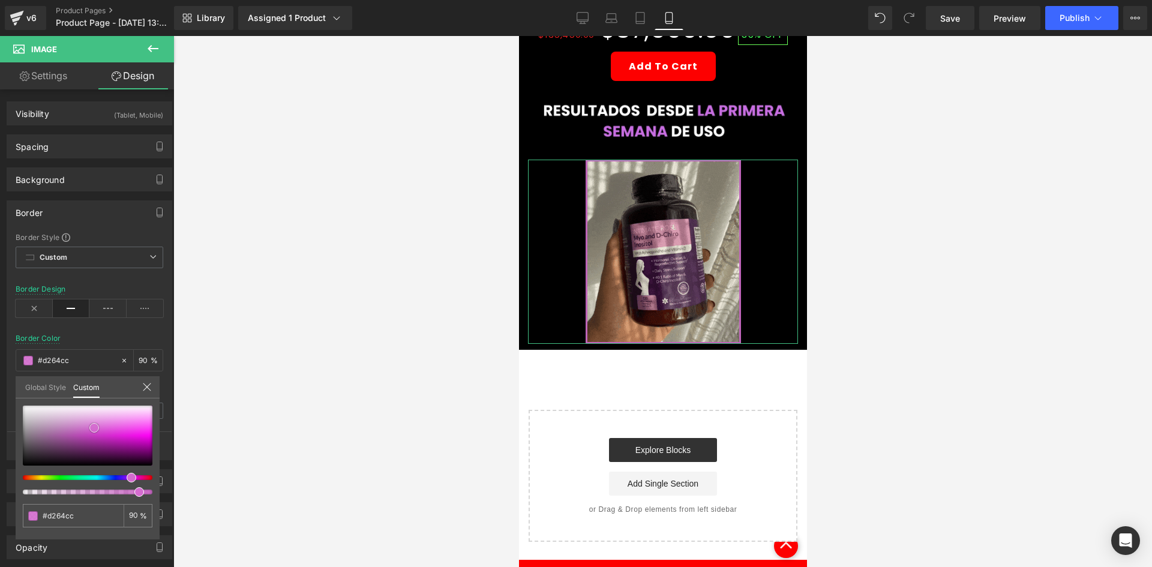
type input "#d061ca"
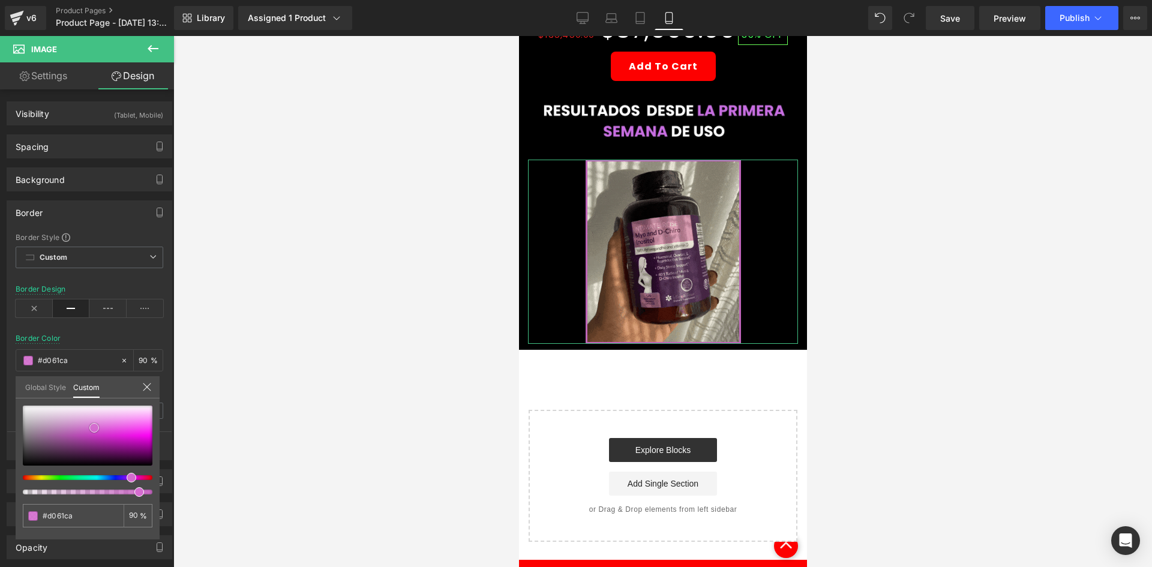
type input "#cb5cc6"
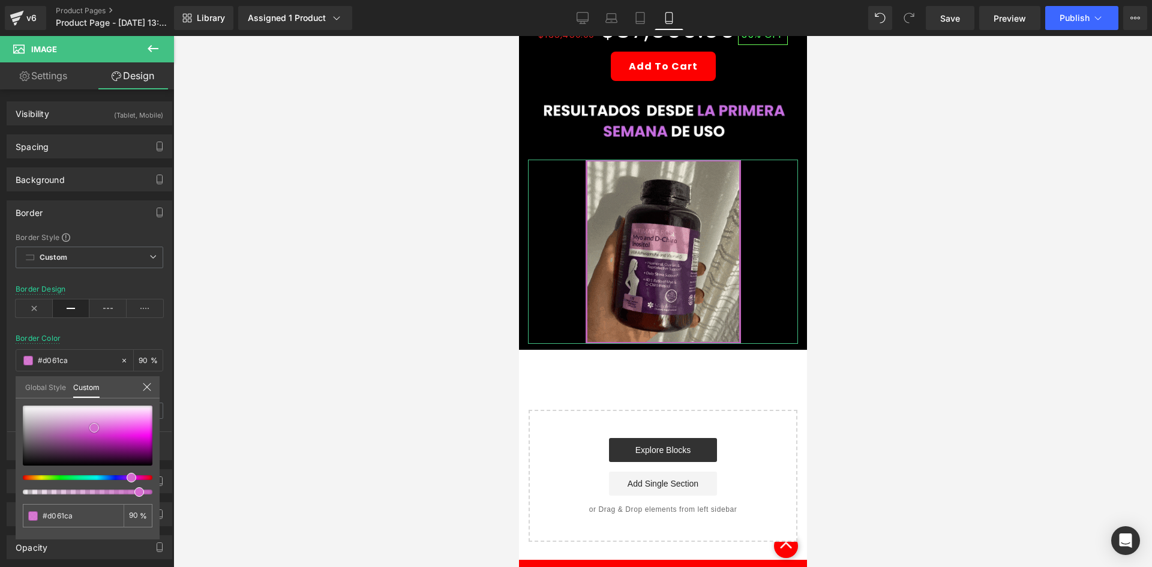
type input "#cb5cc6"
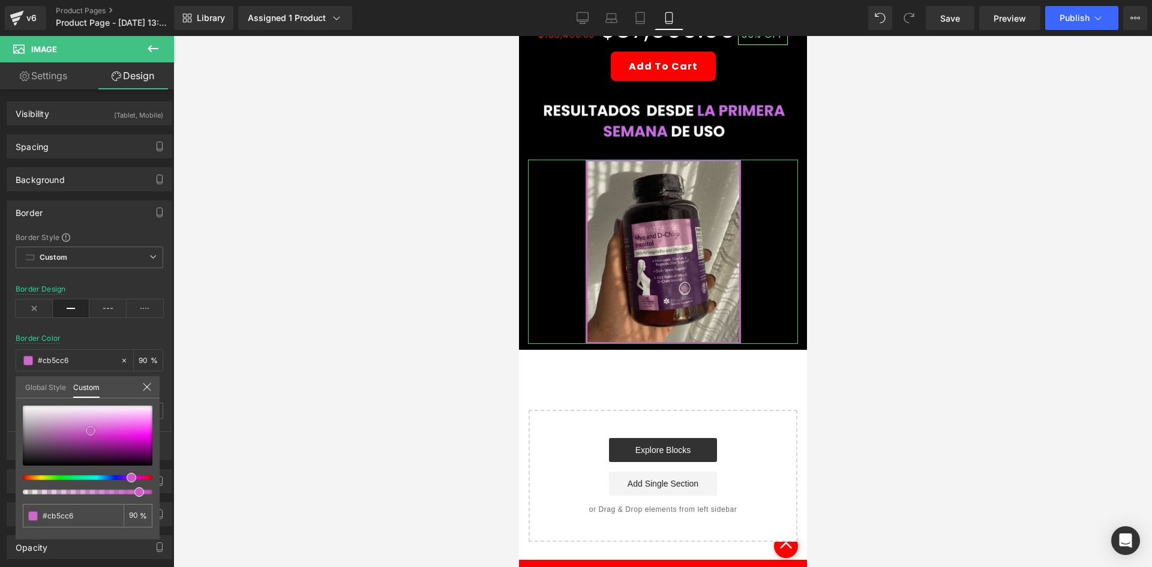
type input "#ca58c4"
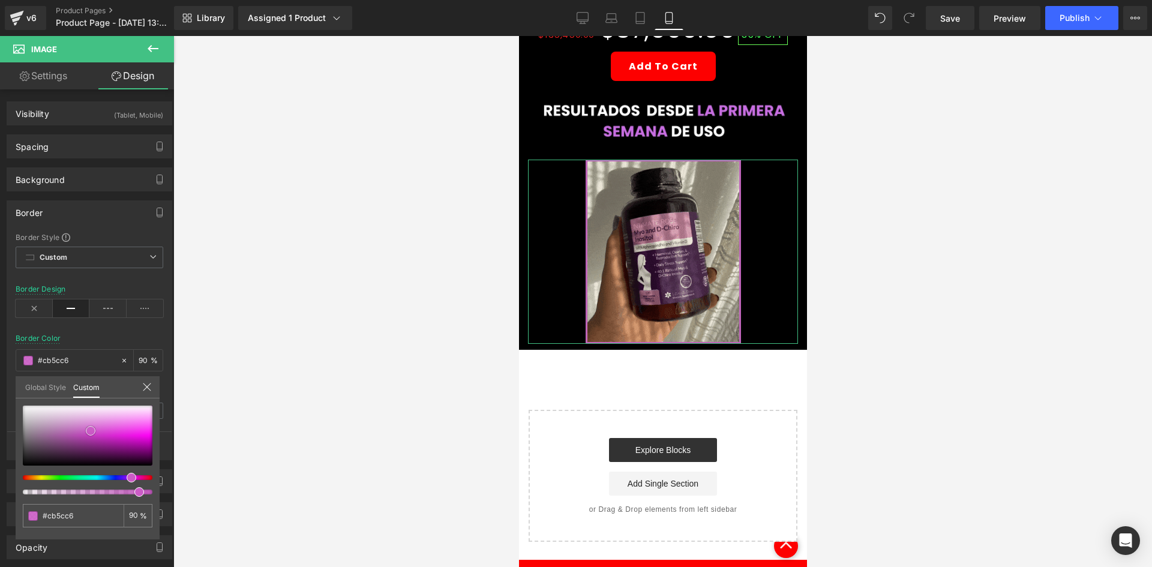
type input "#ca58c4"
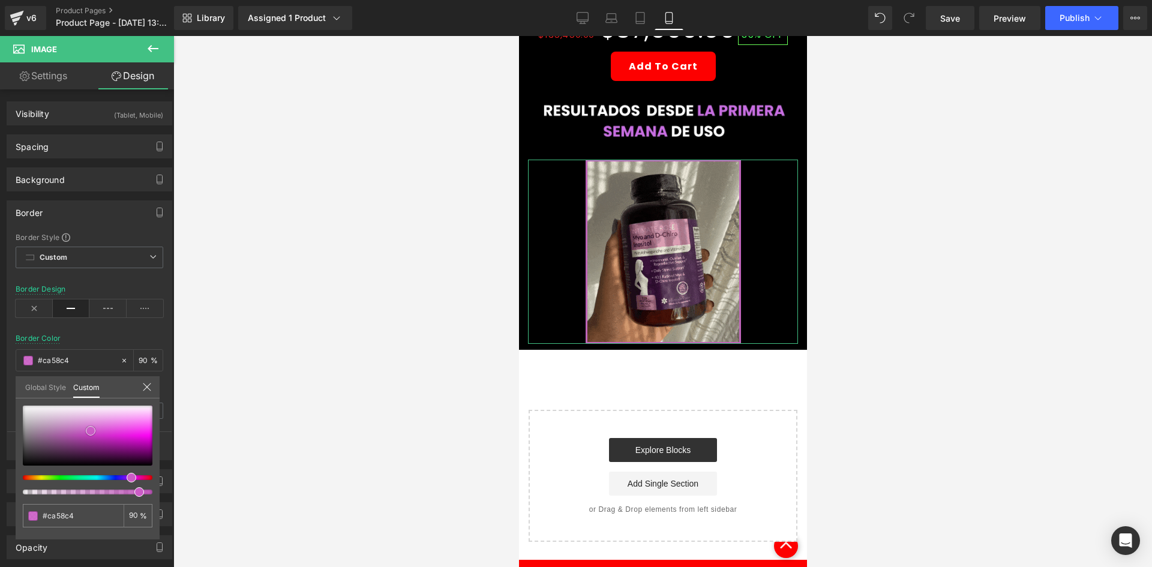
type input "#c959c3"
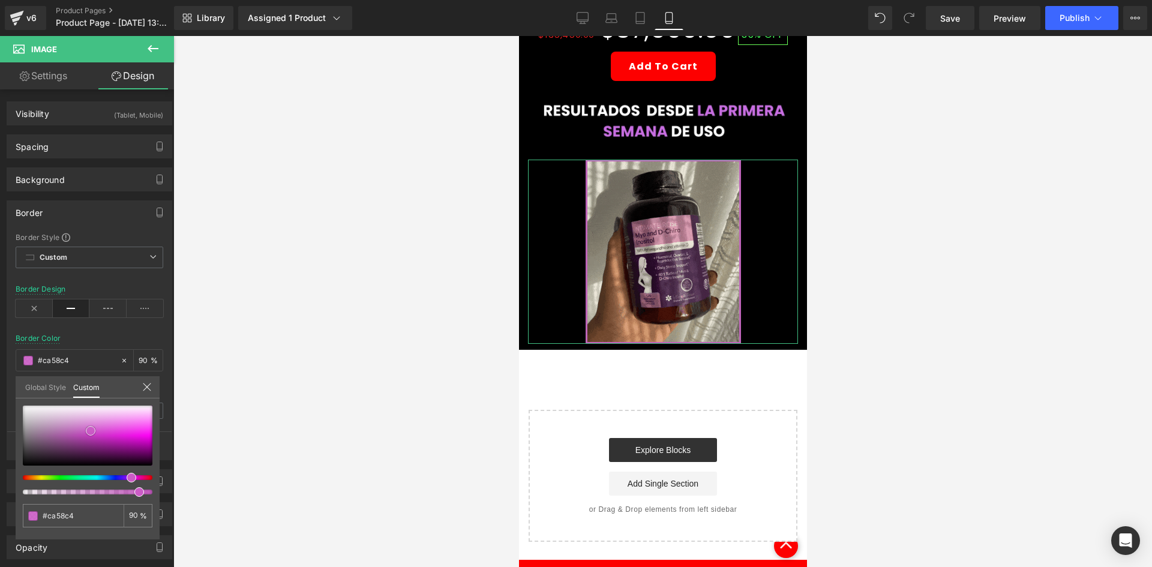
type input "#c959c3"
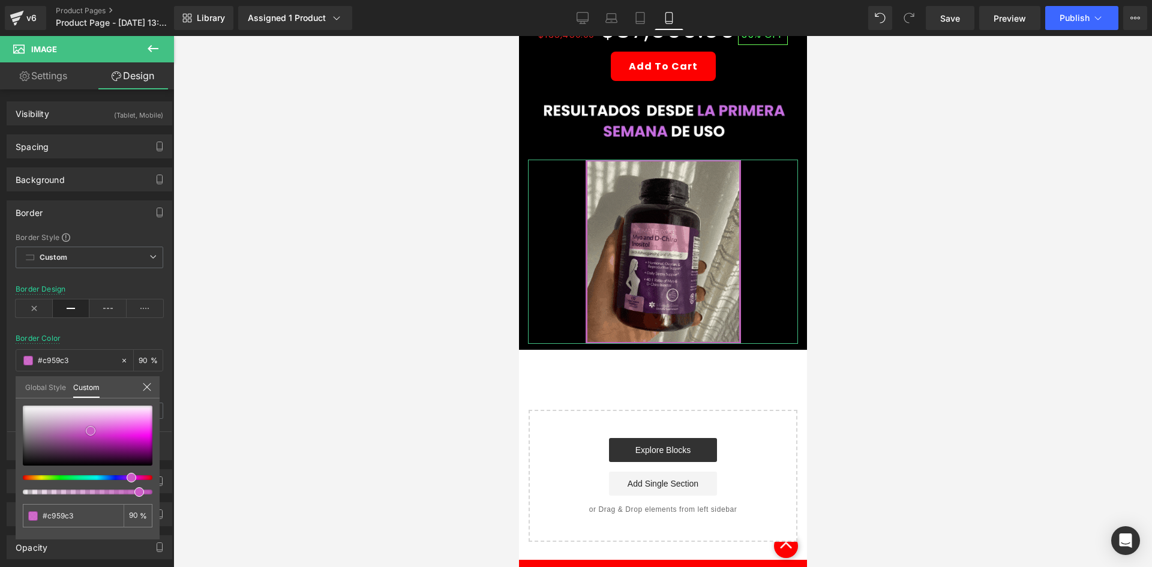
type input "#c656c1"
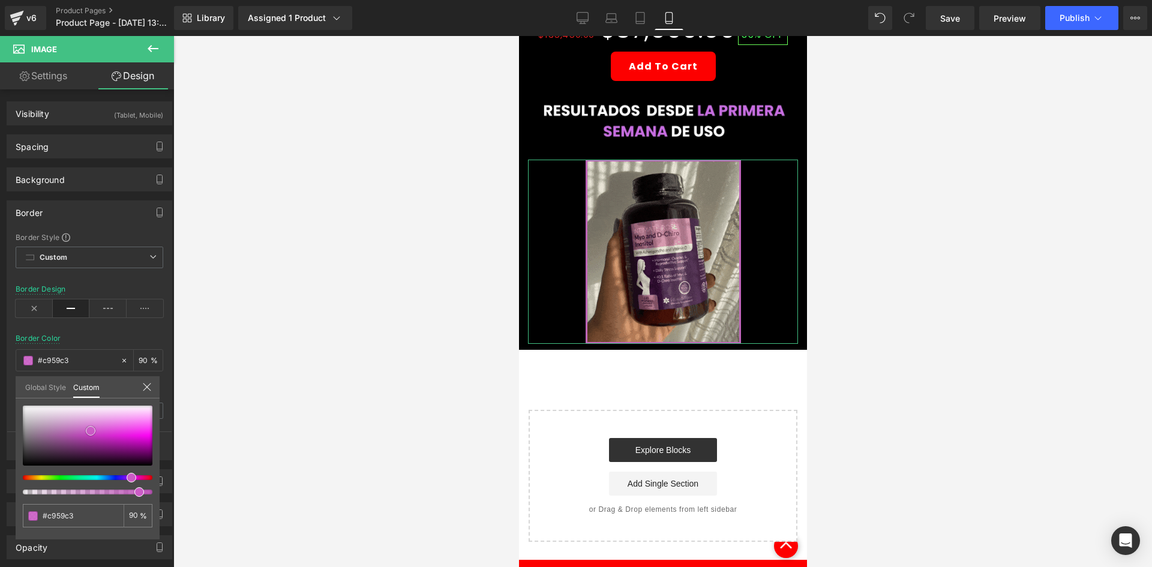
type input "#c656c1"
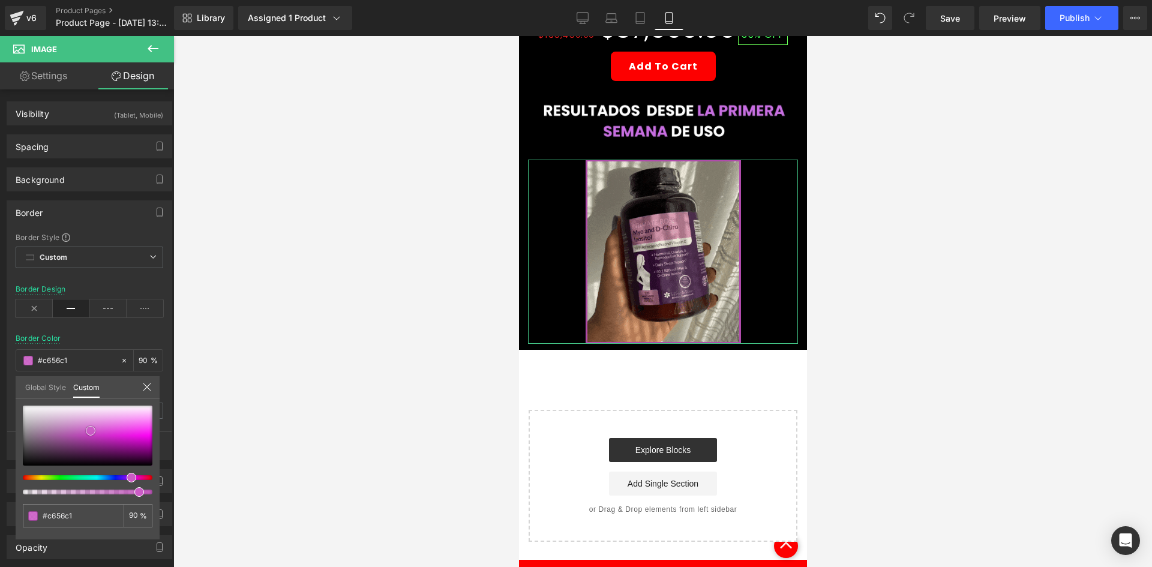
type input "#c454be"
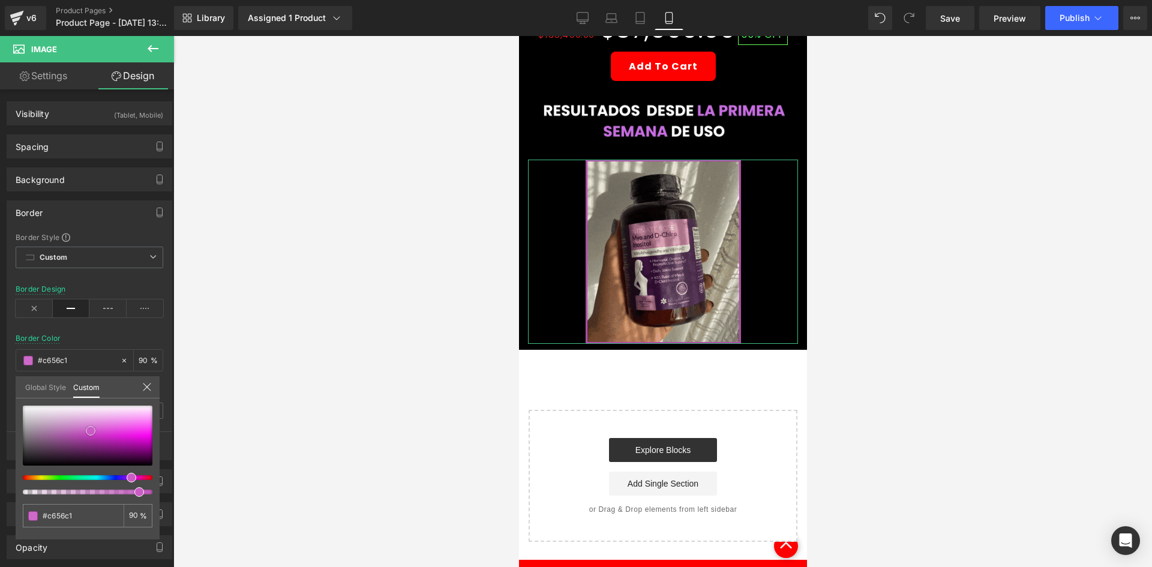
type input "#c454be"
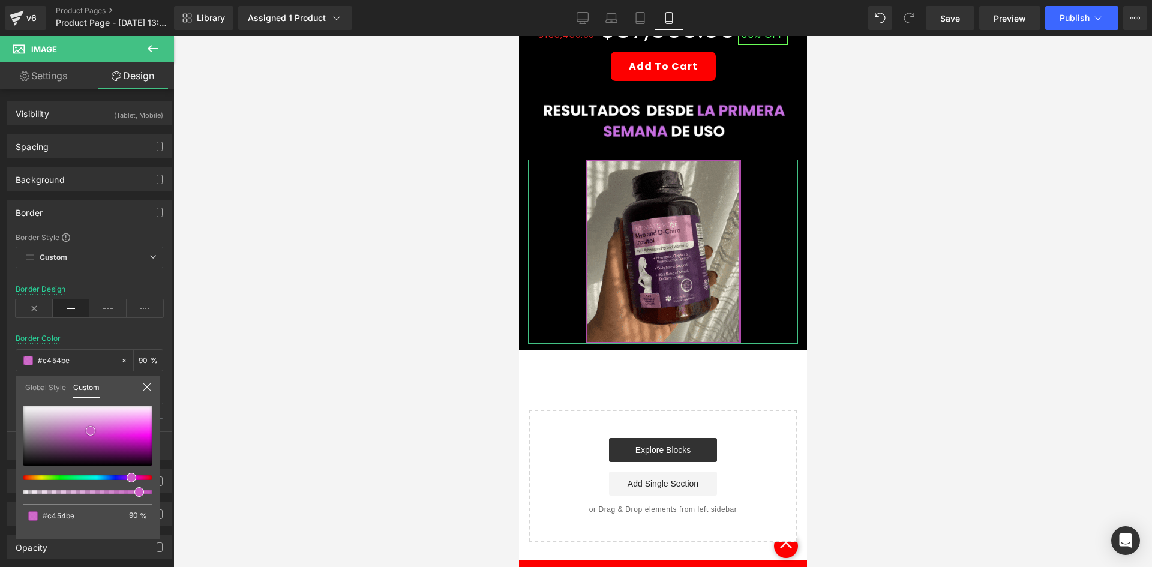
type input "#c355bd"
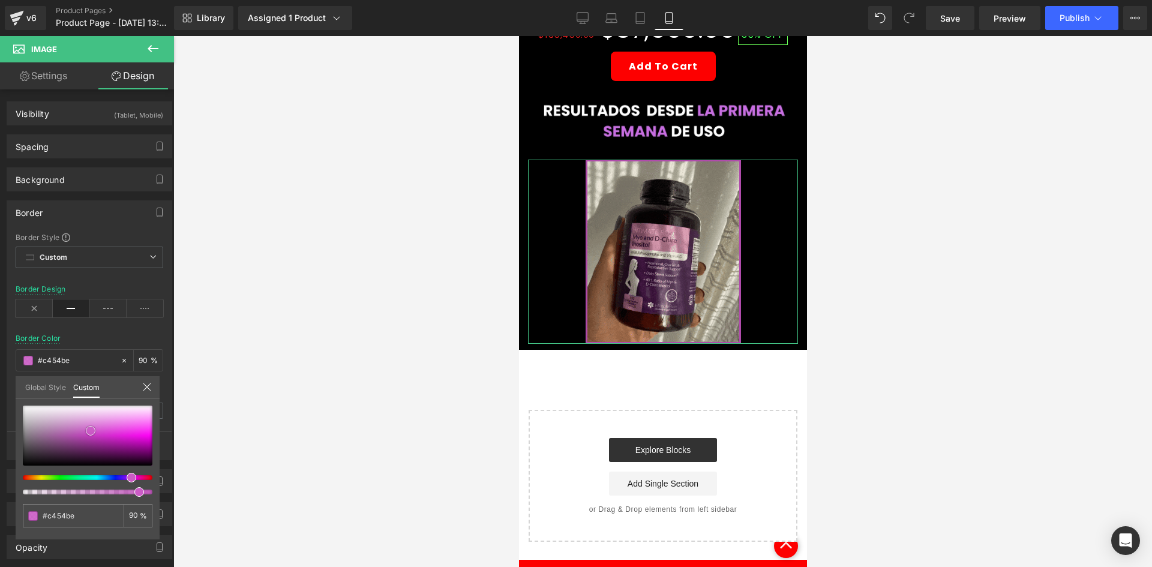
type input "#c355bd"
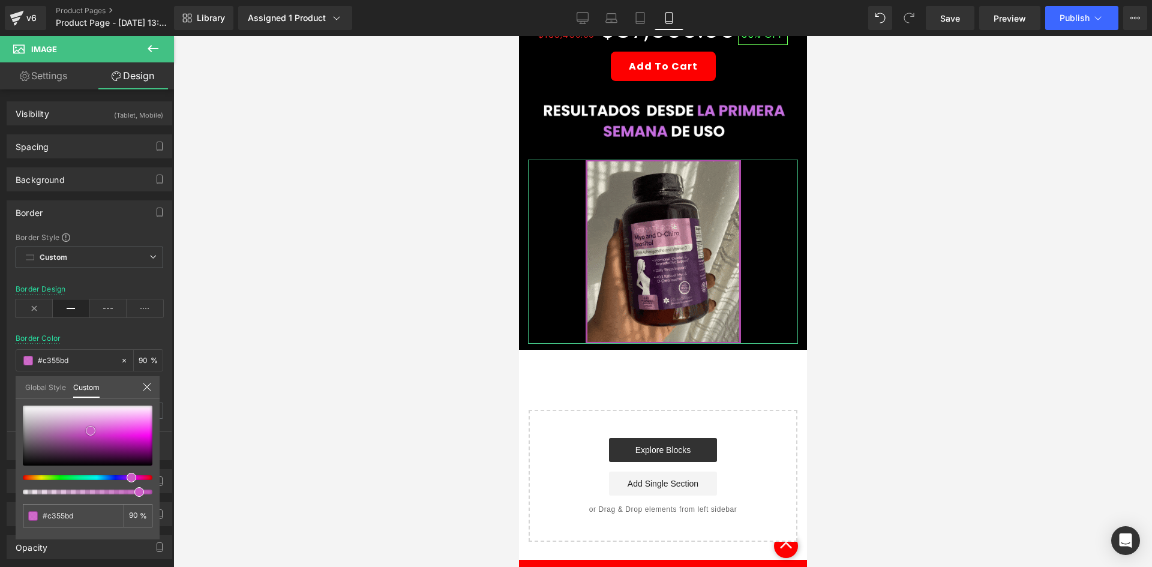
type input "#c251bc"
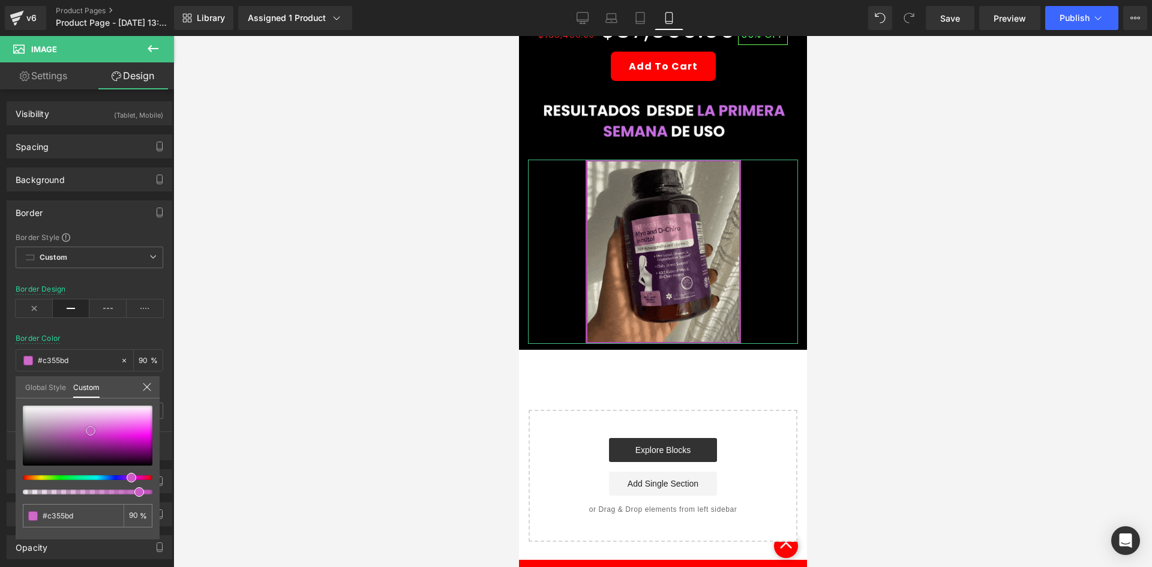
type input "#c251bc"
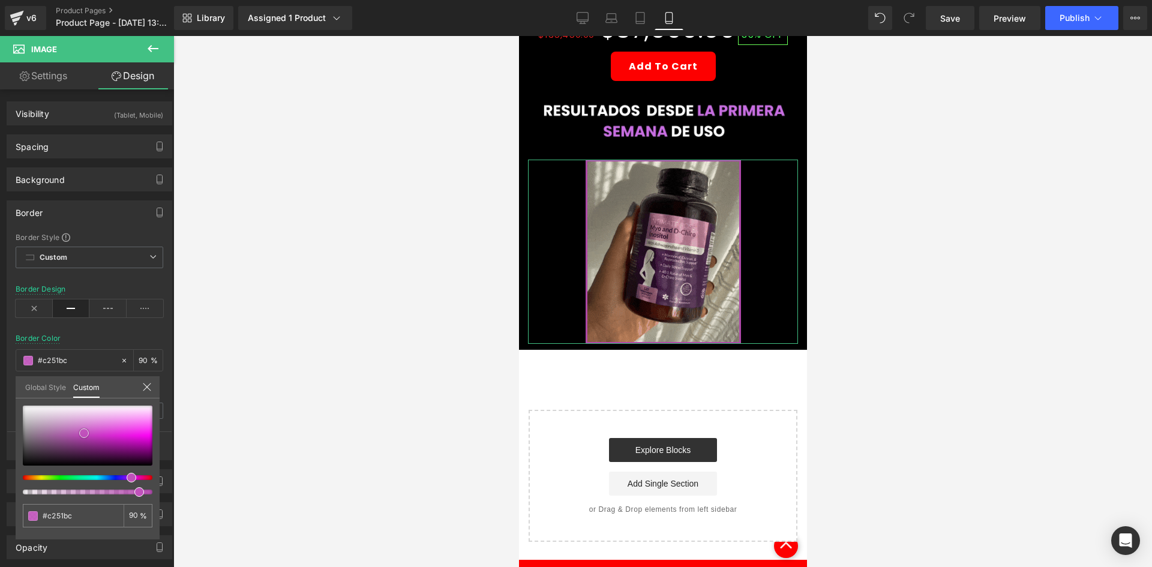
type input "#d142ca"
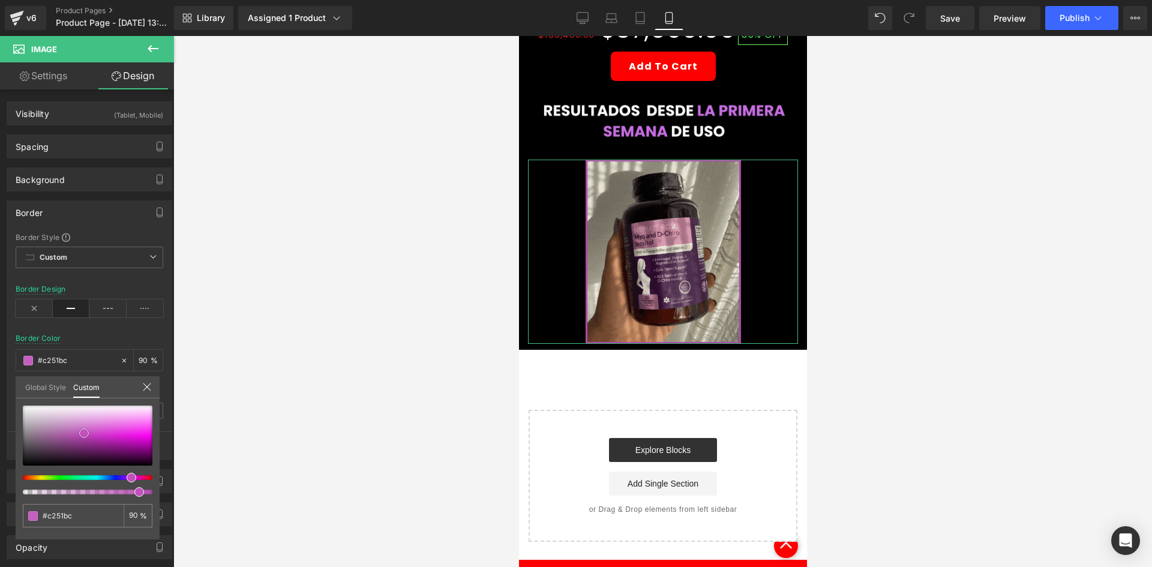
type input "#d142ca"
drag, startPoint x: 128, startPoint y: 432, endPoint x: 140, endPoint y: 427, distance: 12.6
click at [140, 427] on div at bounding box center [88, 436] width 130 height 60
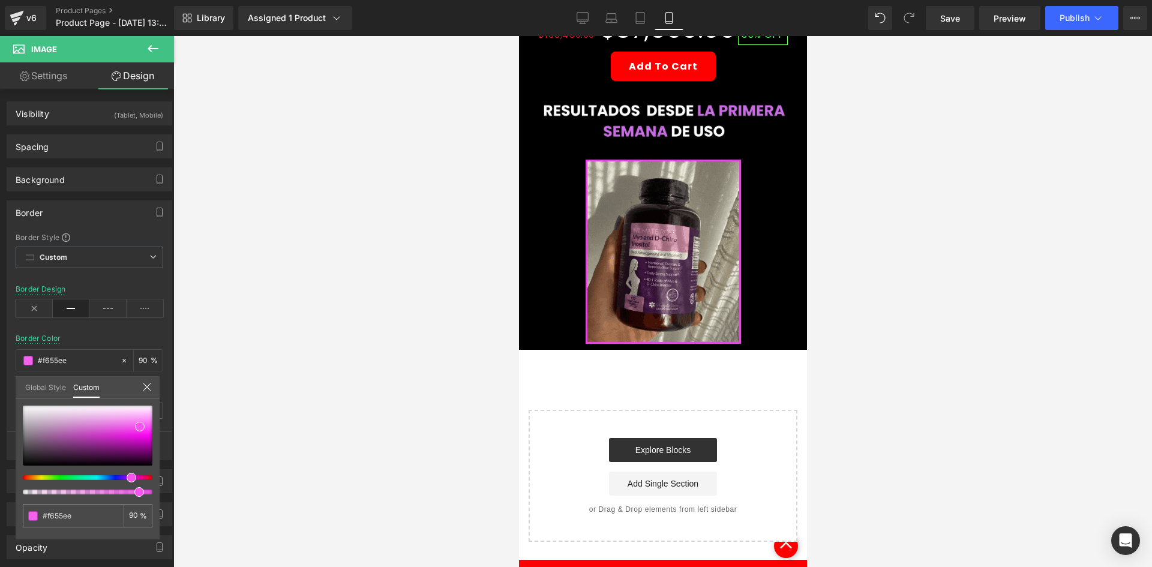
drag, startPoint x: 289, startPoint y: 319, endPoint x: 252, endPoint y: 317, distance: 37.2
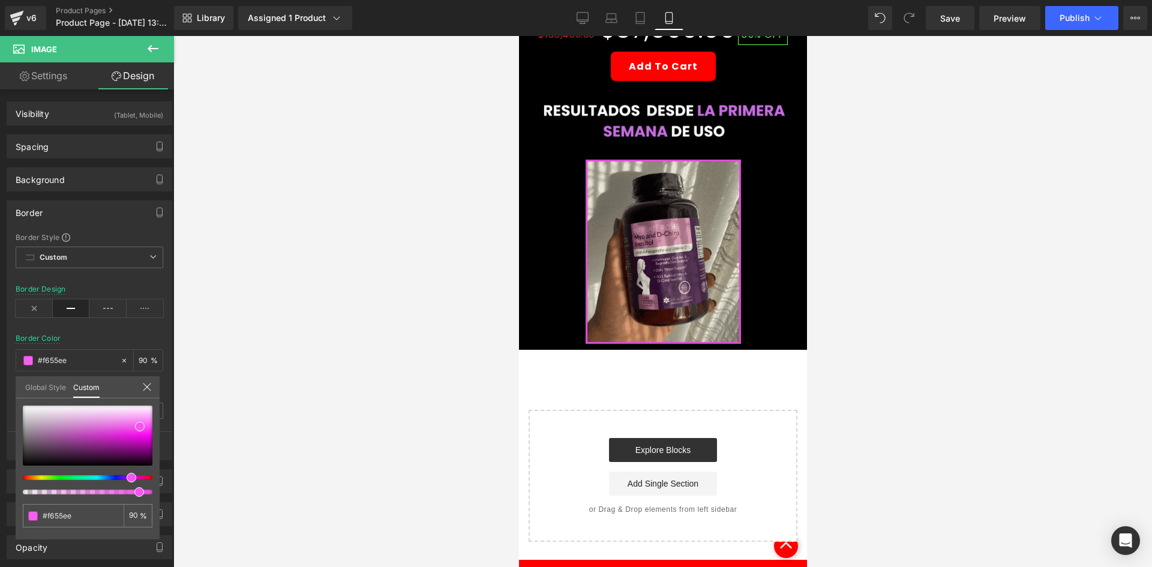
click at [290, 318] on div at bounding box center [662, 301] width 978 height 531
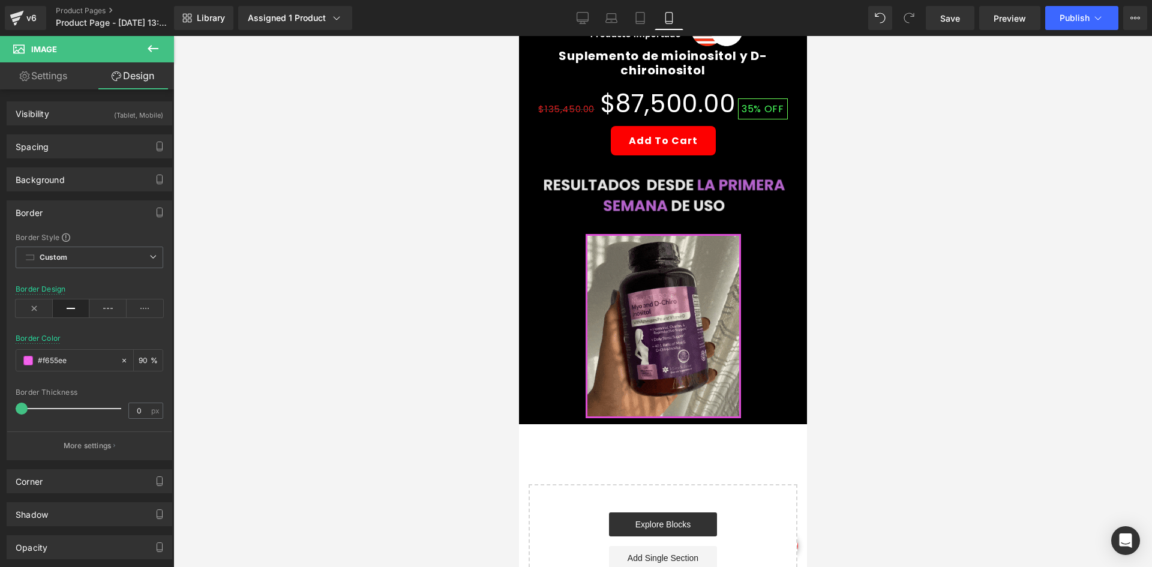
scroll to position [600, 0]
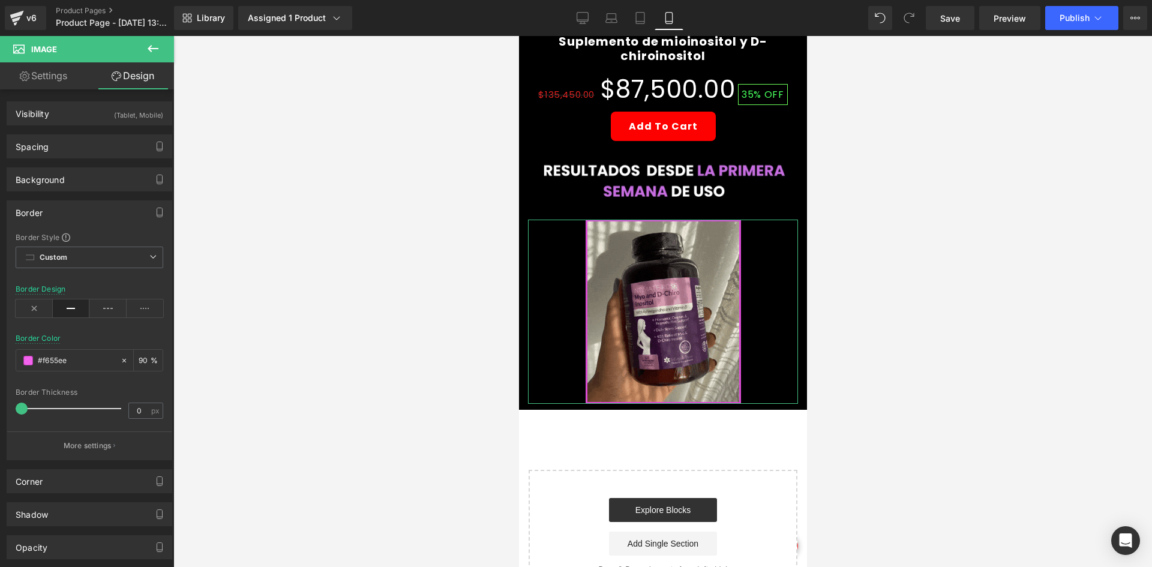
click at [67, 89] on link "Settings" at bounding box center [43, 75] width 87 height 27
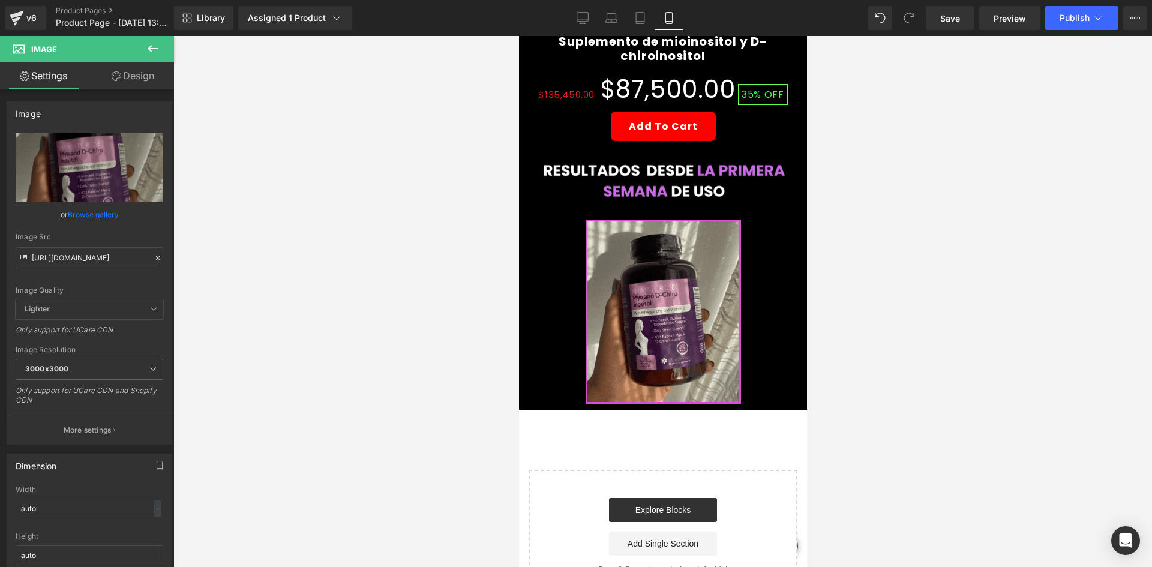
click at [145, 43] on button at bounding box center [153, 49] width 42 height 26
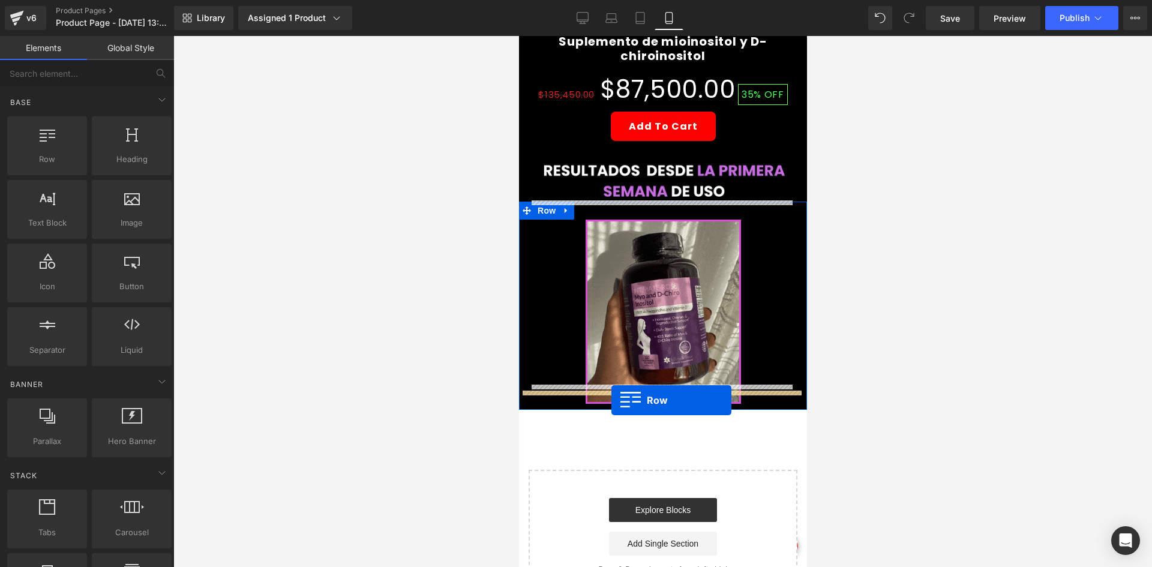
drag, startPoint x: 581, startPoint y: 166, endPoint x: 610, endPoint y: 401, distance: 237.0
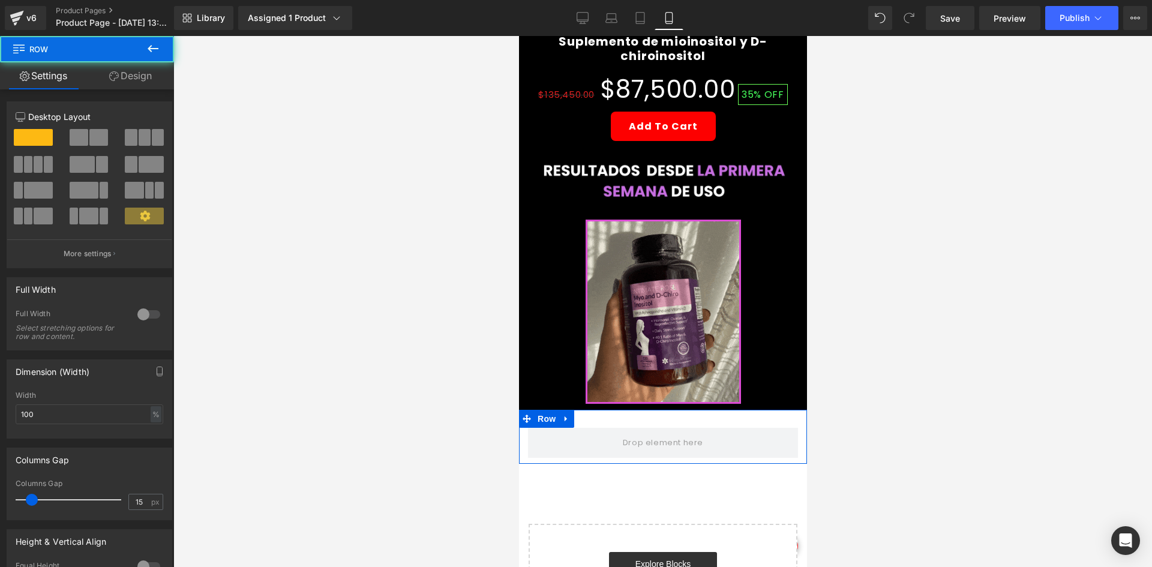
click at [127, 79] on link "Design" at bounding box center [130, 75] width 87 height 27
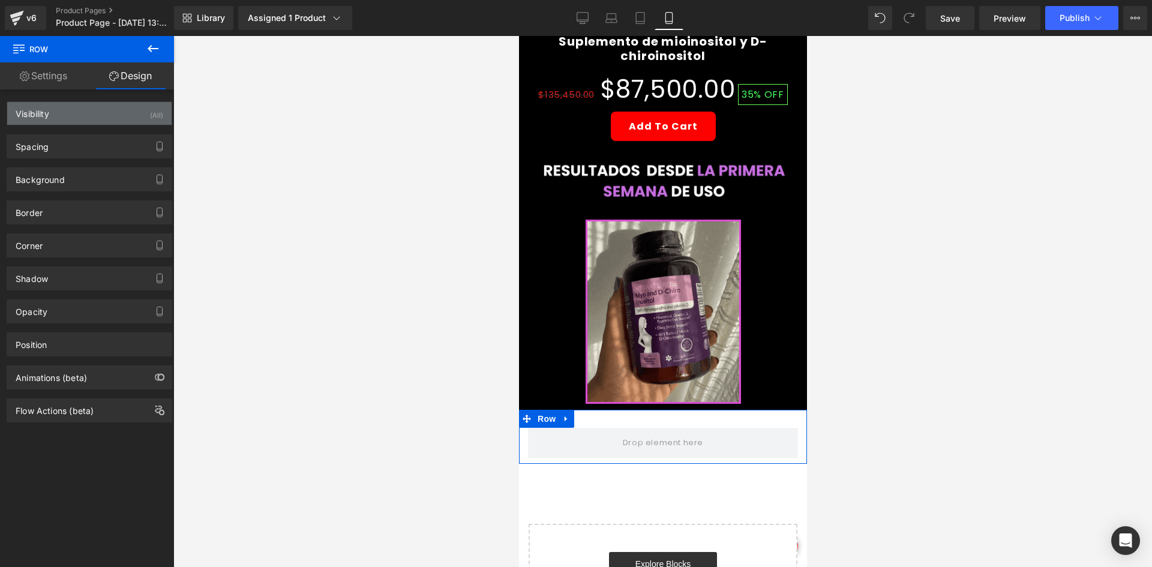
click at [116, 119] on div "Visibility (All)" at bounding box center [89, 113] width 164 height 23
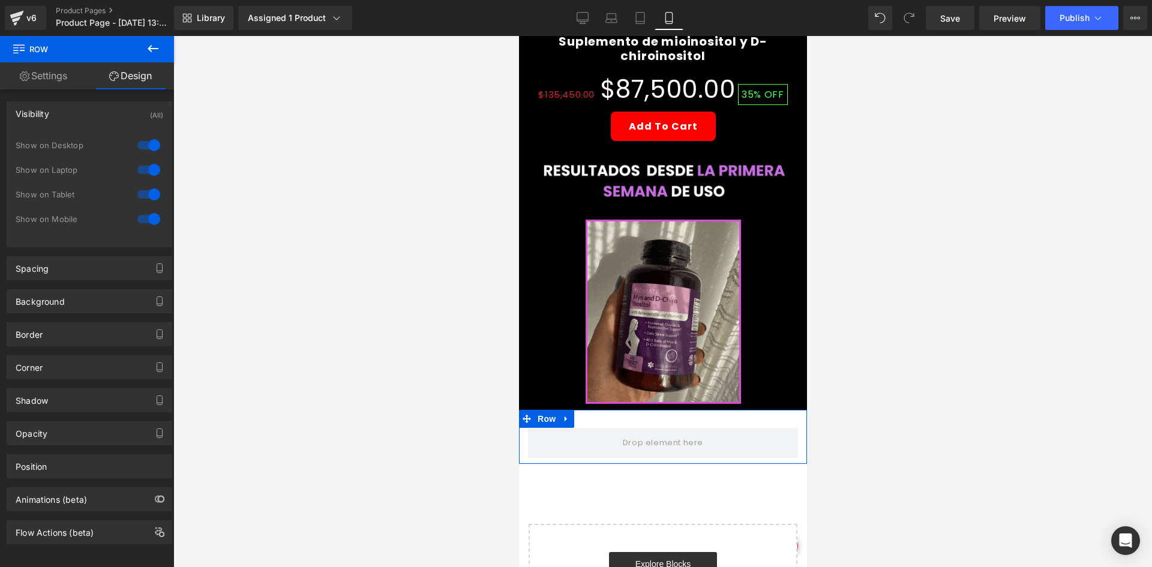
click at [144, 140] on div at bounding box center [148, 145] width 29 height 19
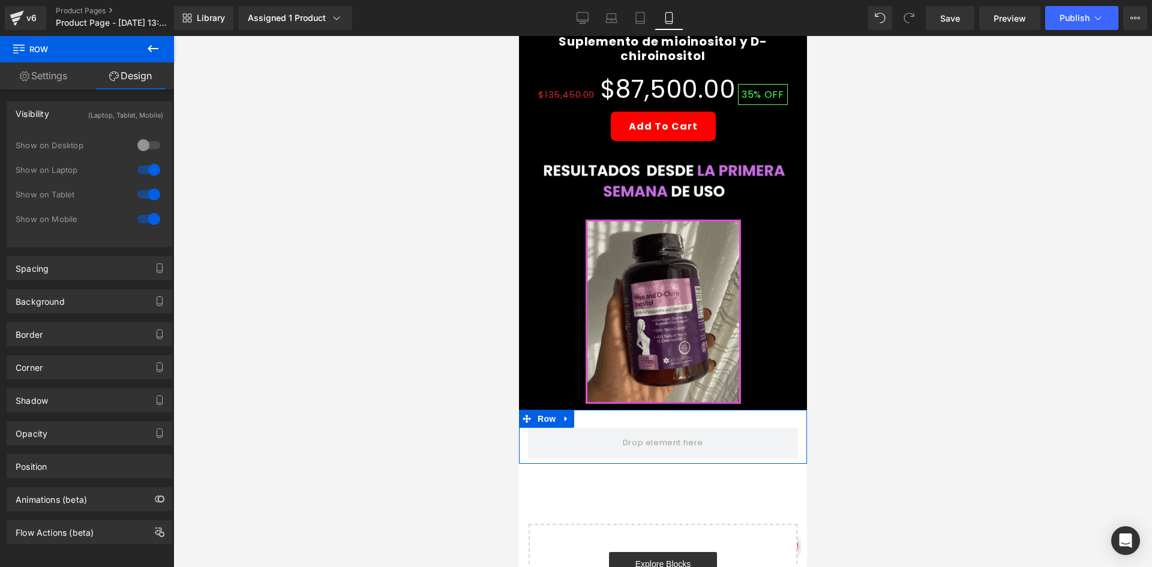
drag, startPoint x: 143, startPoint y: 179, endPoint x: 277, endPoint y: 235, distance: 145.2
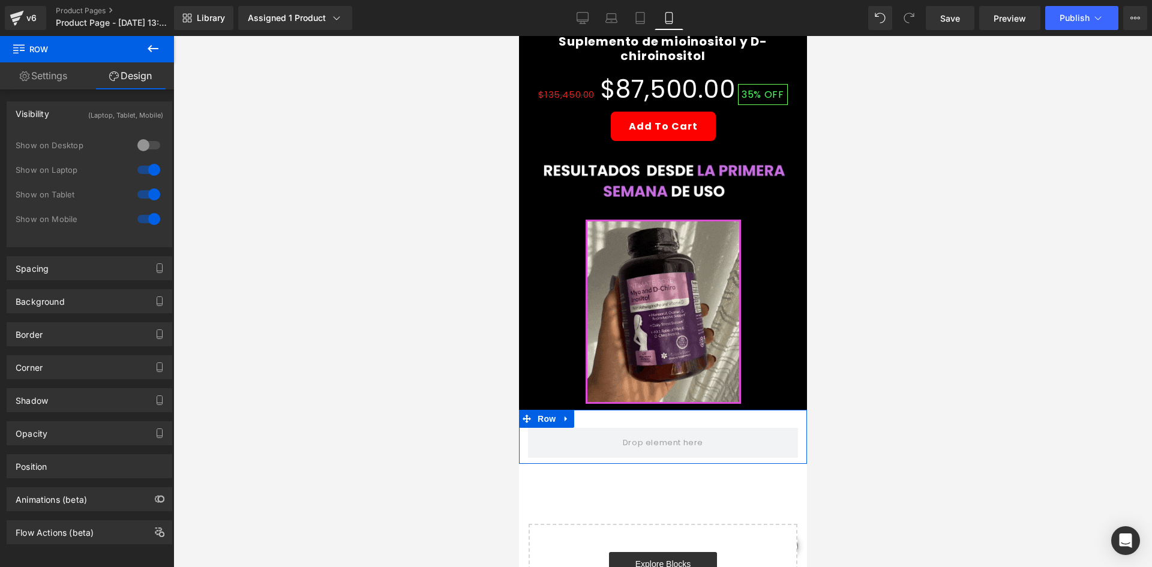
click at [143, 179] on div "Show on Laptop" at bounding box center [90, 176] width 148 height 25
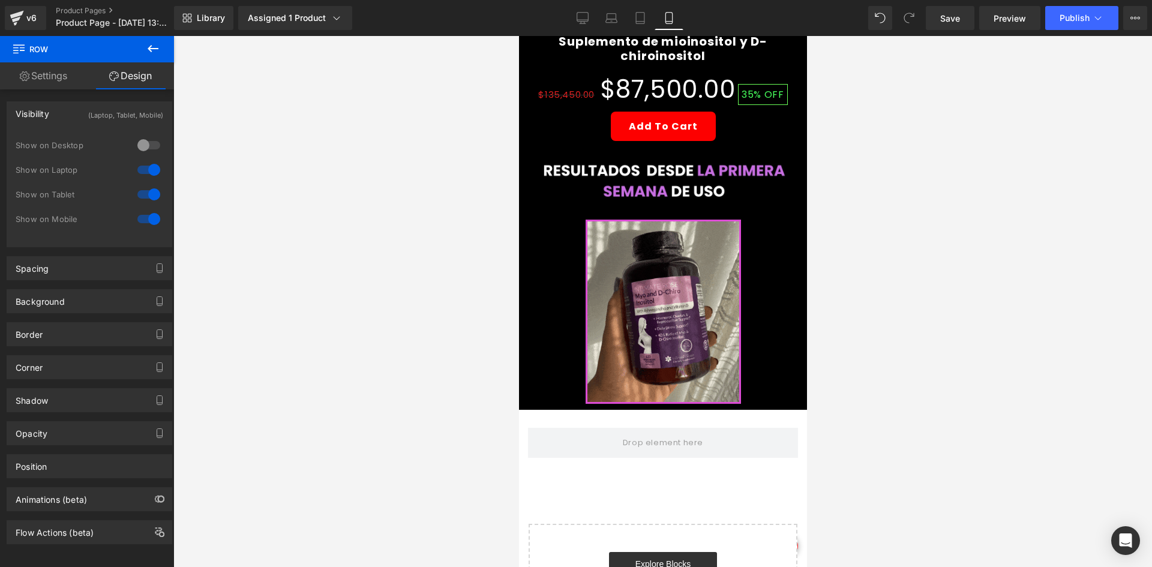
click at [159, 49] on icon at bounding box center [153, 48] width 14 height 14
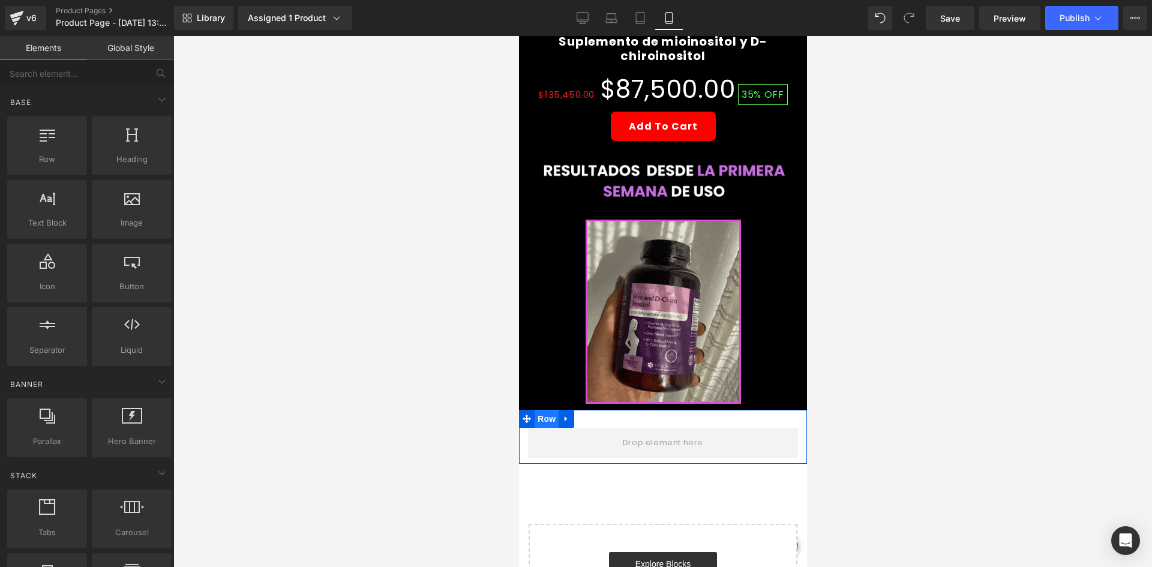
click at [547, 410] on span "Row" at bounding box center [546, 419] width 24 height 18
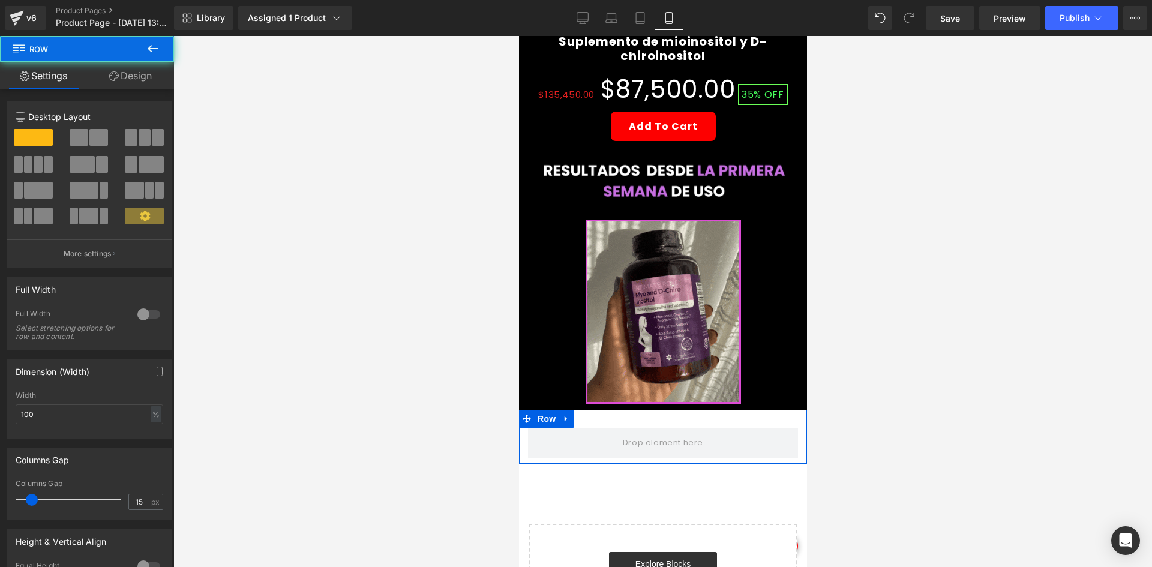
click at [136, 79] on link "Design" at bounding box center [130, 75] width 87 height 27
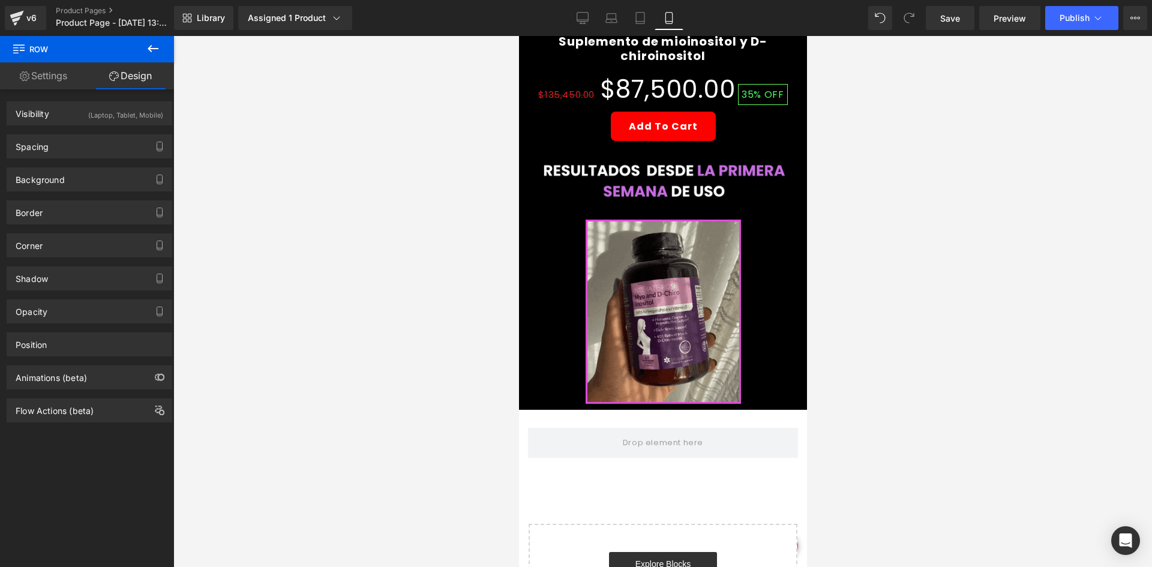
click at [159, 52] on icon at bounding box center [153, 48] width 14 height 14
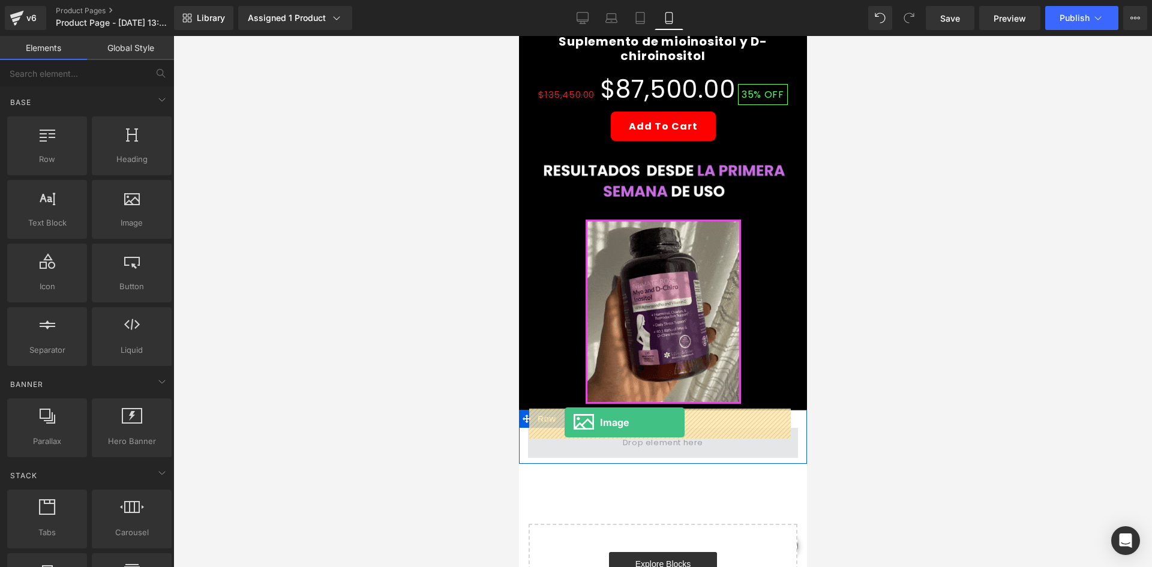
drag, startPoint x: 657, startPoint y: 247, endPoint x: 564, endPoint y: 422, distance: 198.3
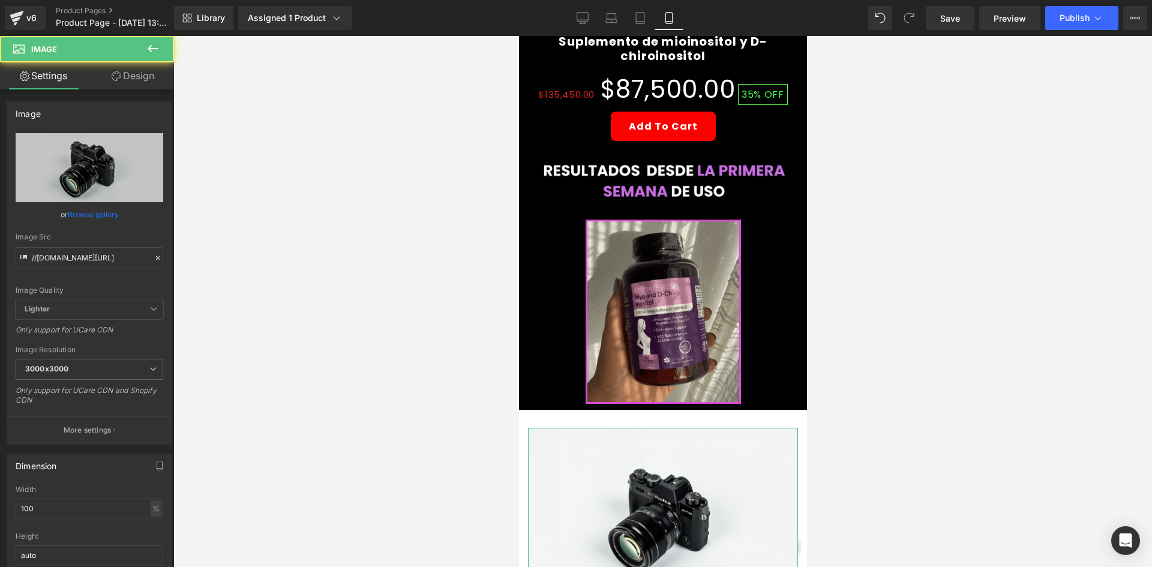
click at [145, 80] on link "Design" at bounding box center [132, 75] width 87 height 27
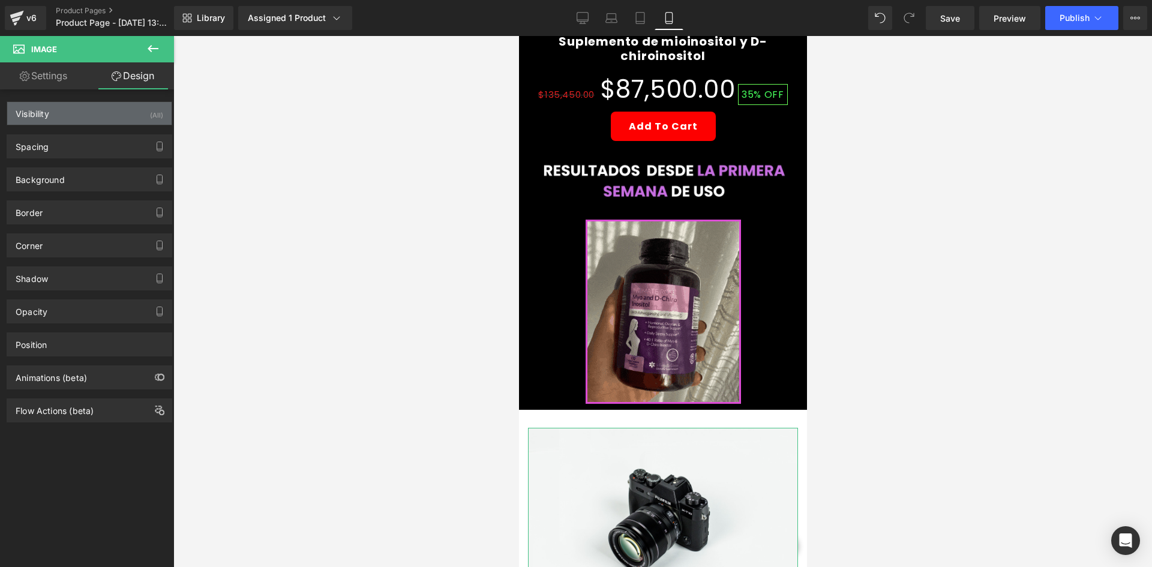
click at [133, 114] on div "Visibility (All)" at bounding box center [89, 113] width 164 height 23
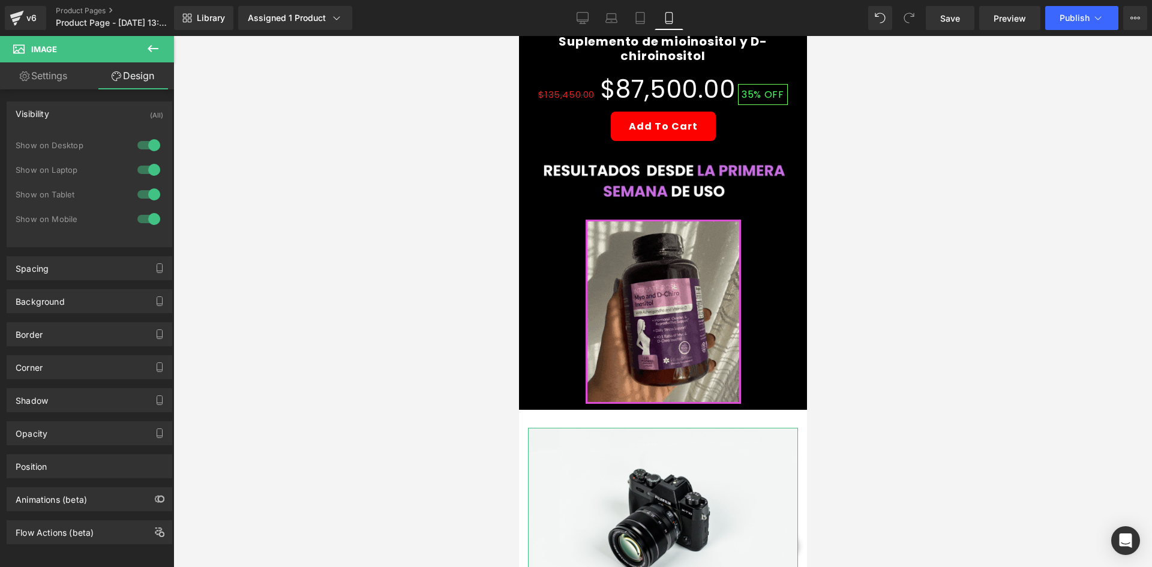
drag, startPoint x: 142, startPoint y: 145, endPoint x: 145, endPoint y: 154, distance: 9.5
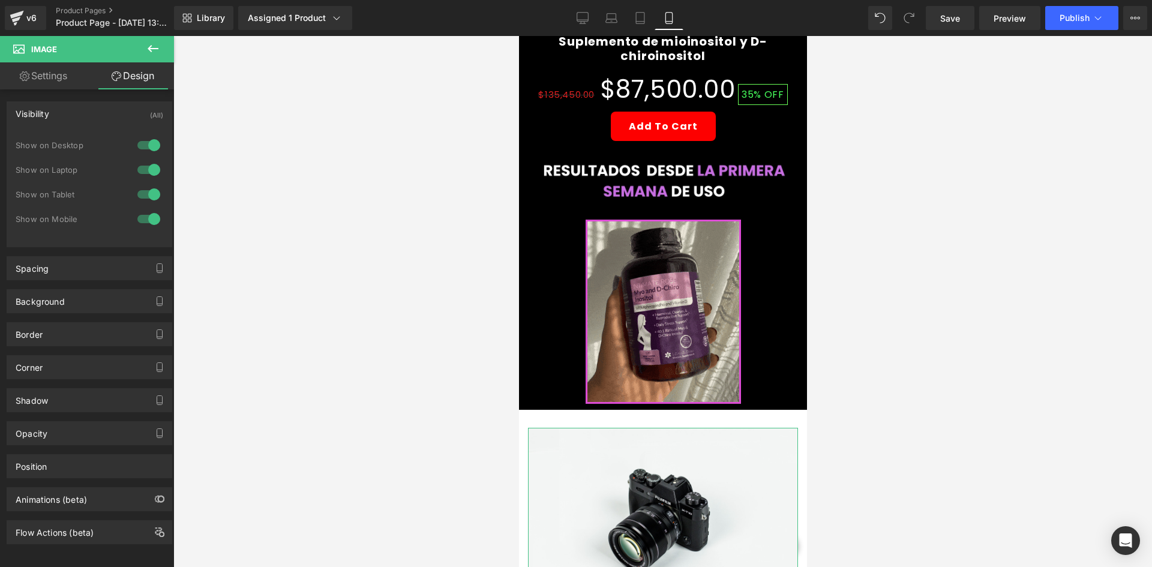
click at [142, 145] on div at bounding box center [148, 145] width 29 height 19
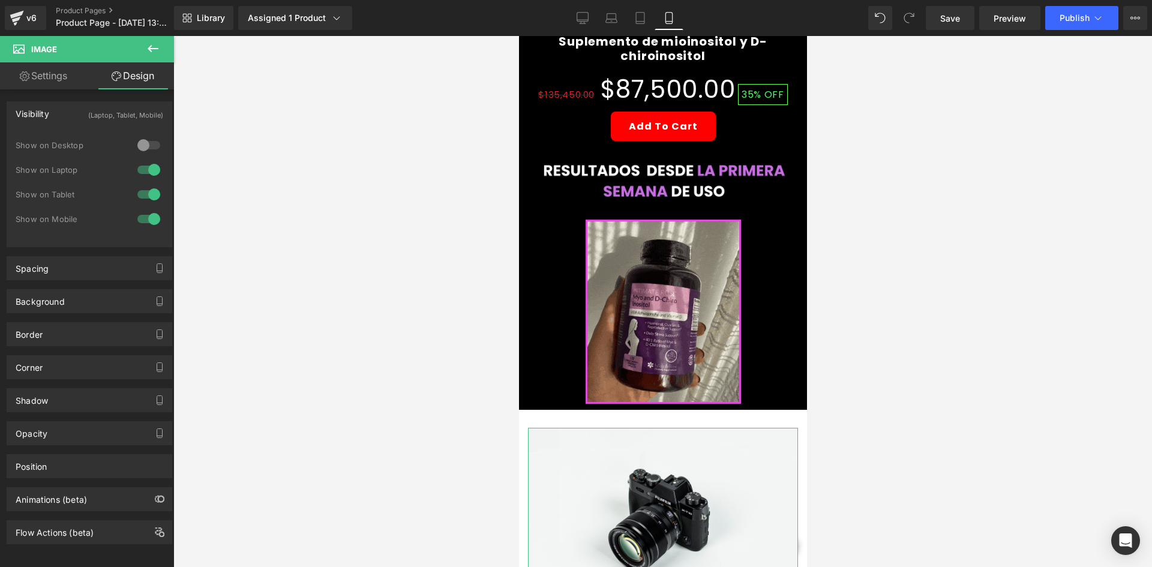
drag, startPoint x: 146, startPoint y: 160, endPoint x: 146, endPoint y: 168, distance: 7.8
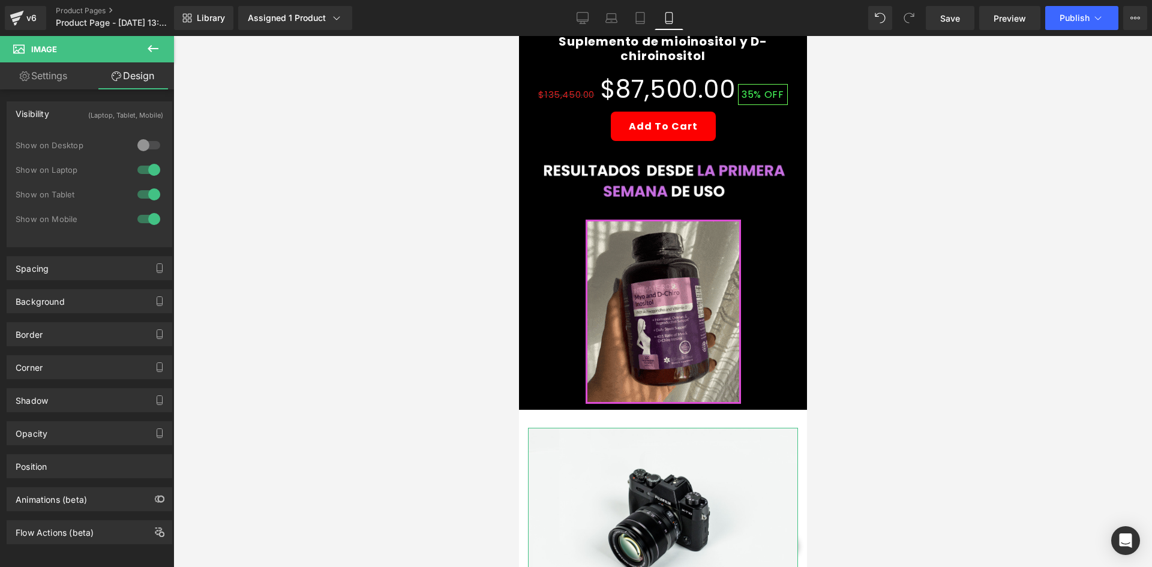
click at [146, 161] on div "0 Show on Desktop 1 Show on Laptop 1 Show on Tablet 1 Show on Mobile" at bounding box center [90, 185] width 148 height 104
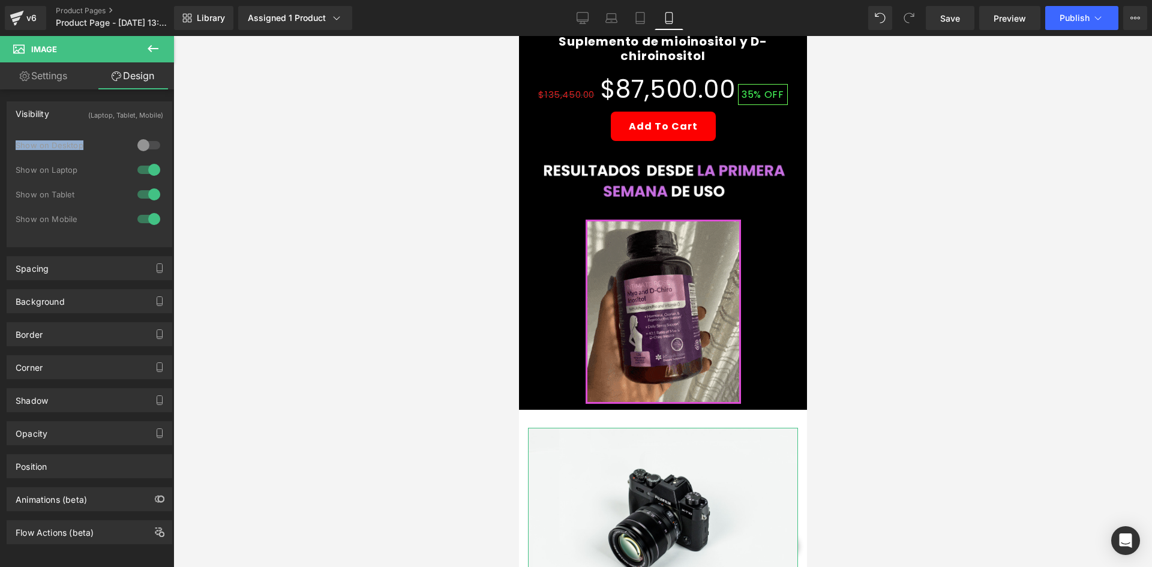
click at [144, 173] on div at bounding box center [148, 169] width 29 height 19
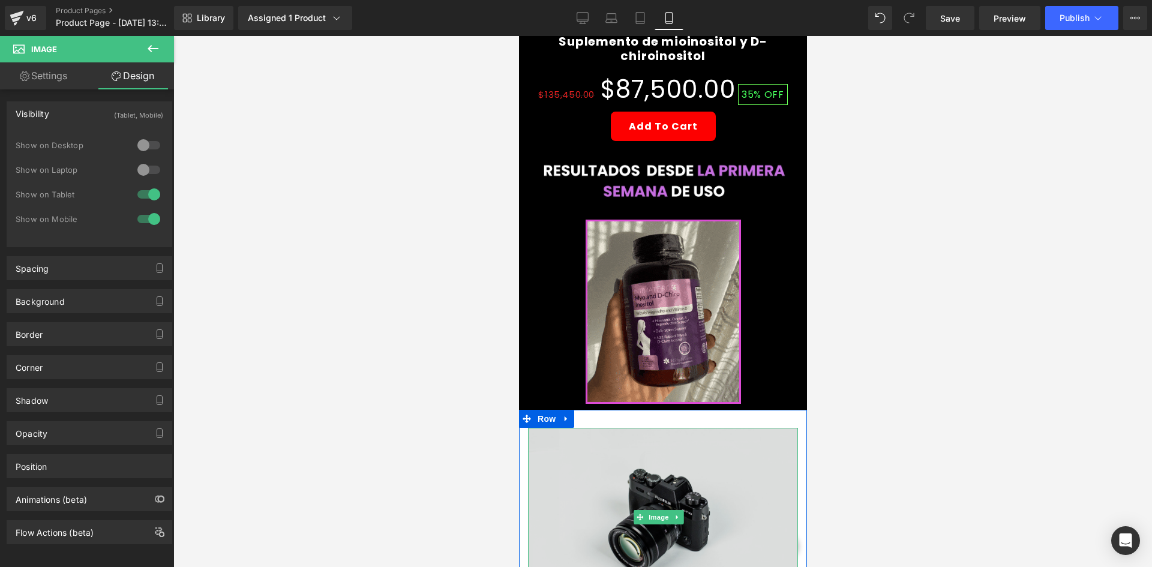
click at [597, 431] on img at bounding box center [662, 517] width 270 height 179
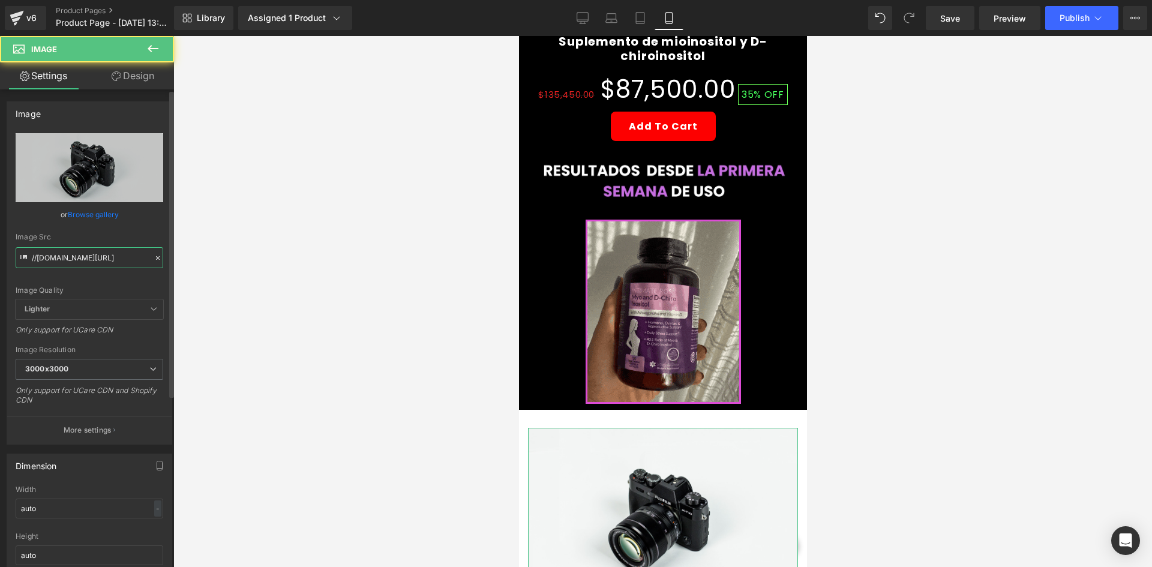
click at [86, 260] on input "//[DOMAIN_NAME][URL]" at bounding box center [90, 257] width 148 height 21
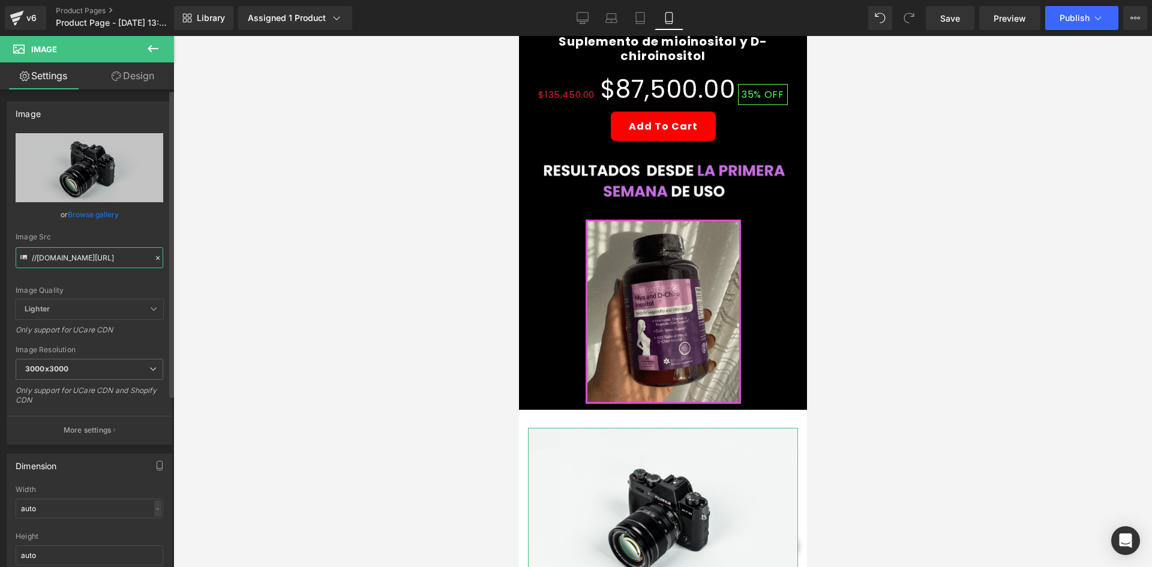
click at [86, 259] on input "//[DOMAIN_NAME][URL]" at bounding box center [90, 257] width 148 height 21
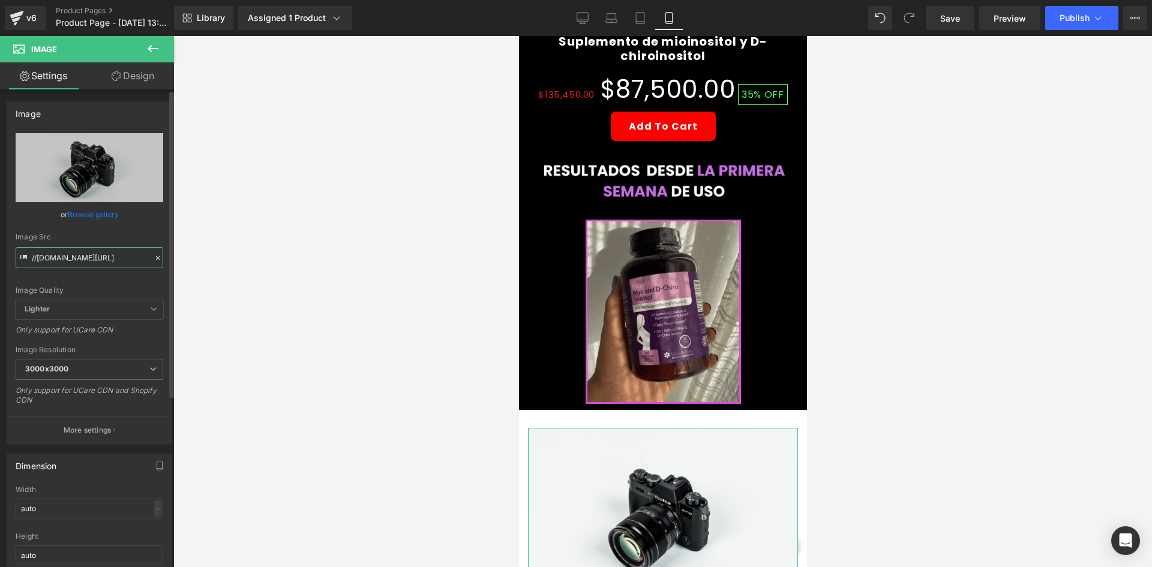
click at [86, 259] on input "//[DOMAIN_NAME][URL]" at bounding box center [90, 257] width 148 height 21
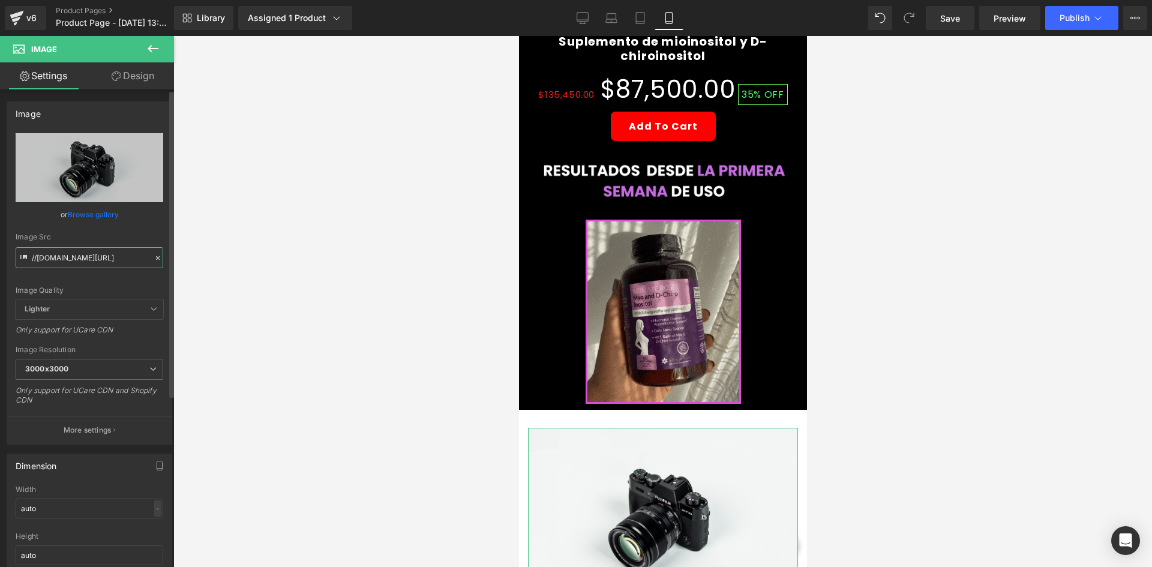
paste input "[URL][DOMAIN_NAME]"
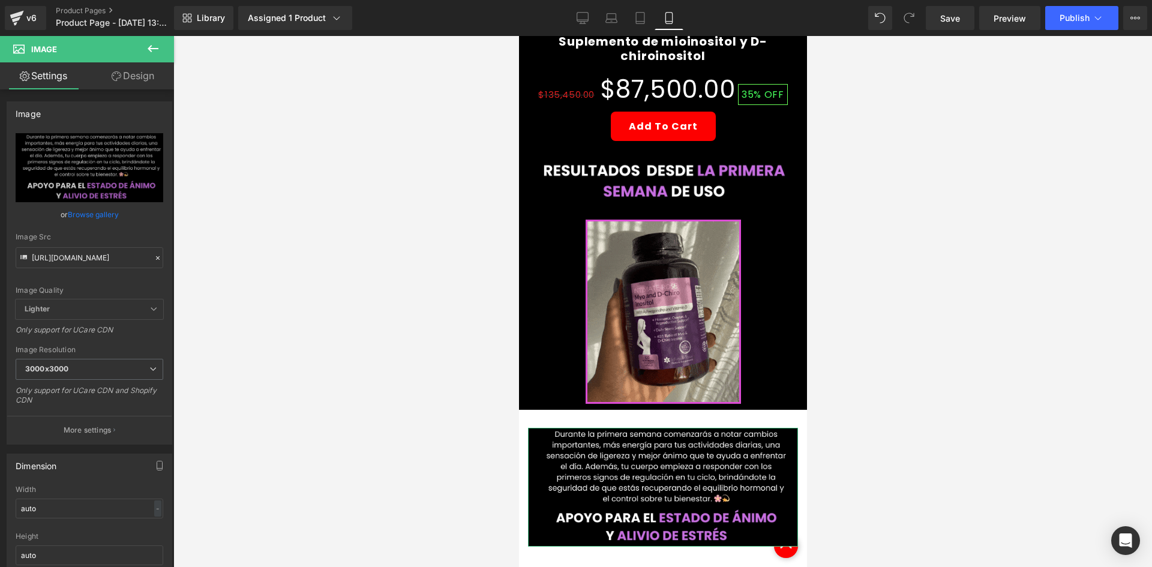
scroll to position [0, 0]
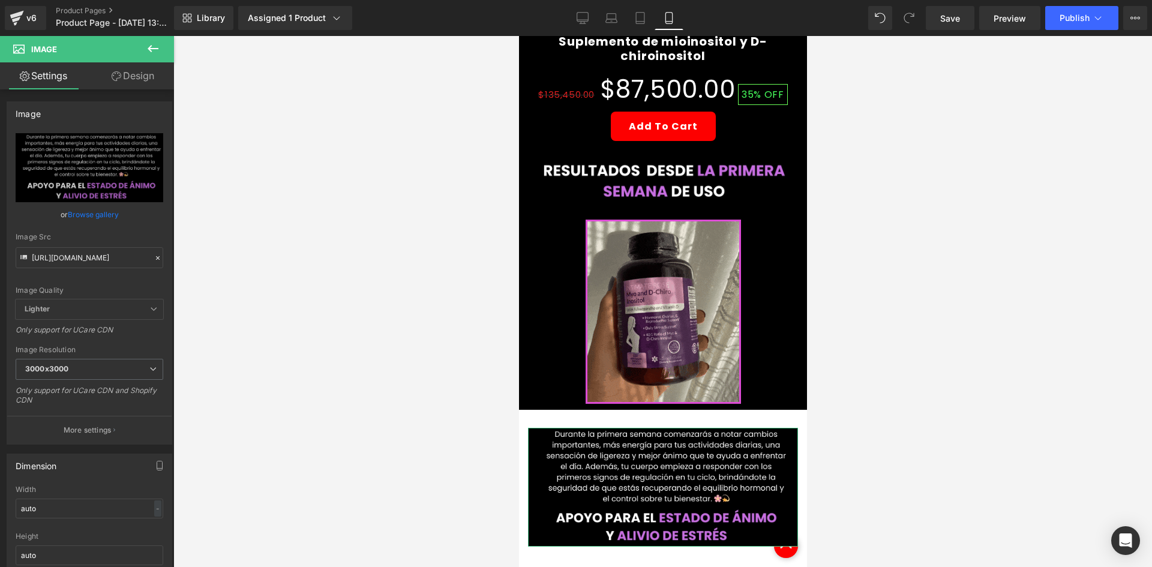
click at [117, 69] on link "Design" at bounding box center [132, 75] width 87 height 27
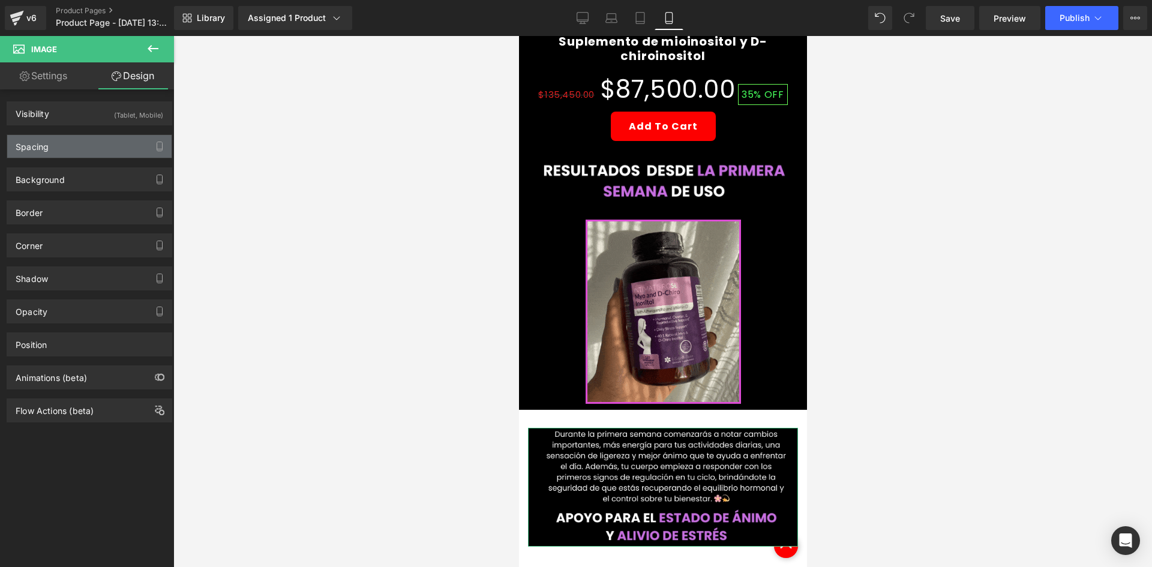
click at [100, 150] on div "Spacing" at bounding box center [89, 146] width 164 height 23
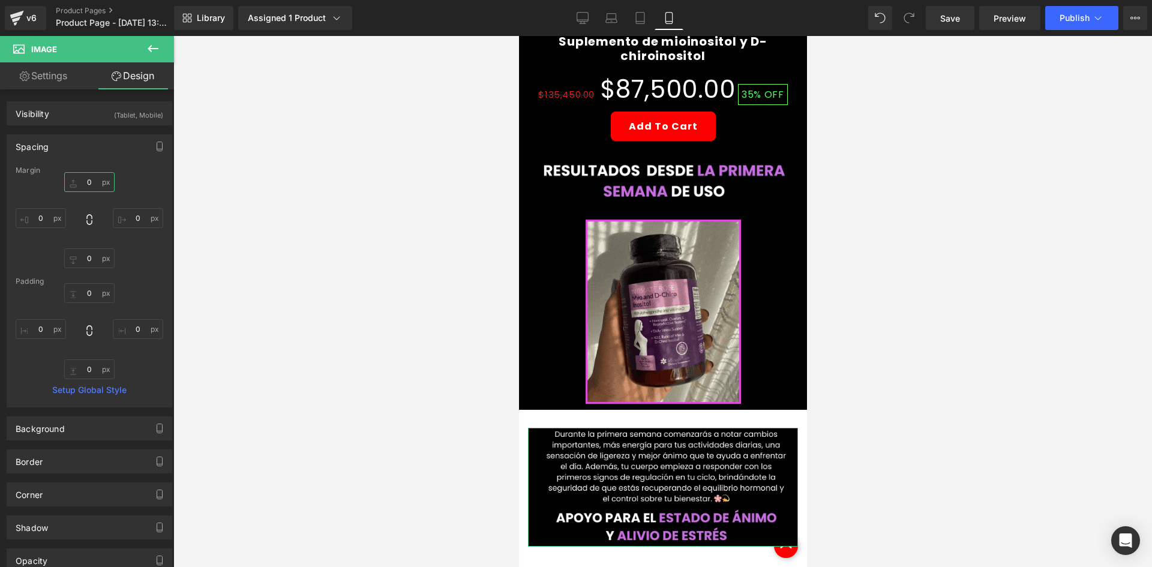
click at [105, 179] on input "0" at bounding box center [89, 182] width 50 height 20
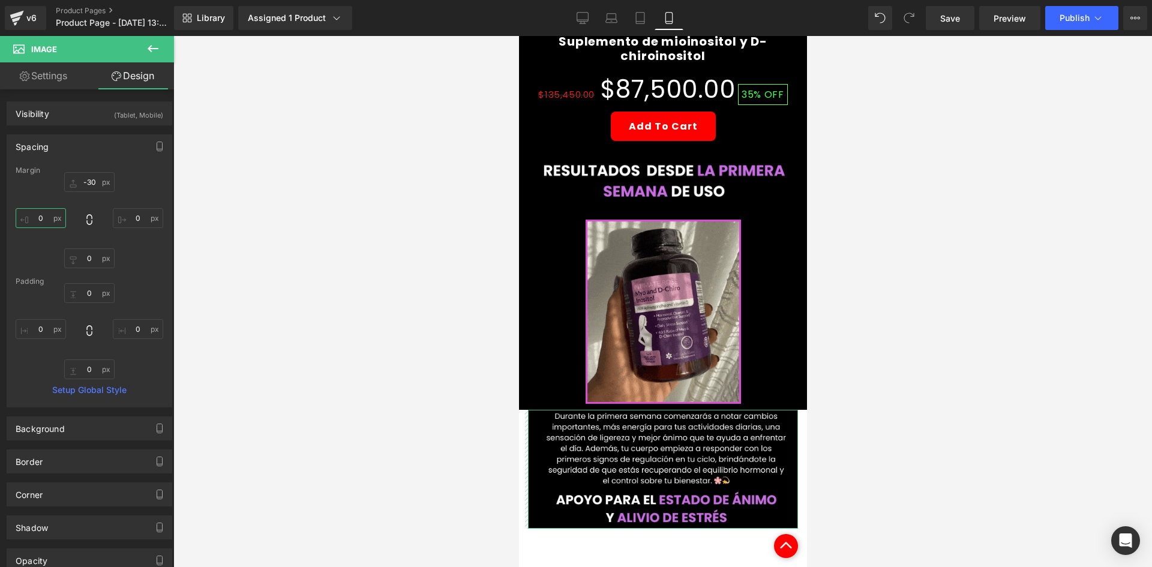
click at [46, 221] on input "0" at bounding box center [41, 218] width 50 height 20
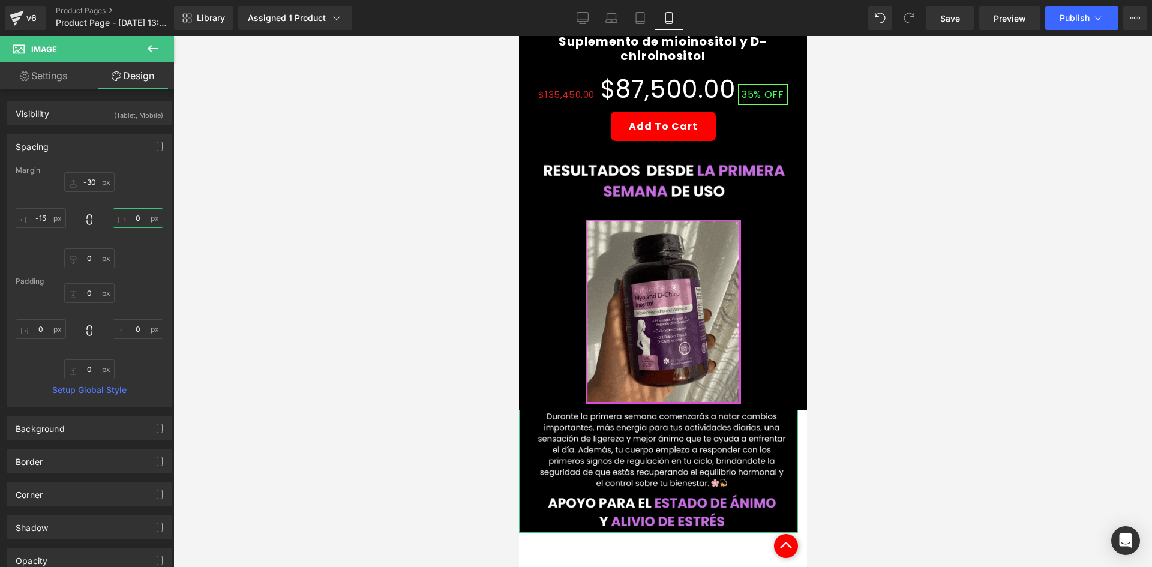
click at [145, 216] on input "0" at bounding box center [138, 218] width 50 height 20
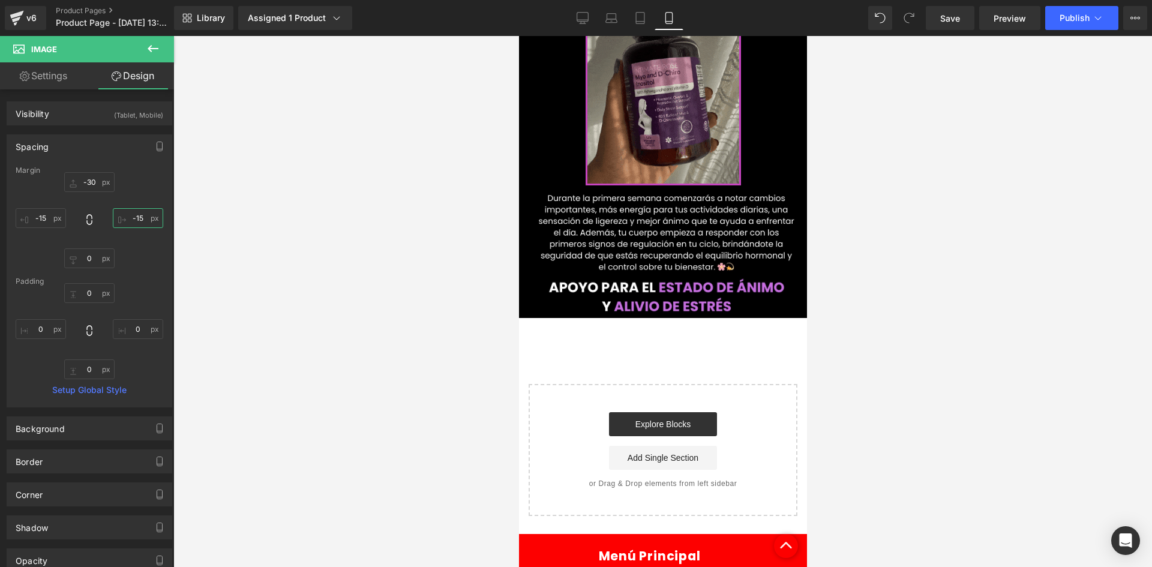
scroll to position [840, 0]
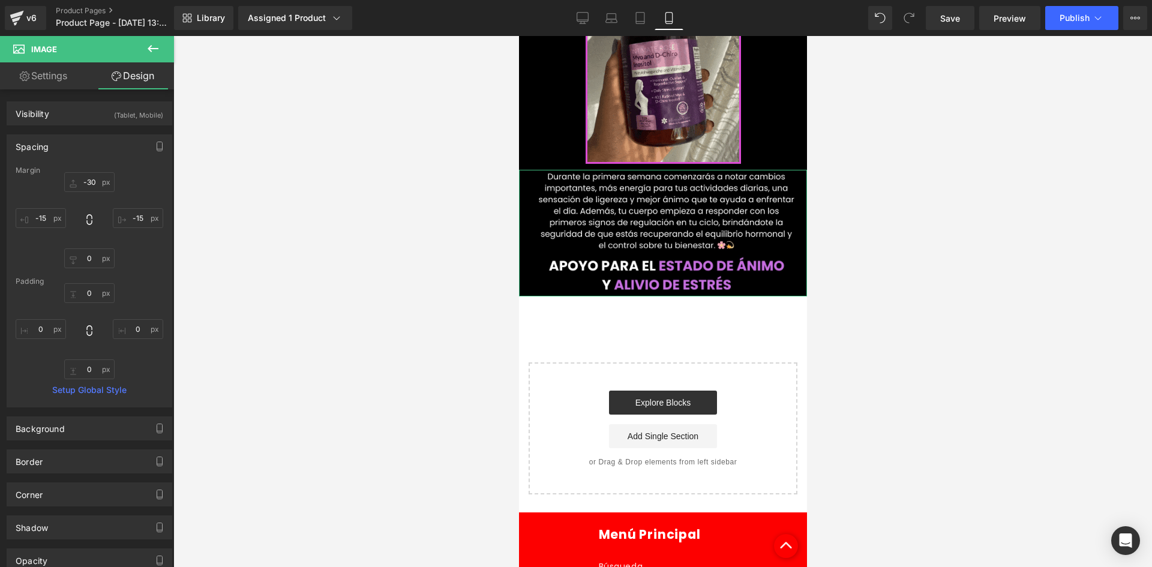
click at [39, 70] on link "Settings" at bounding box center [43, 75] width 87 height 27
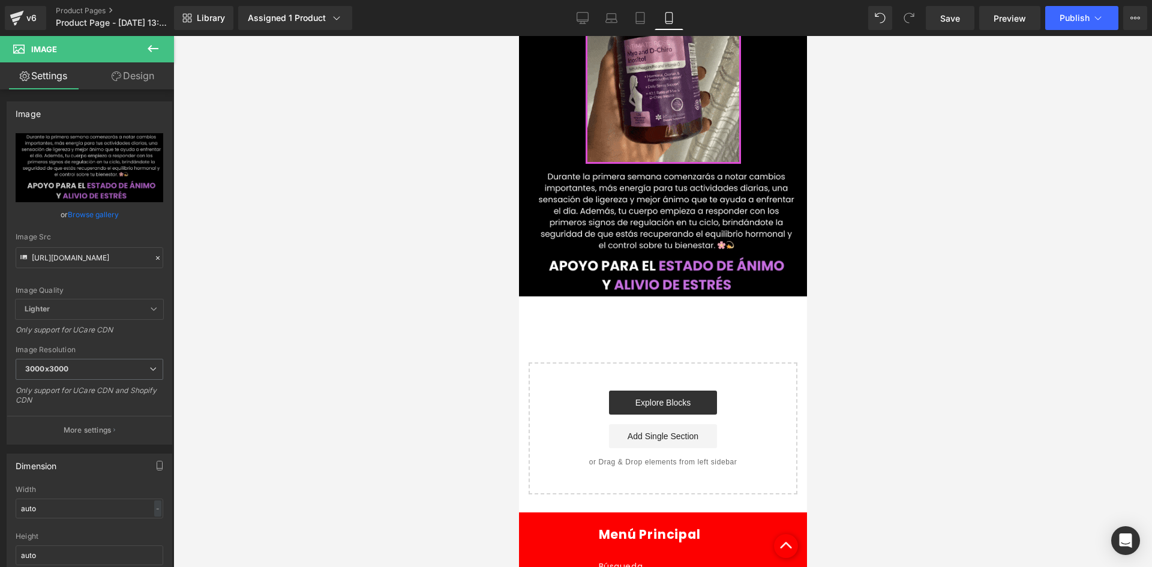
click at [157, 49] on icon at bounding box center [153, 48] width 11 height 7
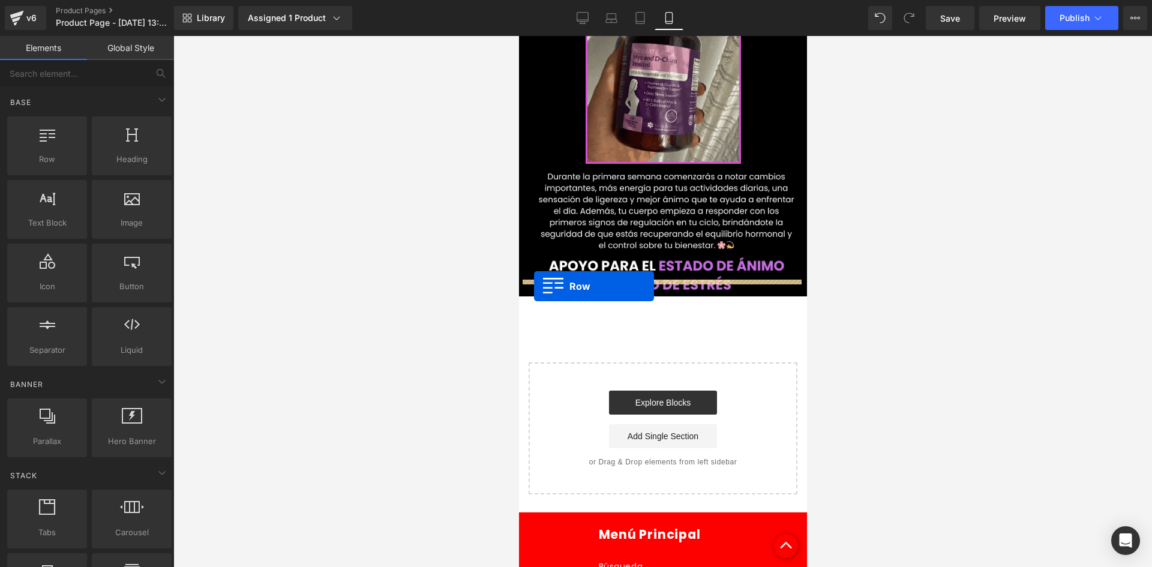
drag, startPoint x: 706, startPoint y: 252, endPoint x: 533, endPoint y: 286, distance: 176.1
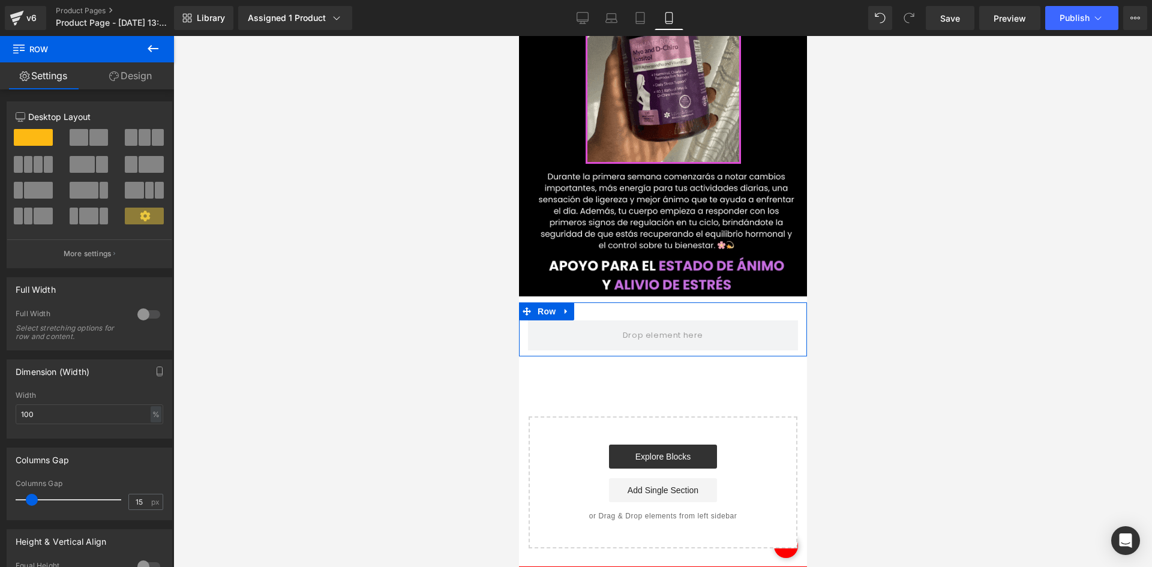
click at [130, 83] on link "Design" at bounding box center [130, 75] width 87 height 27
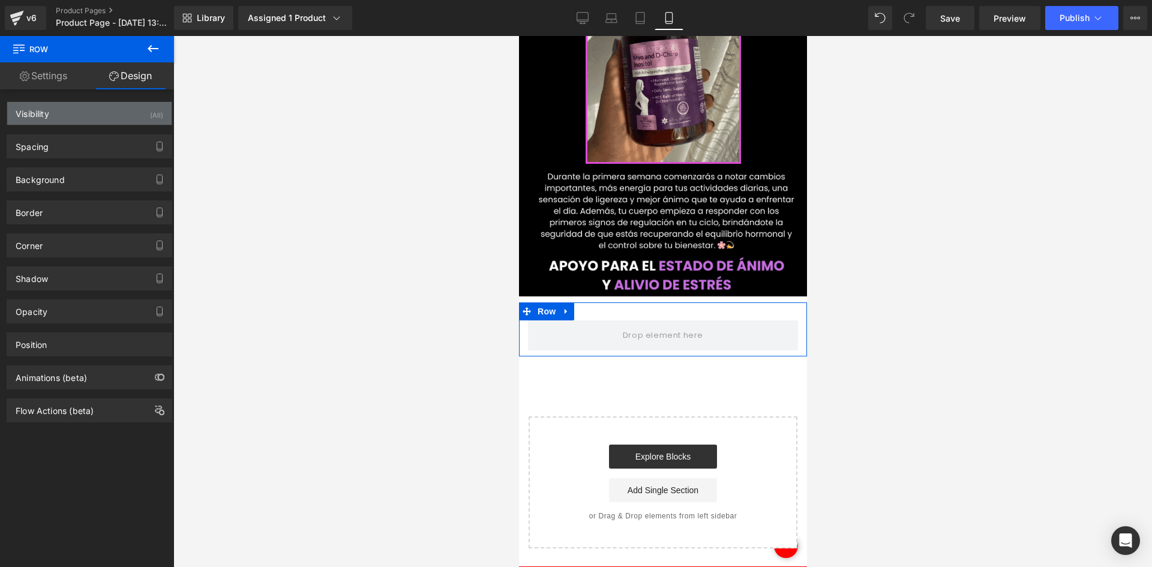
click at [107, 110] on div "Visibility (All)" at bounding box center [89, 113] width 164 height 23
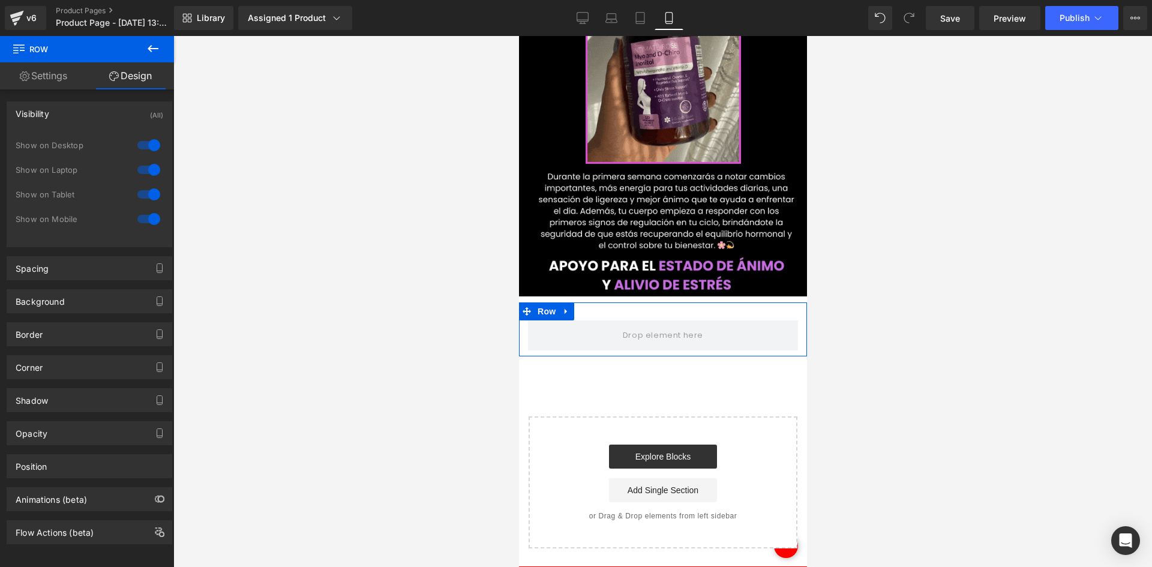
click at [137, 145] on div at bounding box center [148, 145] width 29 height 19
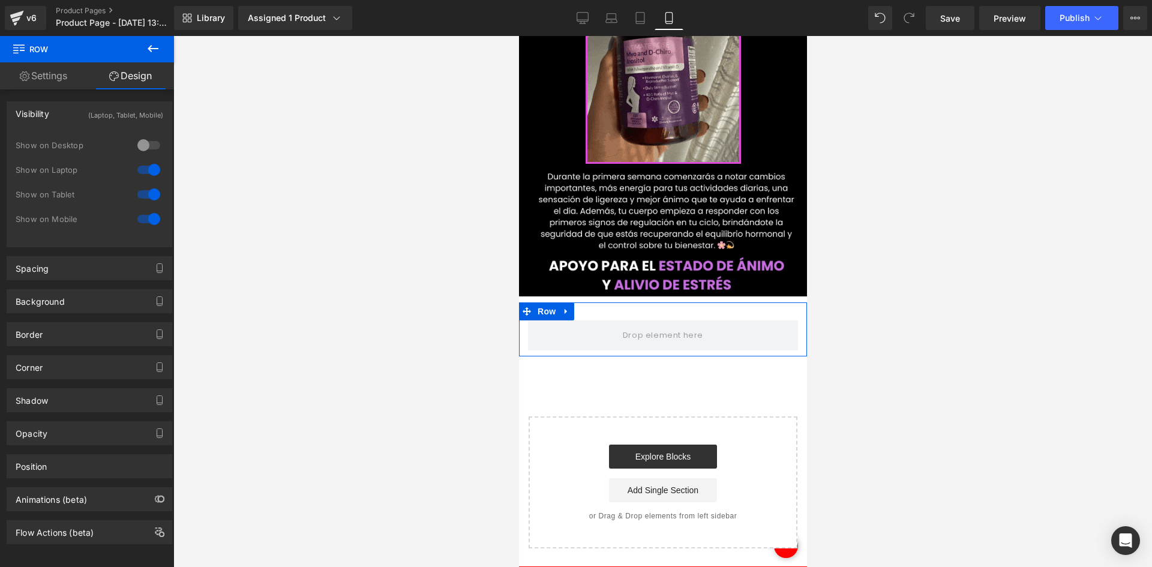
click at [145, 167] on div at bounding box center [148, 169] width 29 height 19
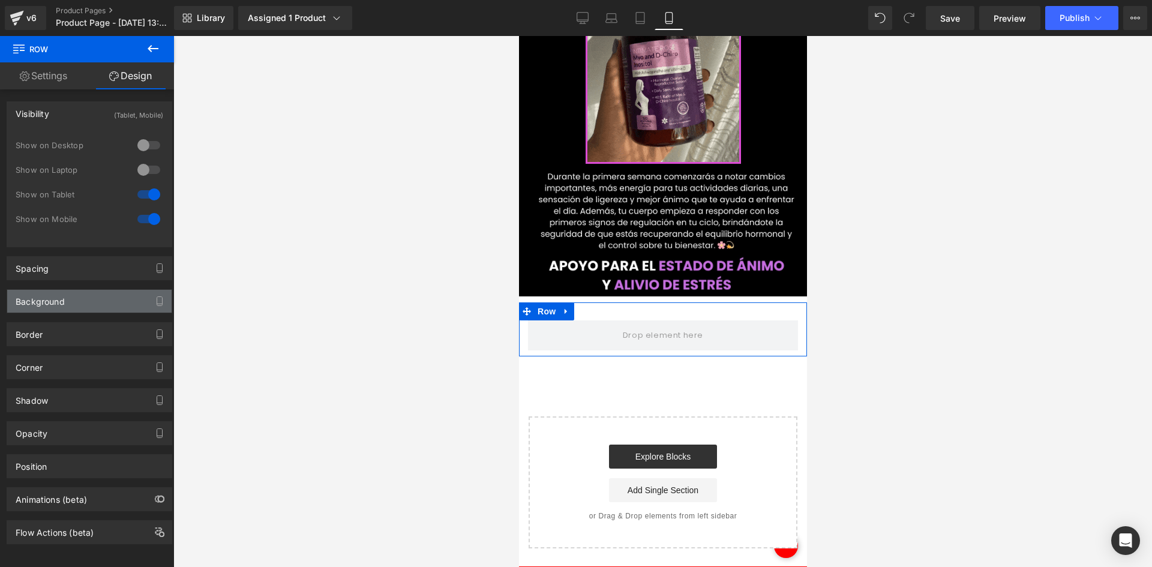
click at [89, 306] on div "Background" at bounding box center [89, 301] width 164 height 23
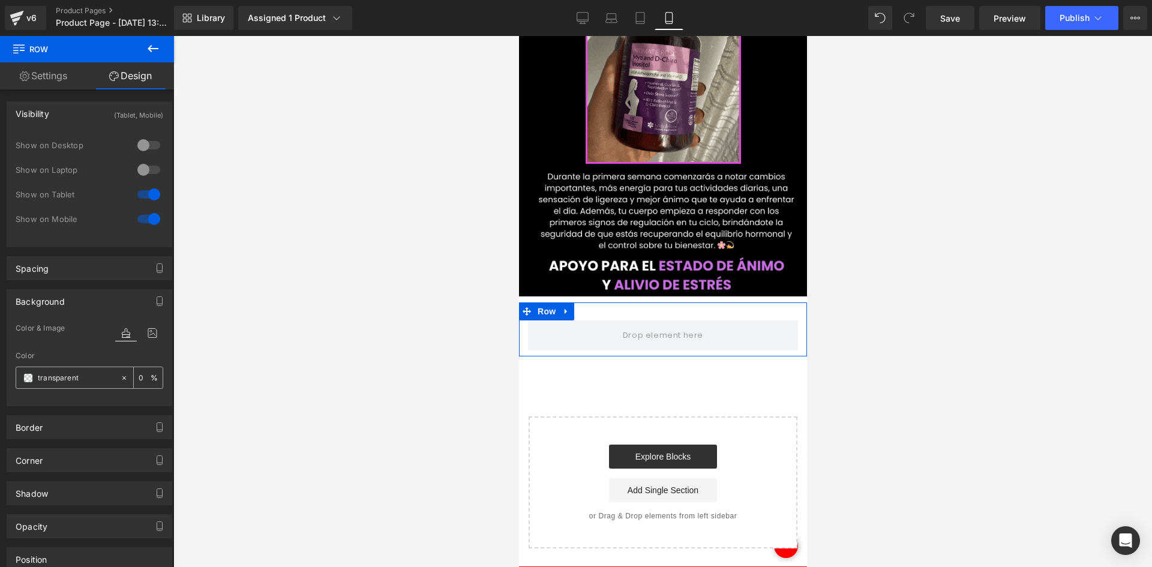
click at [65, 379] on input "transparent" at bounding box center [76, 377] width 77 height 13
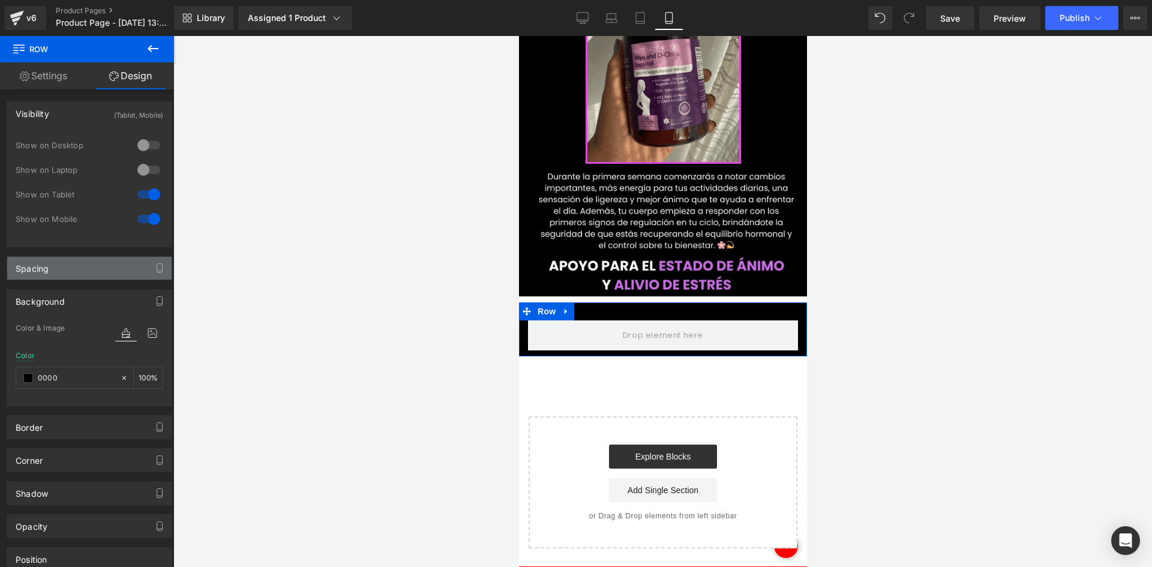
click at [46, 265] on div "Spacing" at bounding box center [32, 265] width 33 height 17
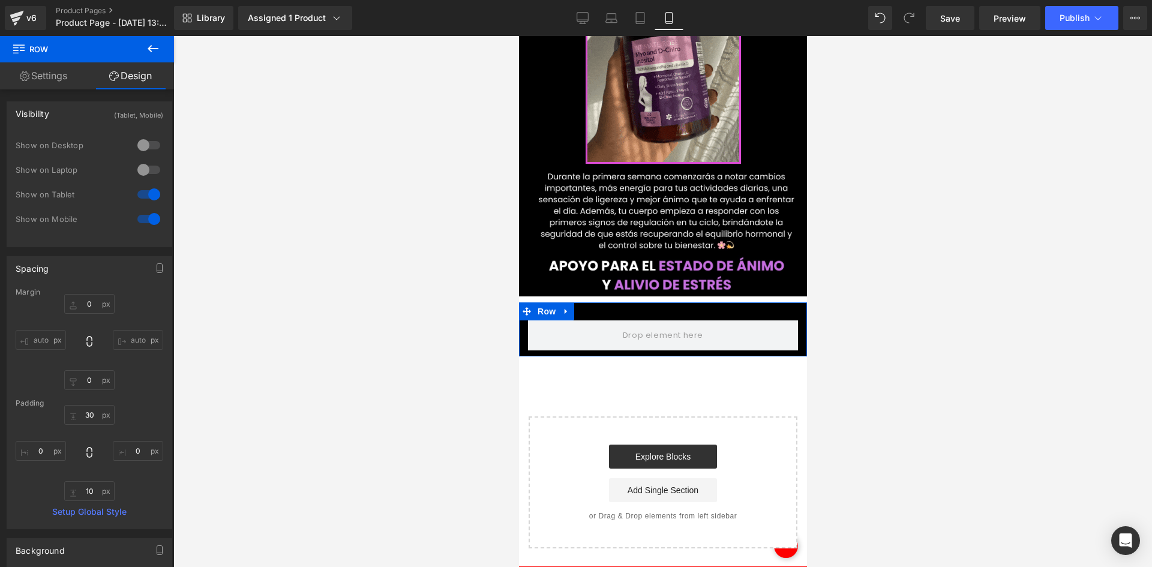
click at [93, 315] on div "0px 0 auto auto 0px 0 auto auto" at bounding box center [90, 342] width 148 height 96
click at [90, 307] on input "0" at bounding box center [89, 304] width 50 height 20
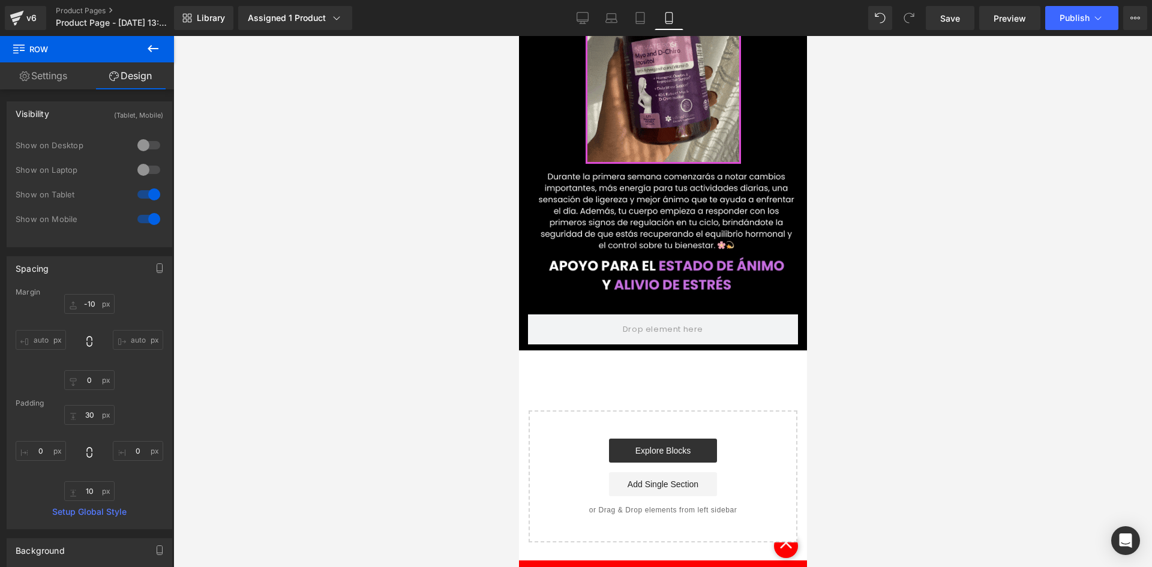
click at [410, 178] on div at bounding box center [662, 301] width 978 height 531
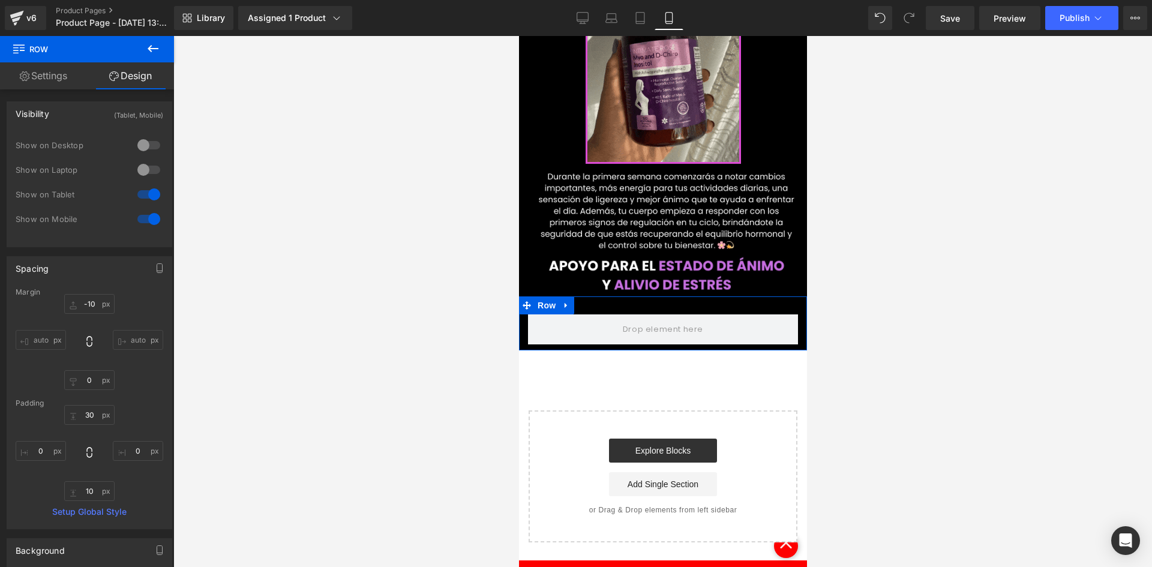
click at [58, 79] on link "Settings" at bounding box center [43, 75] width 87 height 27
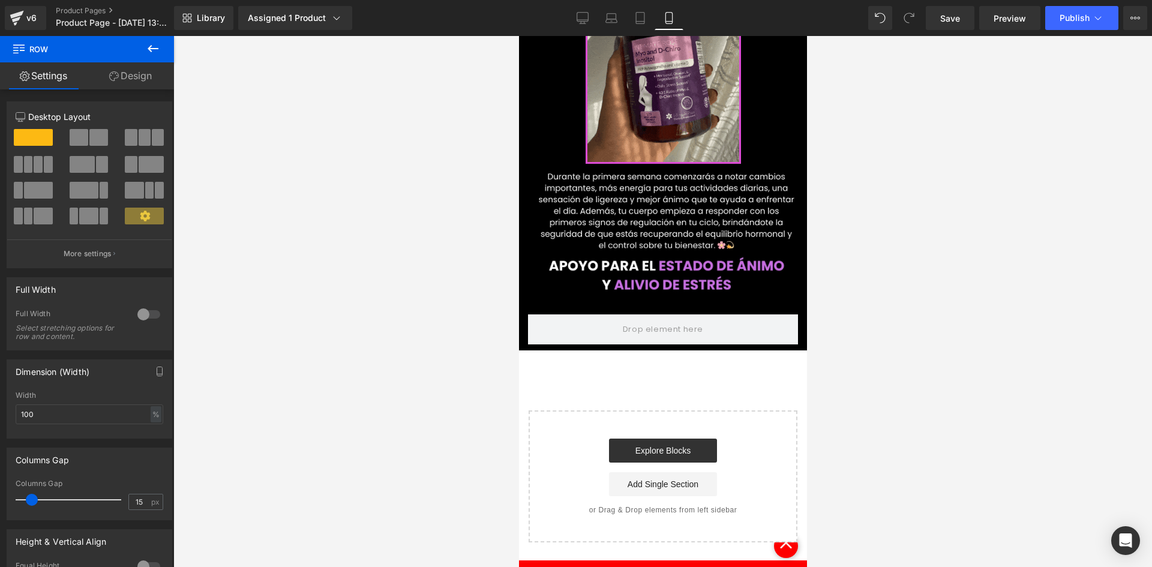
click at [156, 58] on button at bounding box center [153, 49] width 42 height 26
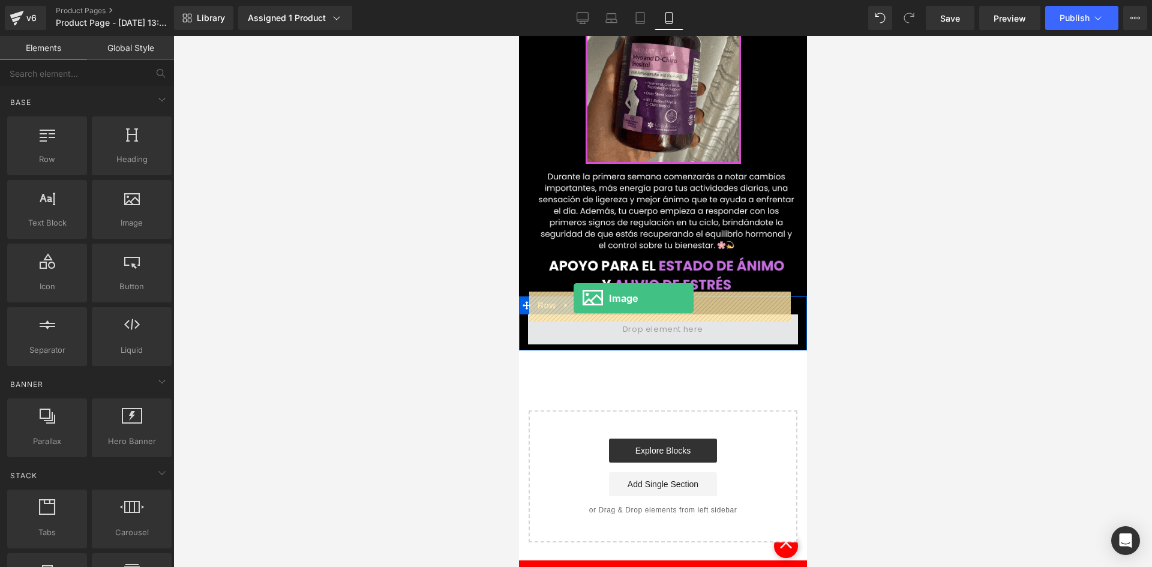
drag, startPoint x: 802, startPoint y: 268, endPoint x: 573, endPoint y: 299, distance: 231.3
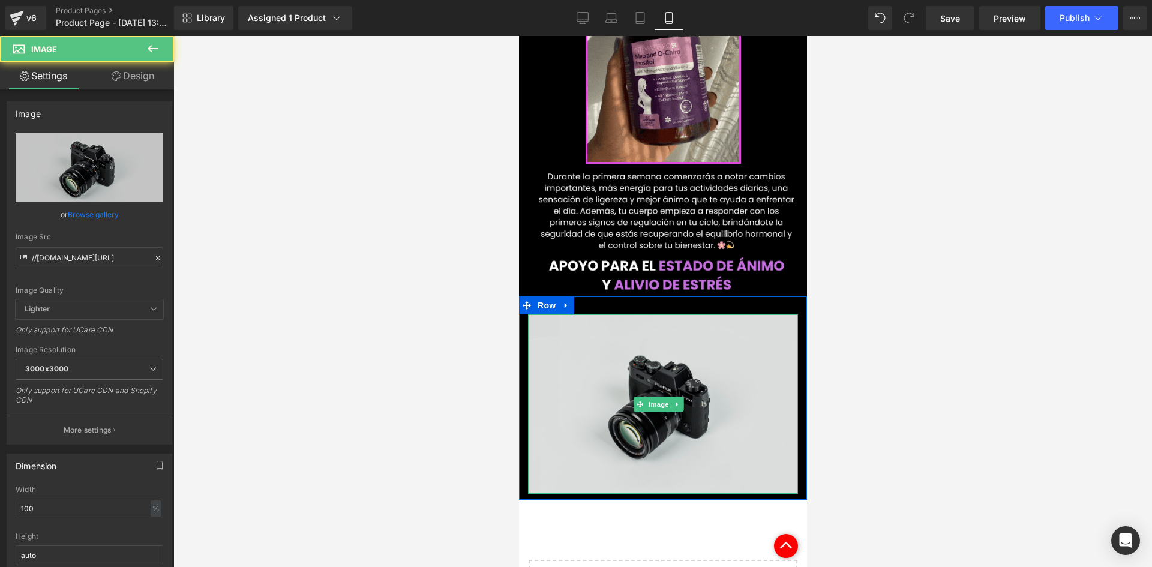
click at [657, 358] on img at bounding box center [662, 403] width 270 height 179
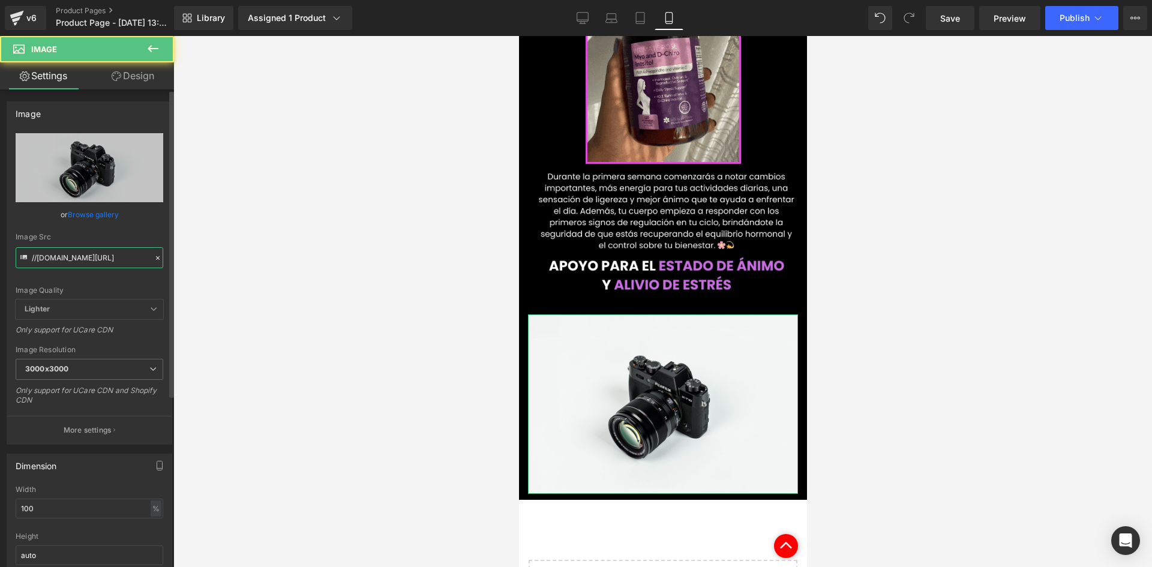
click at [64, 255] on input "//[DOMAIN_NAME][URL]" at bounding box center [90, 257] width 148 height 21
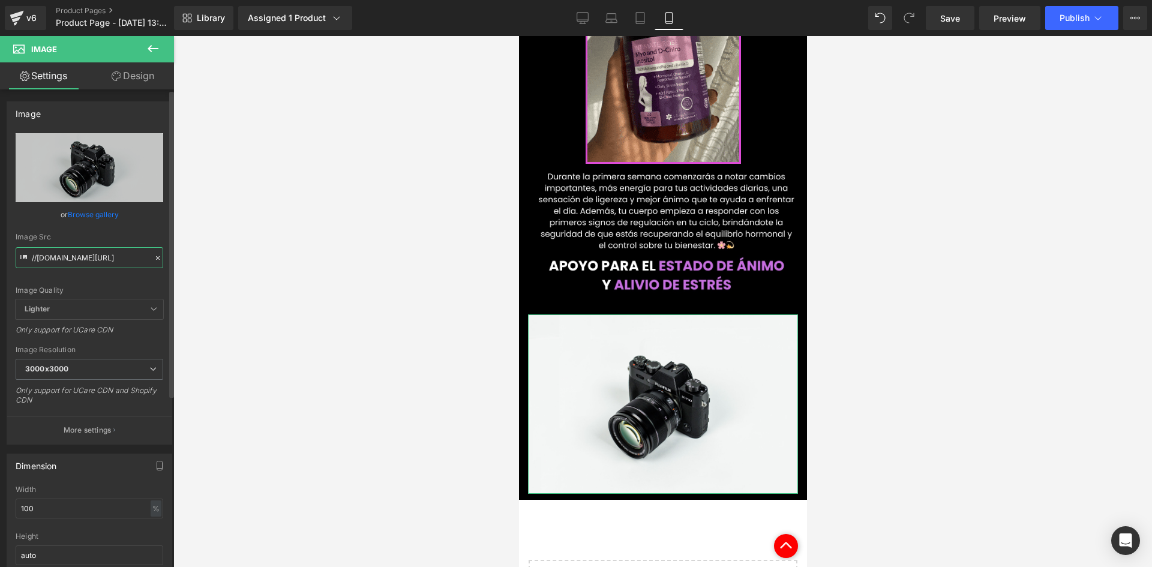
click at [64, 254] on input "//[DOMAIN_NAME][URL]" at bounding box center [90, 257] width 148 height 21
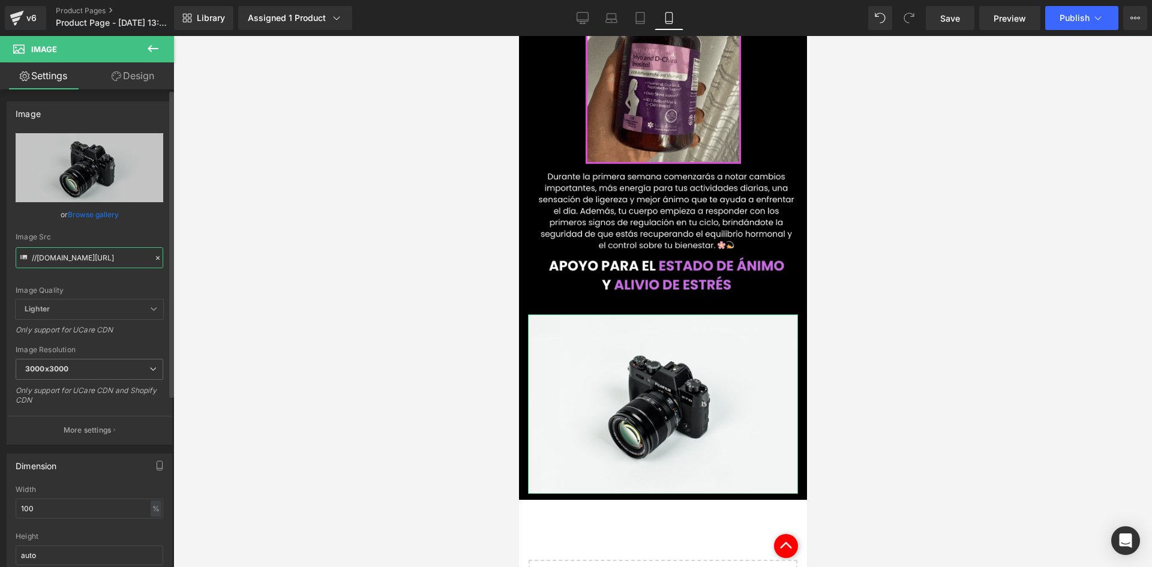
click at [64, 254] on input "//[DOMAIN_NAME][URL]" at bounding box center [90, 257] width 148 height 21
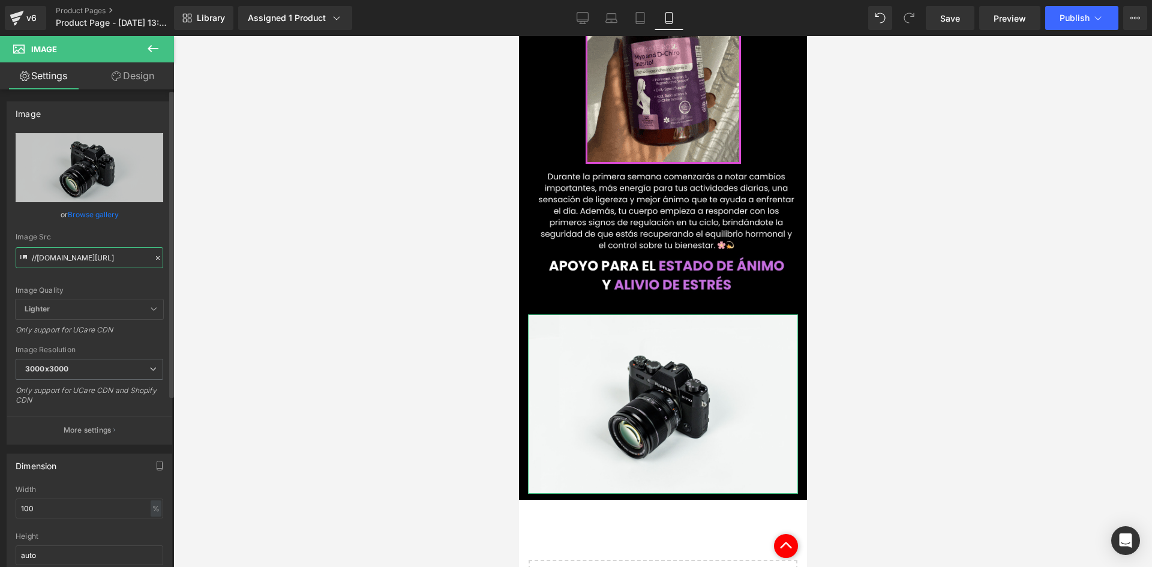
paste input "[URL][DOMAIN_NAME]"
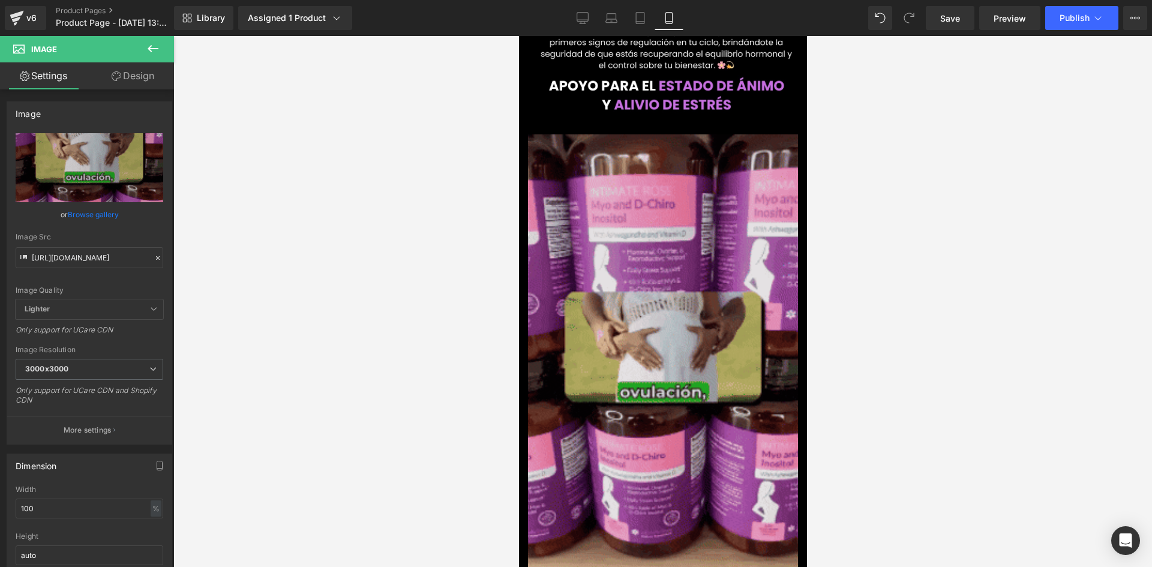
scroll to position [0, 0]
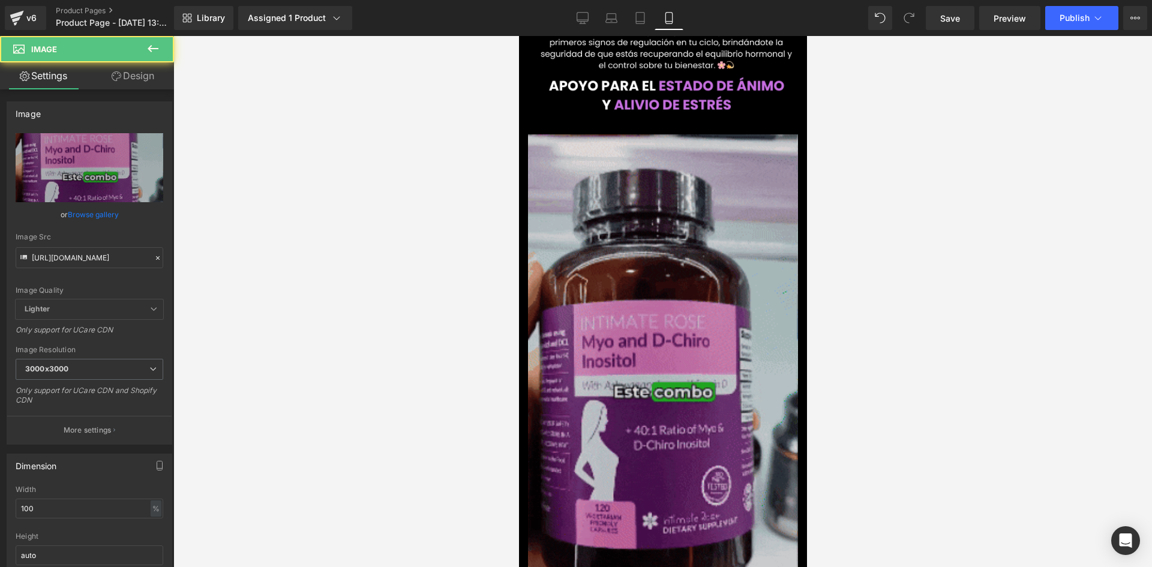
click at [641, 260] on img at bounding box center [662, 374] width 270 height 480
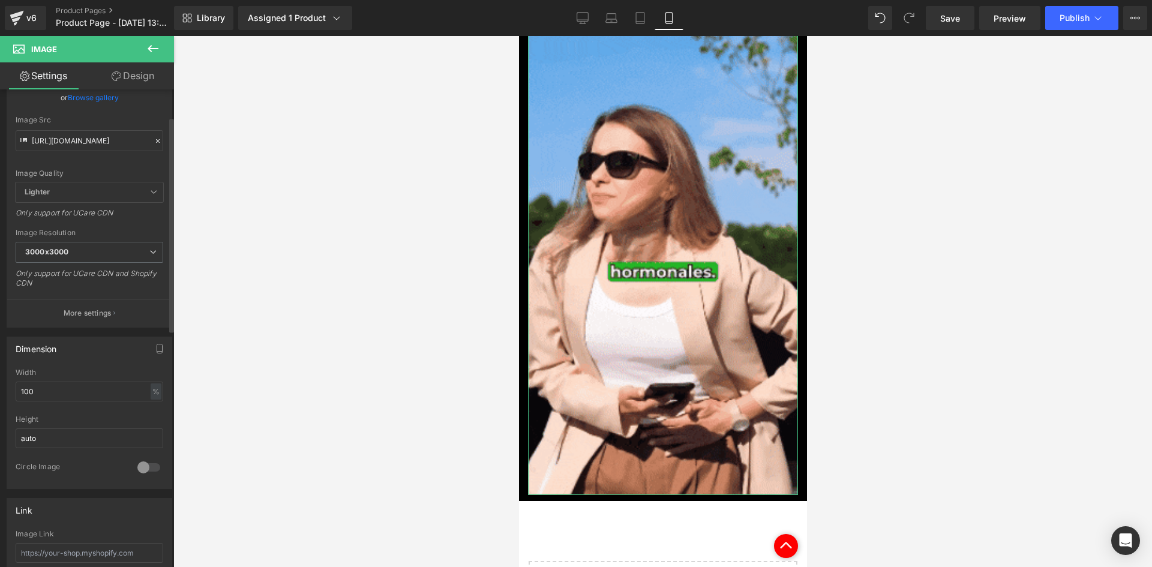
scroll to position [120, 0]
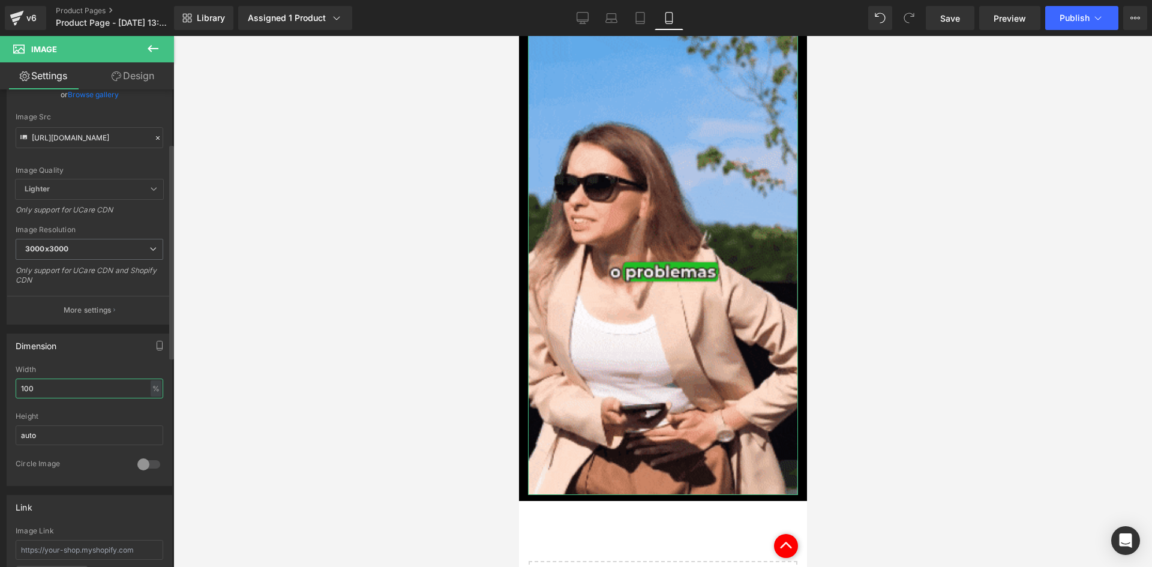
click at [91, 385] on input "100" at bounding box center [90, 389] width 148 height 20
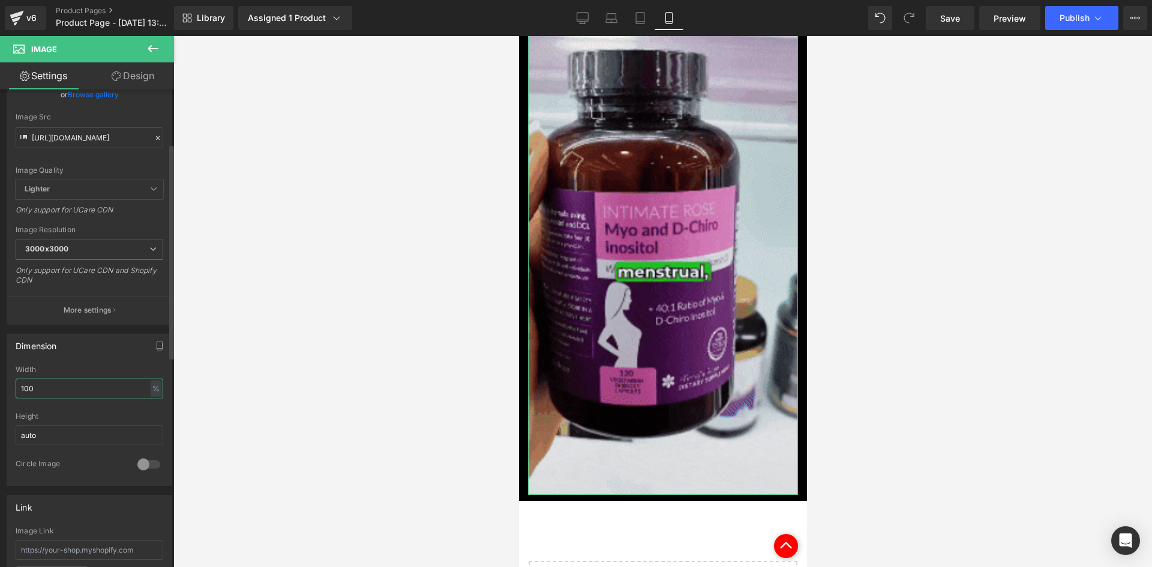
click at [89, 385] on input "100" at bounding box center [90, 389] width 148 height 20
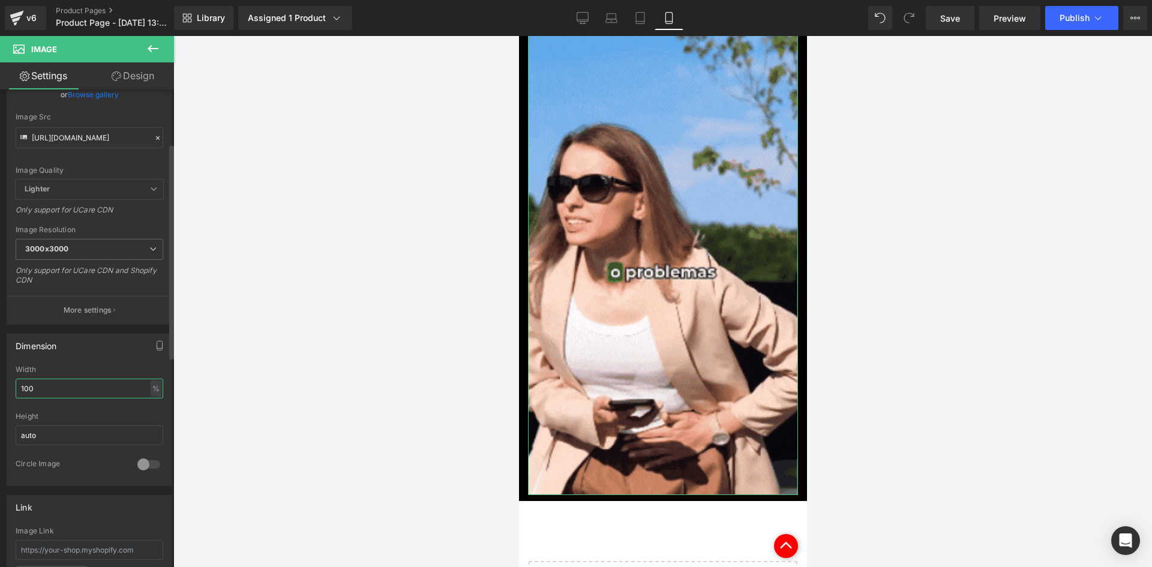
click at [89, 385] on input "100" at bounding box center [90, 389] width 148 height 20
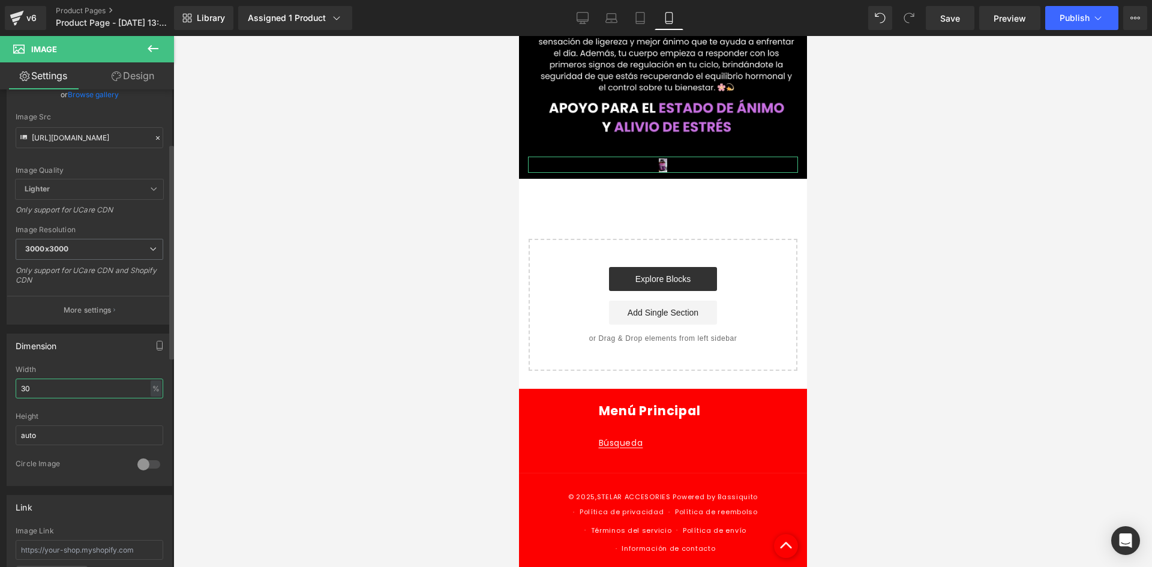
scroll to position [1090, 0]
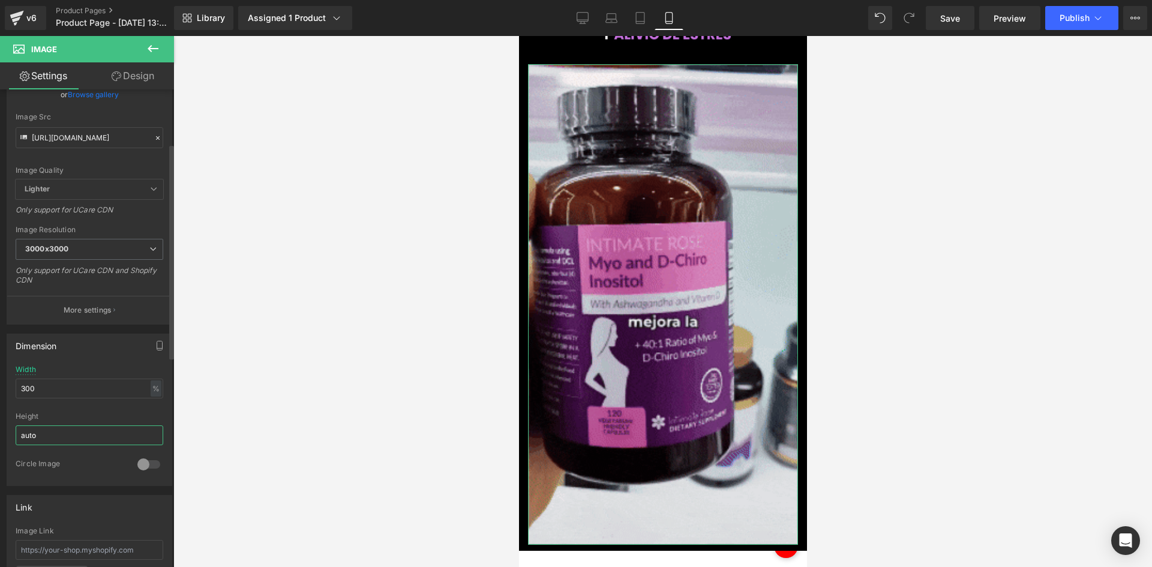
click at [97, 428] on input "auto" at bounding box center [90, 435] width 148 height 20
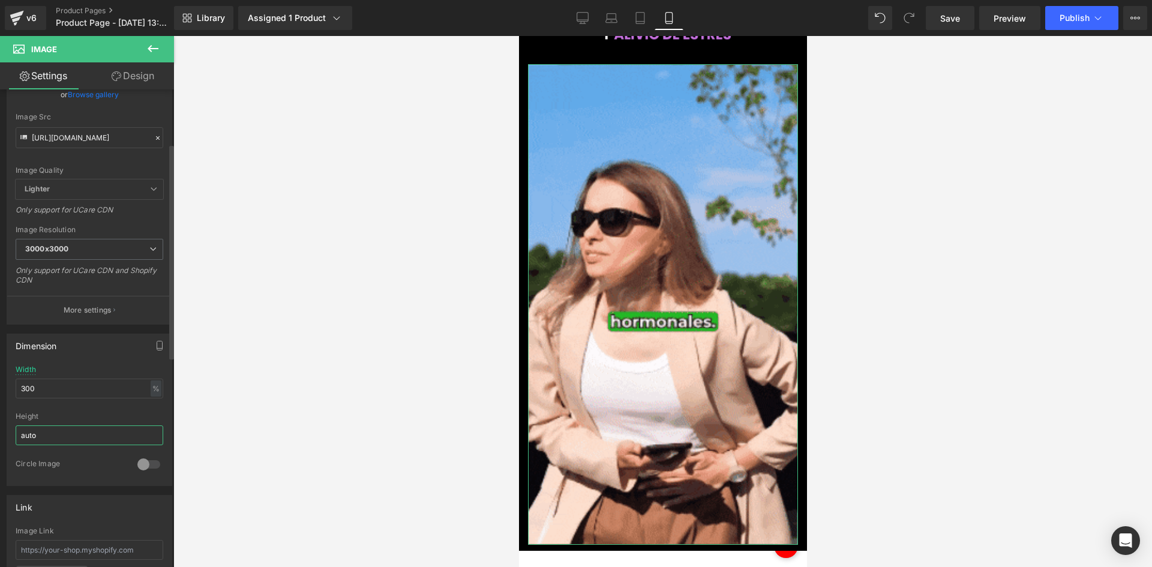
click at [97, 428] on input "auto" at bounding box center [90, 435] width 148 height 20
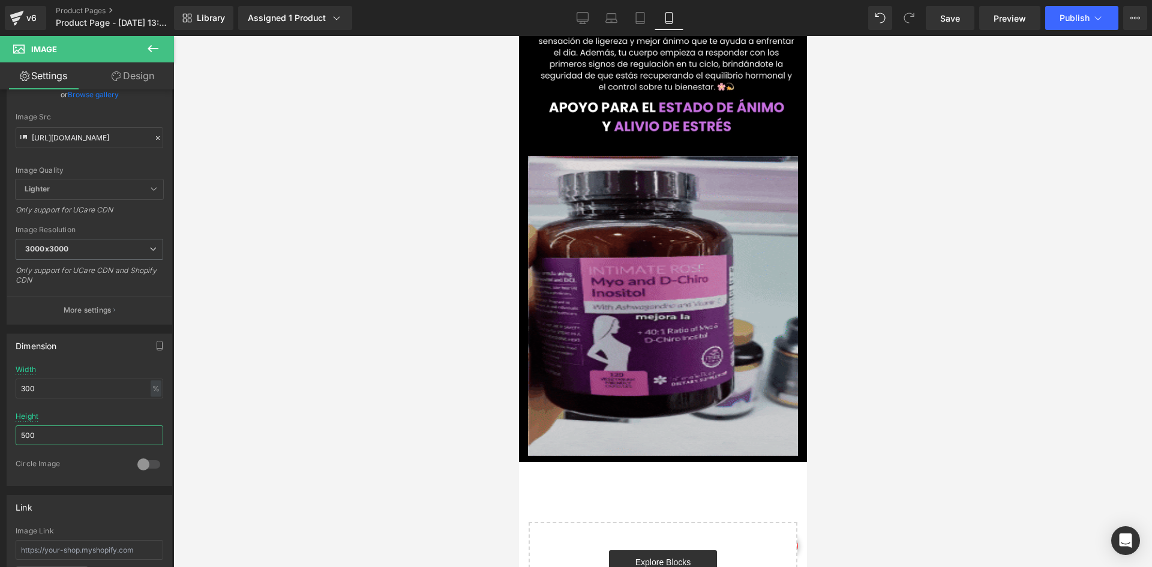
scroll to position [910, 0]
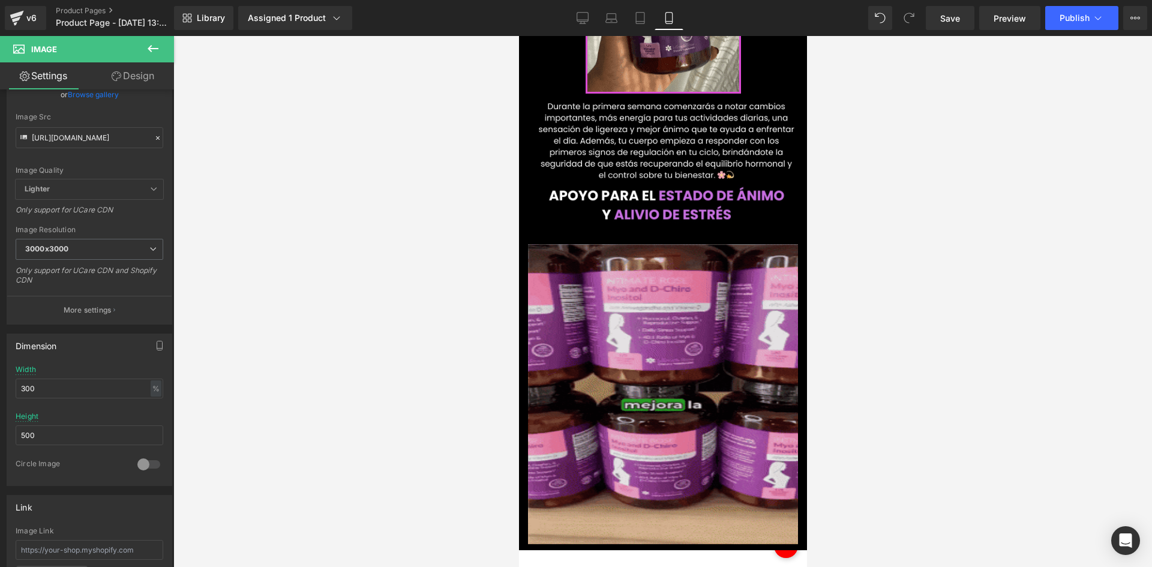
click at [659, 281] on img at bounding box center [662, 394] width 270 height 300
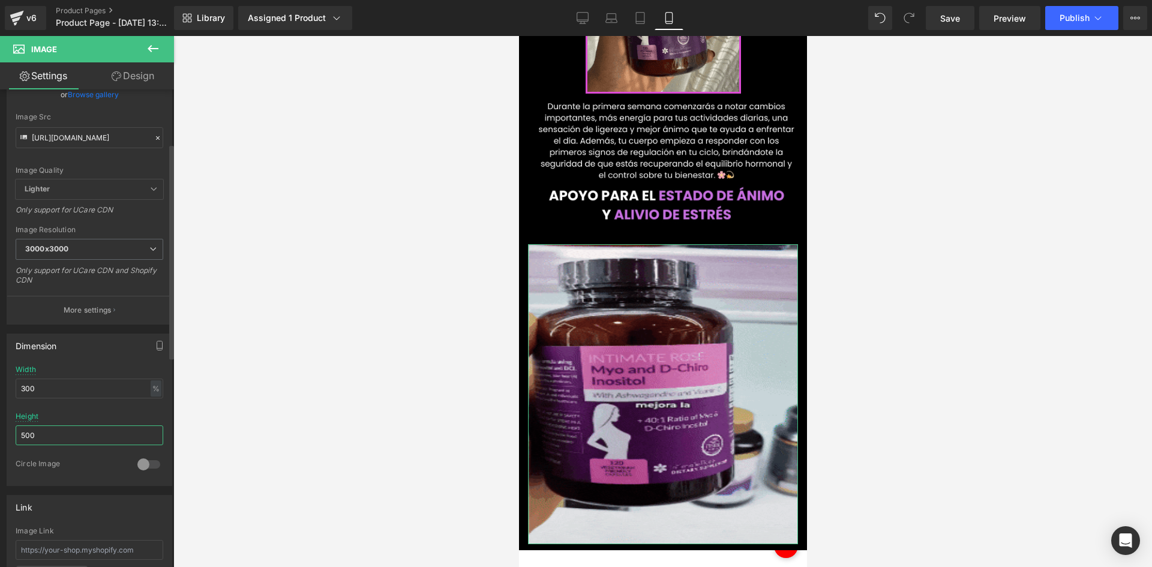
click at [104, 436] on input "500" at bounding box center [90, 435] width 148 height 20
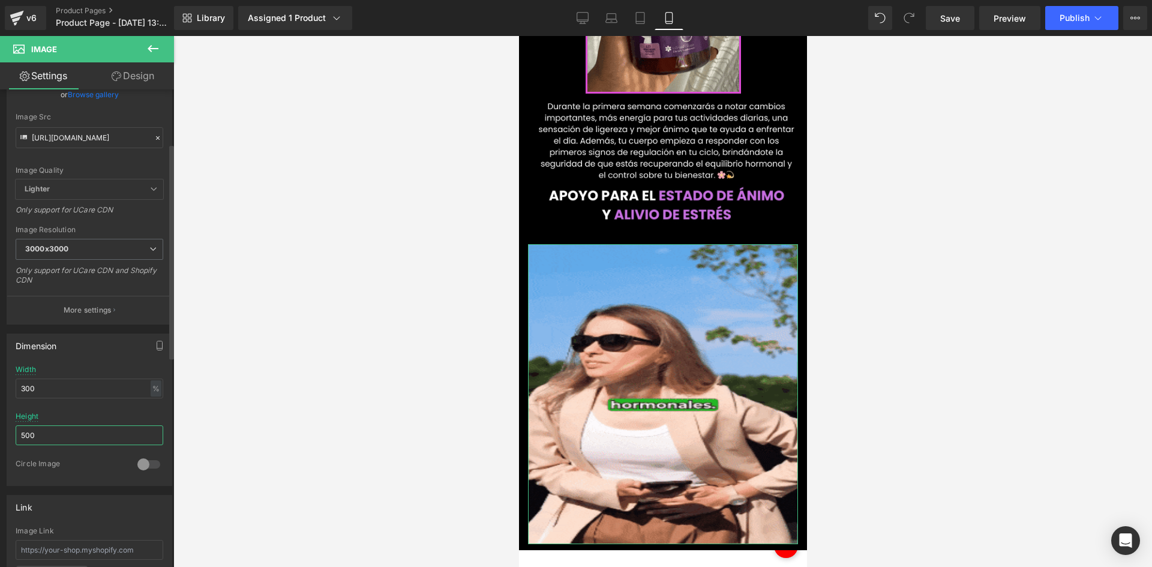
click at [104, 436] on input "500" at bounding box center [90, 435] width 148 height 20
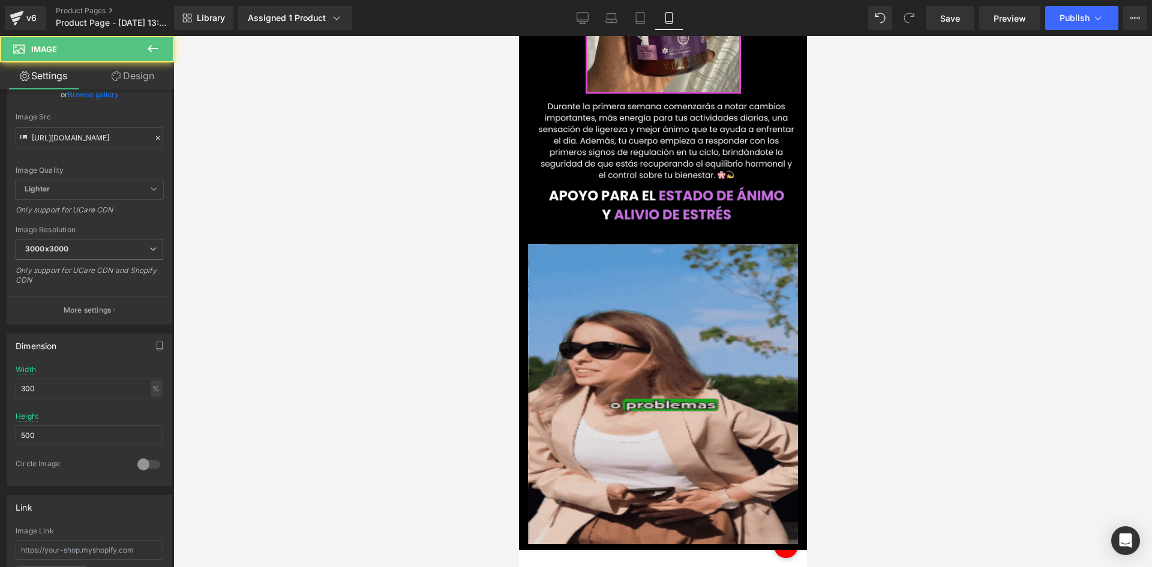
click at [624, 291] on img at bounding box center [662, 394] width 270 height 300
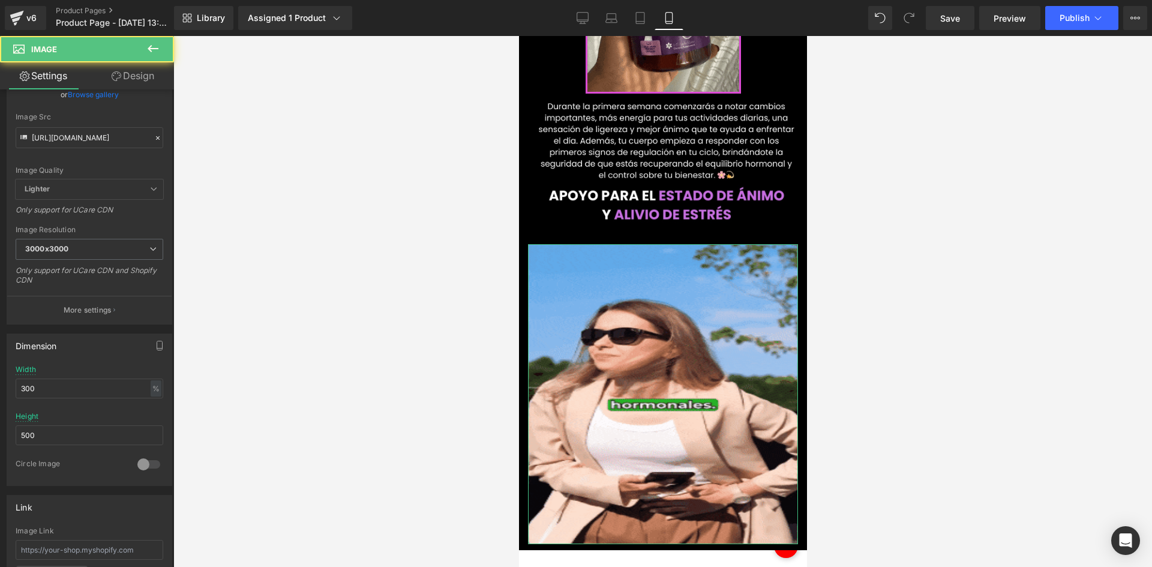
click at [156, 73] on link "Design" at bounding box center [132, 75] width 87 height 27
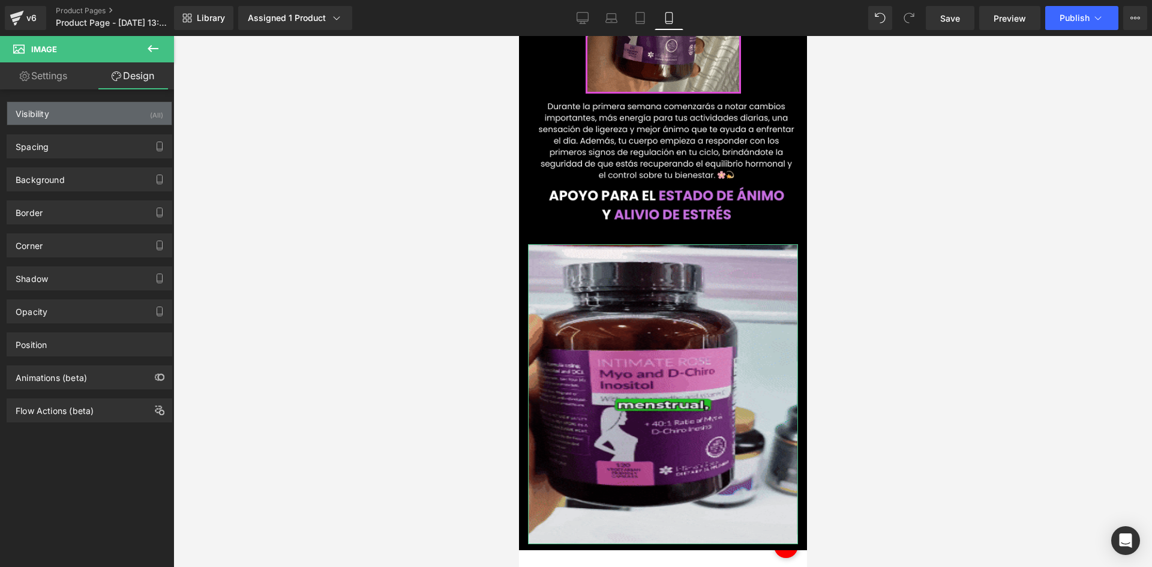
click at [125, 109] on div "Visibility (All)" at bounding box center [89, 113] width 164 height 23
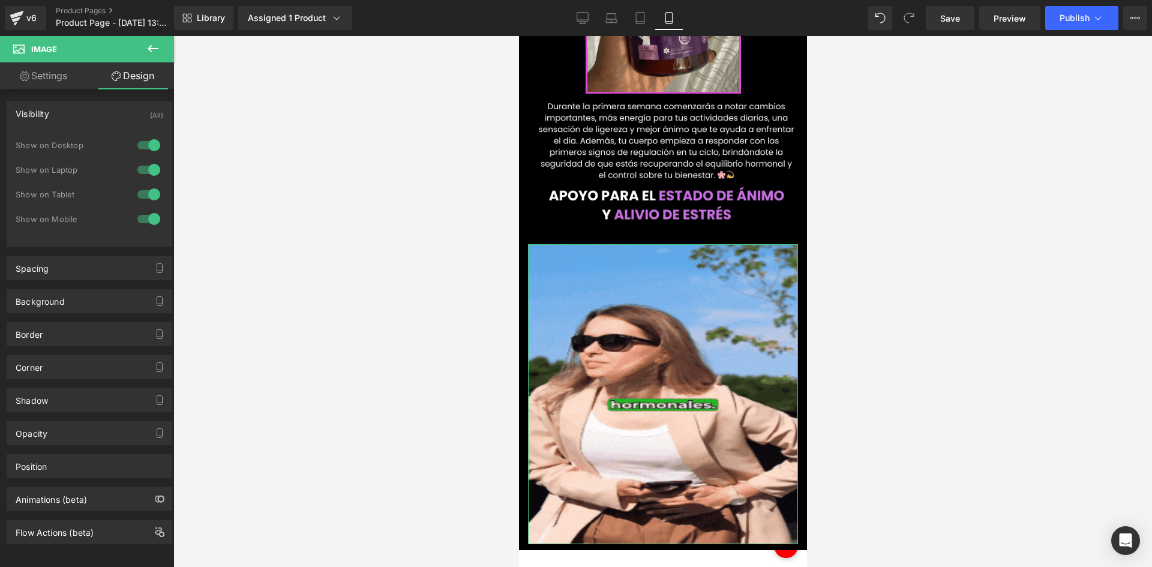
click at [143, 142] on div at bounding box center [148, 145] width 29 height 19
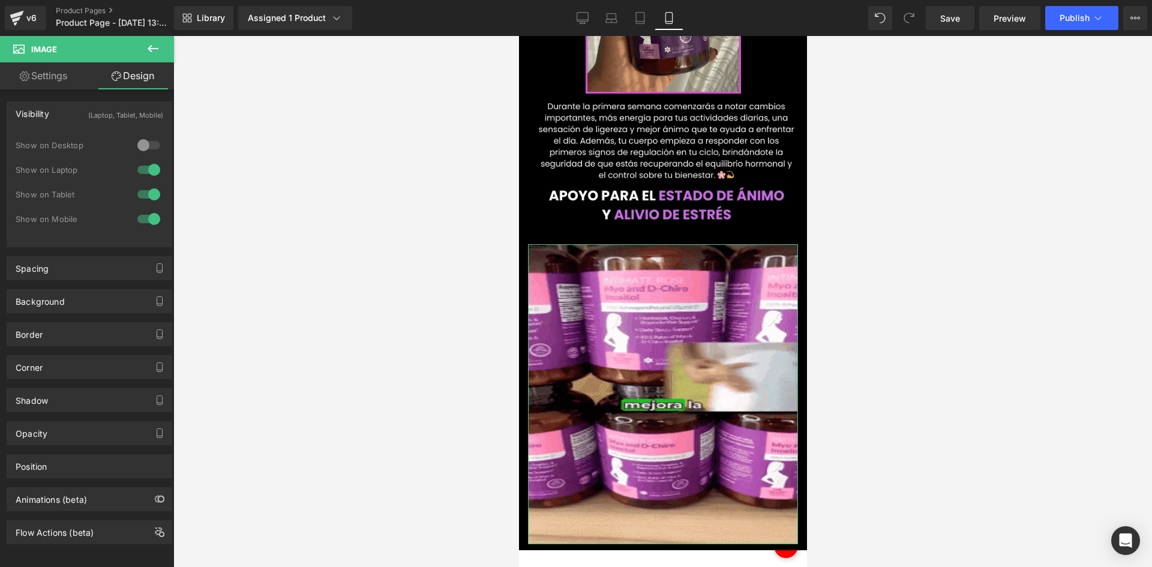
drag, startPoint x: 137, startPoint y: 165, endPoint x: 417, endPoint y: 203, distance: 282.8
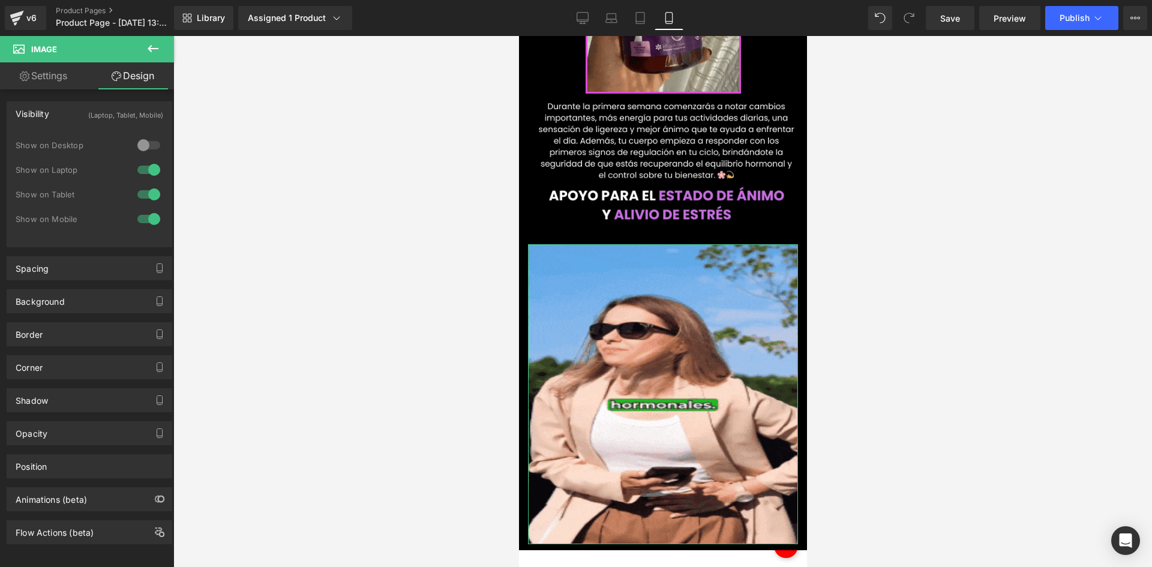
click at [138, 165] on div at bounding box center [148, 169] width 29 height 19
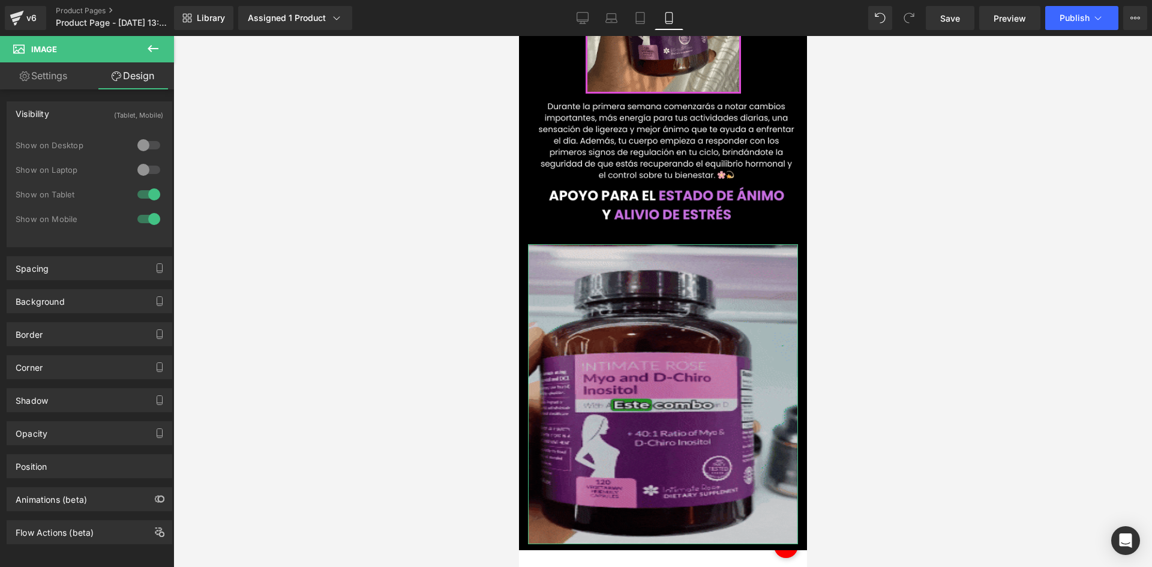
click at [570, 244] on img at bounding box center [662, 394] width 270 height 300
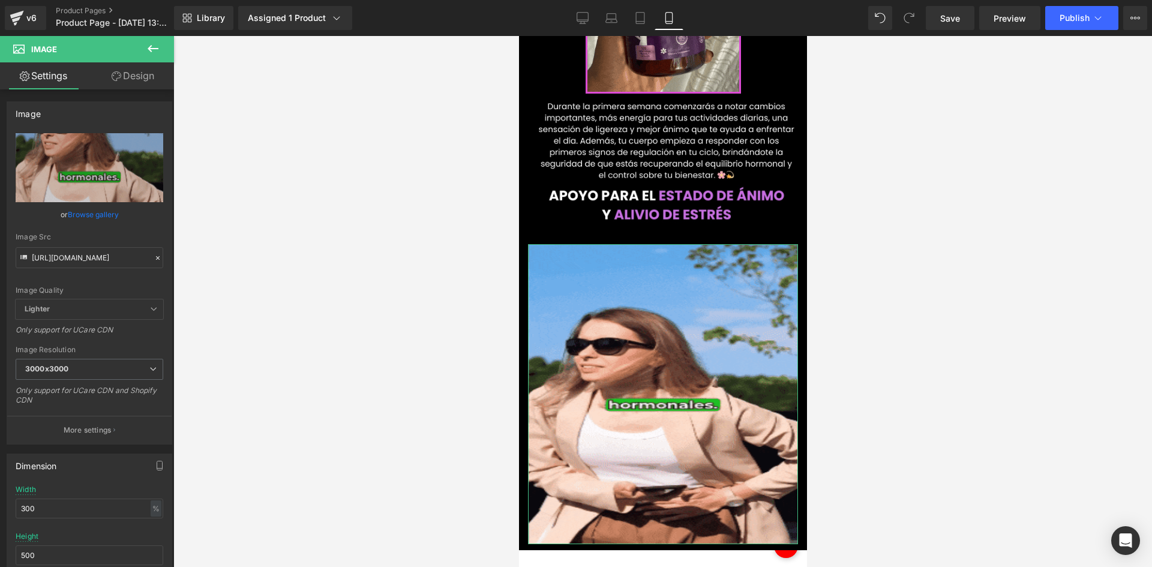
click at [133, 69] on link "Design" at bounding box center [132, 75] width 87 height 27
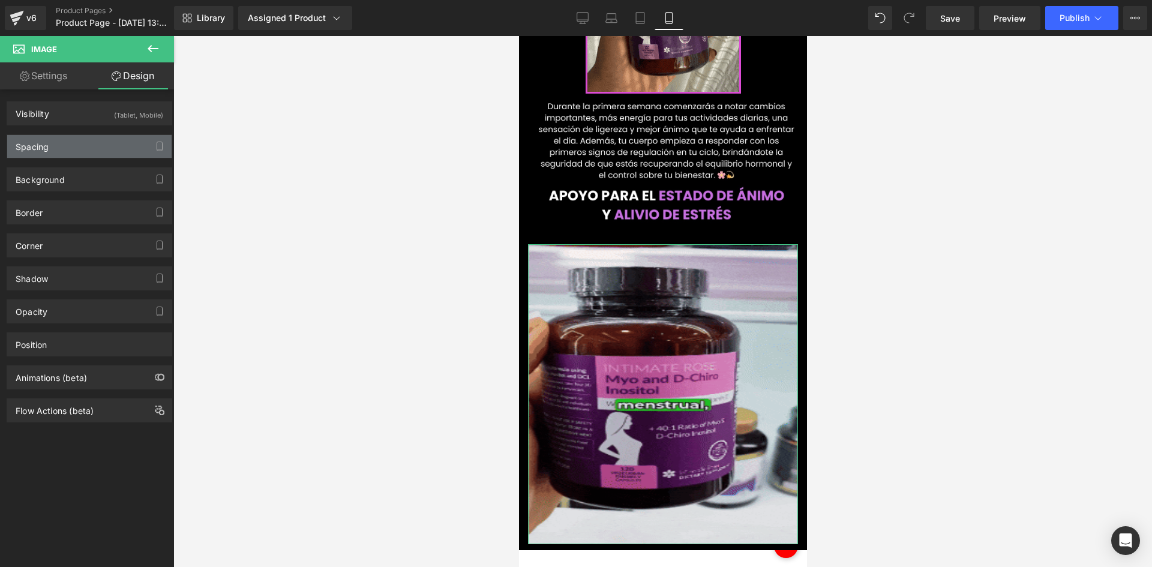
click at [71, 150] on div "Spacing" at bounding box center [89, 146] width 164 height 23
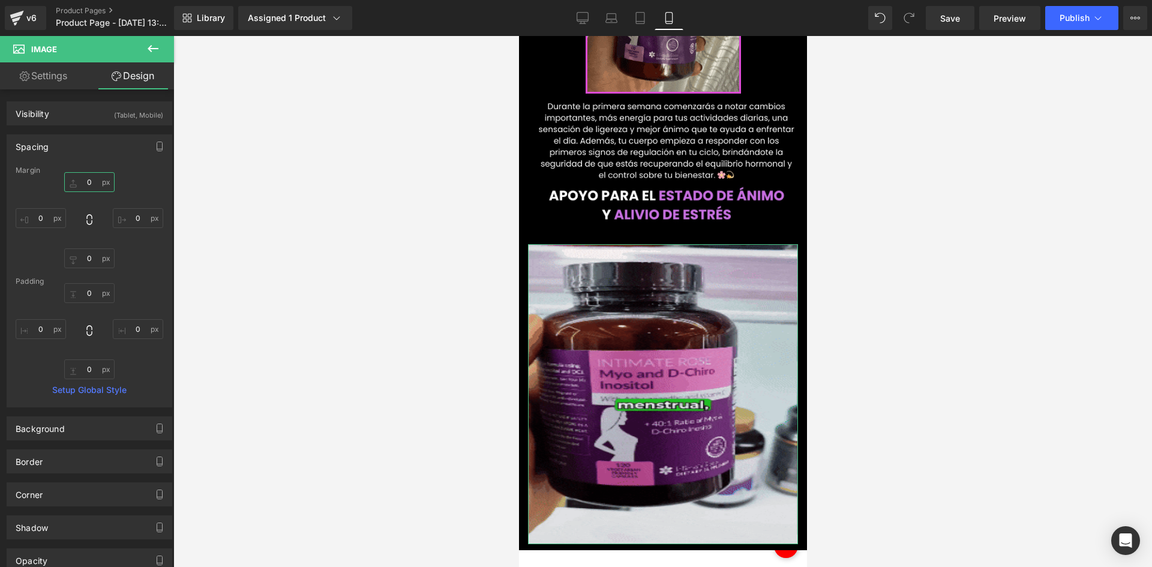
click at [89, 183] on input "0" at bounding box center [89, 182] width 50 height 20
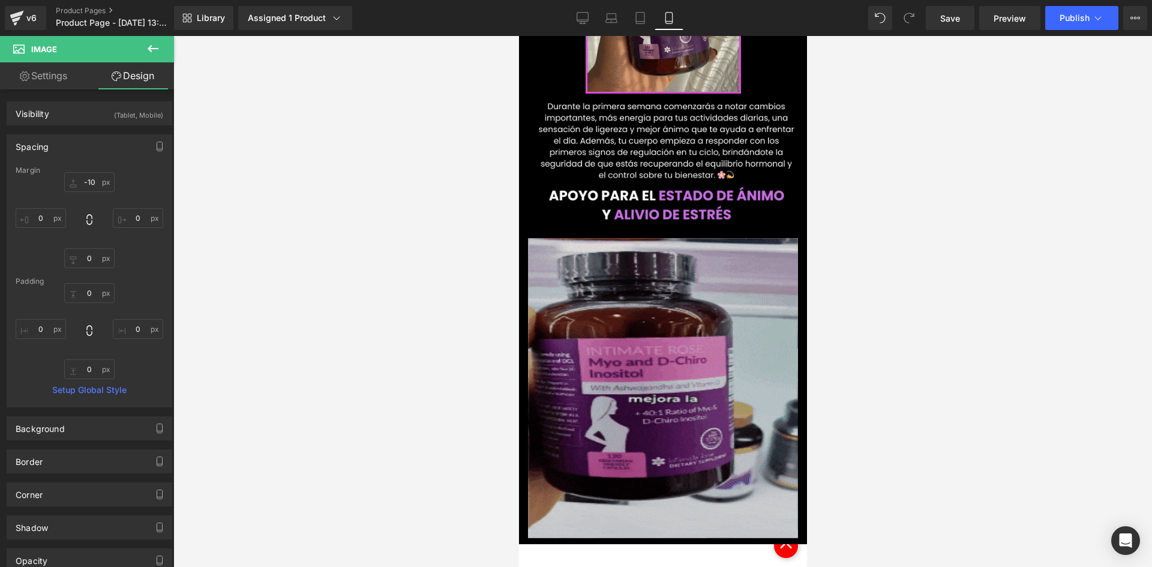
click at [662, 326] on img at bounding box center [662, 388] width 270 height 300
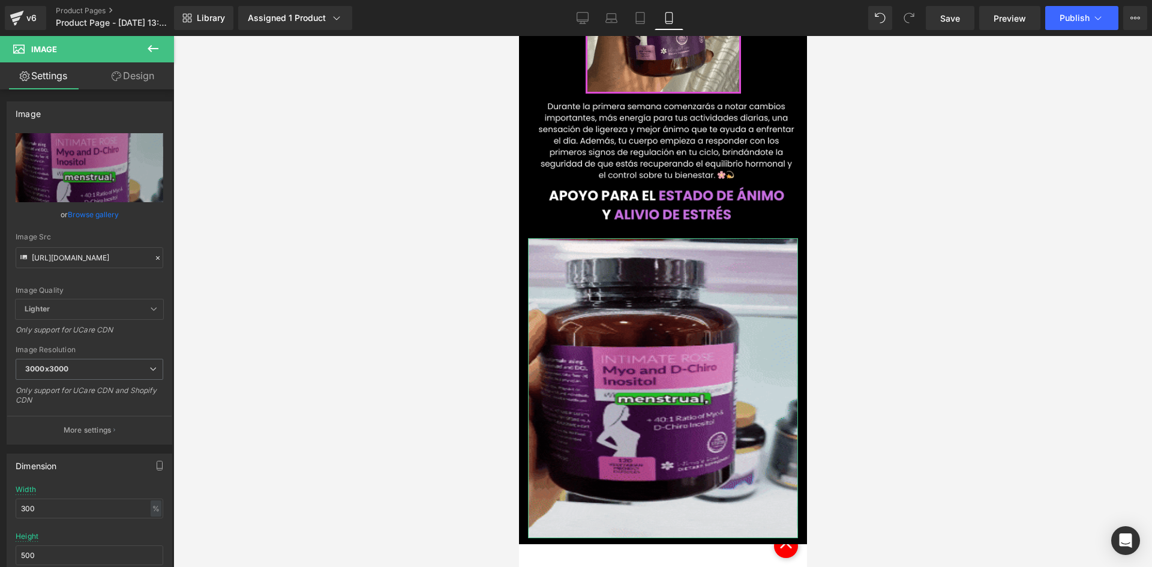
click at [145, 76] on link "Design" at bounding box center [132, 75] width 87 height 27
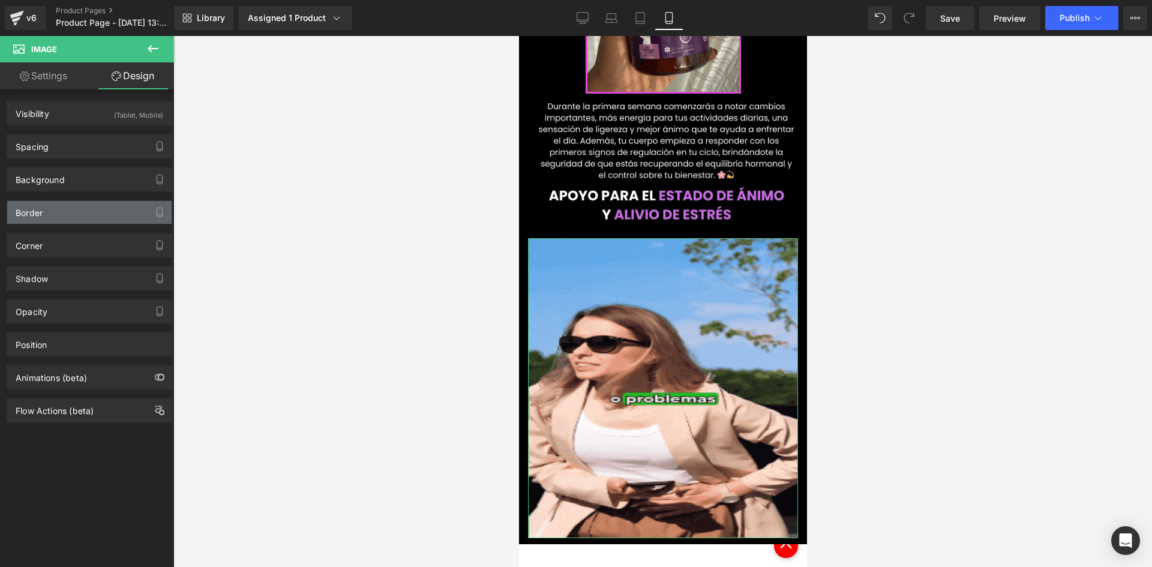
click at [50, 203] on div "Border" at bounding box center [89, 212] width 164 height 23
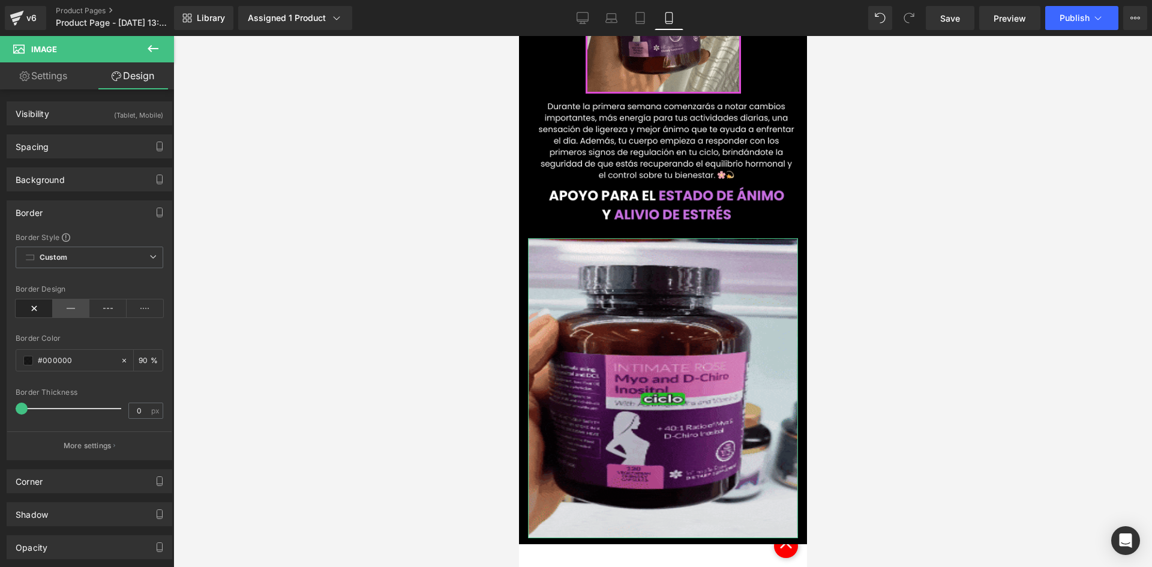
click at [64, 314] on icon at bounding box center [71, 308] width 37 height 18
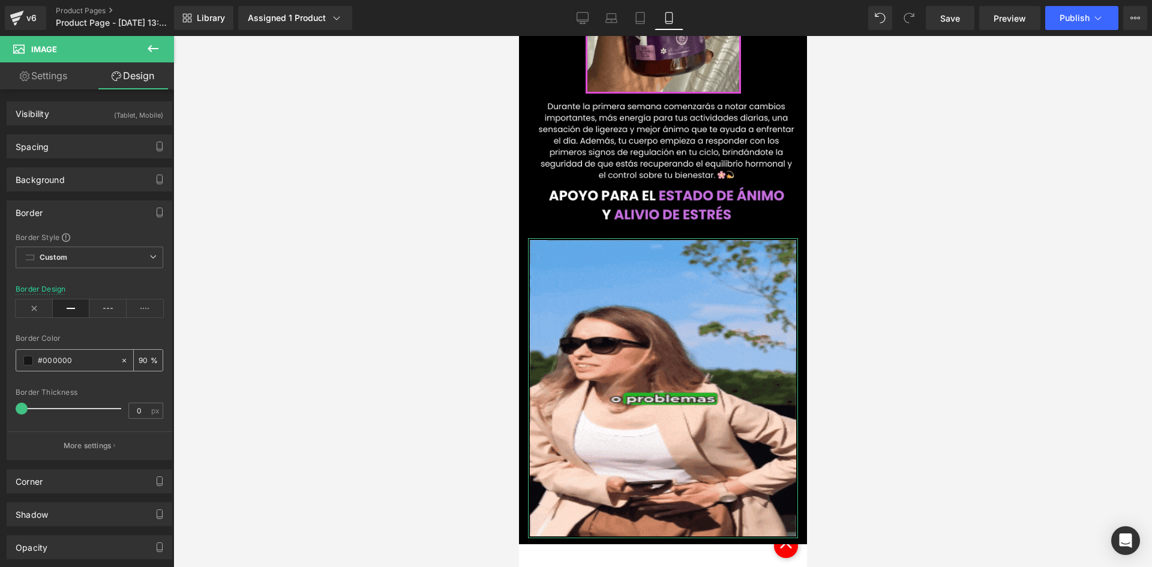
click at [29, 362] on span at bounding box center [28, 361] width 10 height 10
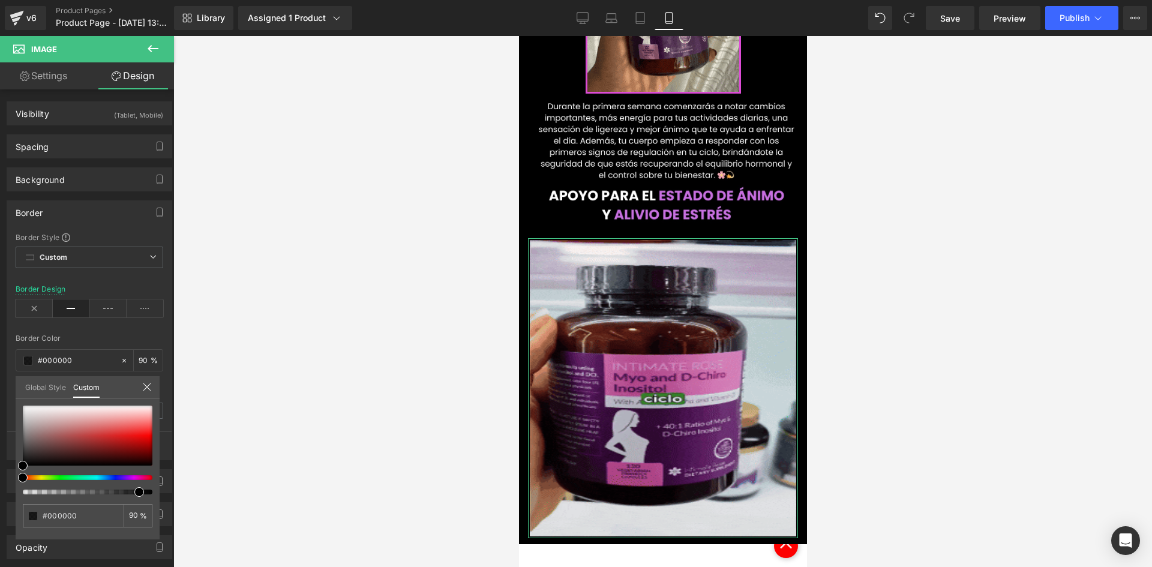
click at [121, 476] on div at bounding box center [88, 450] width 130 height 89
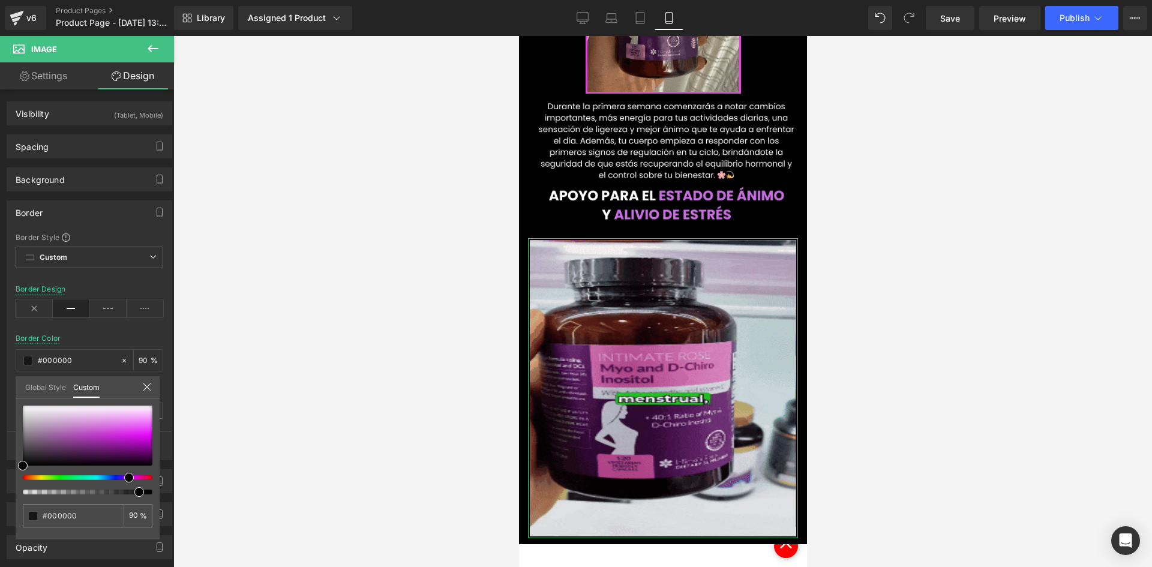
drag, startPoint x: 122, startPoint y: 478, endPoint x: 113, endPoint y: 442, distance: 36.7
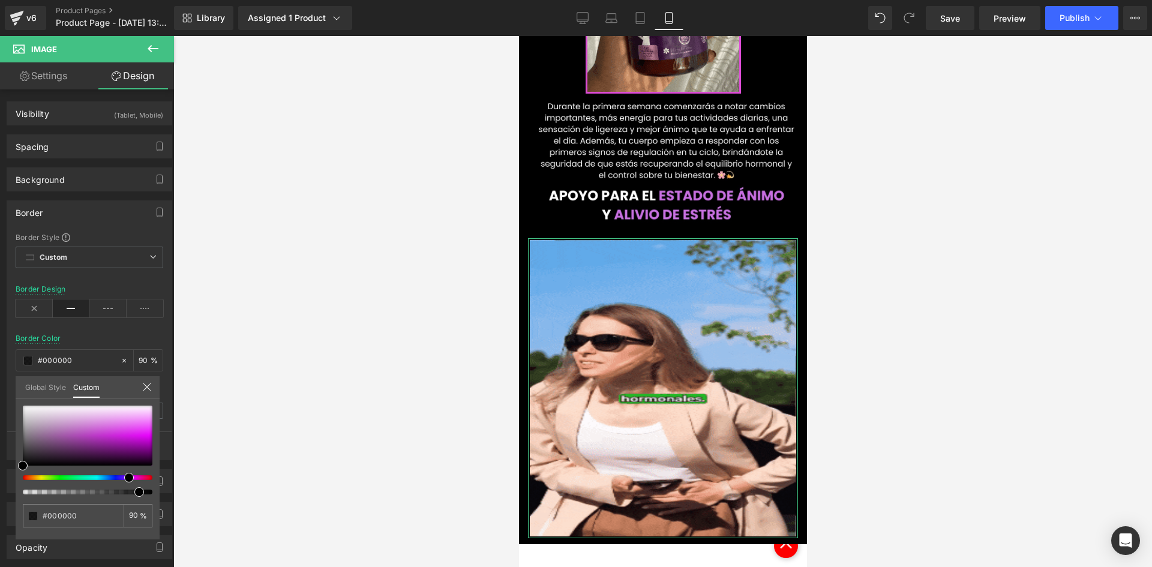
click at [124, 479] on div at bounding box center [83, 477] width 130 height 5
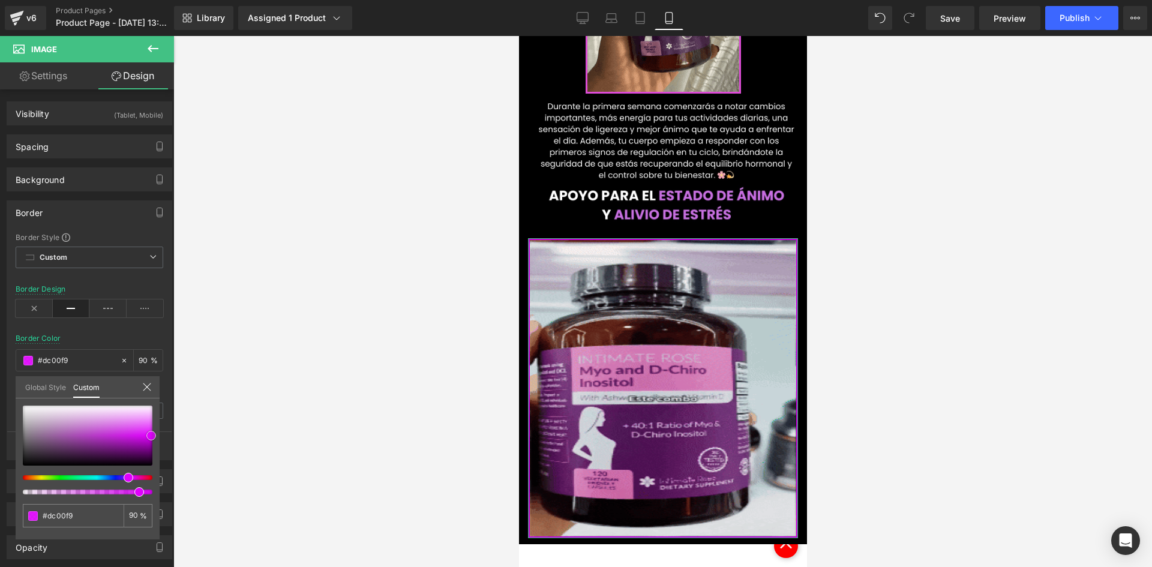
drag, startPoint x: 110, startPoint y: 440, endPoint x: 251, endPoint y: 380, distance: 152.7
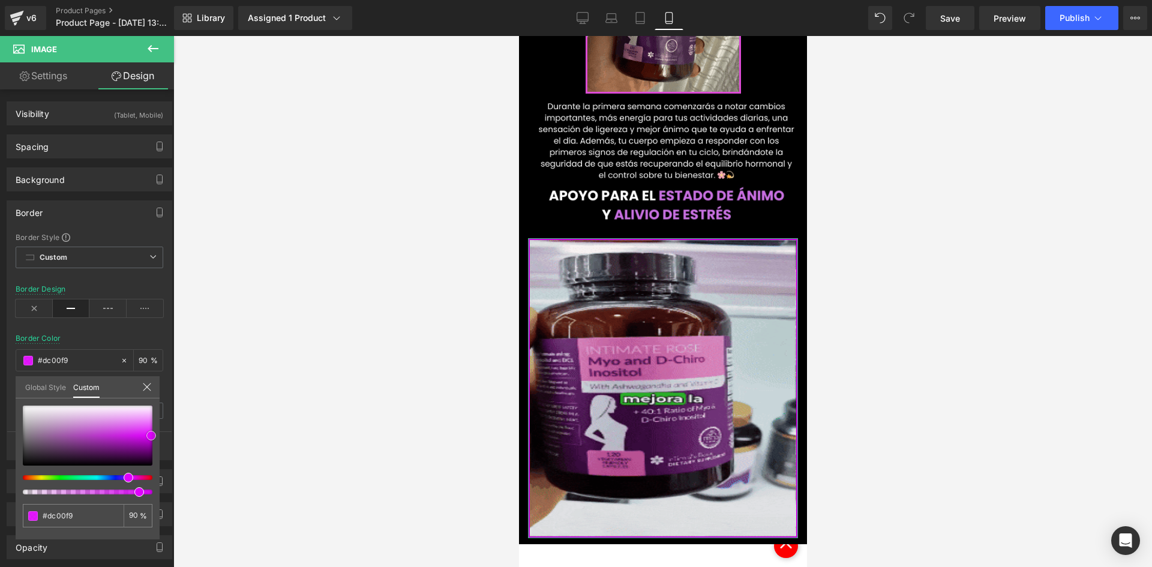
click at [157, 433] on div "#dc00f9 90 %" at bounding box center [88, 473] width 144 height 134
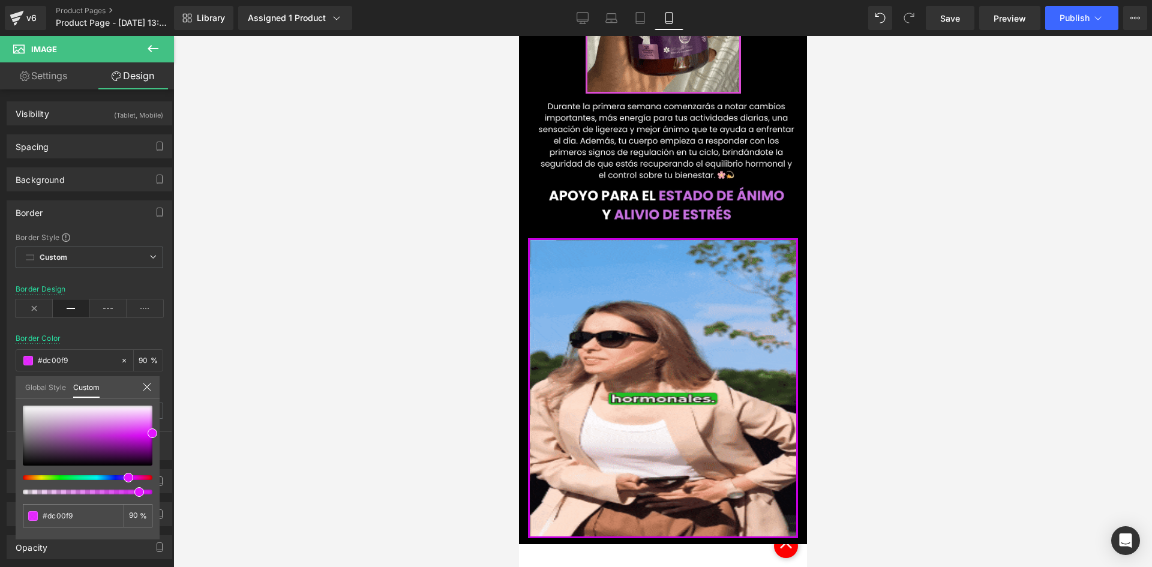
drag, startPoint x: 259, startPoint y: 374, endPoint x: 256, endPoint y: 365, distance: 9.9
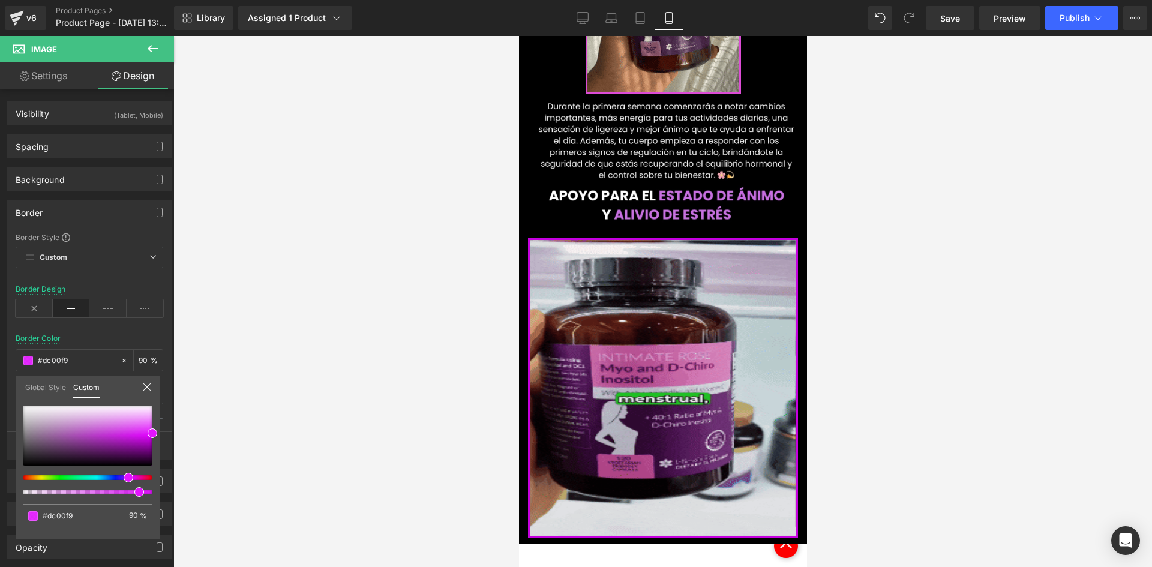
click at [260, 373] on div at bounding box center [662, 301] width 978 height 531
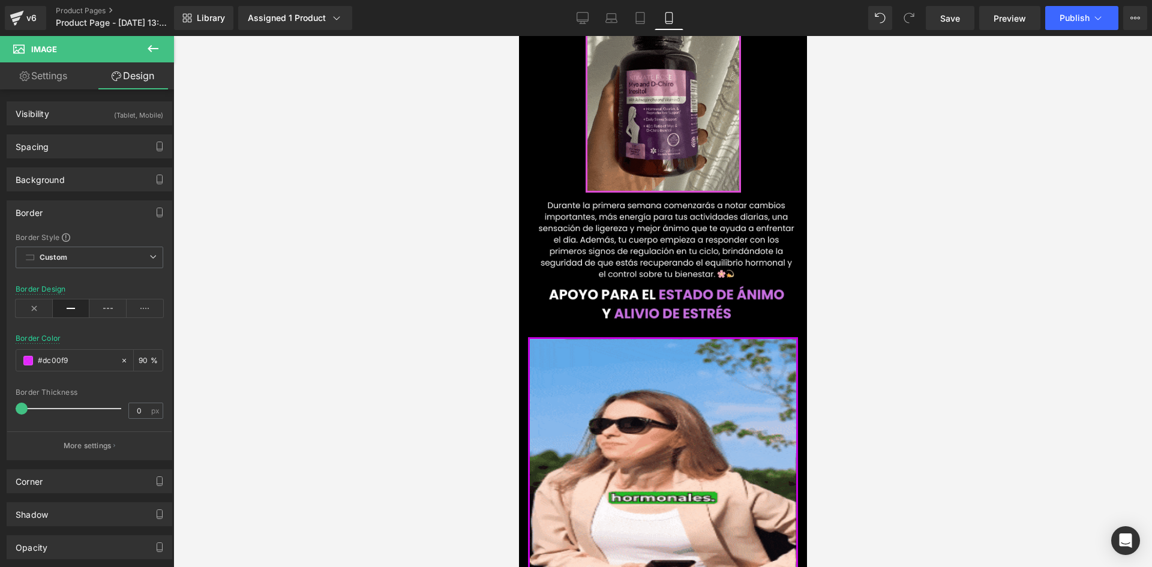
scroll to position [1090, 0]
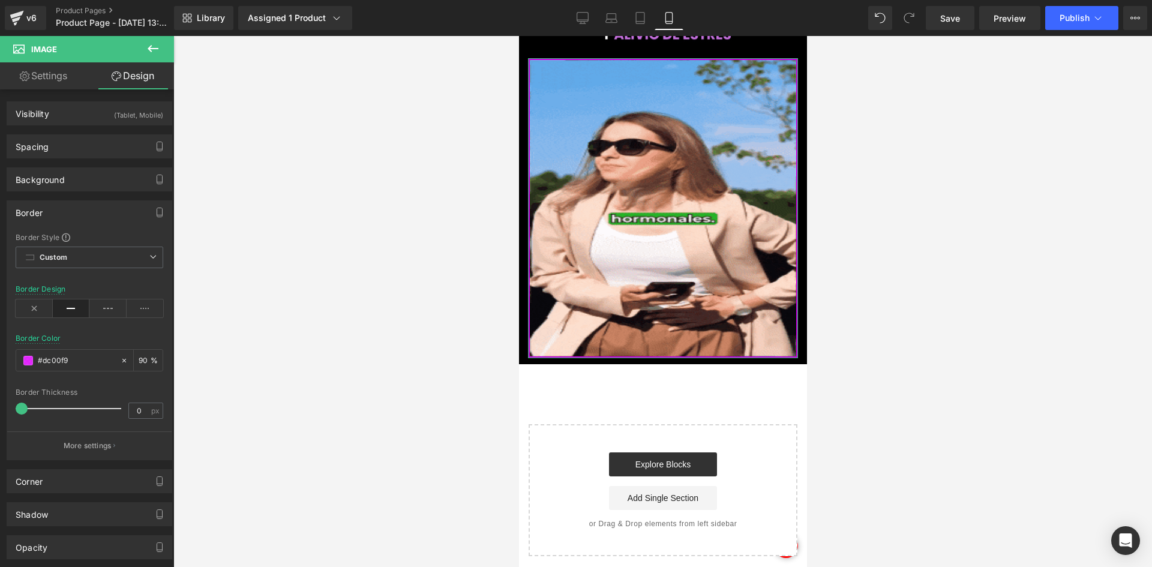
click at [70, 86] on link "Settings" at bounding box center [43, 75] width 87 height 27
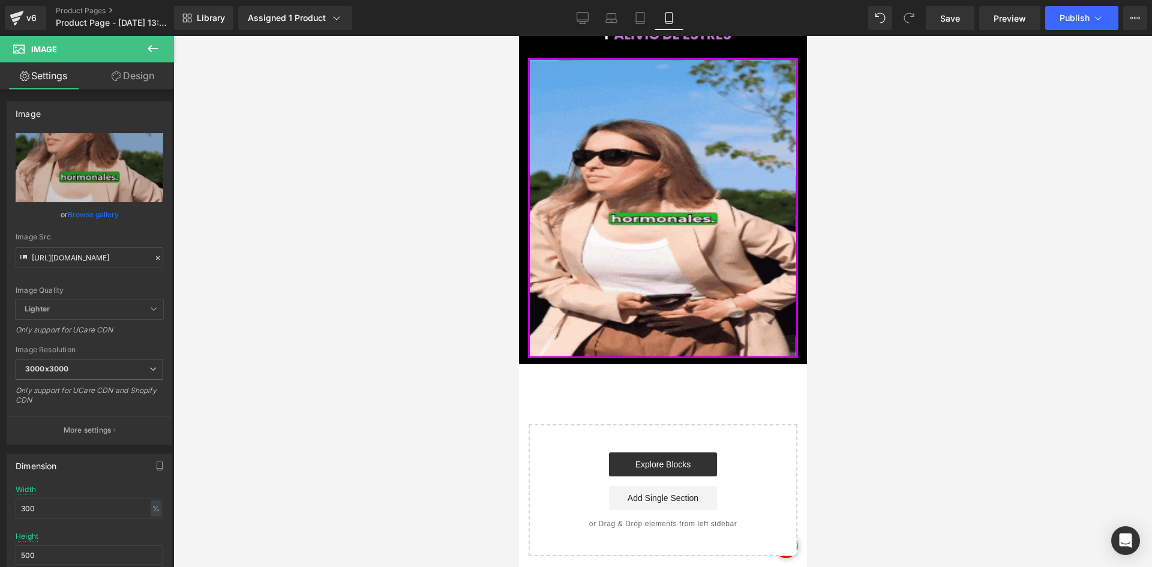
click at [154, 59] on button at bounding box center [153, 49] width 42 height 26
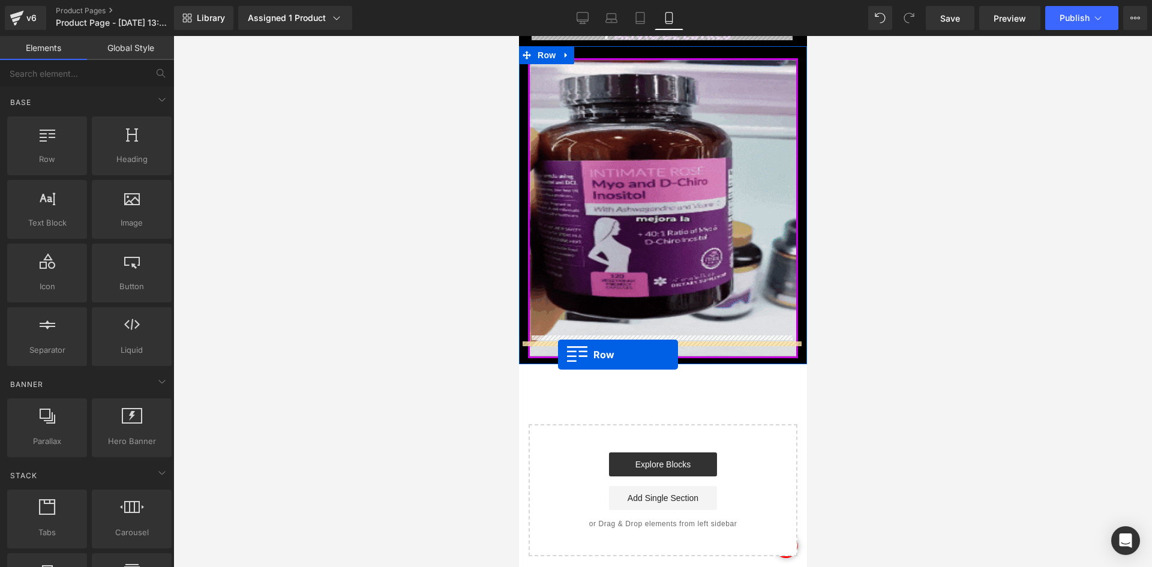
drag, startPoint x: 579, startPoint y: 188, endPoint x: 556, endPoint y: 353, distance: 167.1
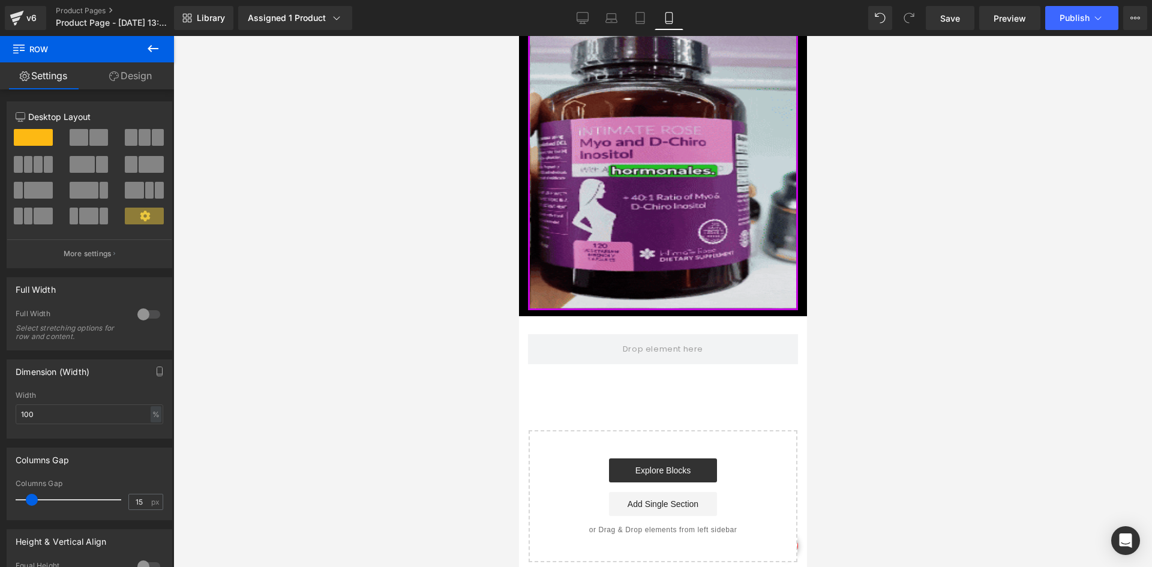
scroll to position [1150, 0]
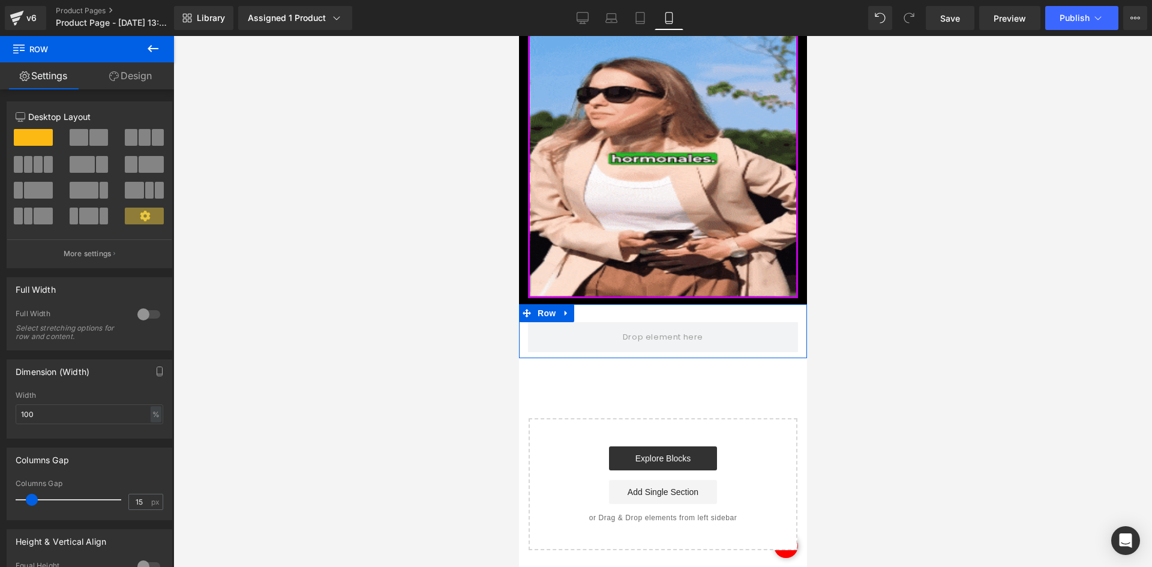
click at [94, 86] on link "Design" at bounding box center [130, 75] width 87 height 27
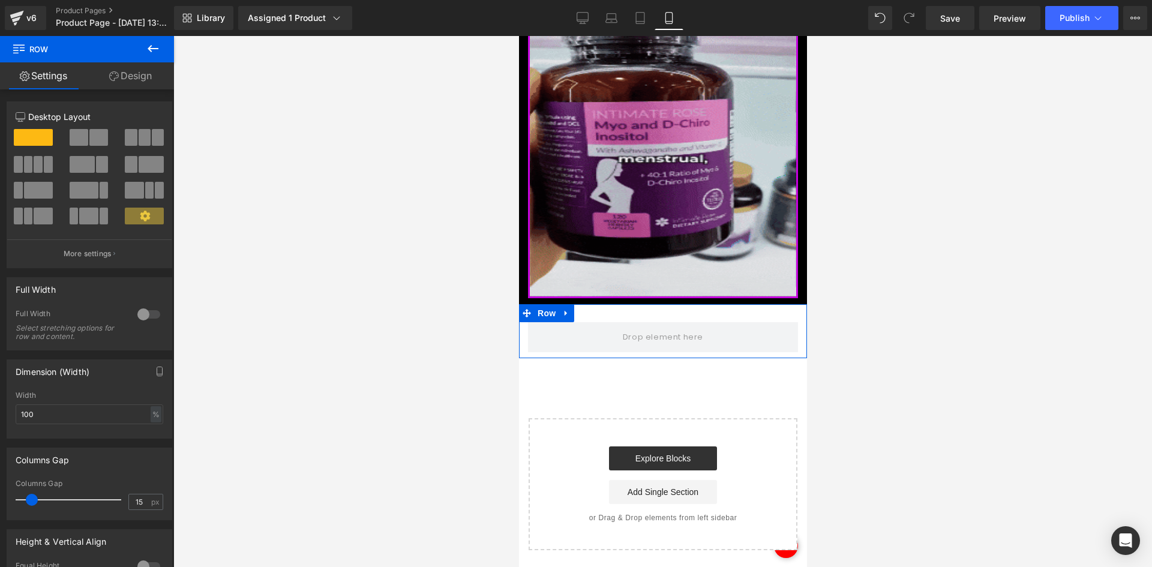
click at [110, 77] on icon at bounding box center [114, 76] width 10 height 10
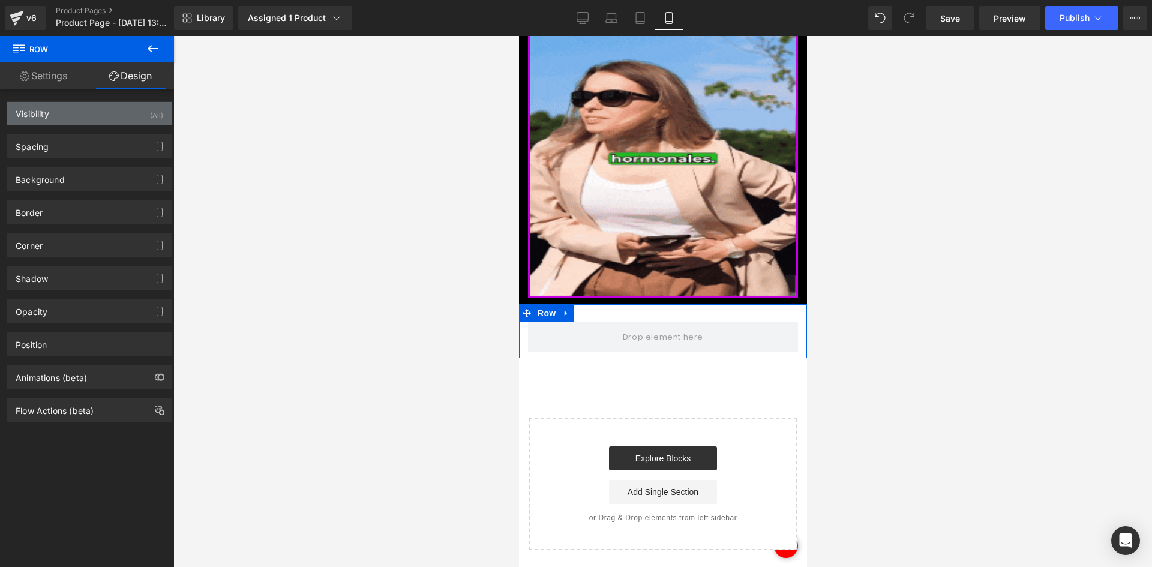
click at [90, 121] on div "Visibility (All)" at bounding box center [89, 113] width 164 height 23
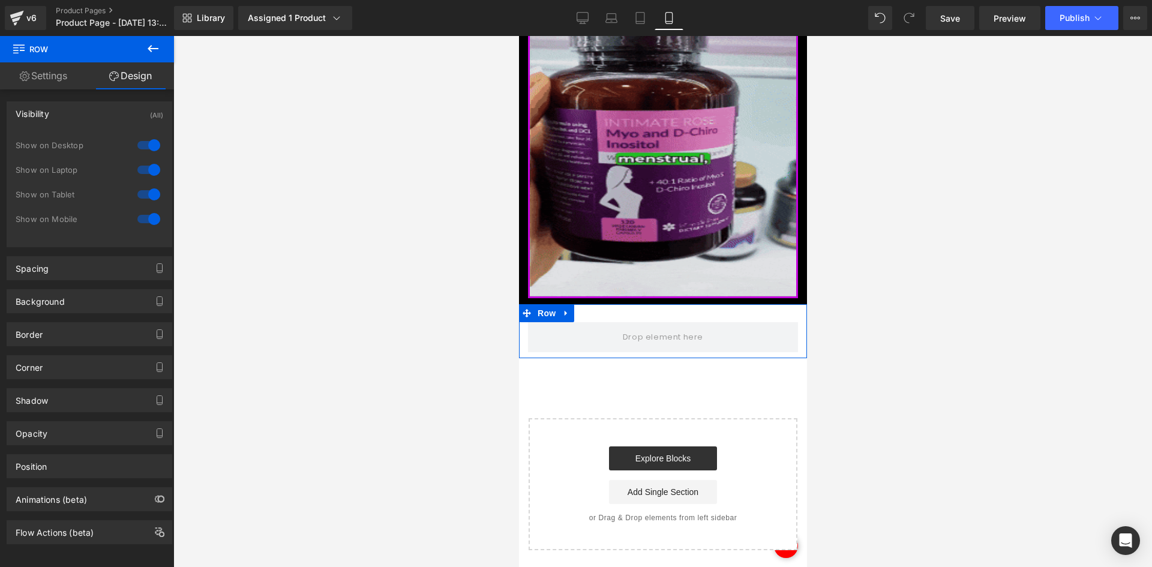
drag, startPoint x: 150, startPoint y: 141, endPoint x: 142, endPoint y: 167, distance: 26.9
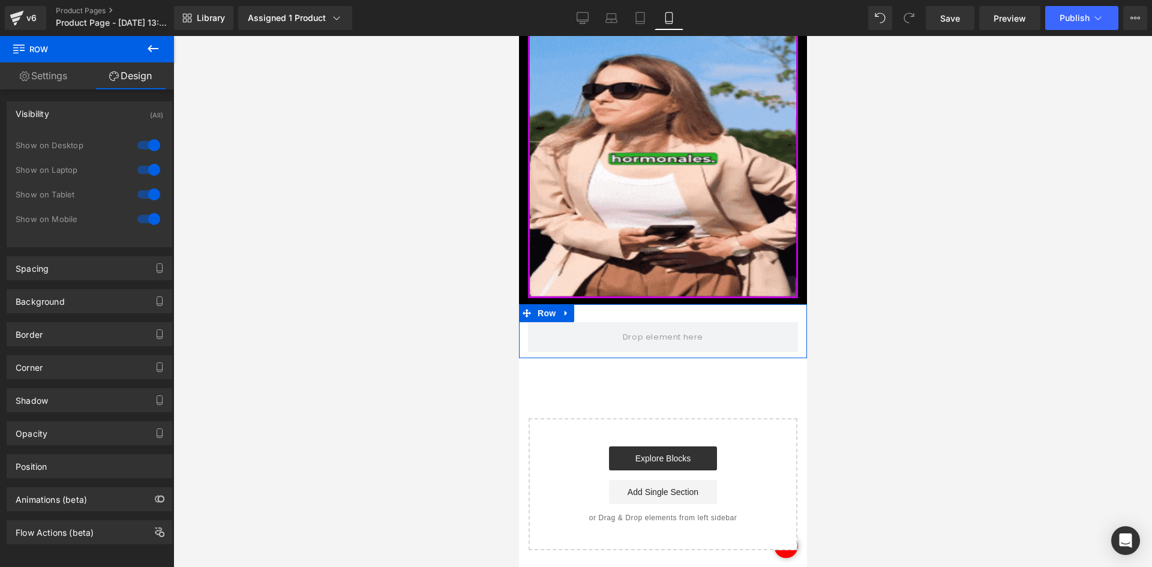
click at [150, 142] on div at bounding box center [148, 145] width 29 height 19
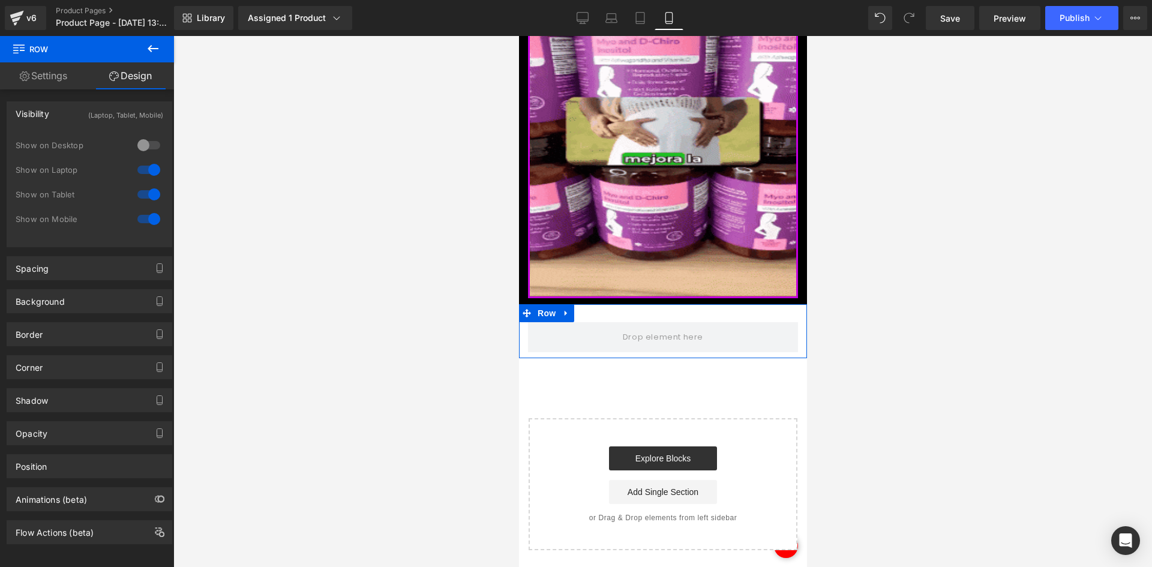
click at [142, 167] on div at bounding box center [148, 169] width 29 height 19
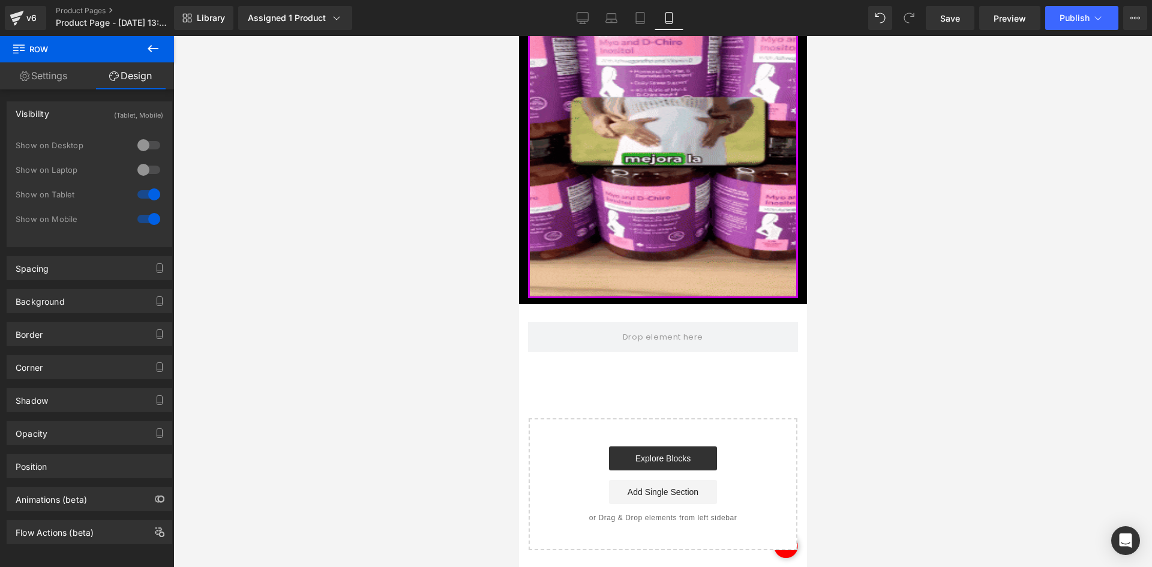
click at [152, 55] on icon at bounding box center [153, 48] width 14 height 14
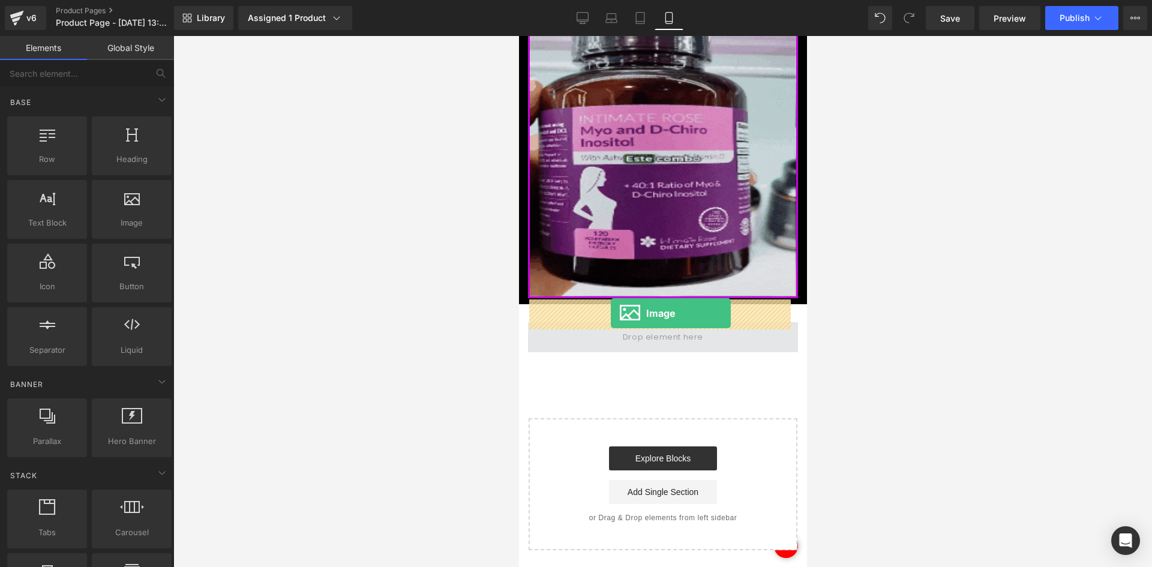
drag, startPoint x: 642, startPoint y: 242, endPoint x: 610, endPoint y: 313, distance: 77.6
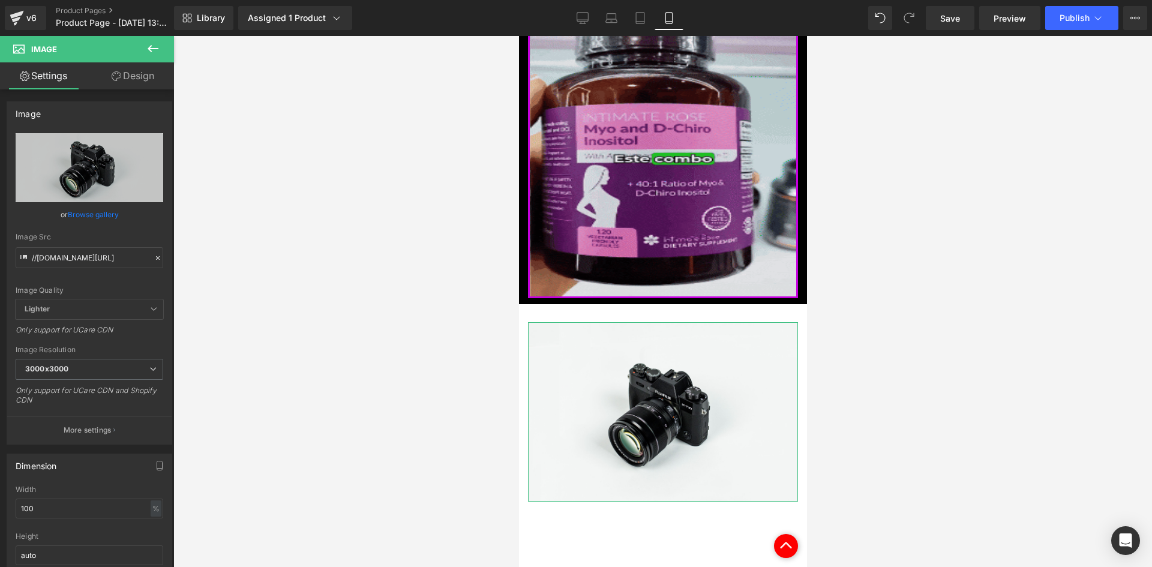
click at [165, 77] on link "Design" at bounding box center [132, 75] width 87 height 27
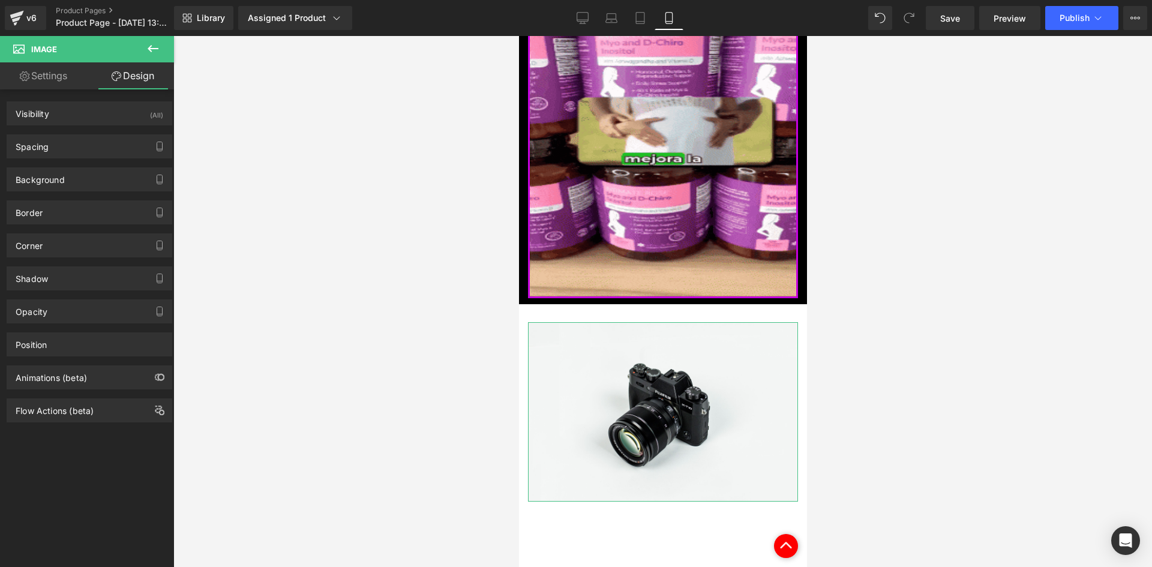
click at [150, 110] on div "(All)" at bounding box center [156, 112] width 13 height 20
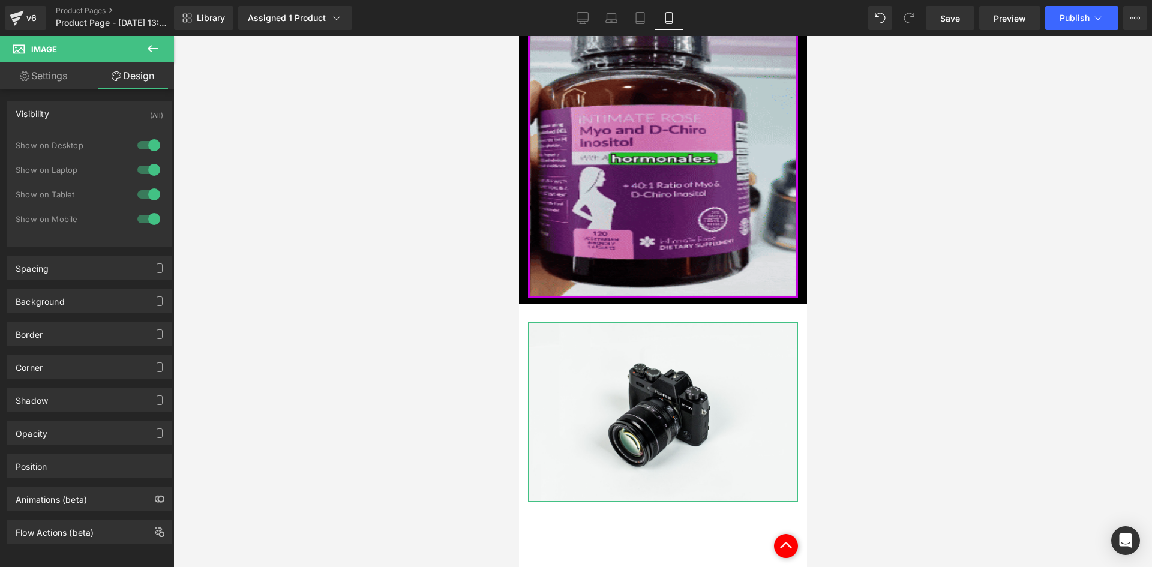
click at [146, 140] on div at bounding box center [148, 145] width 29 height 19
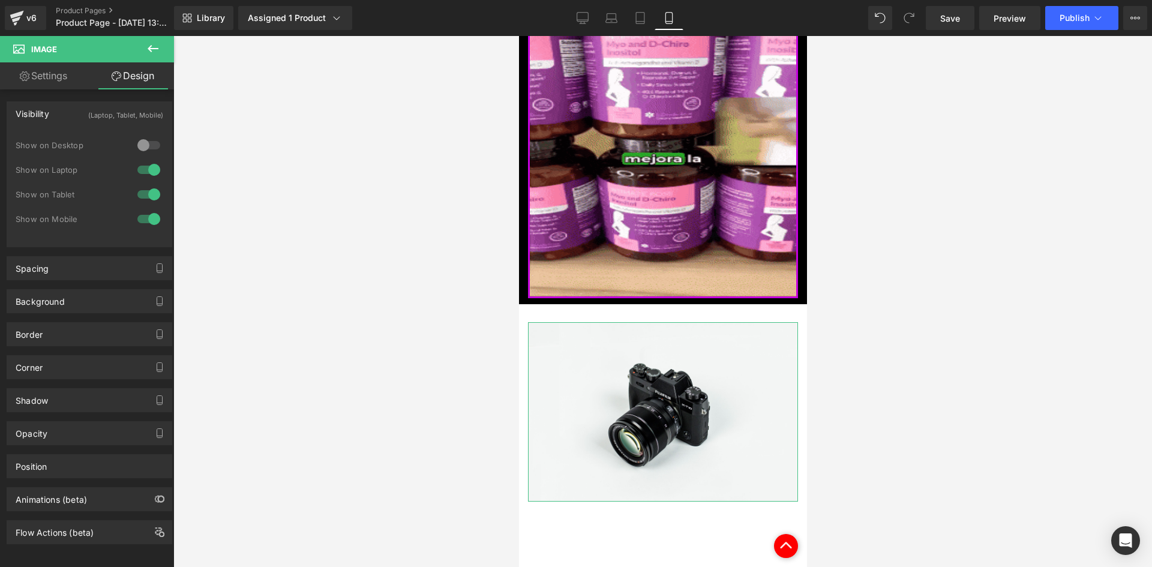
click at [146, 179] on div at bounding box center [148, 169] width 29 height 19
click at [62, 80] on link "Settings" at bounding box center [43, 75] width 87 height 27
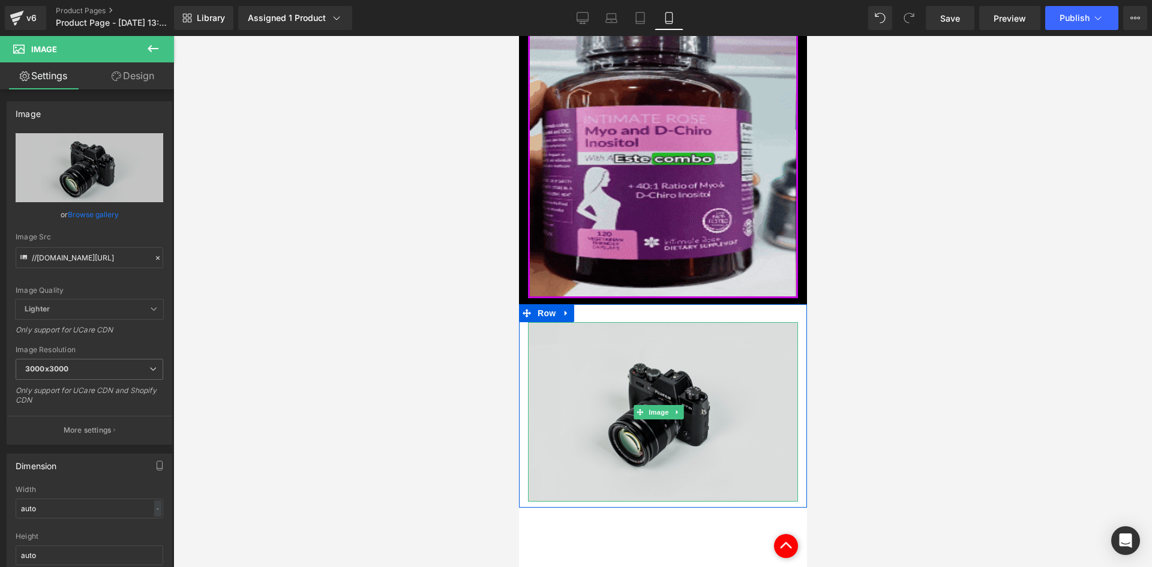
click at [638, 354] on img at bounding box center [662, 411] width 270 height 179
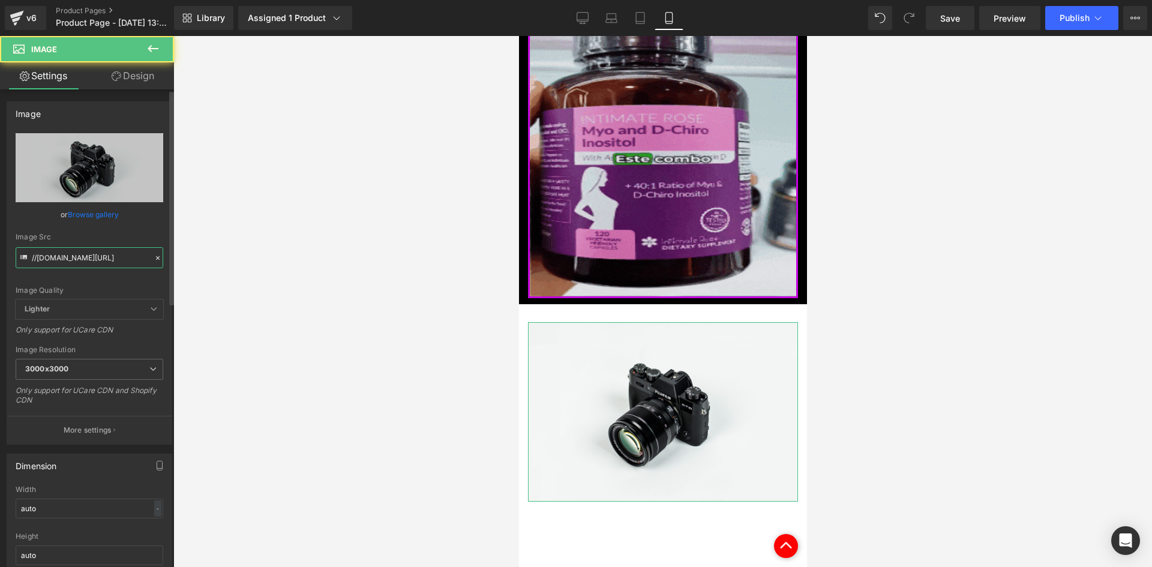
click at [94, 256] on input "//[DOMAIN_NAME][URL]" at bounding box center [90, 257] width 148 height 21
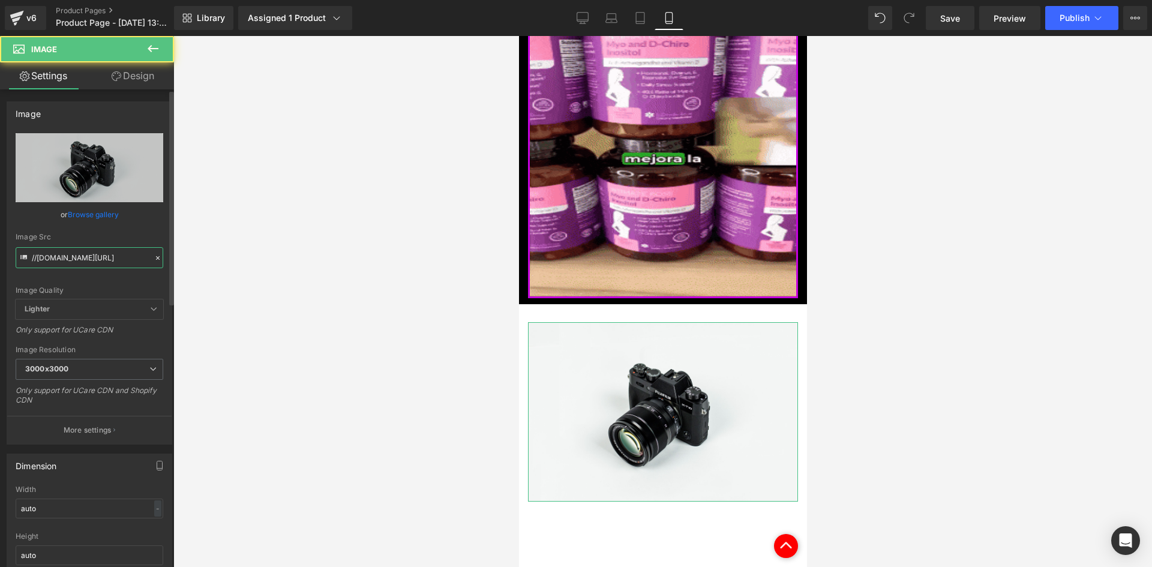
click at [93, 256] on input "//[DOMAIN_NAME][URL]" at bounding box center [90, 257] width 148 height 21
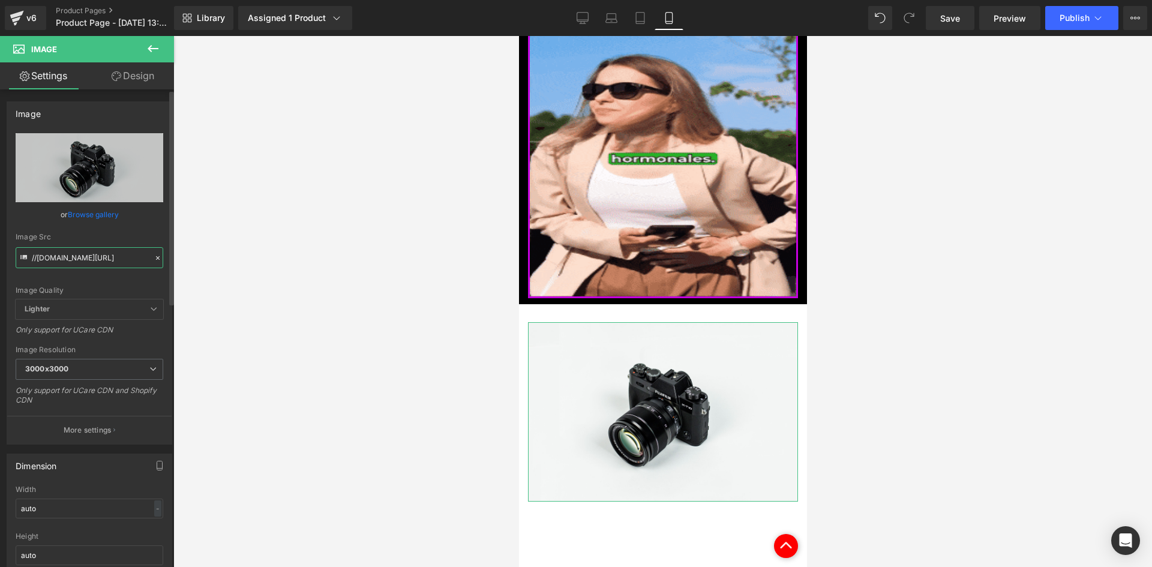
click at [93, 256] on input "//[DOMAIN_NAME][URL]" at bounding box center [90, 257] width 148 height 21
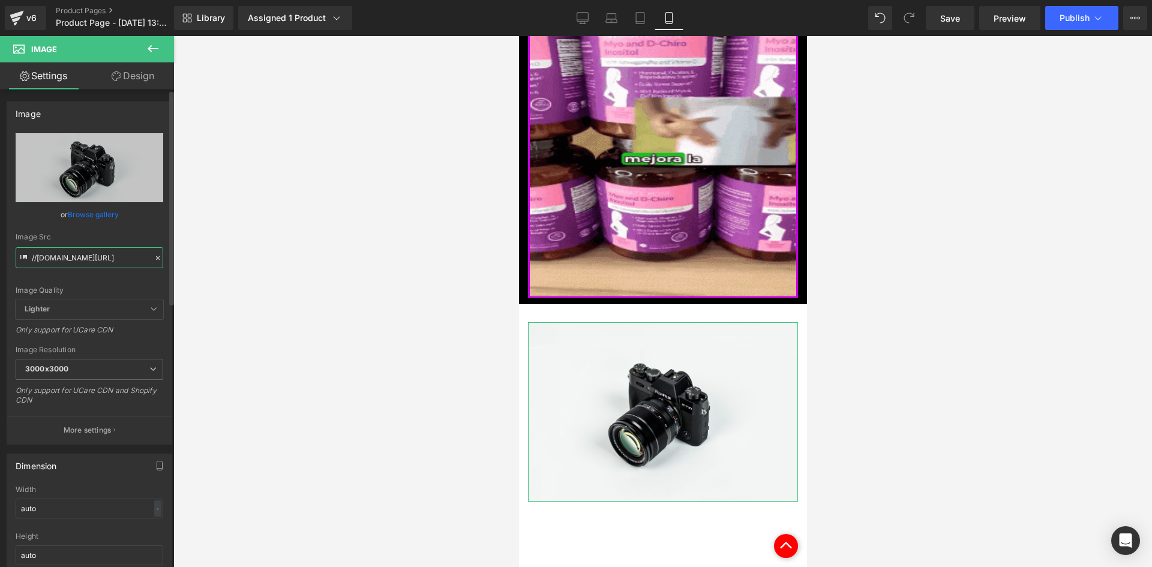
paste input "[URL][DOMAIN_NAME]"
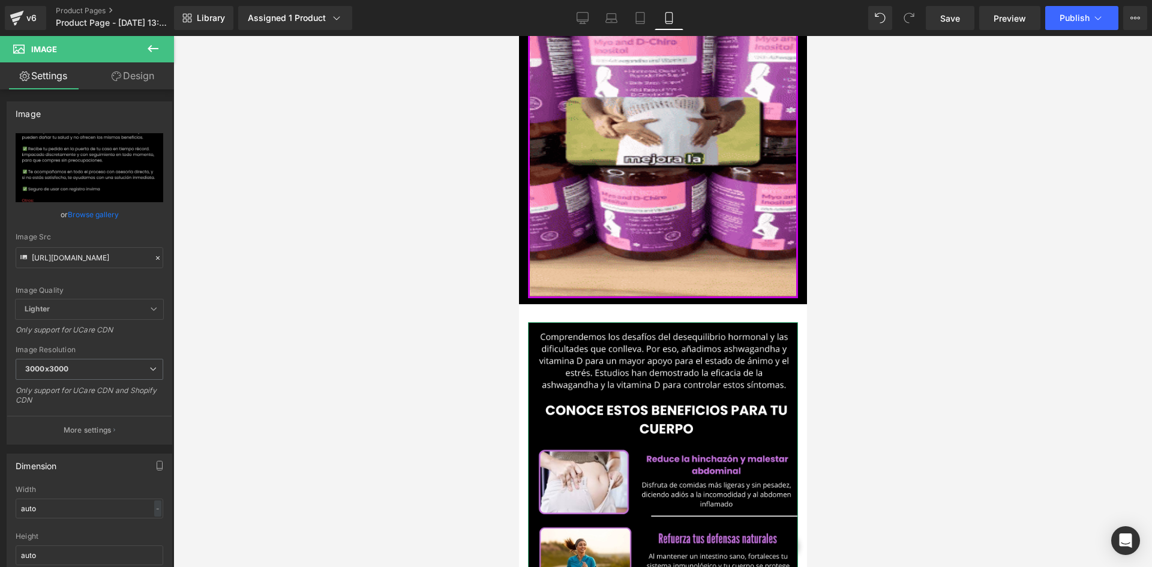
click at [136, 74] on link "Design" at bounding box center [132, 75] width 87 height 27
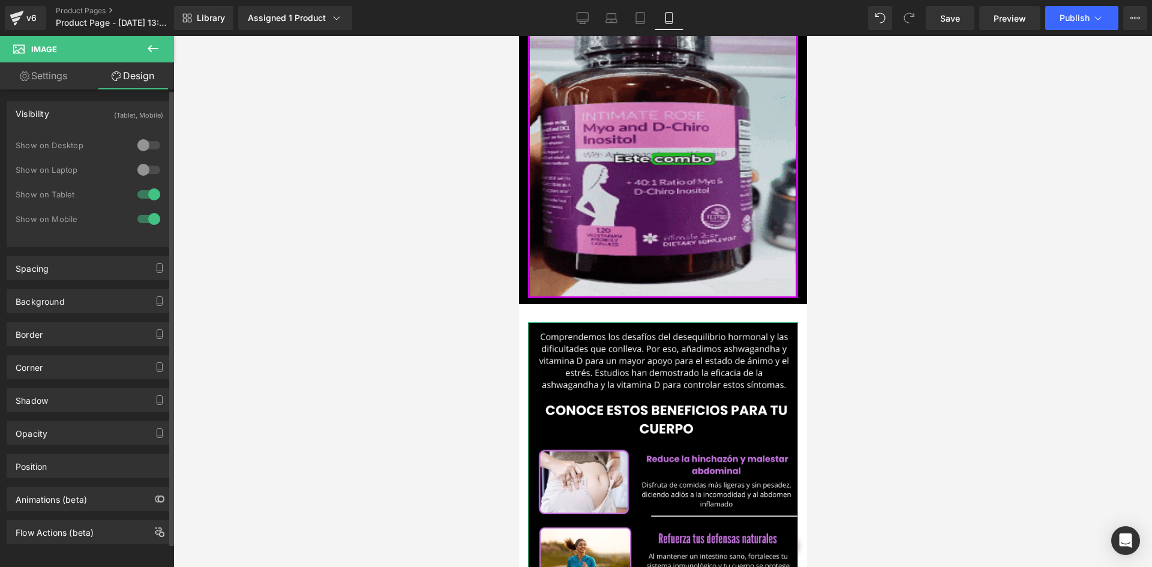
click at [77, 280] on div "Spacing [GEOGRAPHIC_DATA] 0px 0 0px 0 0px 0 0px 0 [GEOGRAPHIC_DATA] 0px 0 0px 0…" at bounding box center [90, 268] width 166 height 24
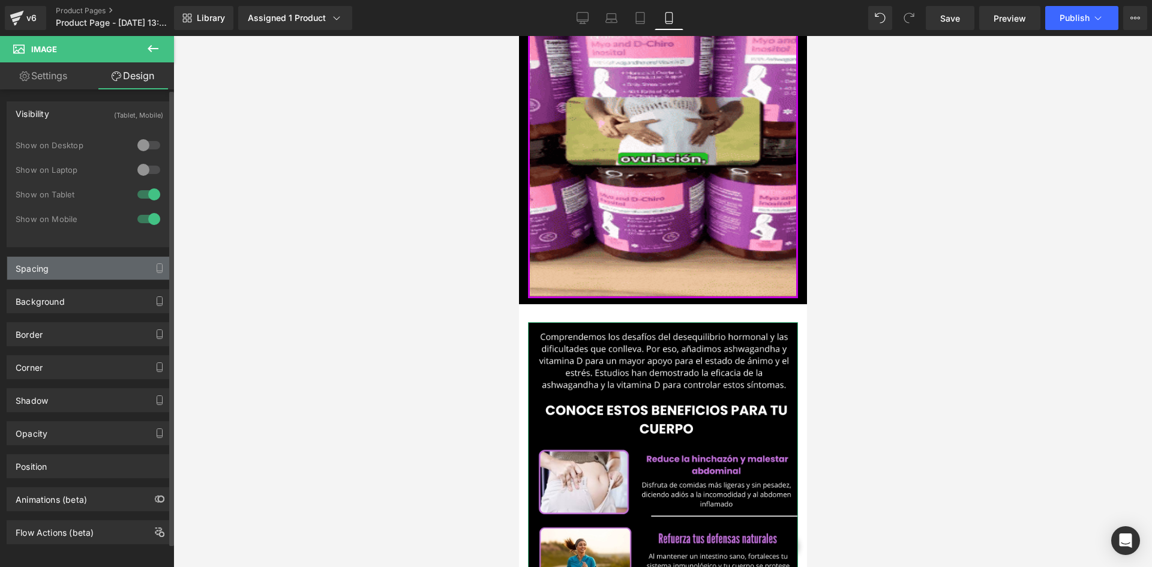
click at [82, 273] on div "Spacing" at bounding box center [89, 268] width 164 height 23
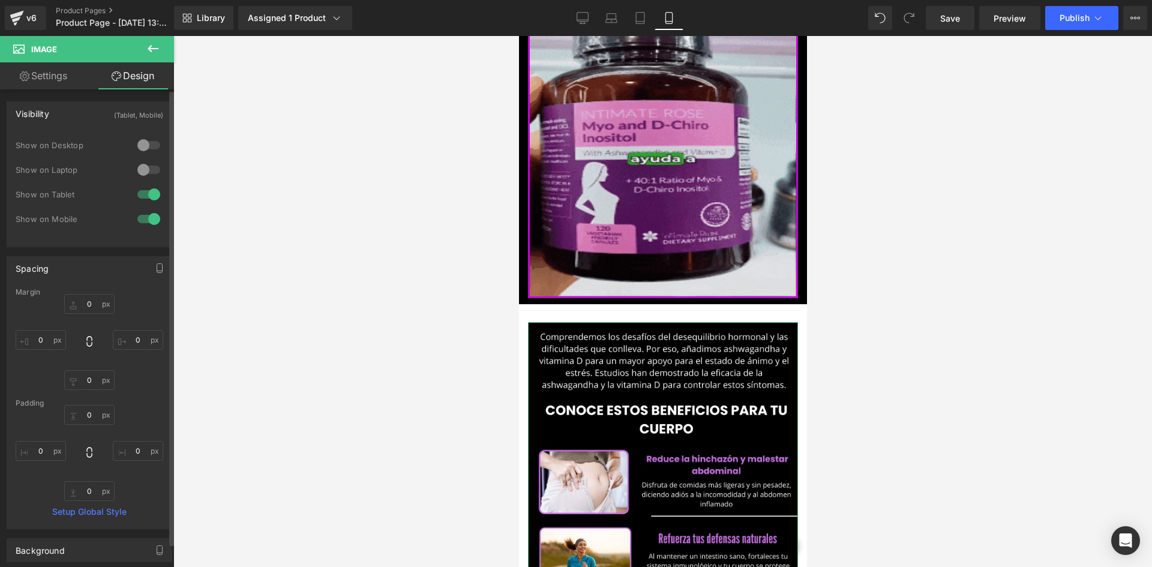
click at [76, 295] on div "Margin" at bounding box center [90, 292] width 148 height 8
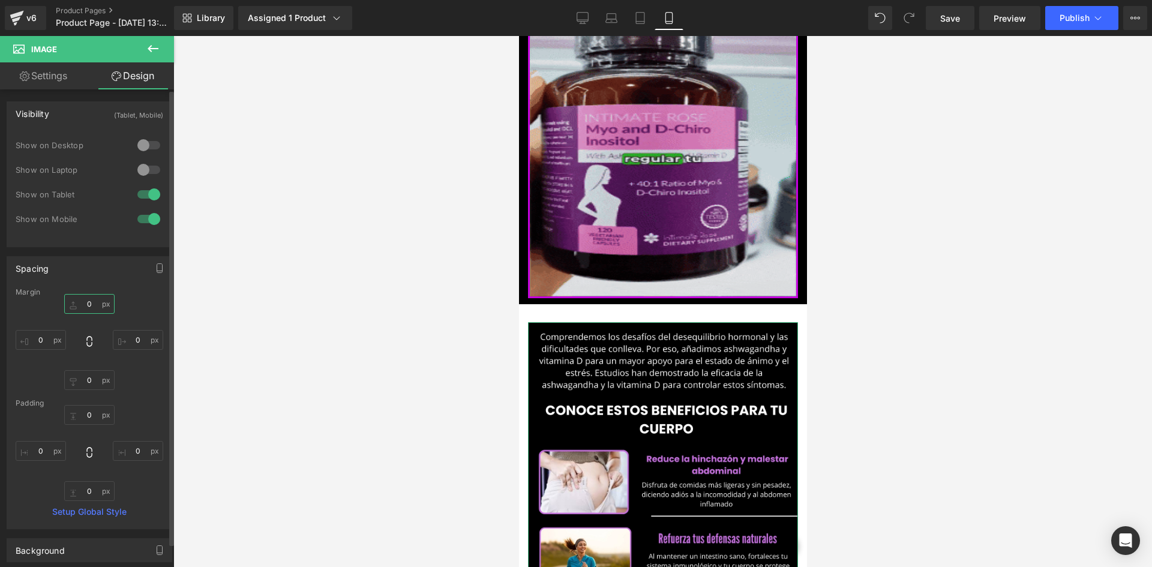
click at [79, 296] on input "0" at bounding box center [89, 304] width 50 height 20
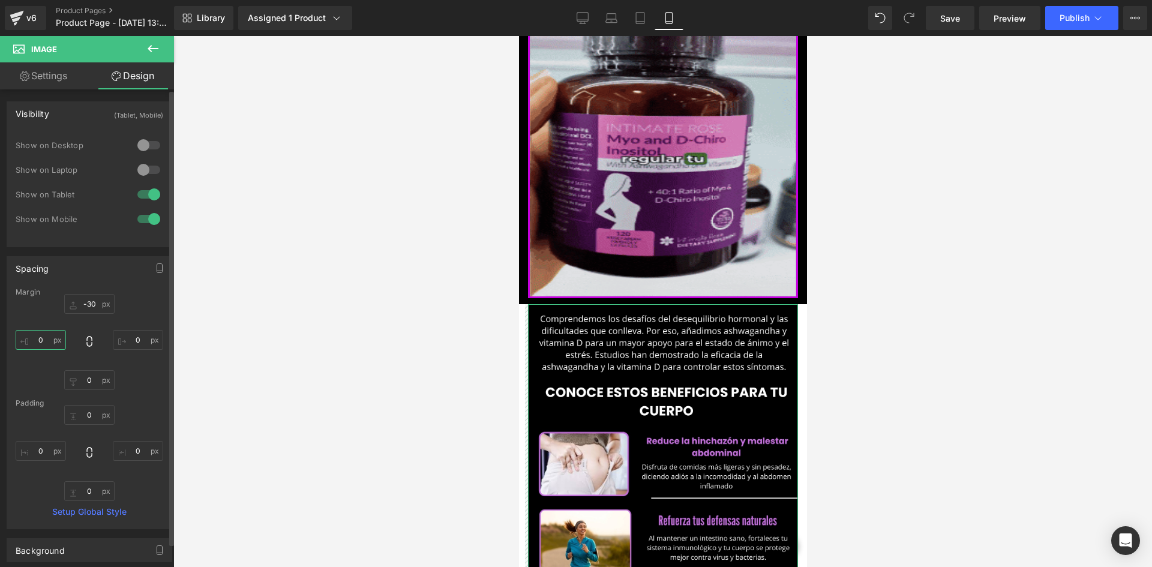
click at [36, 332] on input "0" at bounding box center [41, 340] width 50 height 20
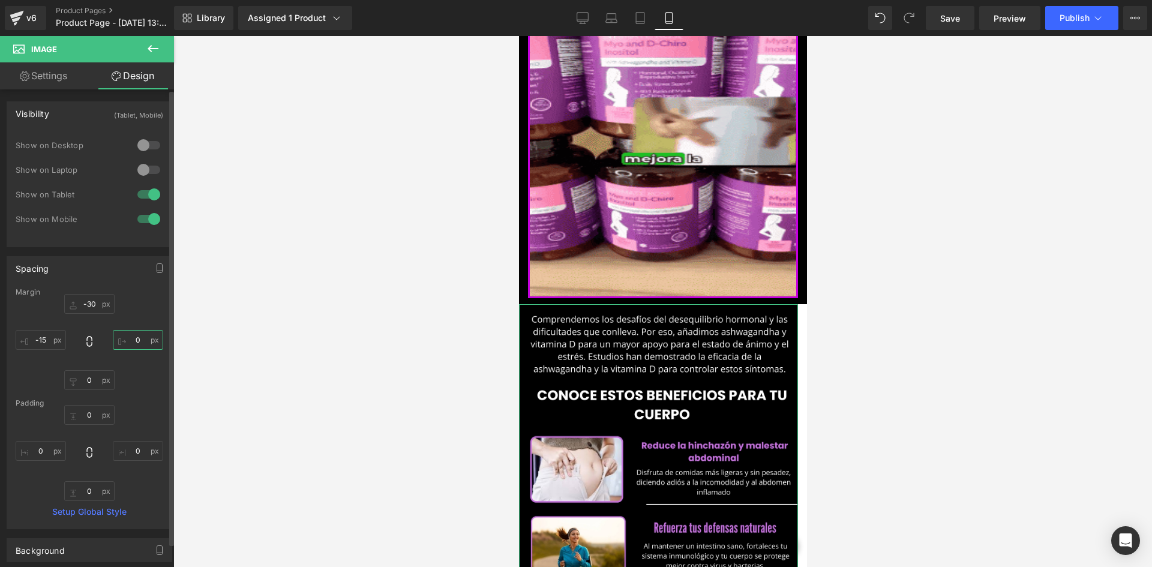
click at [131, 340] on input "0" at bounding box center [138, 340] width 50 height 20
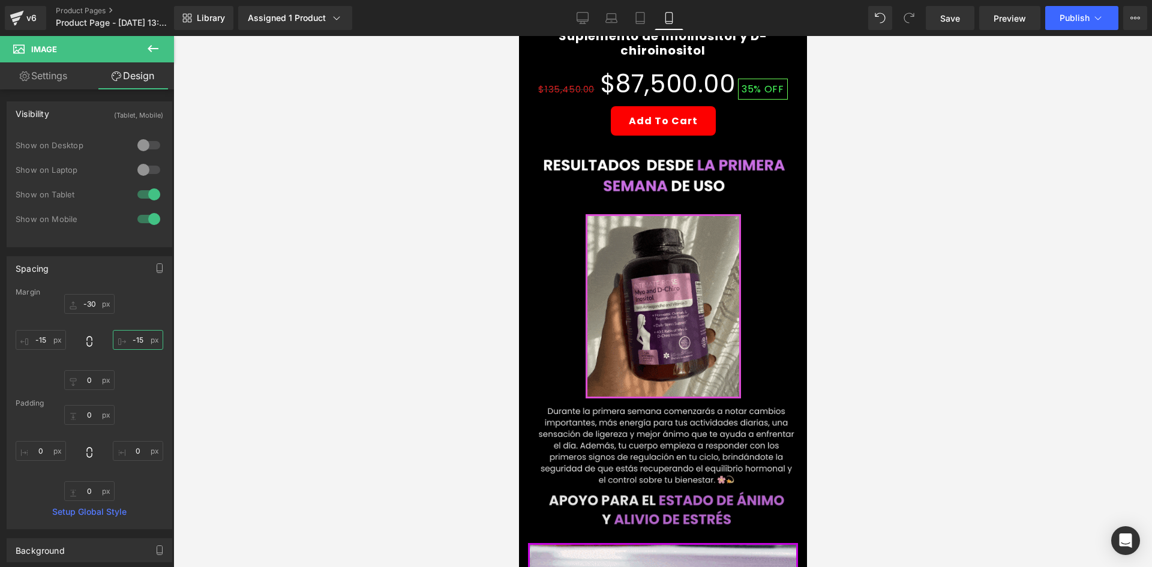
scroll to position [370, 0]
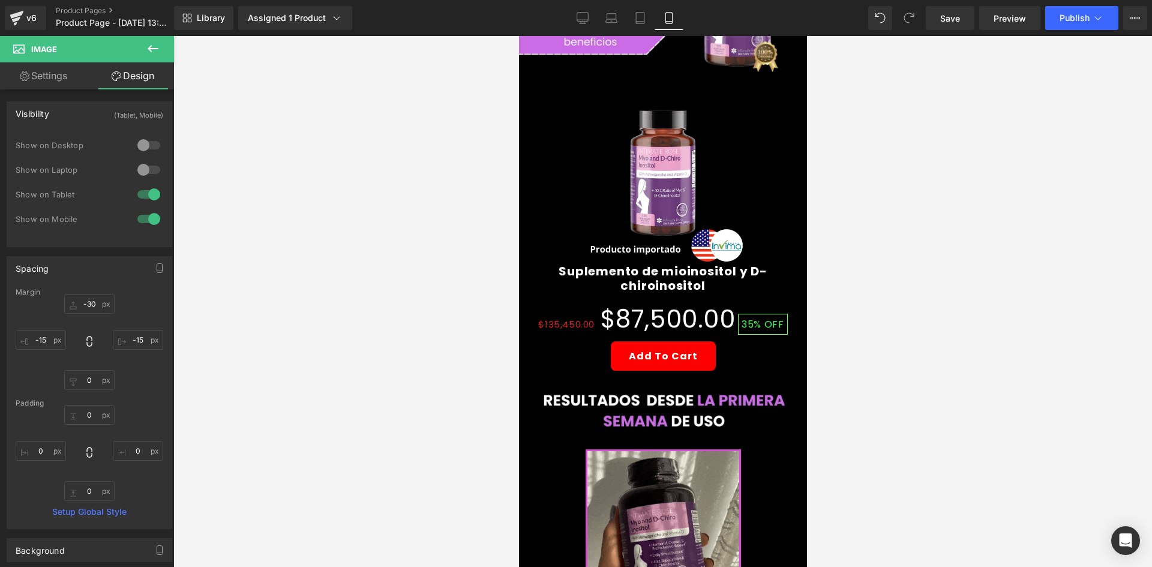
click at [38, 78] on link "Settings" at bounding box center [43, 75] width 87 height 27
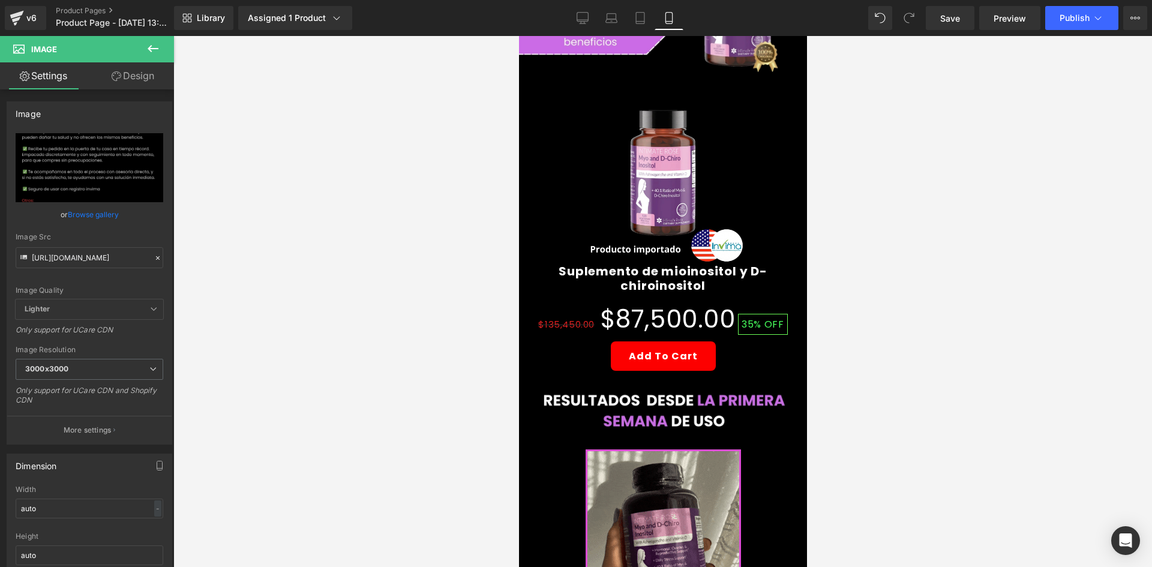
click at [152, 55] on icon at bounding box center [153, 48] width 14 height 14
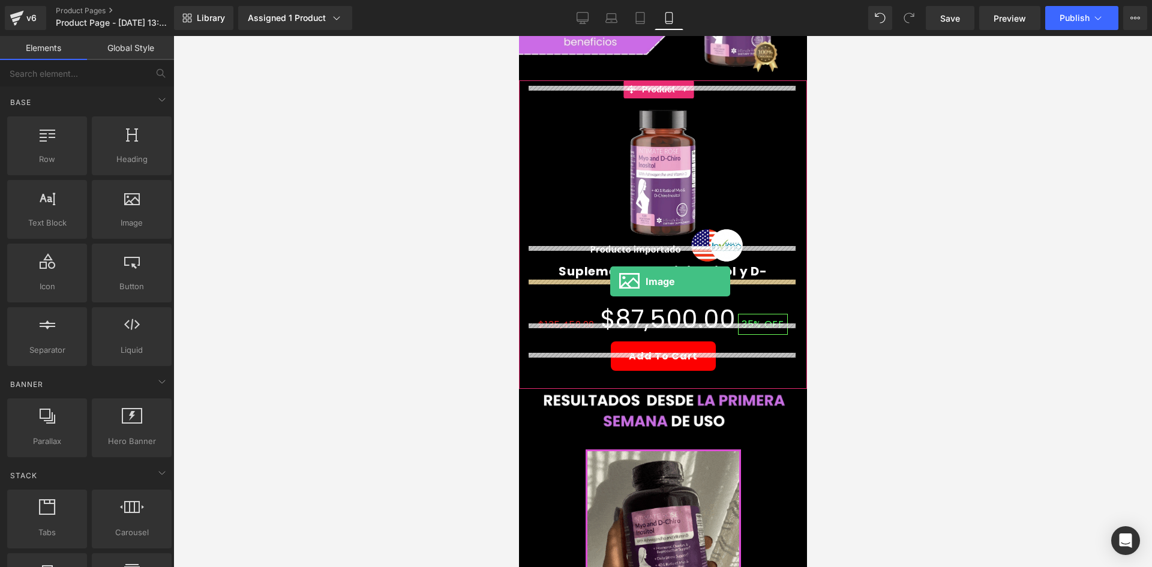
drag, startPoint x: 710, startPoint y: 255, endPoint x: 610, endPoint y: 282, distance: 104.3
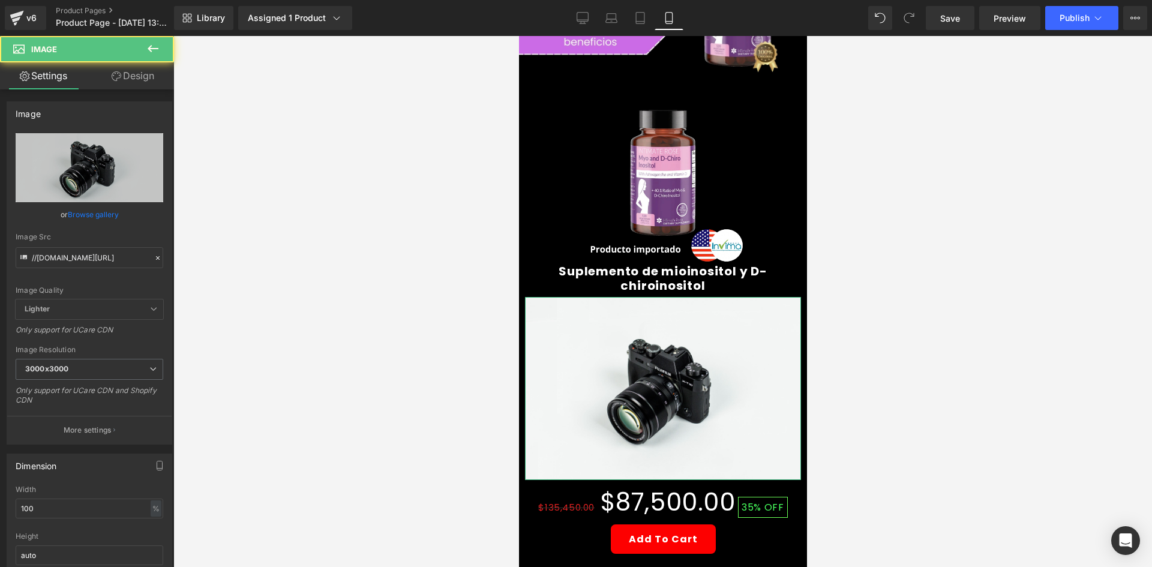
click at [142, 78] on link "Design" at bounding box center [132, 75] width 87 height 27
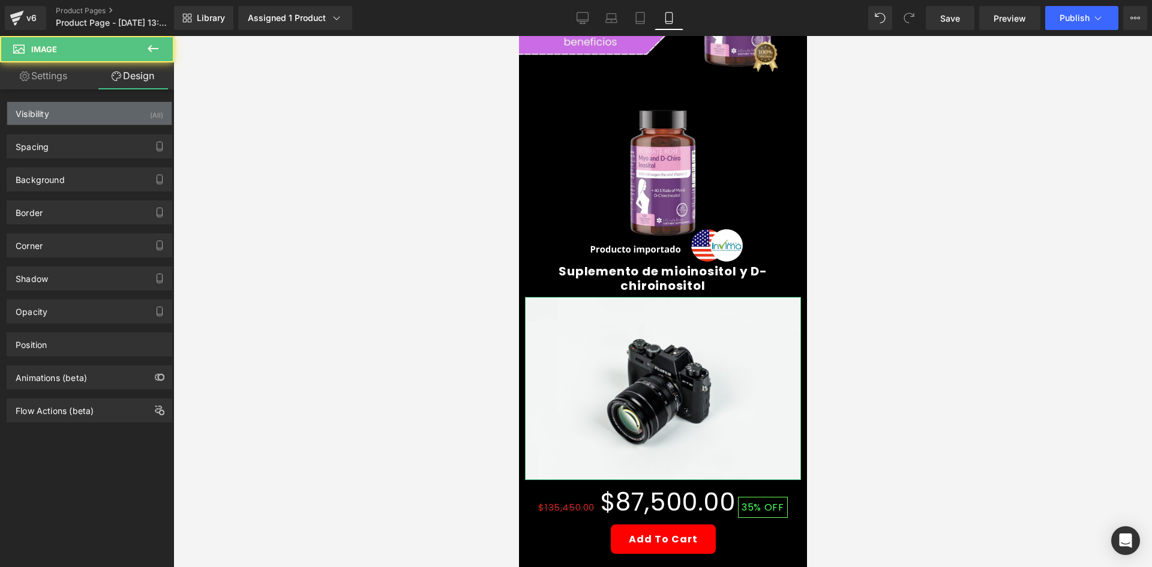
click at [140, 106] on div "Visibility (All)" at bounding box center [89, 113] width 164 height 23
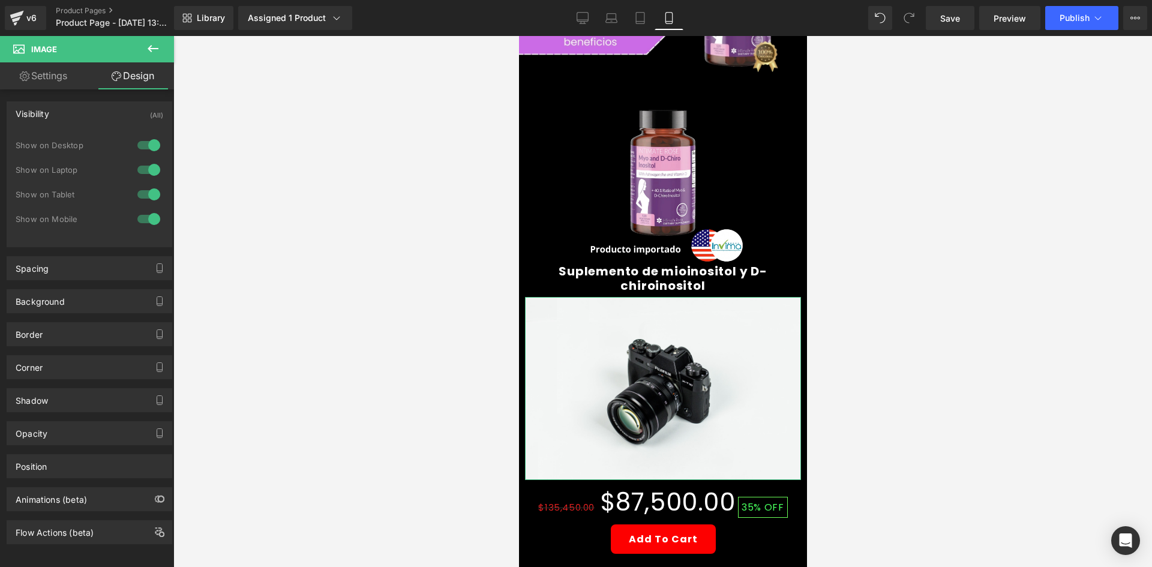
drag, startPoint x: 157, startPoint y: 133, endPoint x: 152, endPoint y: 140, distance: 8.7
click at [157, 134] on div "1 Show on Desktop 1 Show on Laptop 1 Show on Tablet 1 Show on Mobile" at bounding box center [90, 185] width 148 height 104
drag, startPoint x: 152, startPoint y: 140, endPoint x: 143, endPoint y: 162, distance: 23.2
click at [152, 141] on div at bounding box center [148, 145] width 29 height 19
click at [143, 163] on div at bounding box center [148, 169] width 29 height 19
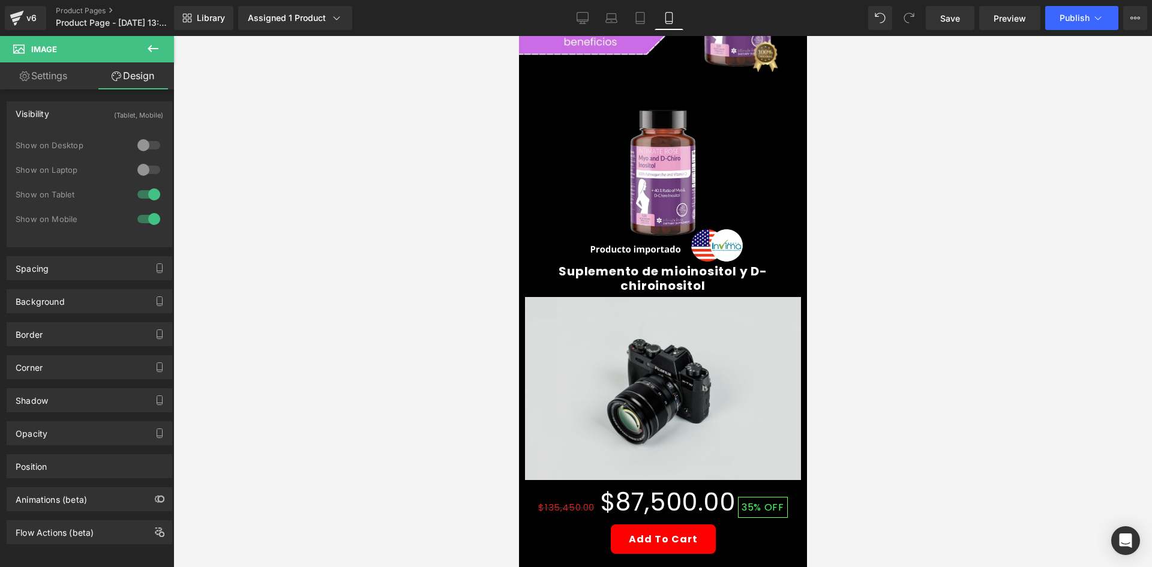
click at [662, 356] on img at bounding box center [662, 388] width 276 height 183
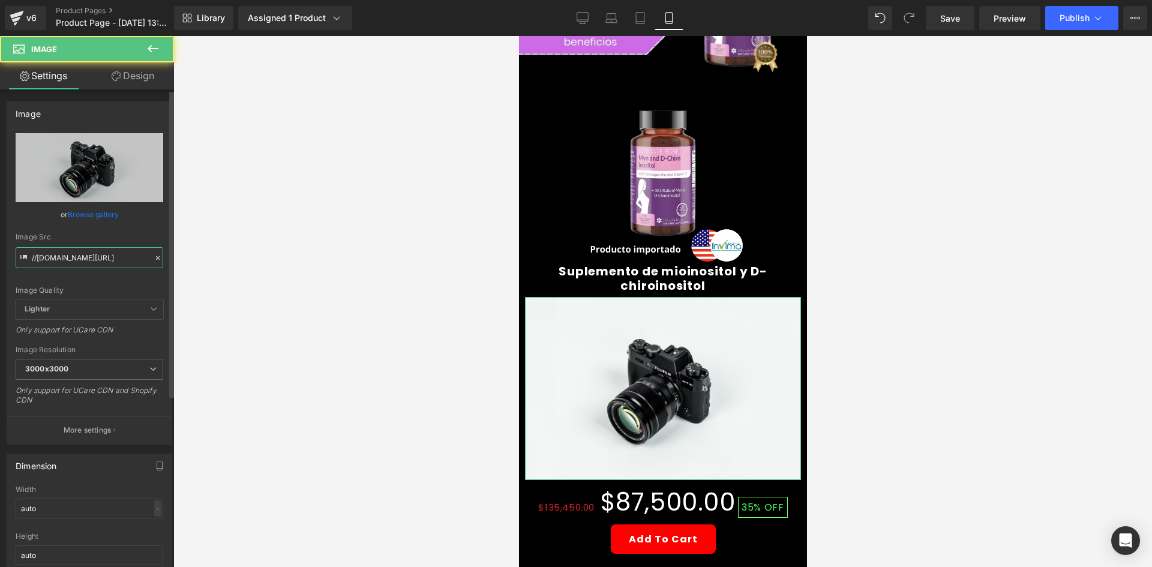
click at [79, 258] on input "//[DOMAIN_NAME][URL]" at bounding box center [90, 257] width 148 height 21
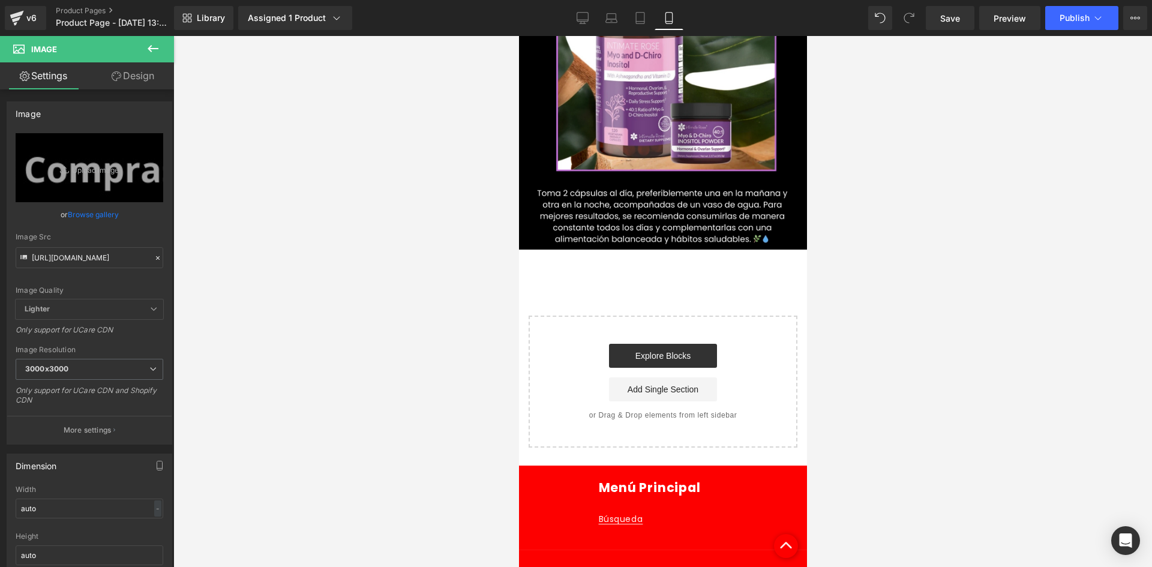
scroll to position [0, 0]
click at [155, 53] on icon at bounding box center [153, 48] width 14 height 14
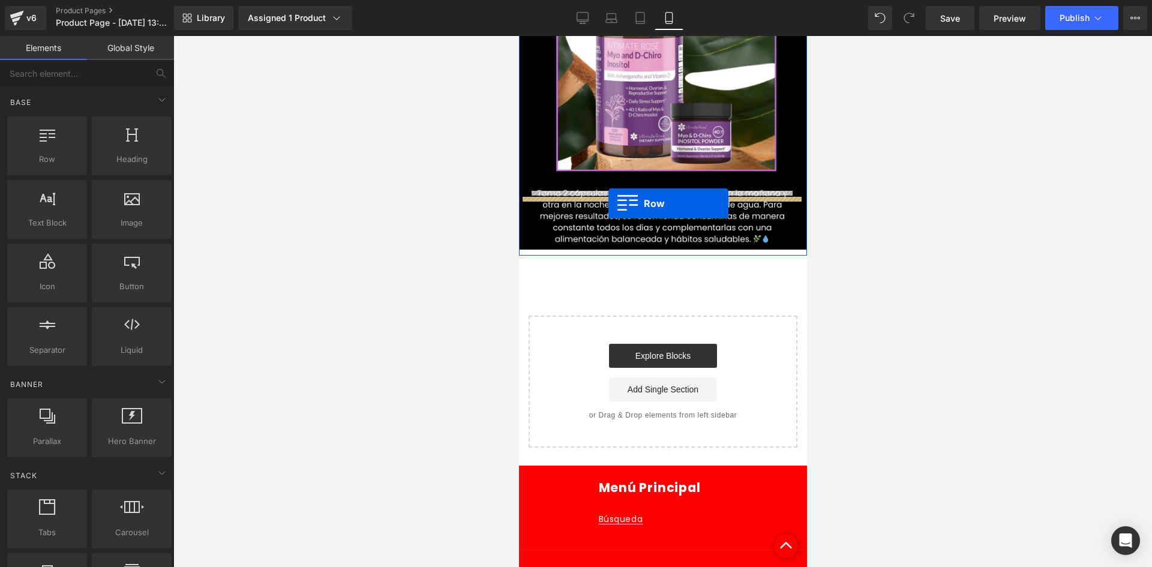
drag, startPoint x: 580, startPoint y: 164, endPoint x: 608, endPoint y: 204, distance: 48.8
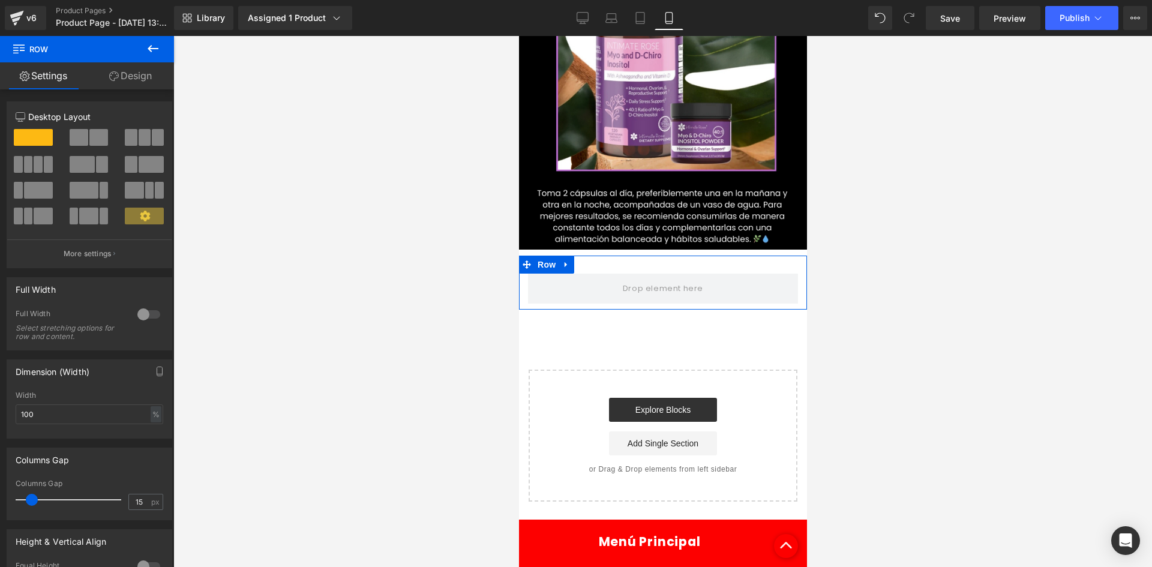
click at [136, 74] on link "Design" at bounding box center [130, 75] width 87 height 27
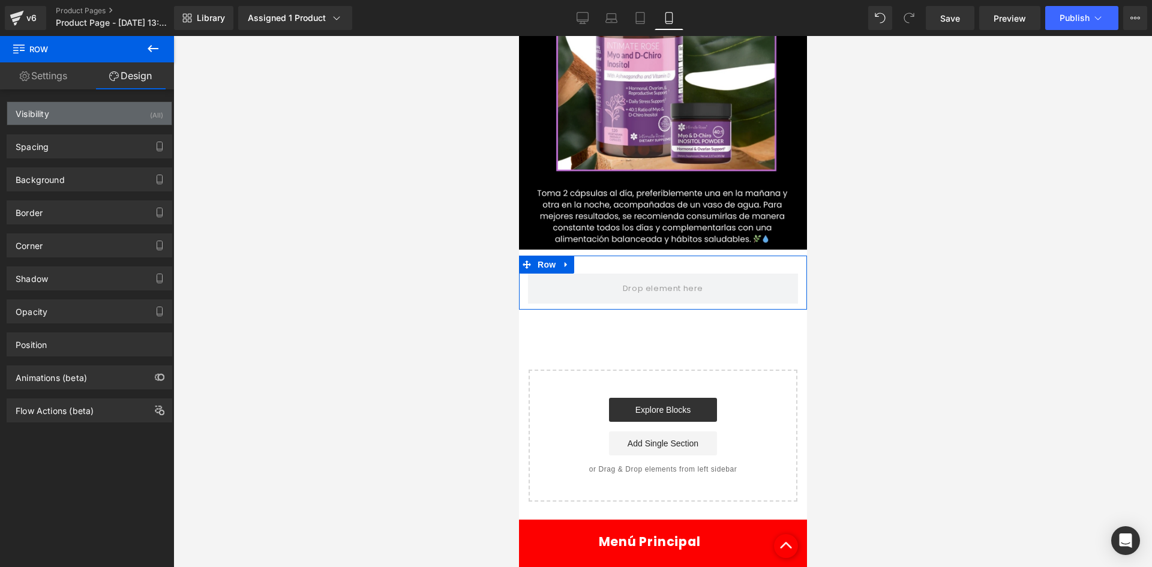
click at [126, 107] on div "Visibility (All)" at bounding box center [89, 113] width 164 height 23
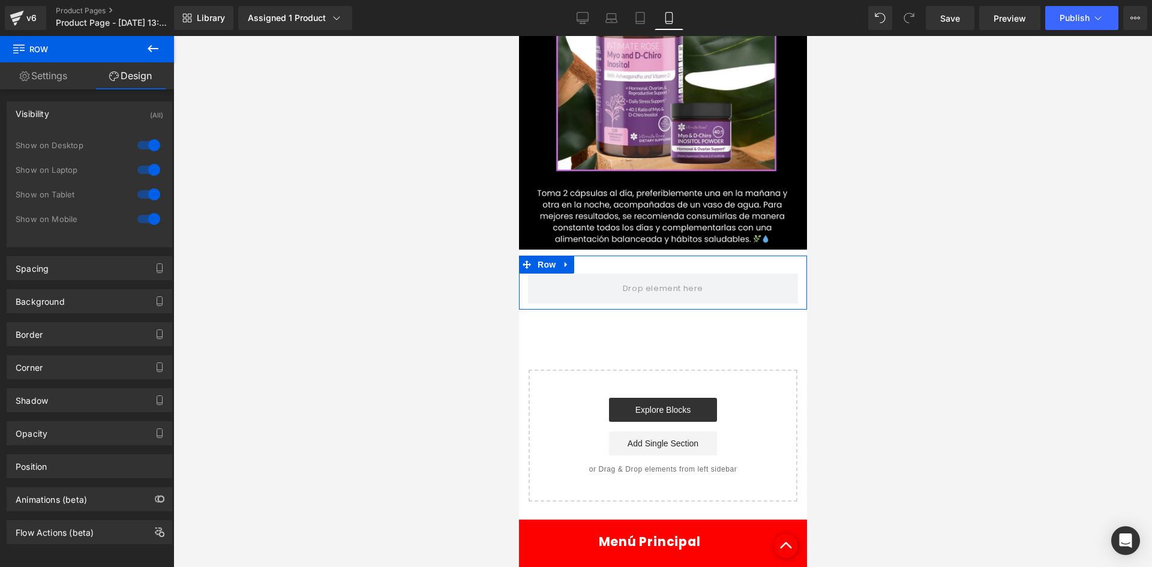
drag, startPoint x: 142, startPoint y: 142, endPoint x: 142, endPoint y: 154, distance: 12.6
click at [142, 145] on div at bounding box center [148, 145] width 29 height 19
click at [142, 170] on div at bounding box center [148, 169] width 29 height 19
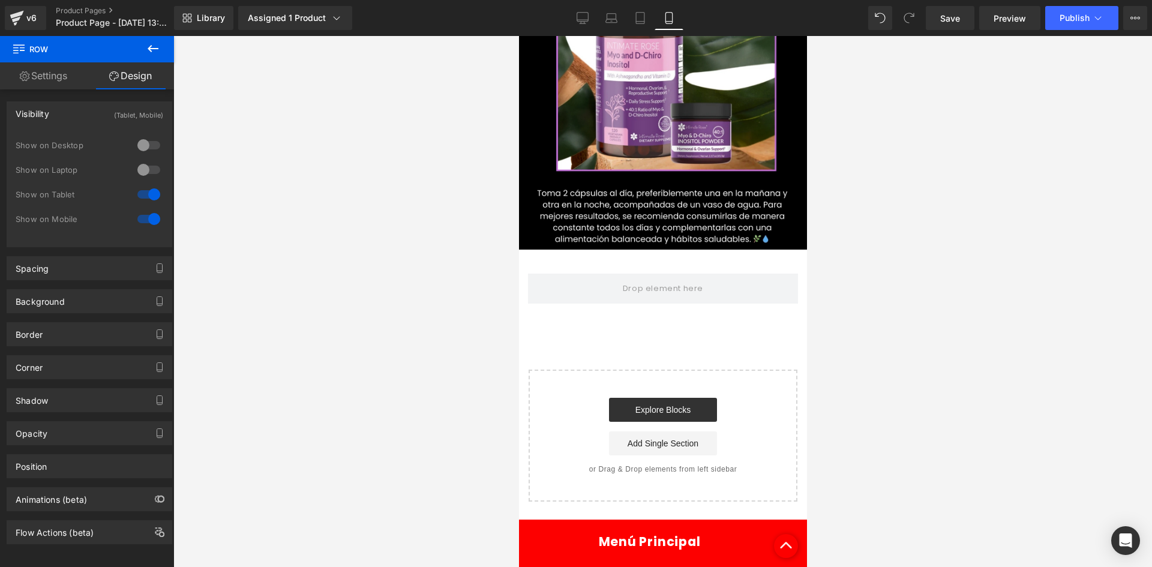
click at [160, 49] on button at bounding box center [153, 49] width 42 height 26
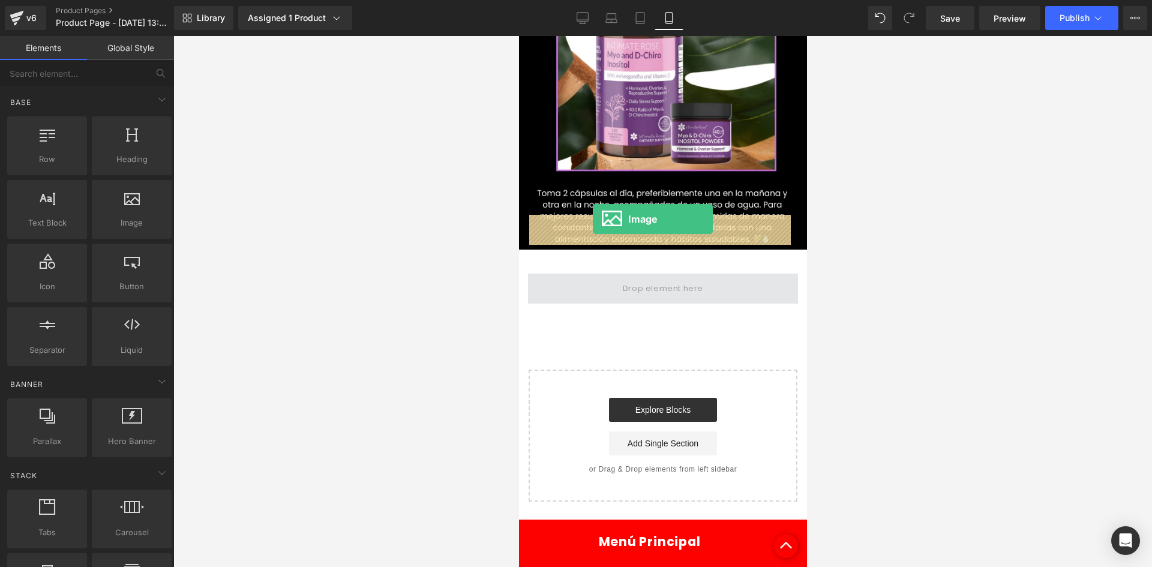
drag, startPoint x: 658, startPoint y: 251, endPoint x: 592, endPoint y: 219, distance: 72.7
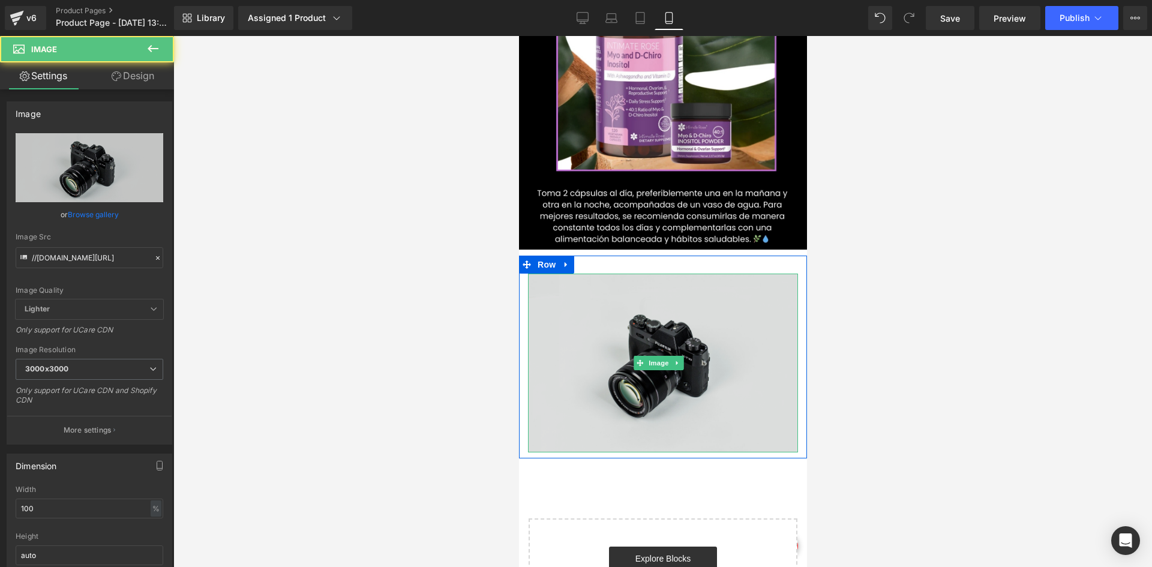
click at [733, 274] on img at bounding box center [662, 363] width 270 height 179
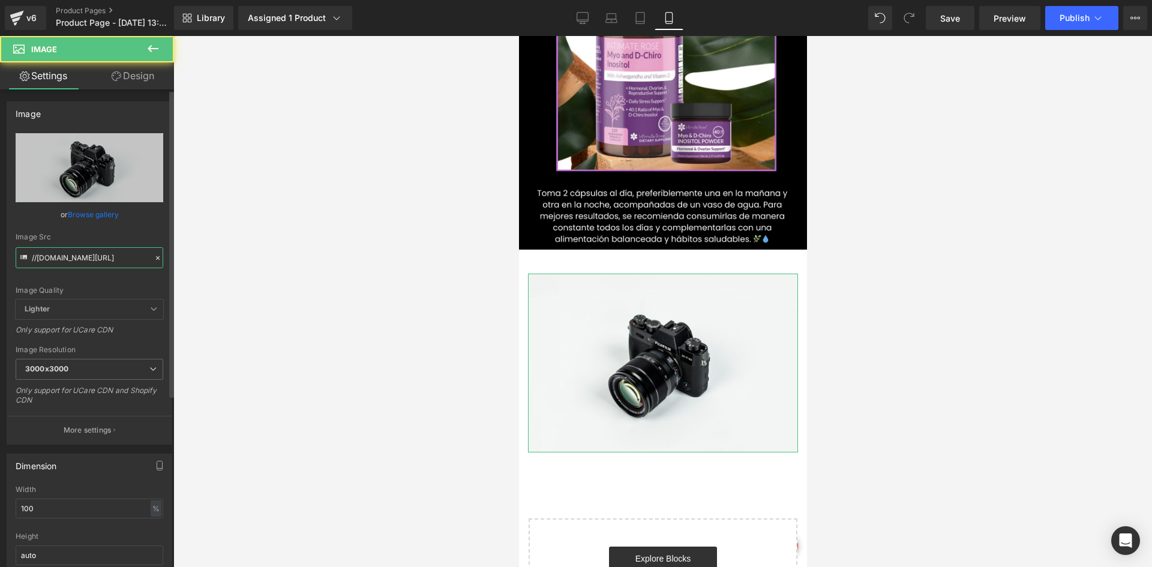
click at [101, 267] on input "//[DOMAIN_NAME][URL]" at bounding box center [90, 257] width 148 height 21
paste input "[URL][DOMAIN_NAME]"
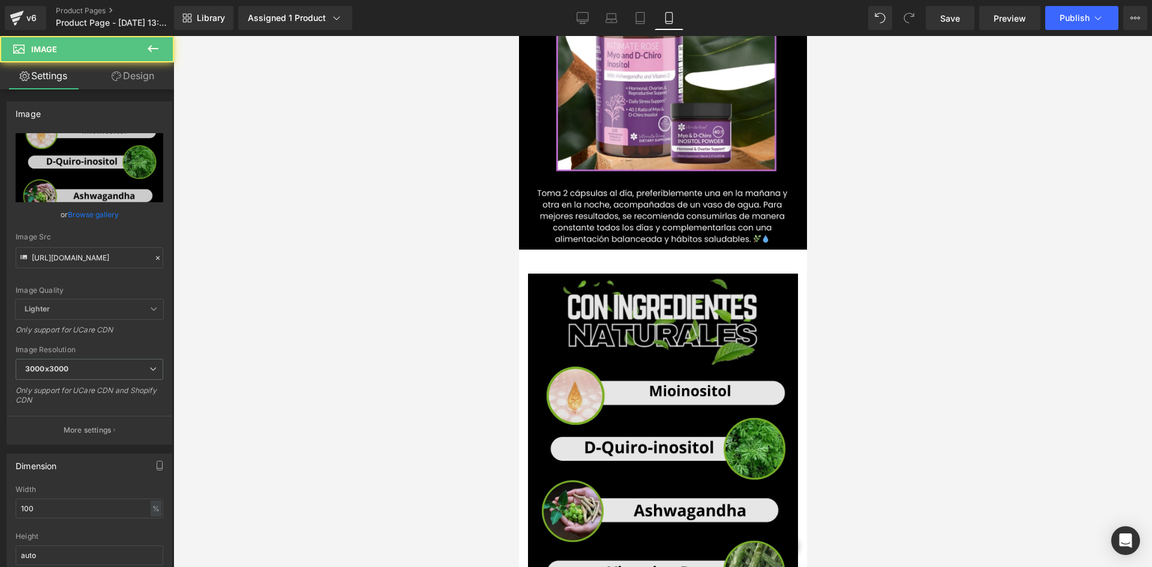
click at [574, 274] on img at bounding box center [662, 459] width 270 height 371
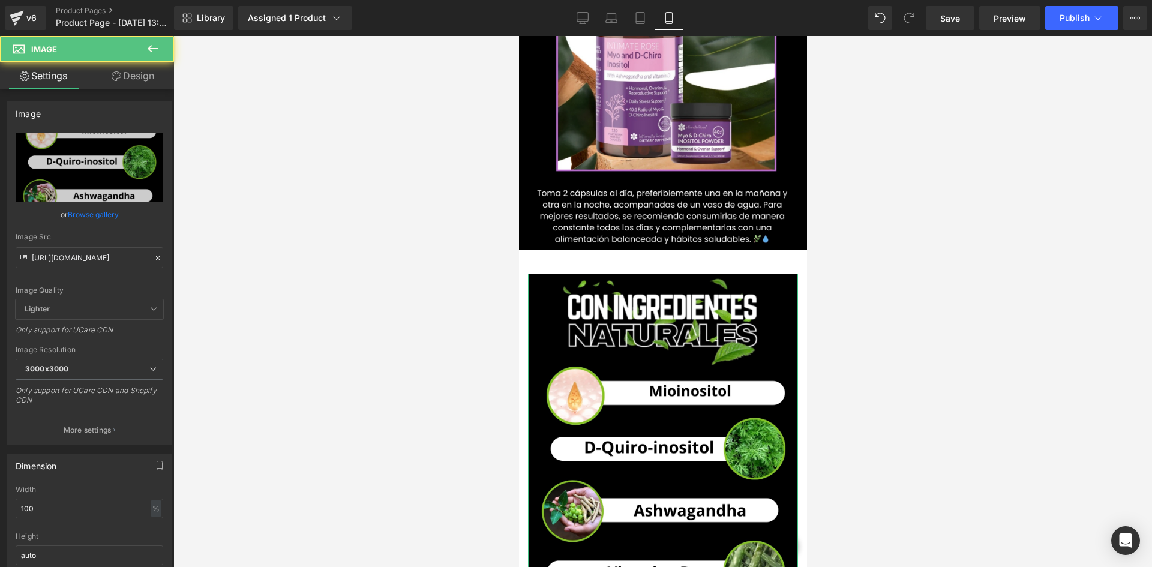
click at [125, 83] on link "Design" at bounding box center [132, 75] width 87 height 27
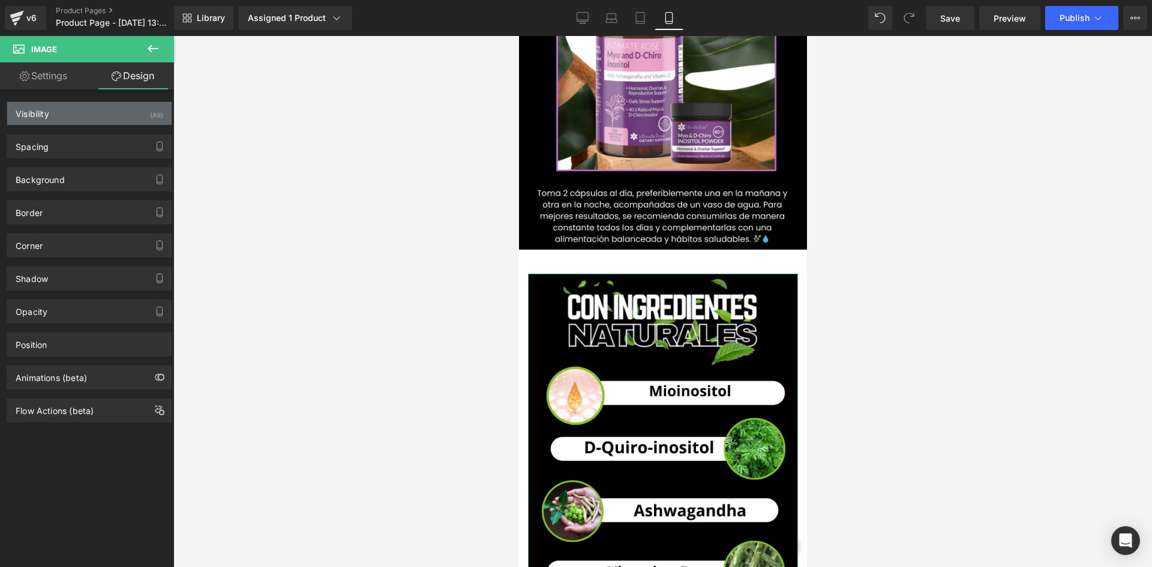
click at [145, 122] on div "Visibility (All)" at bounding box center [89, 113] width 164 height 23
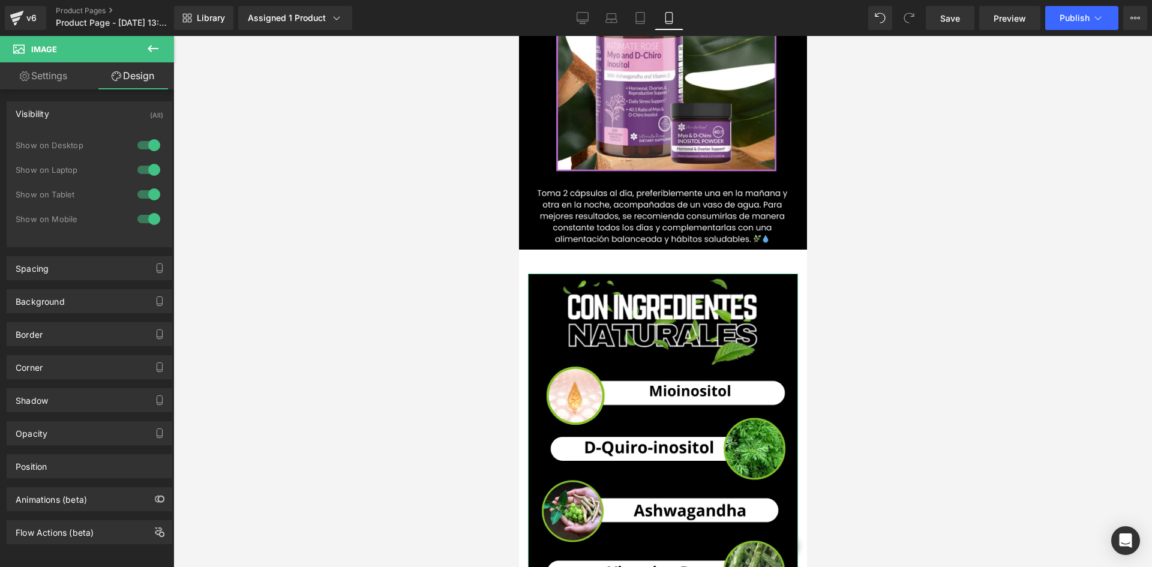
drag, startPoint x: 148, startPoint y: 149, endPoint x: 149, endPoint y: 160, distance: 10.9
click at [148, 149] on div at bounding box center [148, 145] width 29 height 19
click at [149, 165] on div at bounding box center [148, 169] width 29 height 19
click at [67, 259] on div "Spacing" at bounding box center [89, 268] width 164 height 23
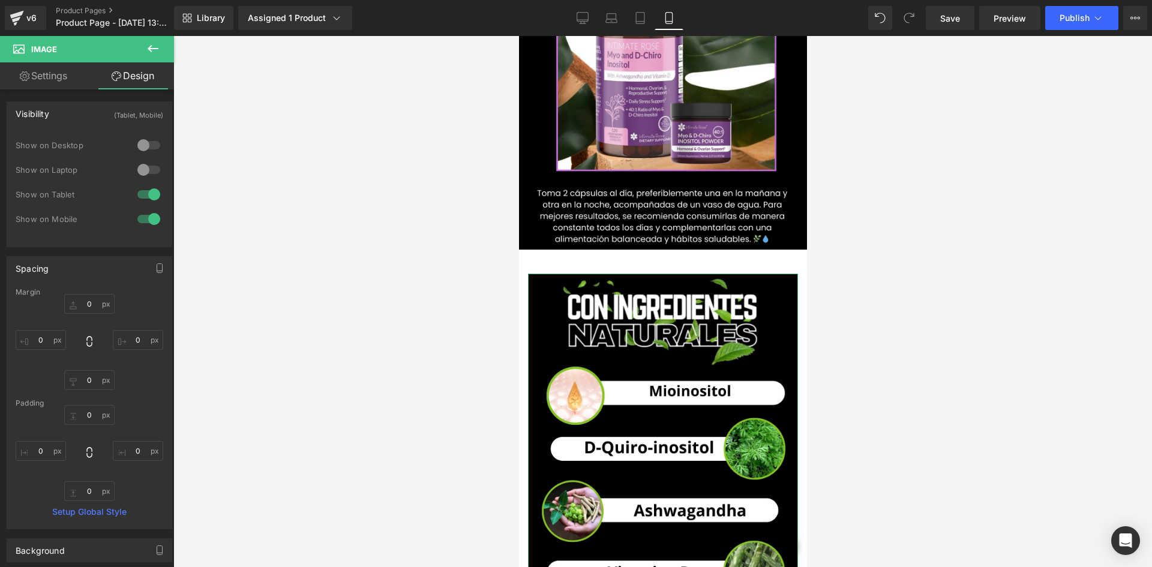
click at [88, 319] on div "0px 0 0px 0 0px 0 0px 0" at bounding box center [90, 342] width 148 height 96
click at [92, 308] on input "0" at bounding box center [89, 304] width 50 height 20
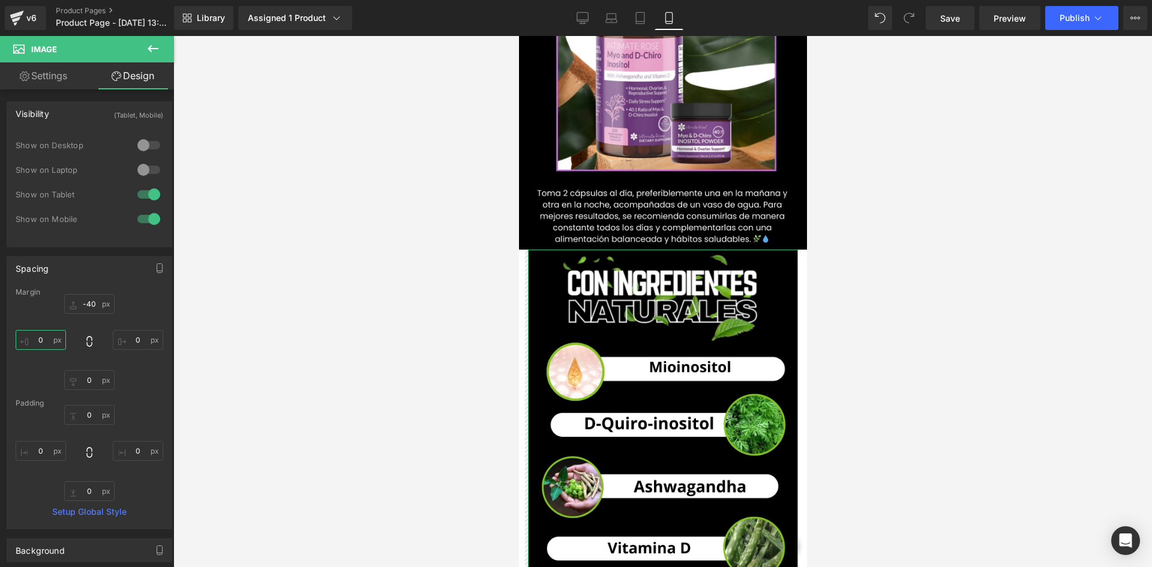
click at [51, 334] on input "0" at bounding box center [41, 340] width 50 height 20
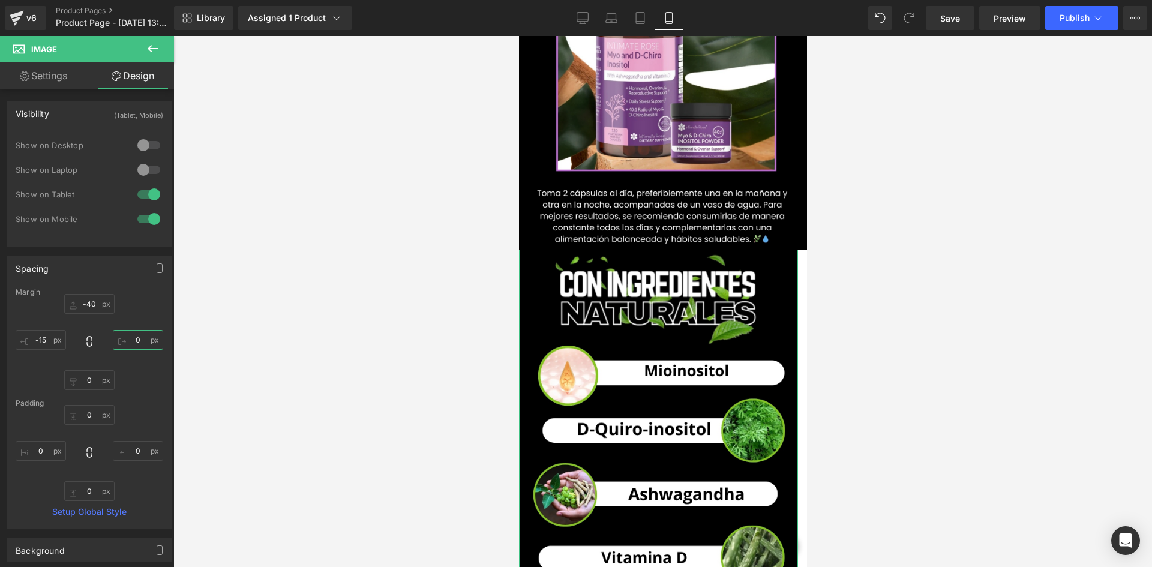
click at [135, 334] on input "0" at bounding box center [138, 340] width 50 height 20
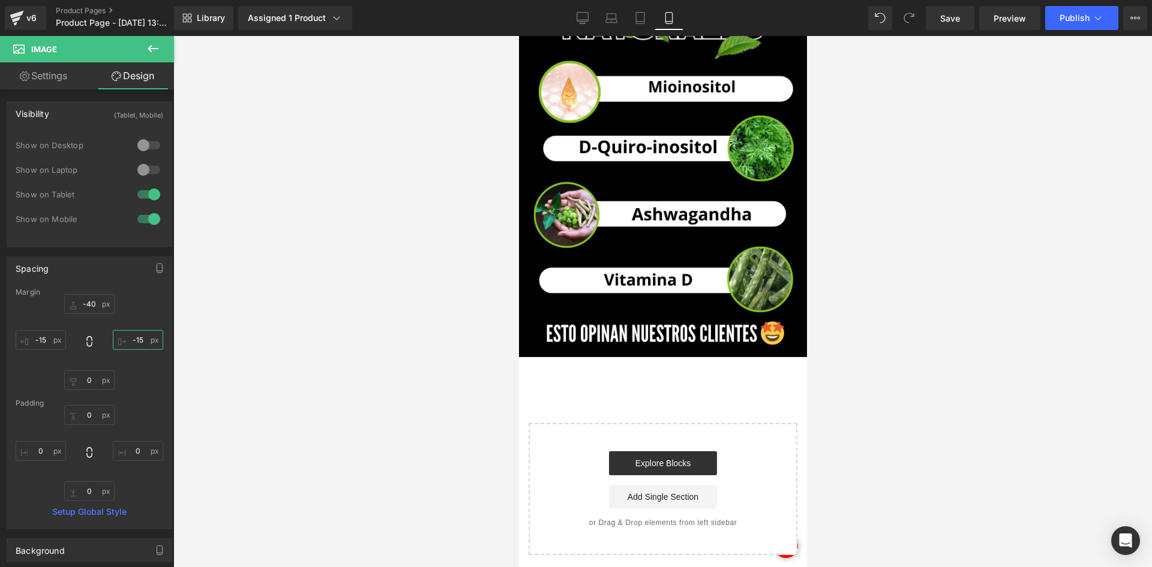
scroll to position [2600, 0]
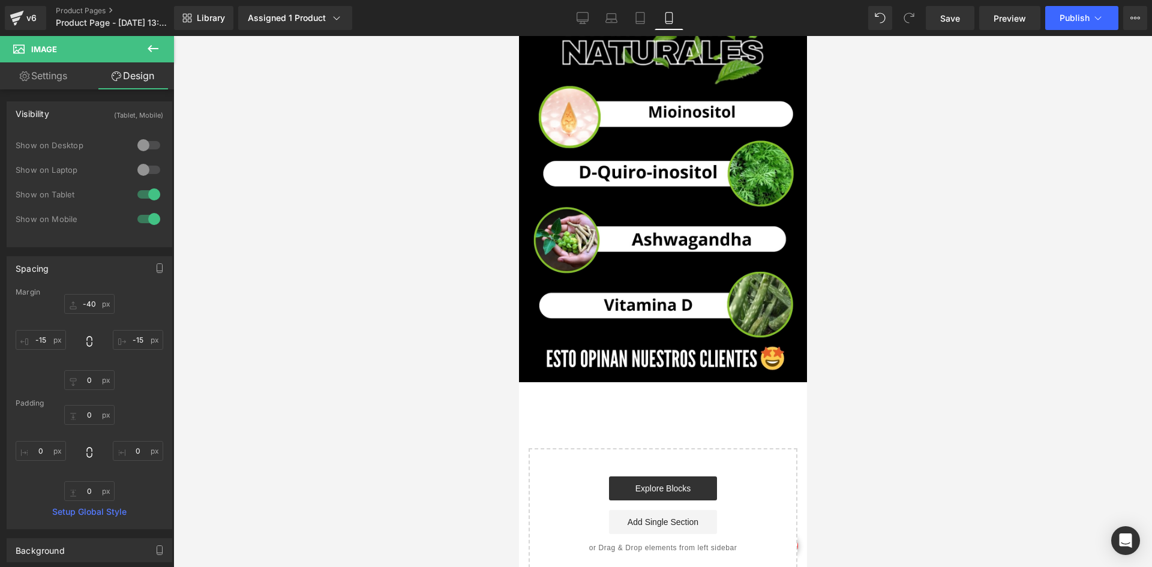
click at [163, 38] on button at bounding box center [153, 49] width 42 height 26
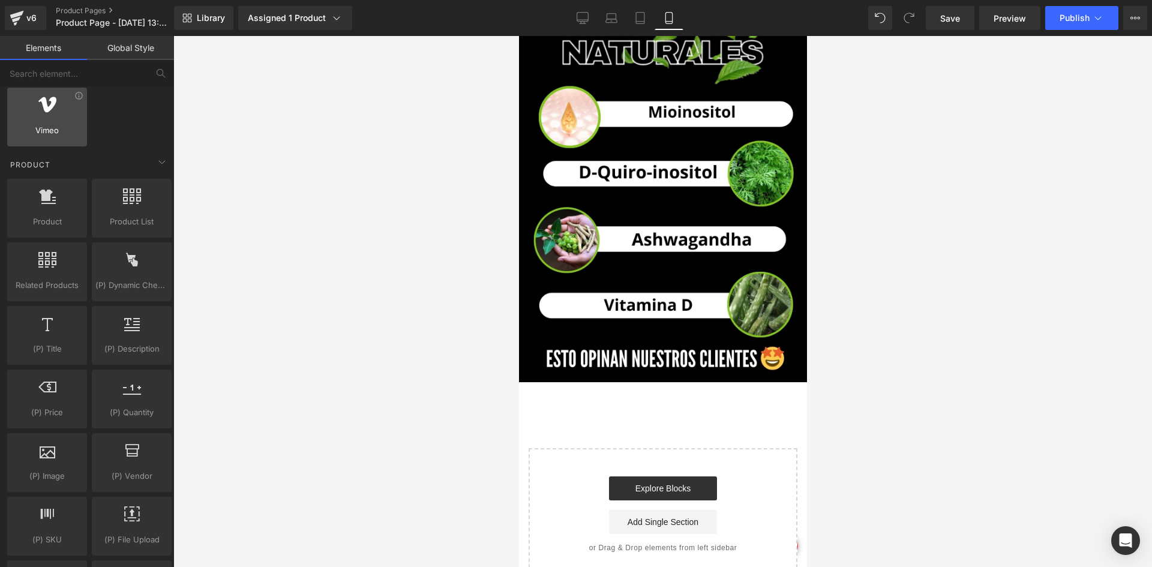
scroll to position [960, 0]
click at [103, 76] on input "text" at bounding box center [74, 73] width 148 height 26
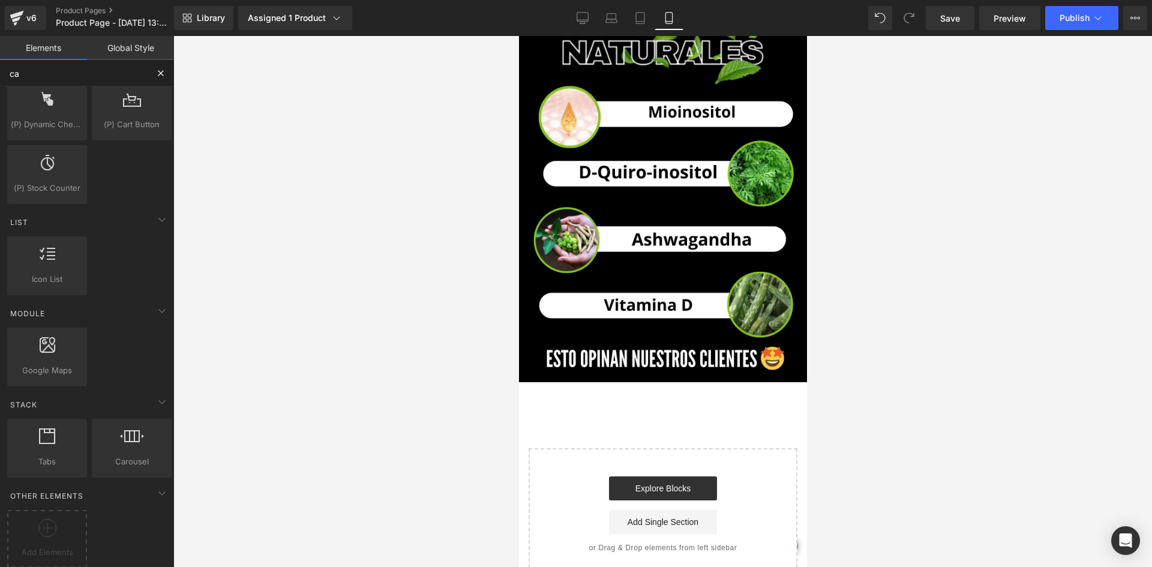
scroll to position [137, 0]
drag, startPoint x: 656, startPoint y: 458, endPoint x: 615, endPoint y: 338, distance: 126.7
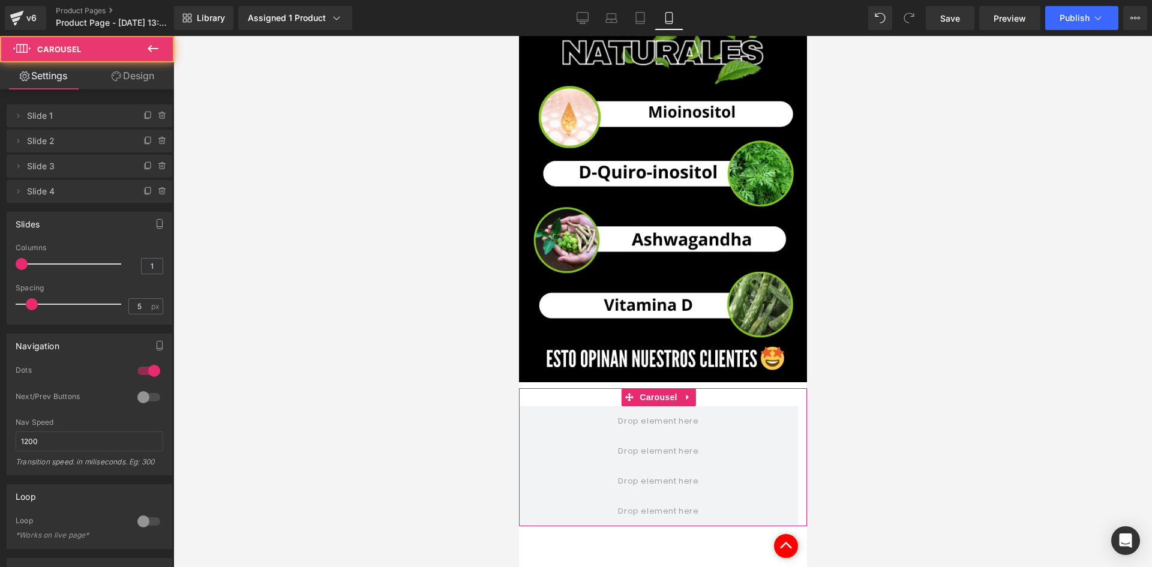
click at [134, 75] on link "Design" at bounding box center [132, 75] width 87 height 27
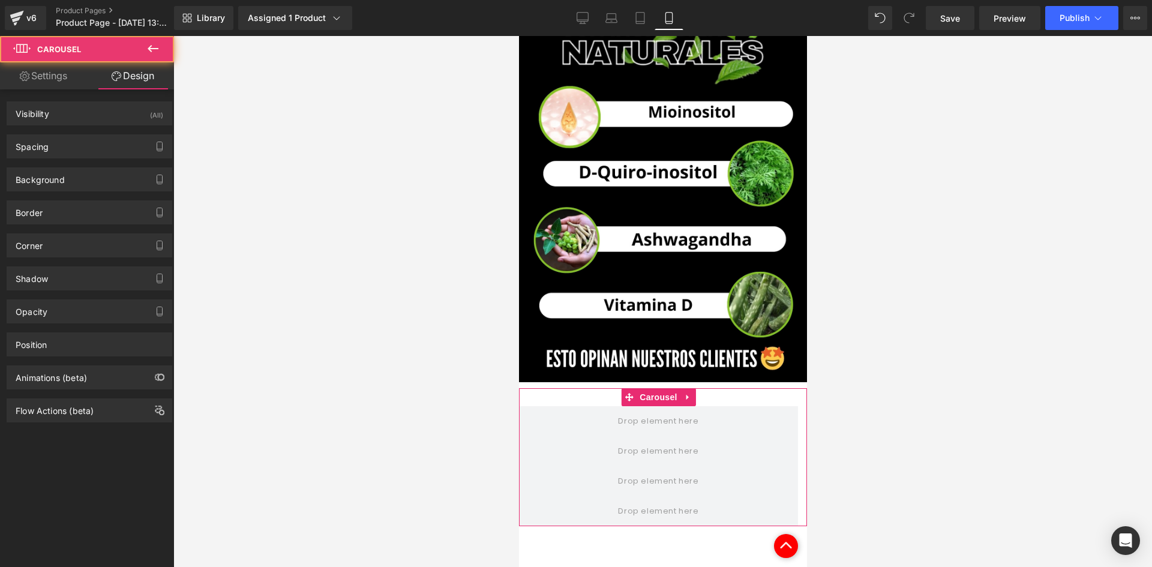
click at [138, 125] on div "Visibility (All) 0|0|0|0 1 Show on Desktop 1 Show on Laptop 1 Show on Tablet 1 …" at bounding box center [90, 113] width 166 height 24
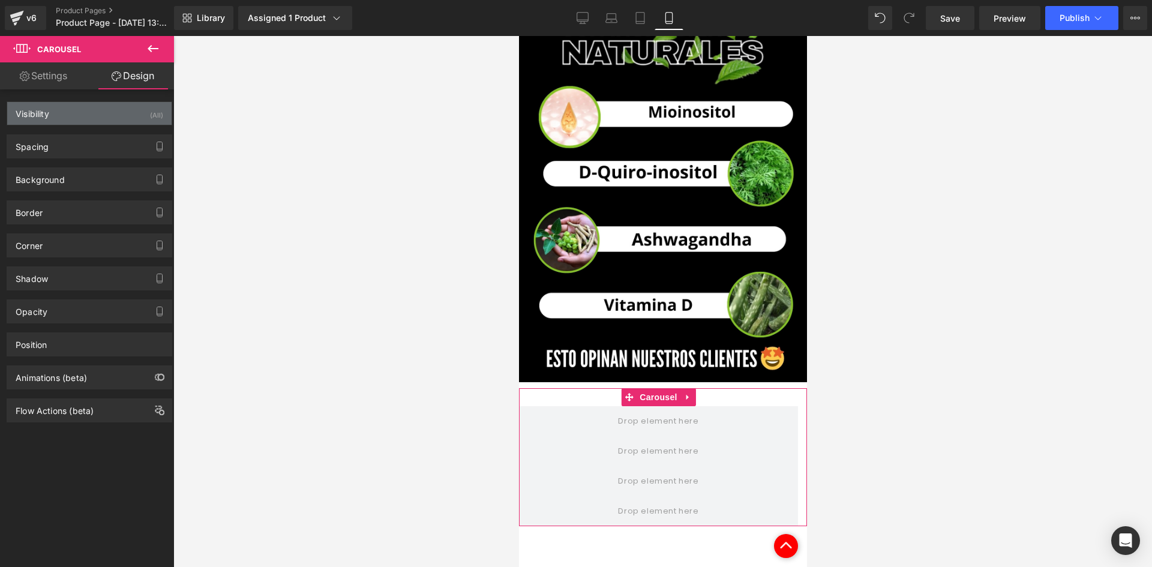
click at [139, 115] on div "Visibility (All)" at bounding box center [89, 113] width 164 height 23
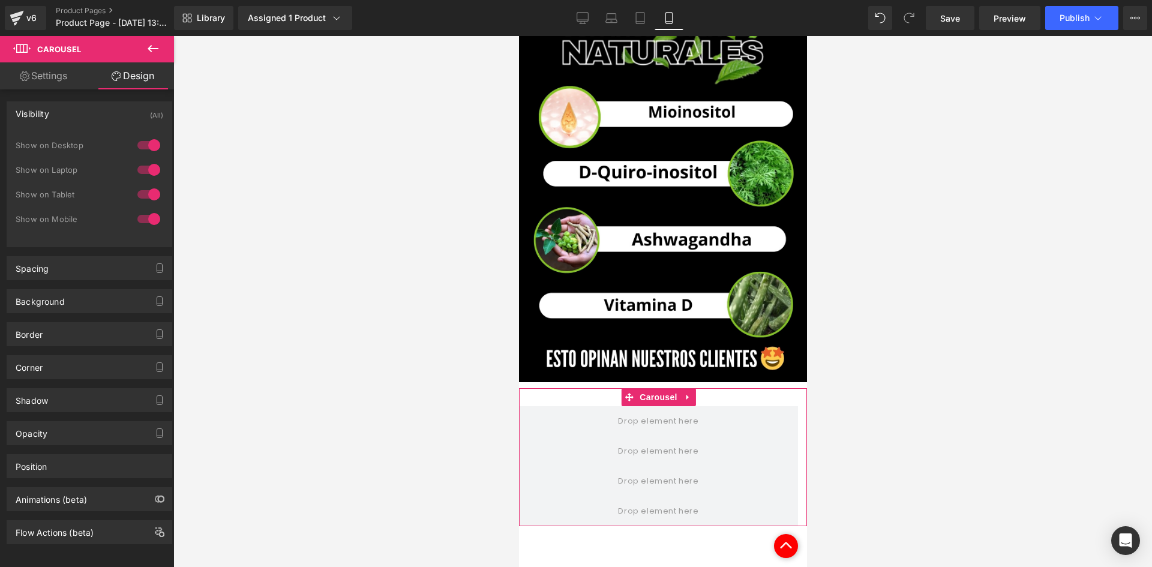
drag, startPoint x: 148, startPoint y: 148, endPoint x: 152, endPoint y: 169, distance: 21.4
click at [148, 149] on div at bounding box center [148, 145] width 29 height 19
click at [152, 170] on div at bounding box center [148, 169] width 29 height 19
click at [68, 296] on div "Background" at bounding box center [89, 301] width 164 height 23
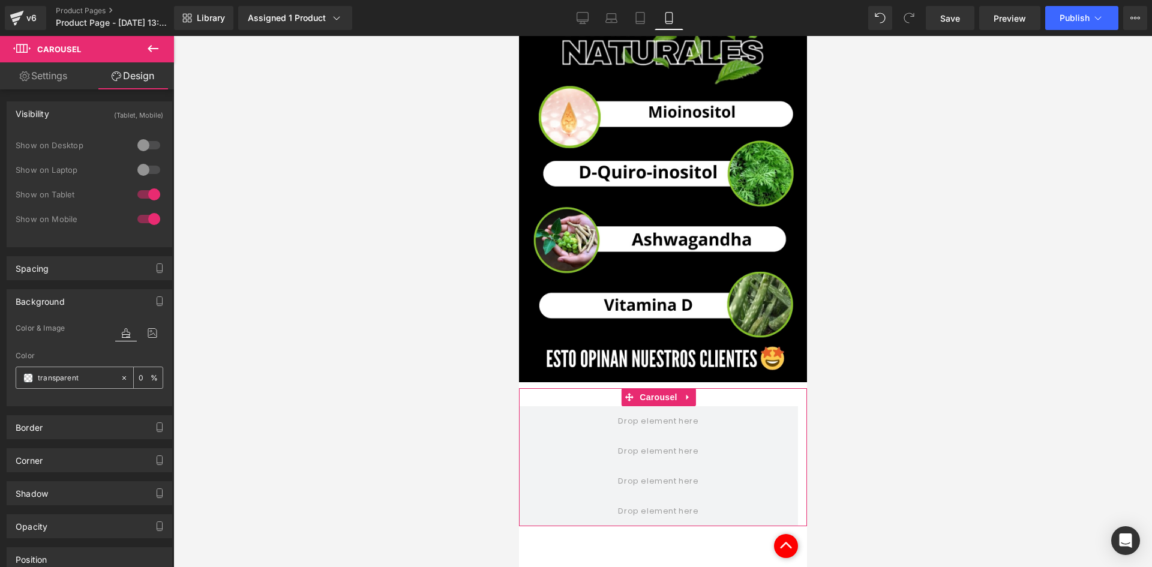
click at [87, 368] on div "transparent" at bounding box center [68, 377] width 104 height 21
click at [87, 376] on input "transparent" at bounding box center [76, 377] width 77 height 13
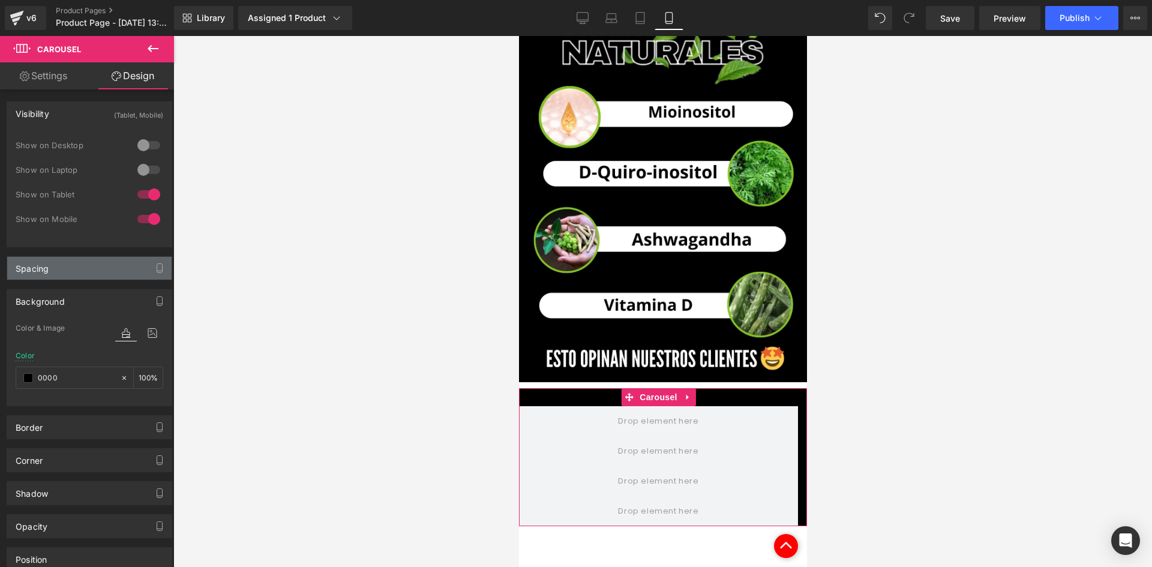
click at [61, 272] on div "Spacing" at bounding box center [89, 268] width 164 height 23
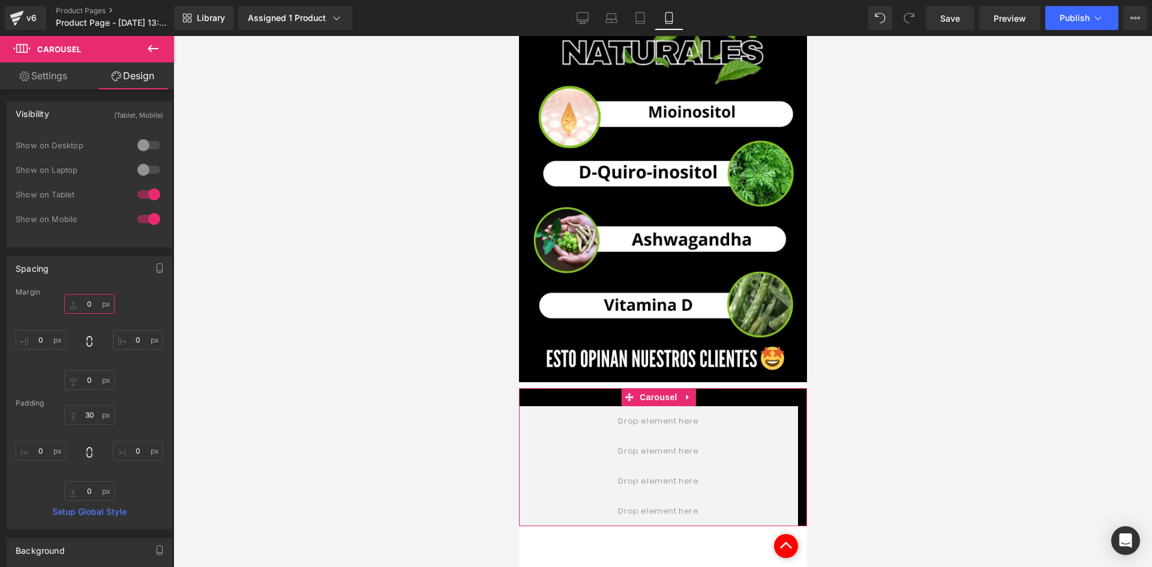
click at [86, 303] on input "0" at bounding box center [89, 304] width 50 height 20
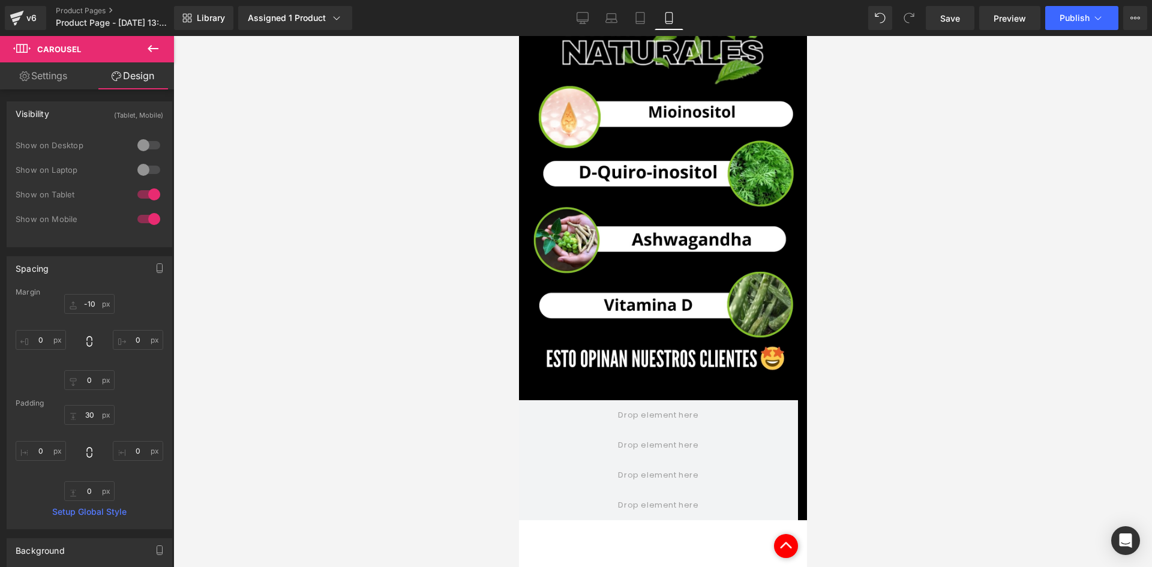
click at [159, 48] on icon at bounding box center [153, 48] width 14 height 14
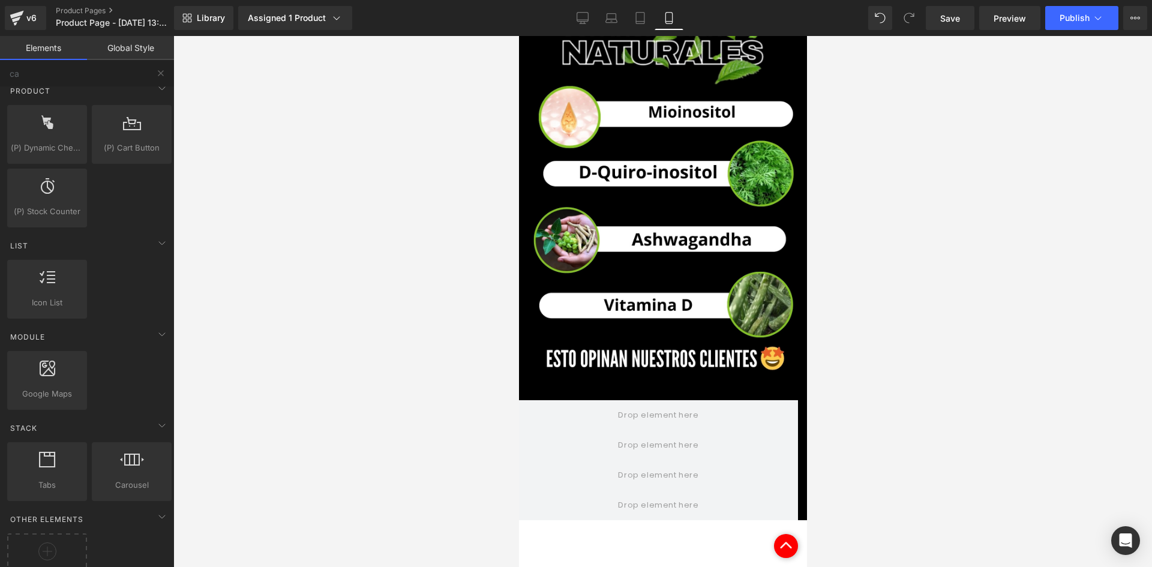
scroll to position [0, 0]
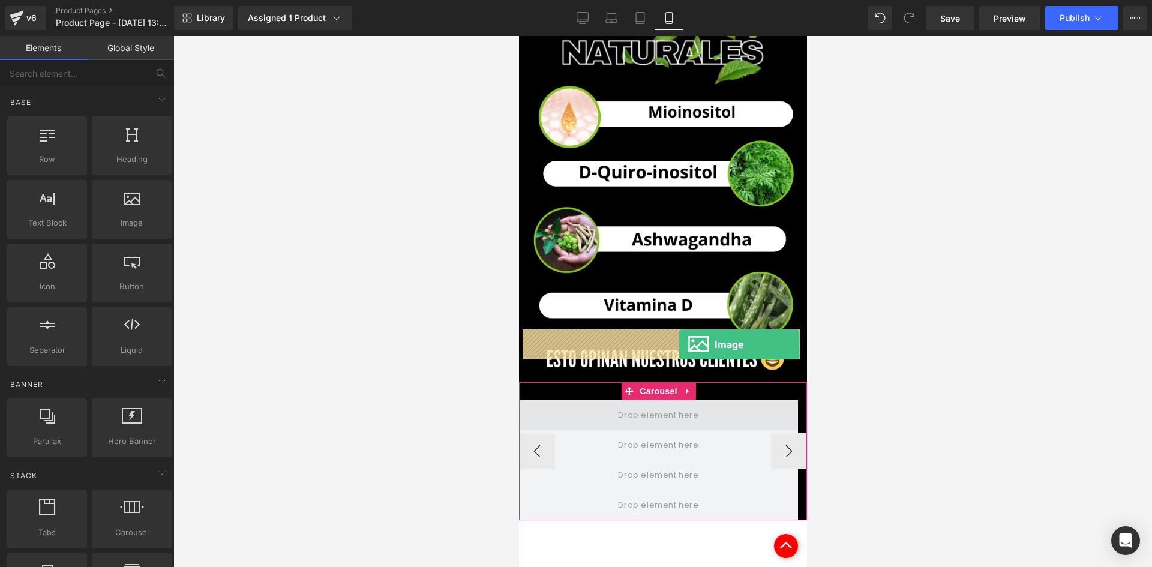
drag, startPoint x: 656, startPoint y: 245, endPoint x: 677, endPoint y: 344, distance: 101.2
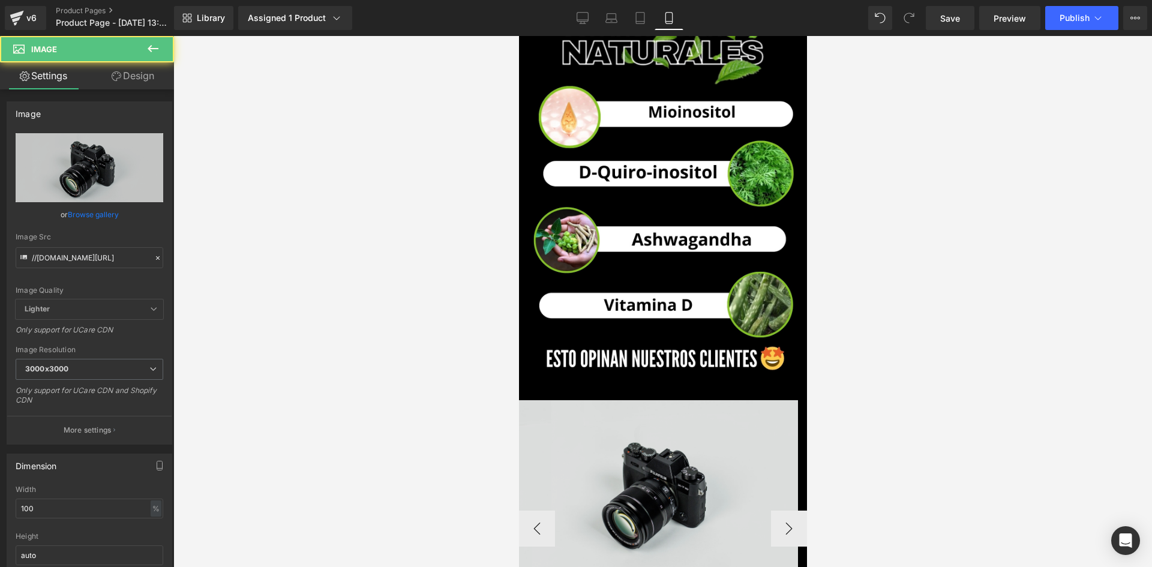
click at [617, 400] on img at bounding box center [657, 492] width 279 height 185
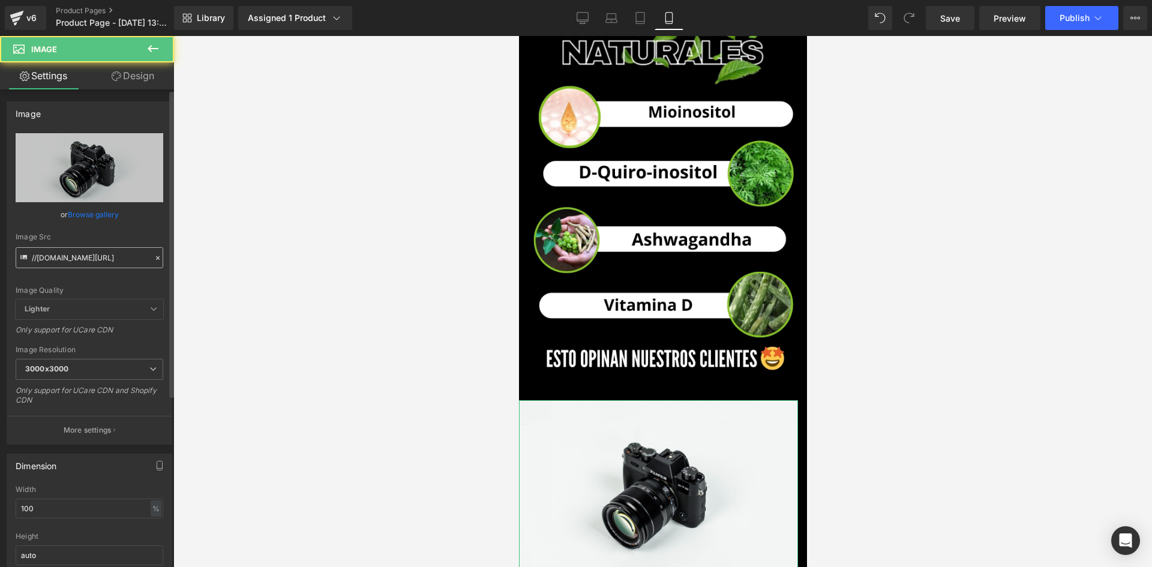
click at [111, 251] on input "//[DOMAIN_NAME][URL]" at bounding box center [90, 257] width 148 height 21
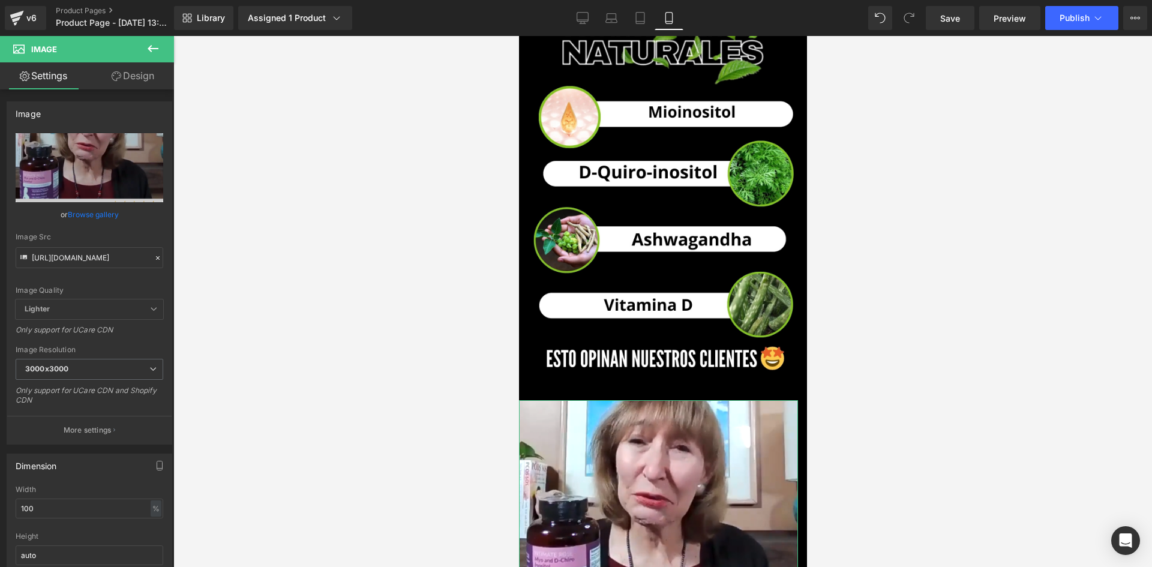
click at [141, 78] on link "Design" at bounding box center [132, 75] width 87 height 27
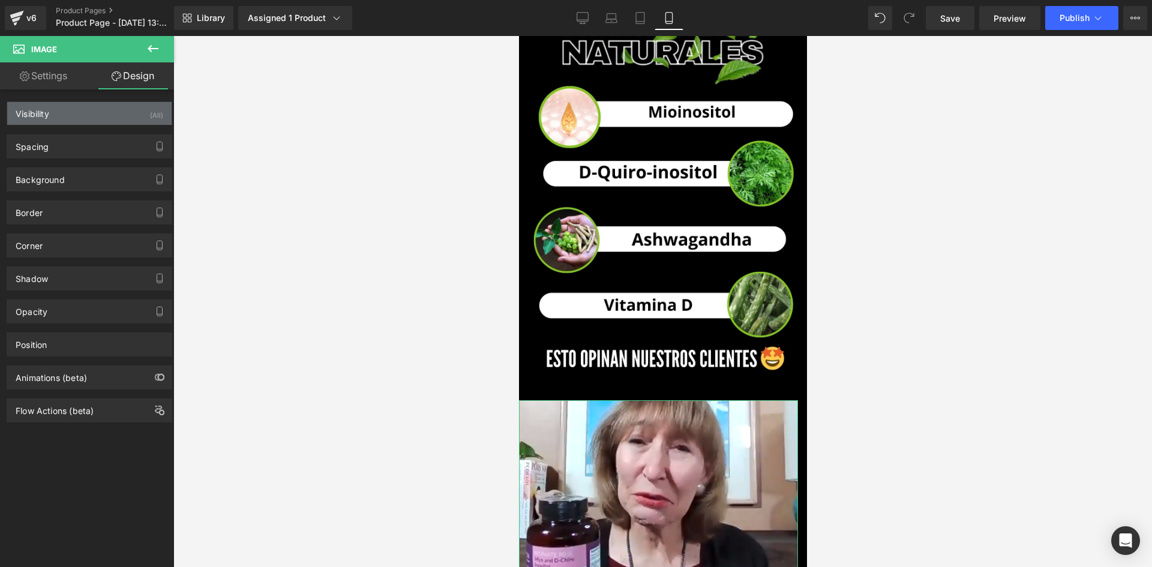
click at [120, 115] on div "Visibility (All)" at bounding box center [89, 113] width 164 height 23
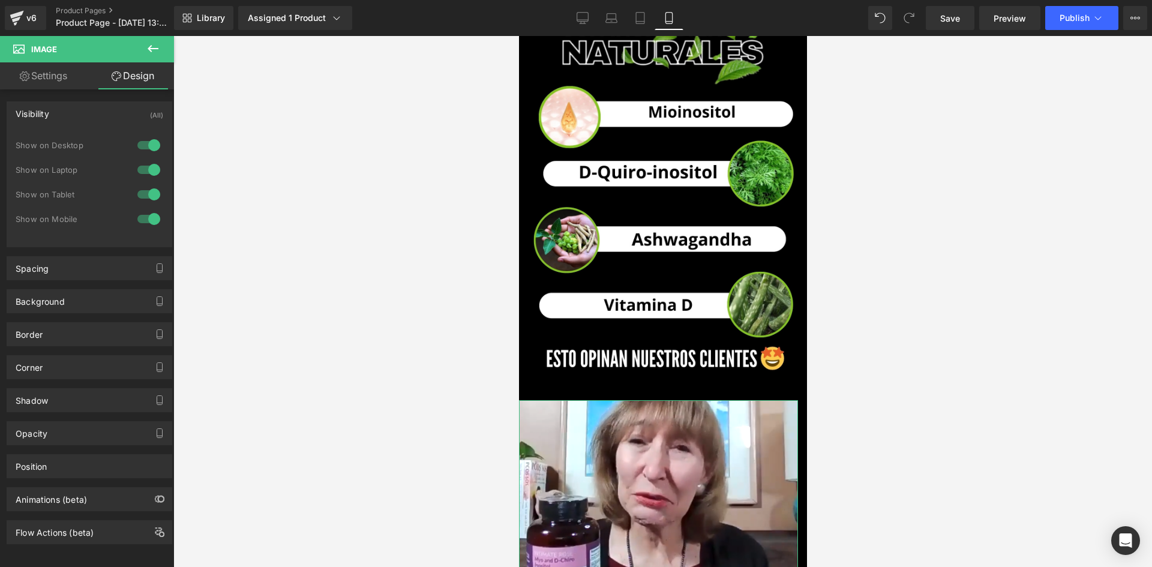
click at [138, 140] on div at bounding box center [148, 145] width 29 height 19
click at [149, 175] on div at bounding box center [148, 169] width 29 height 19
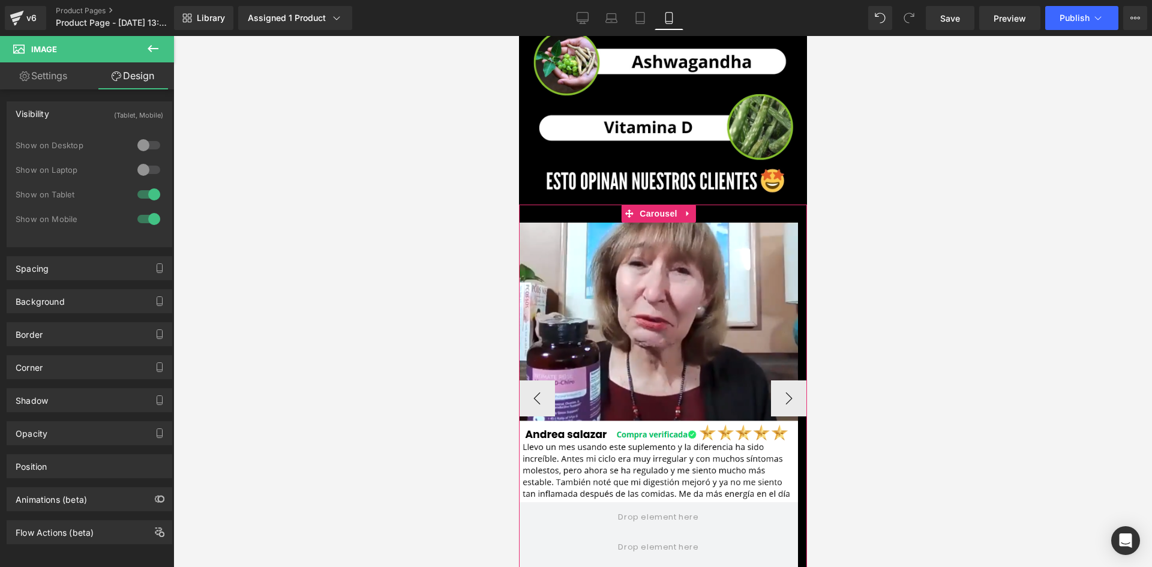
scroll to position [2780, 0]
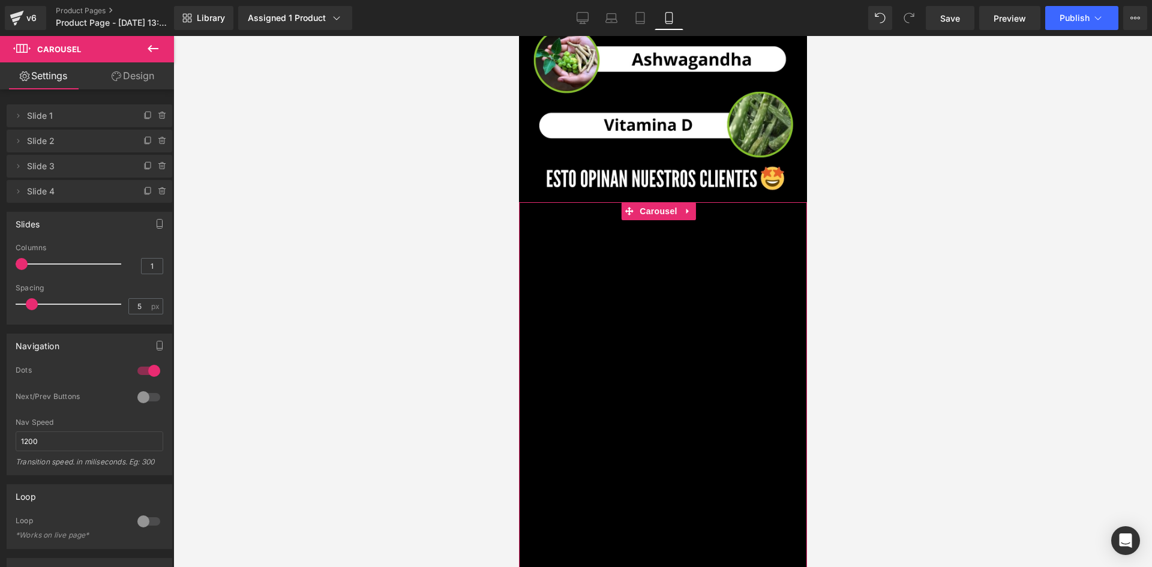
click at [148, 80] on link "Design" at bounding box center [132, 75] width 87 height 27
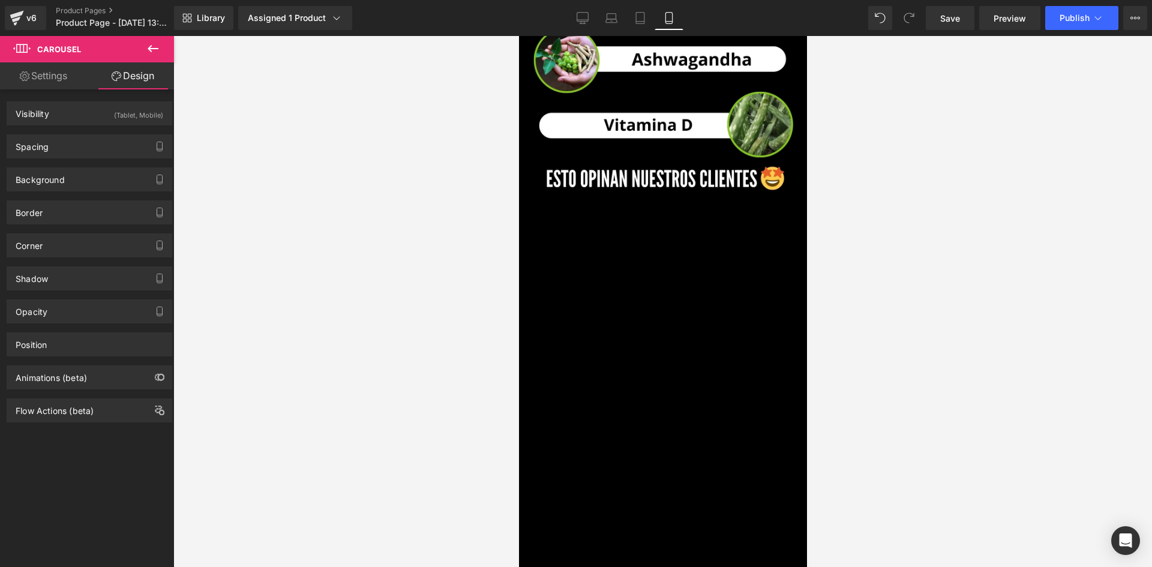
click at [153, 49] on icon at bounding box center [153, 48] width 11 height 7
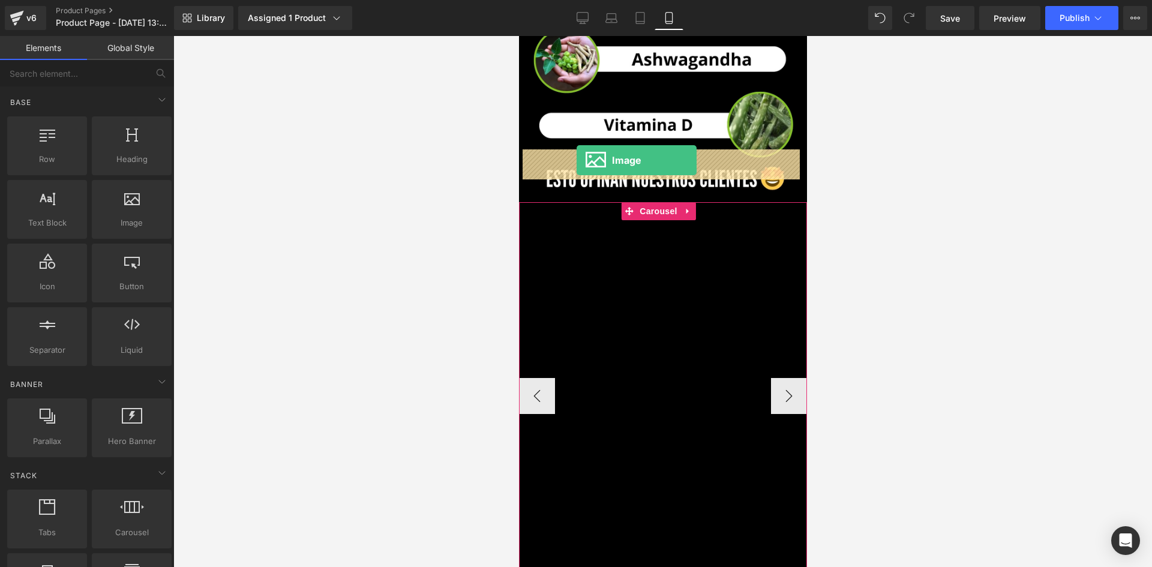
drag, startPoint x: 653, startPoint y: 246, endPoint x: 576, endPoint y: 160, distance: 115.1
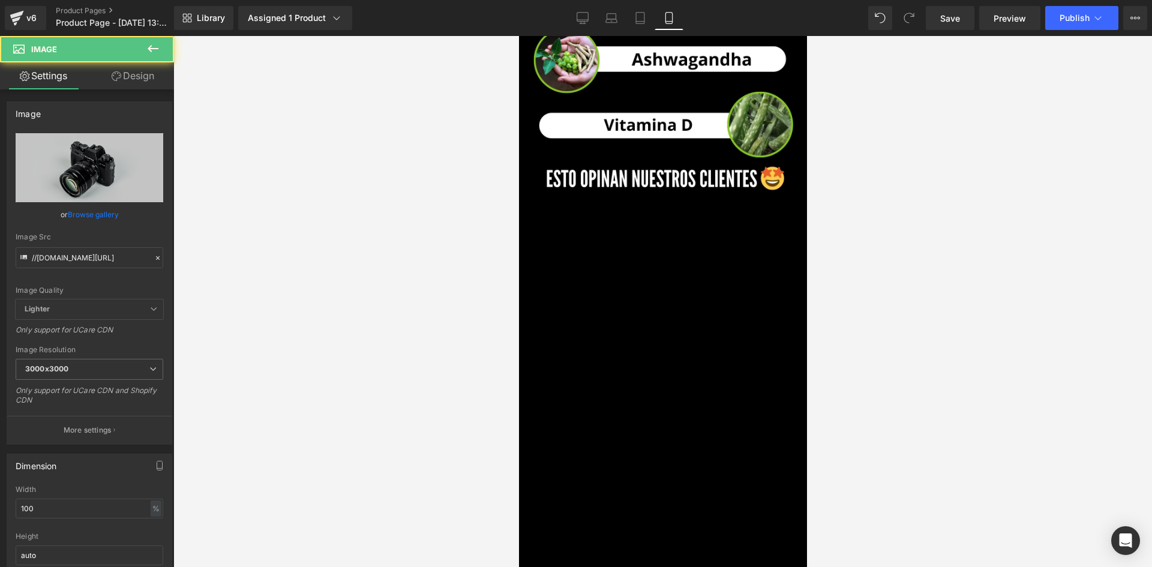
click at [138, 76] on link "Design" at bounding box center [132, 75] width 87 height 27
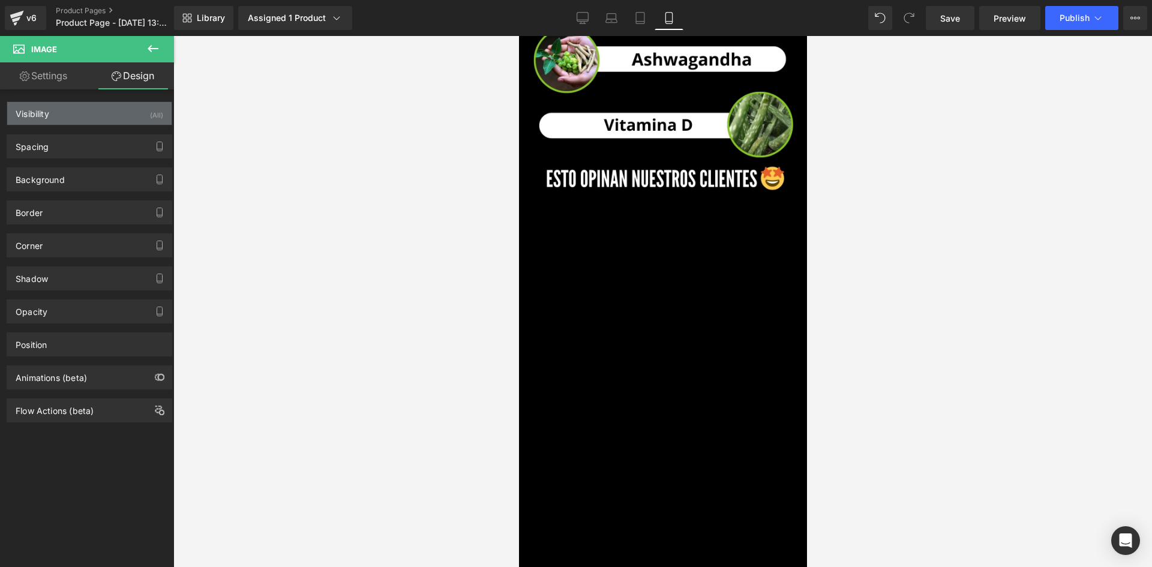
click at [140, 114] on div "Visibility (All)" at bounding box center [89, 113] width 164 height 23
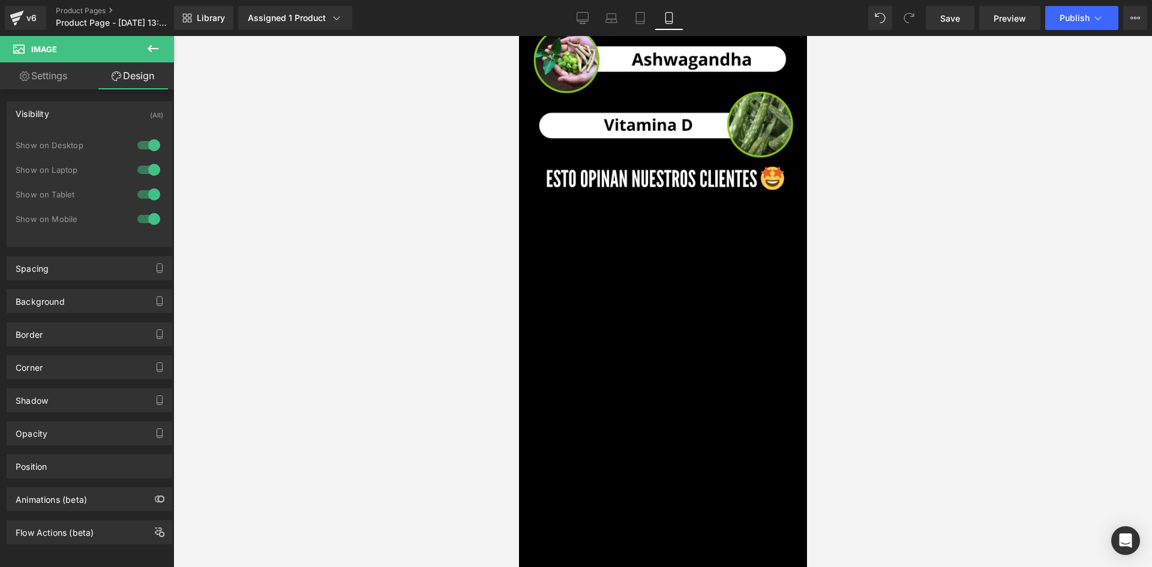
click at [145, 145] on div at bounding box center [148, 145] width 29 height 19
click at [142, 165] on div at bounding box center [148, 169] width 29 height 19
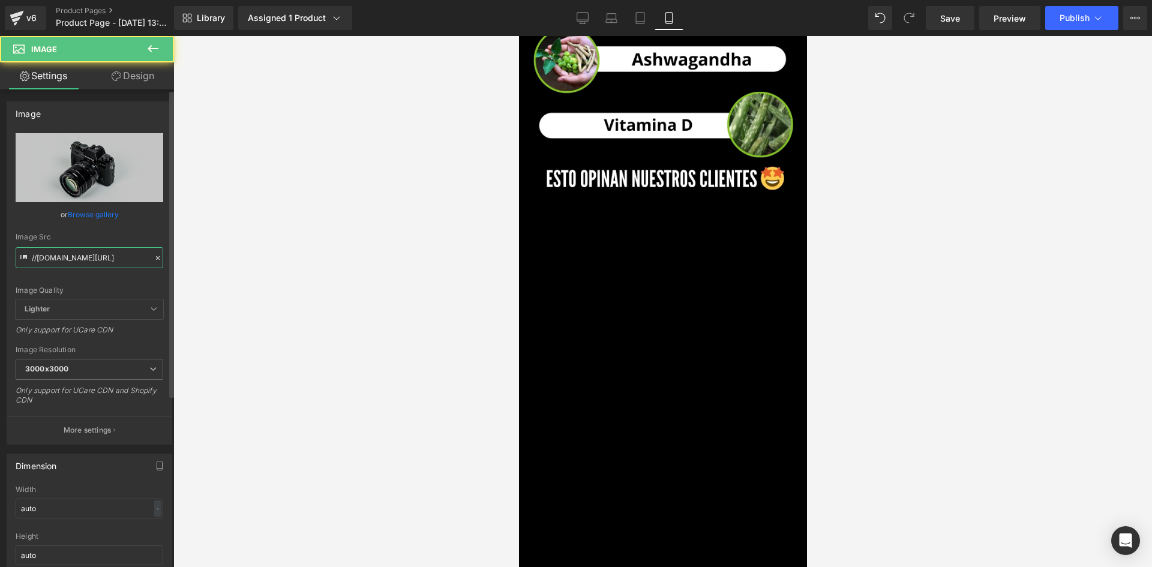
click at [95, 263] on input "//[DOMAIN_NAME][URL]" at bounding box center [90, 257] width 148 height 21
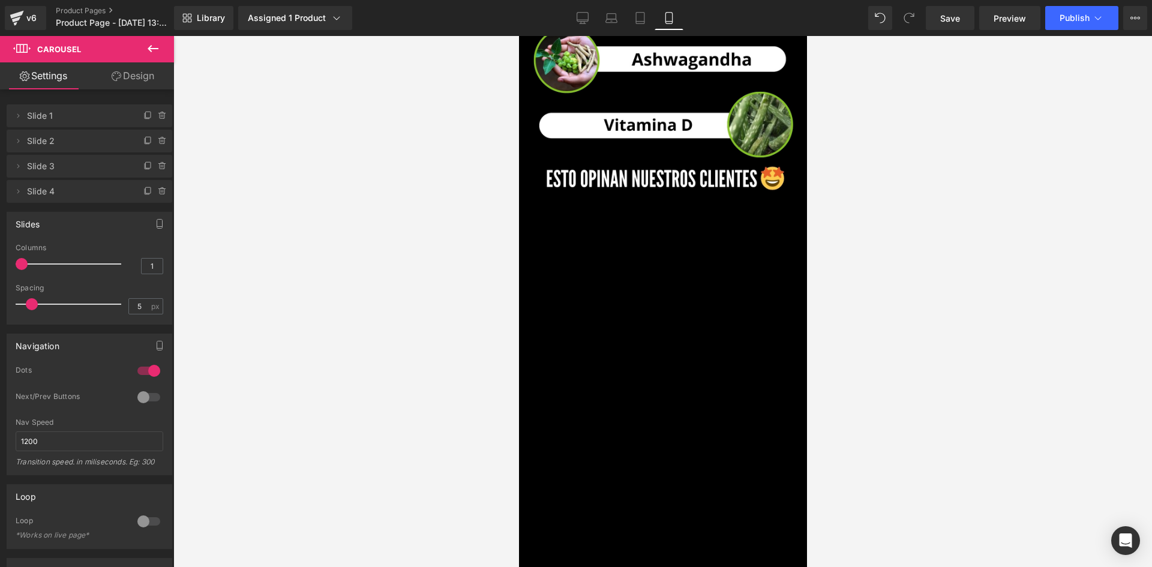
click at [151, 53] on icon at bounding box center [153, 48] width 14 height 14
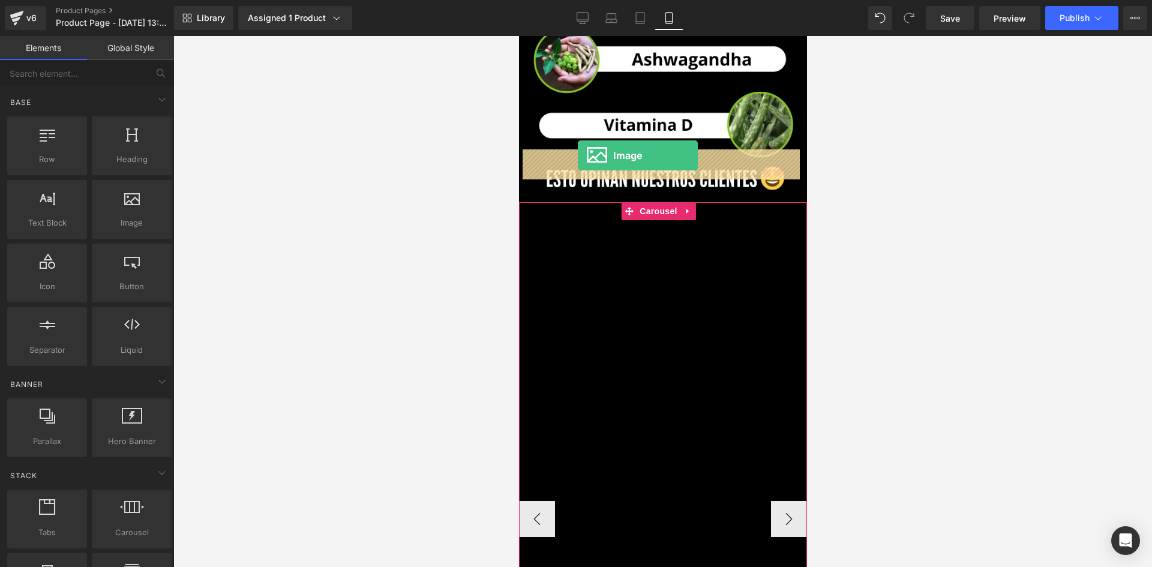
drag, startPoint x: 653, startPoint y: 243, endPoint x: 577, endPoint y: 155, distance: 115.7
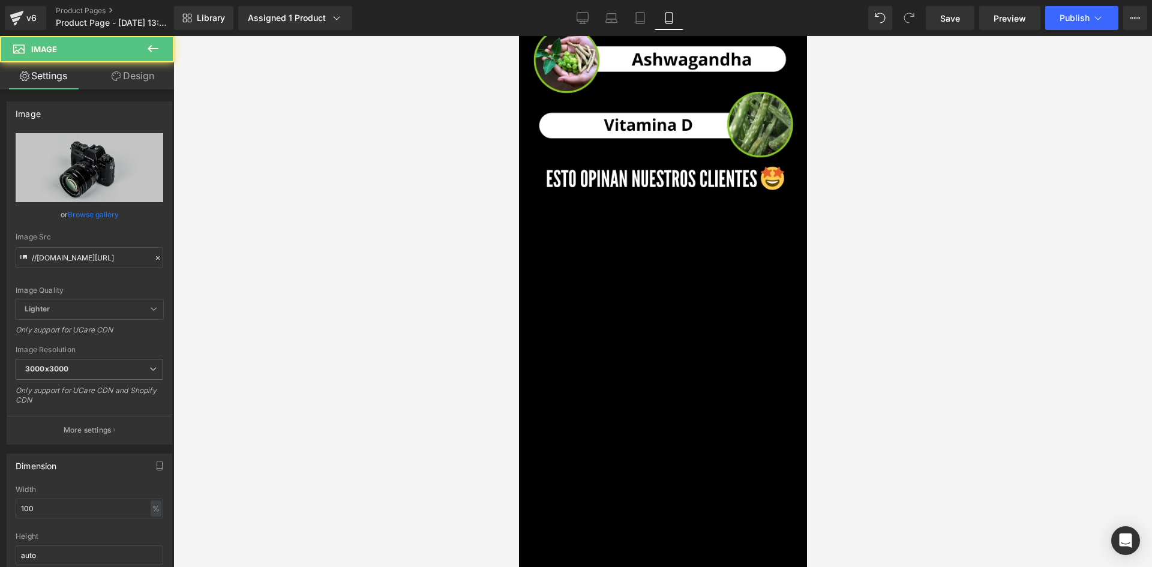
click at [135, 84] on link "Design" at bounding box center [132, 75] width 87 height 27
click at [0, 0] on div "Visibility" at bounding box center [0, 0] width 0 height 0
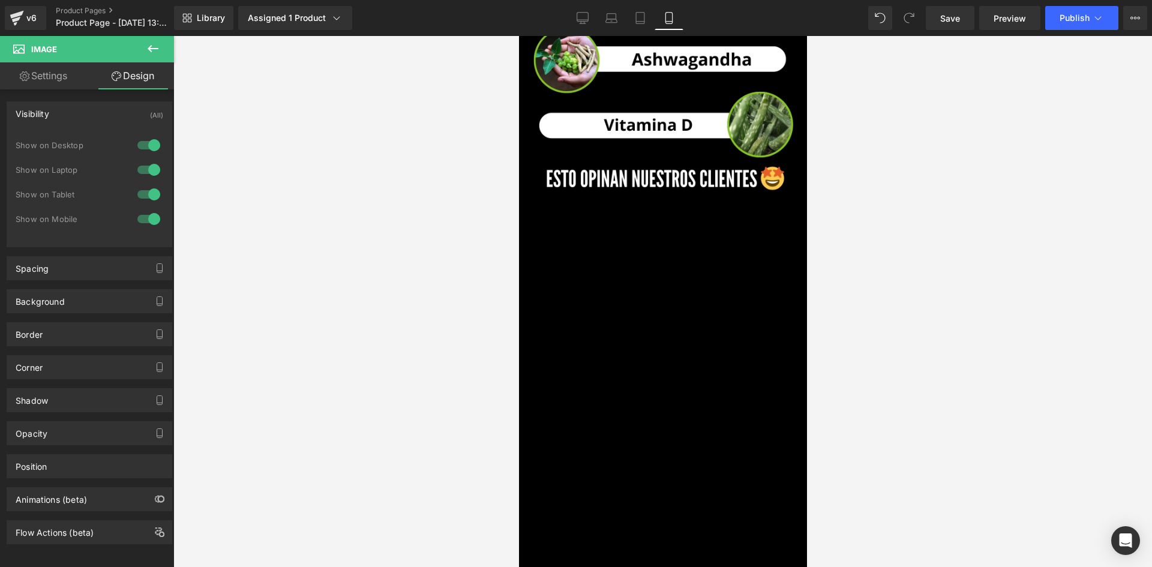
click at [142, 141] on div at bounding box center [148, 145] width 29 height 19
click at [140, 178] on div at bounding box center [148, 169] width 29 height 19
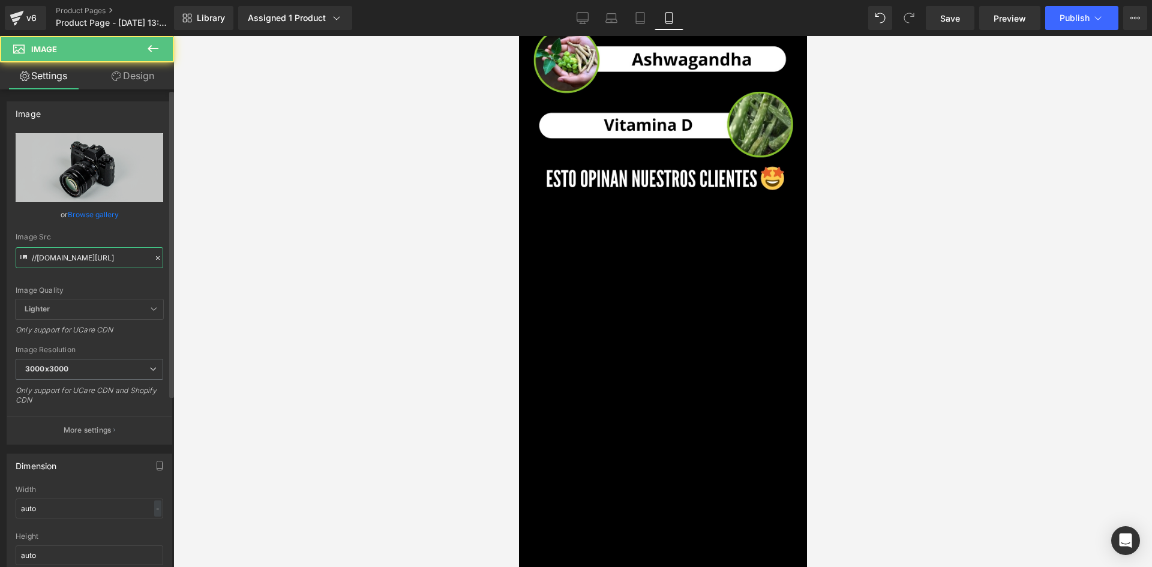
click at [107, 259] on input "//[DOMAIN_NAME][URL]" at bounding box center [90, 257] width 148 height 21
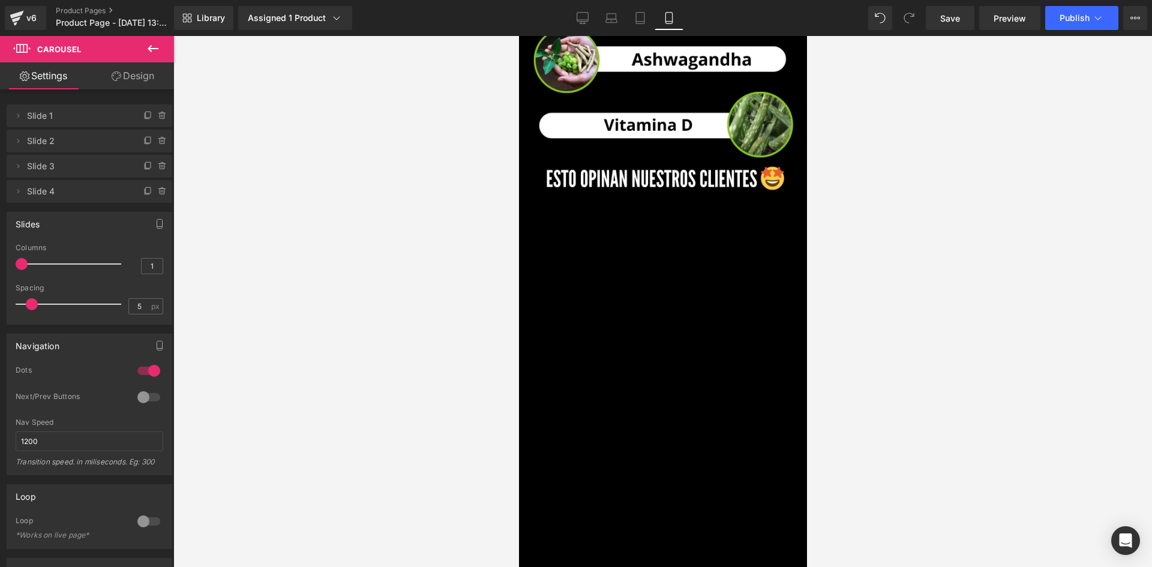
click at [158, 41] on icon at bounding box center [153, 48] width 14 height 14
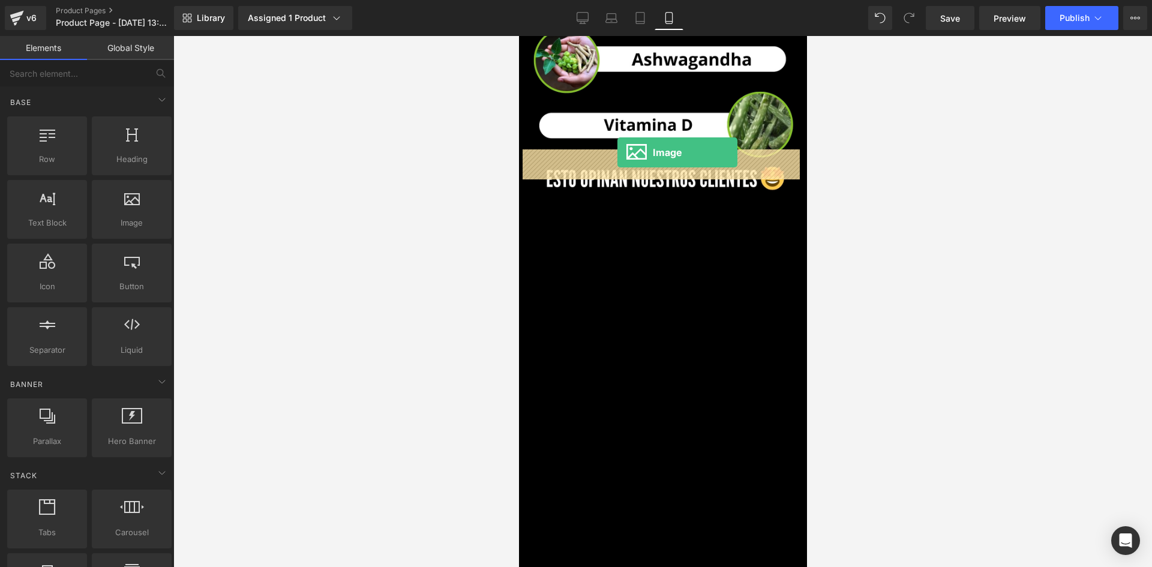
drag, startPoint x: 649, startPoint y: 253, endPoint x: 617, endPoint y: 152, distance: 105.3
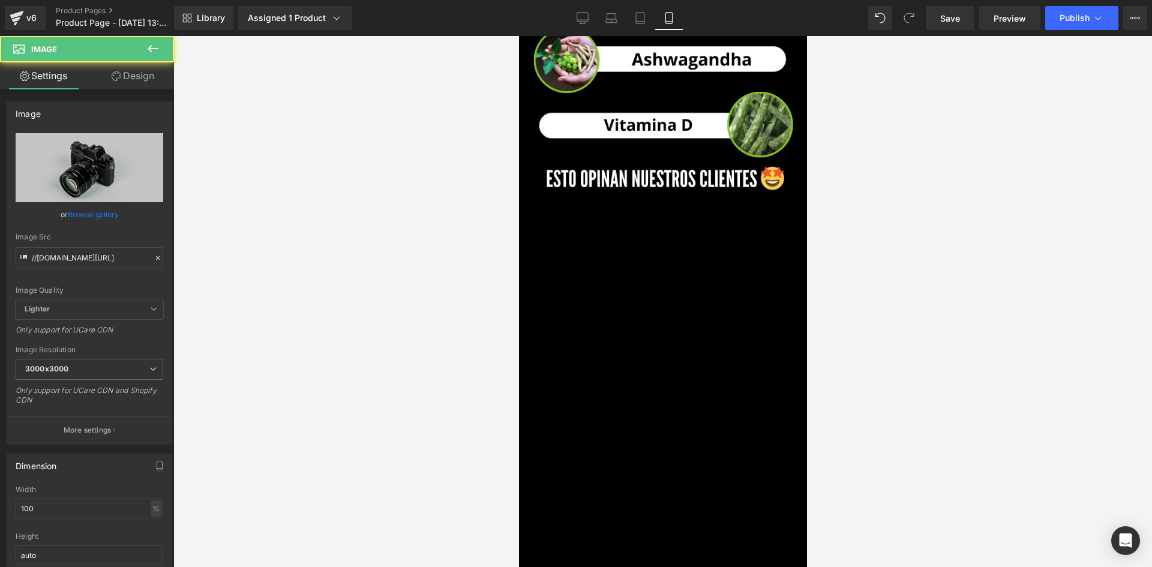
click at [89, 262] on input "//[DOMAIN_NAME][URL]" at bounding box center [90, 257] width 148 height 21
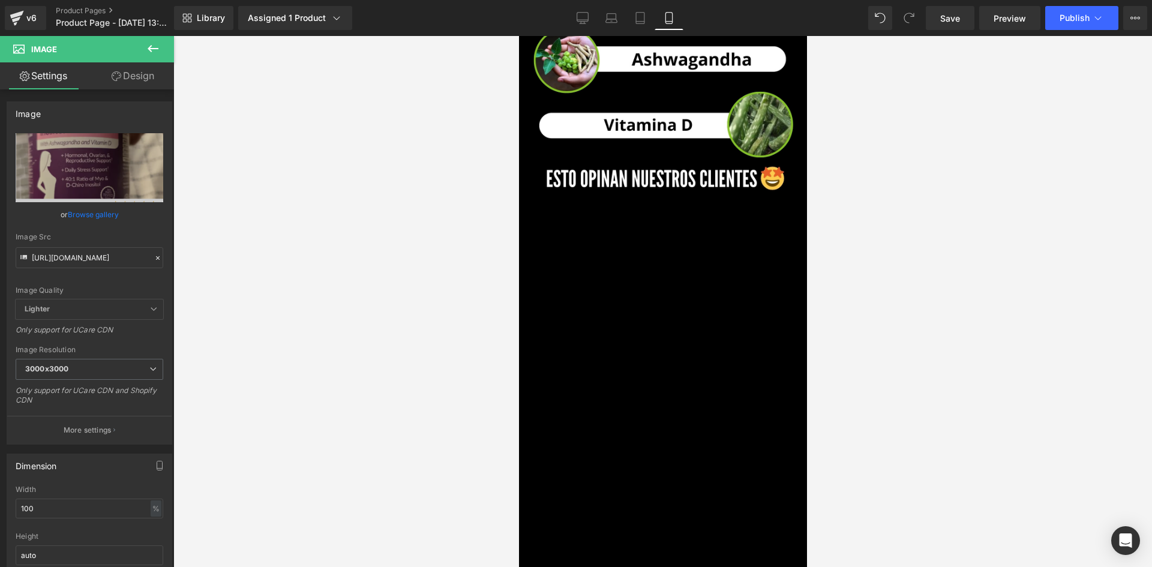
scroll to position [0, 0]
click at [124, 80] on link "Design" at bounding box center [132, 75] width 87 height 27
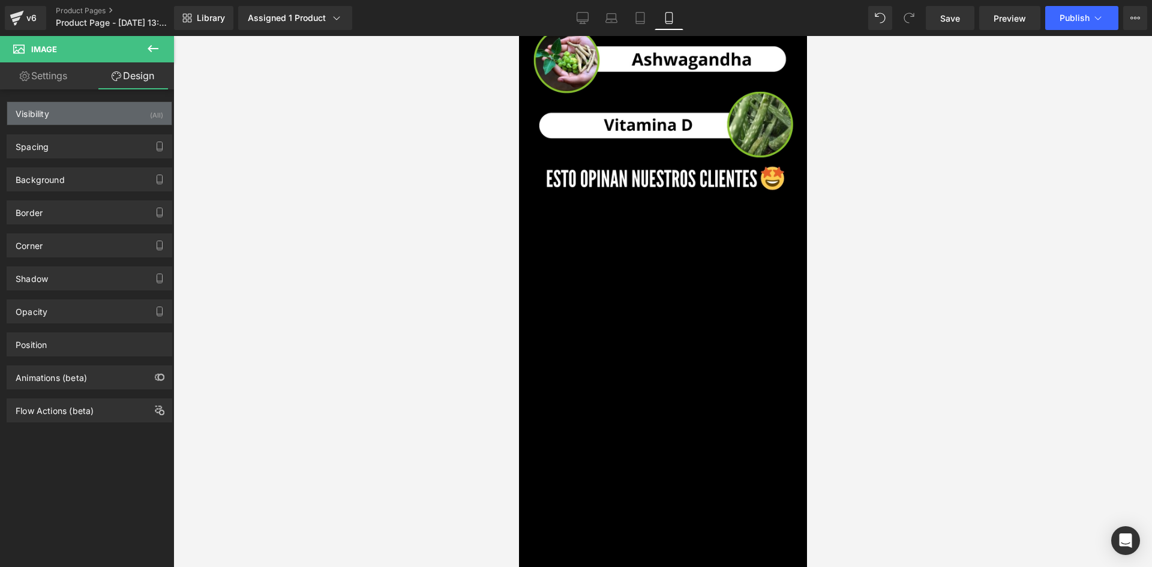
click at [140, 119] on div "Visibility (All)" at bounding box center [89, 113] width 164 height 23
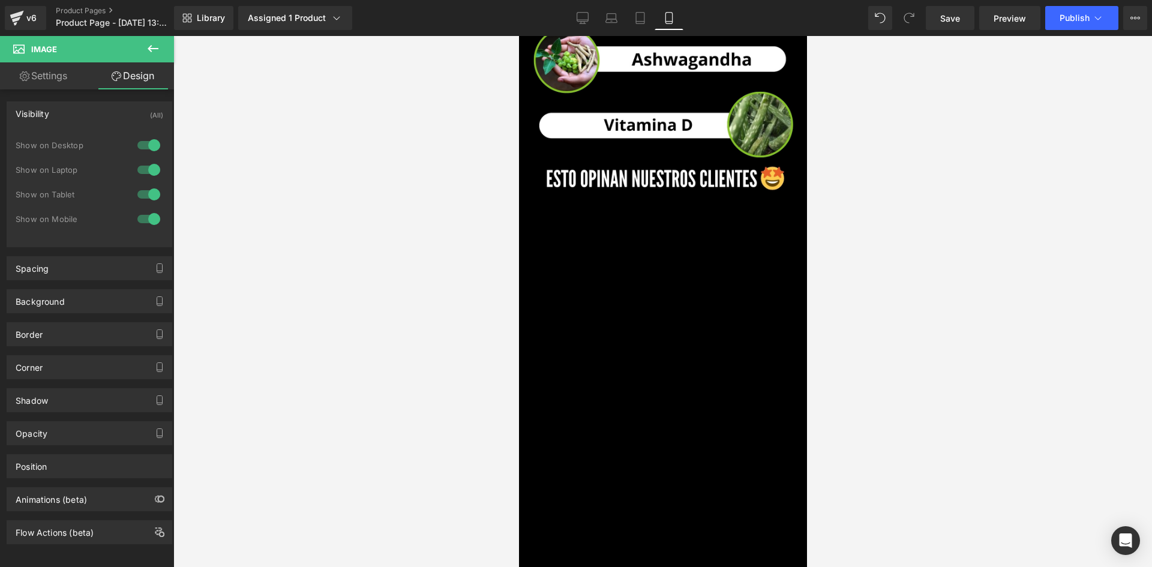
click at [147, 149] on div at bounding box center [148, 145] width 29 height 19
click at [142, 174] on div at bounding box center [148, 169] width 29 height 19
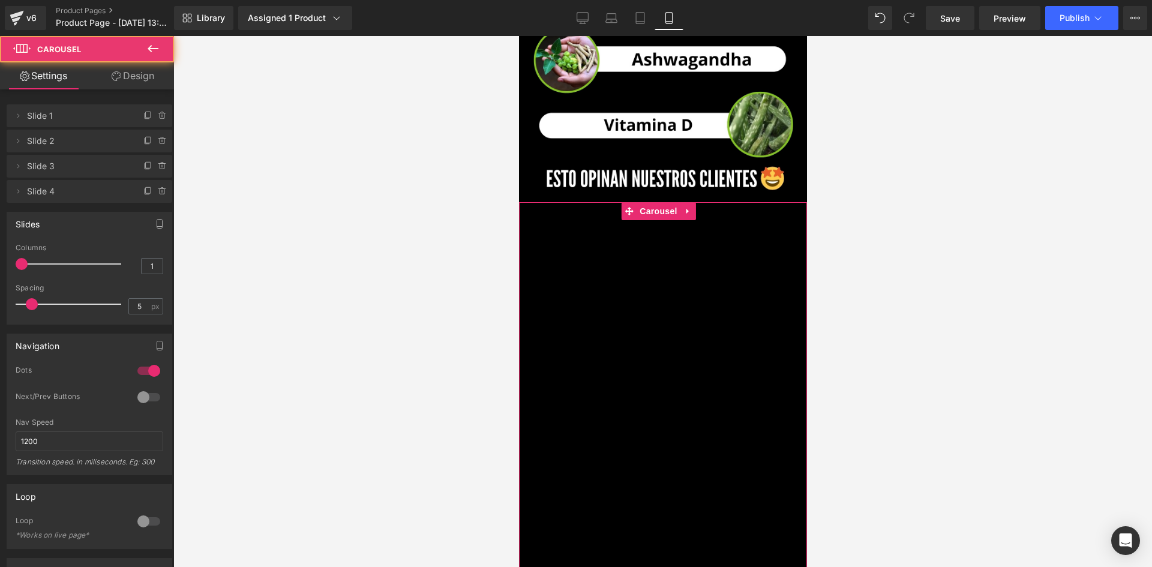
click at [126, 73] on link "Design" at bounding box center [132, 75] width 87 height 27
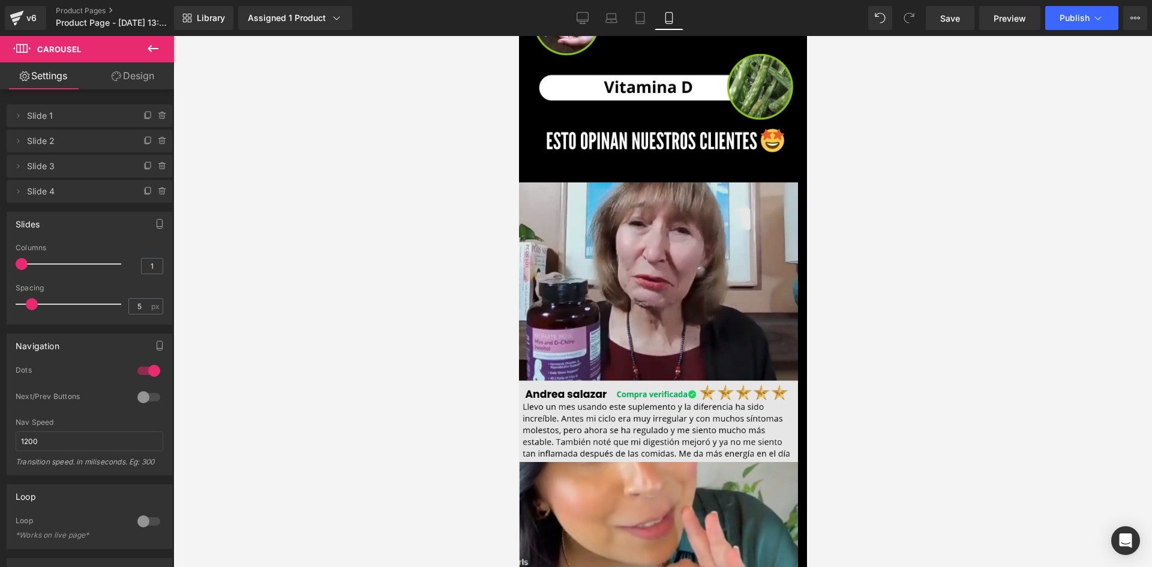
scroll to position [2880, 0]
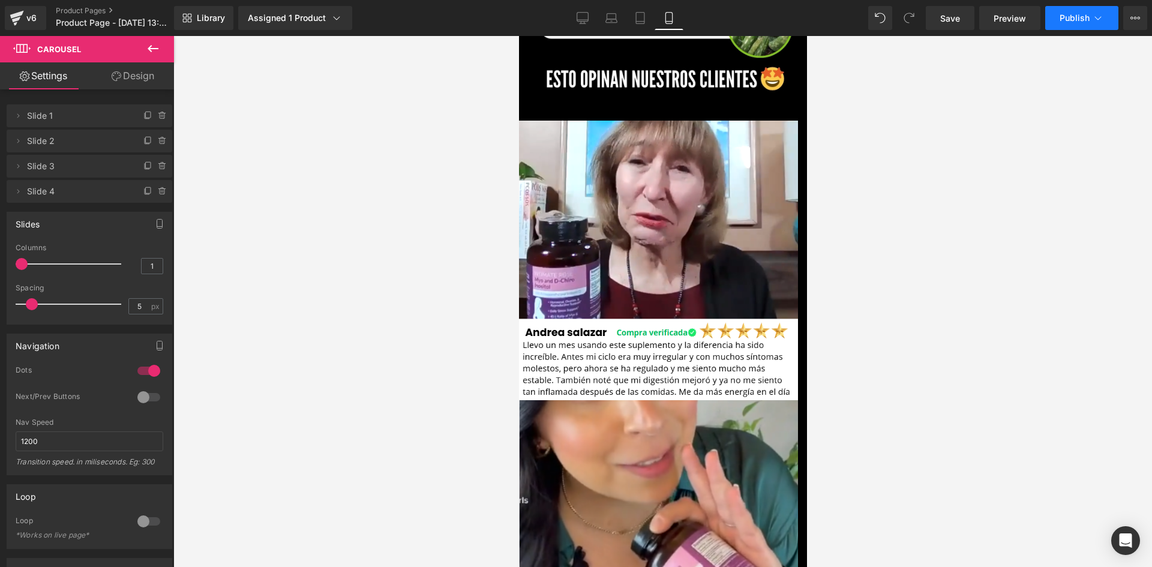
click at [1088, 16] on span "Publish" at bounding box center [1074, 18] width 30 height 10
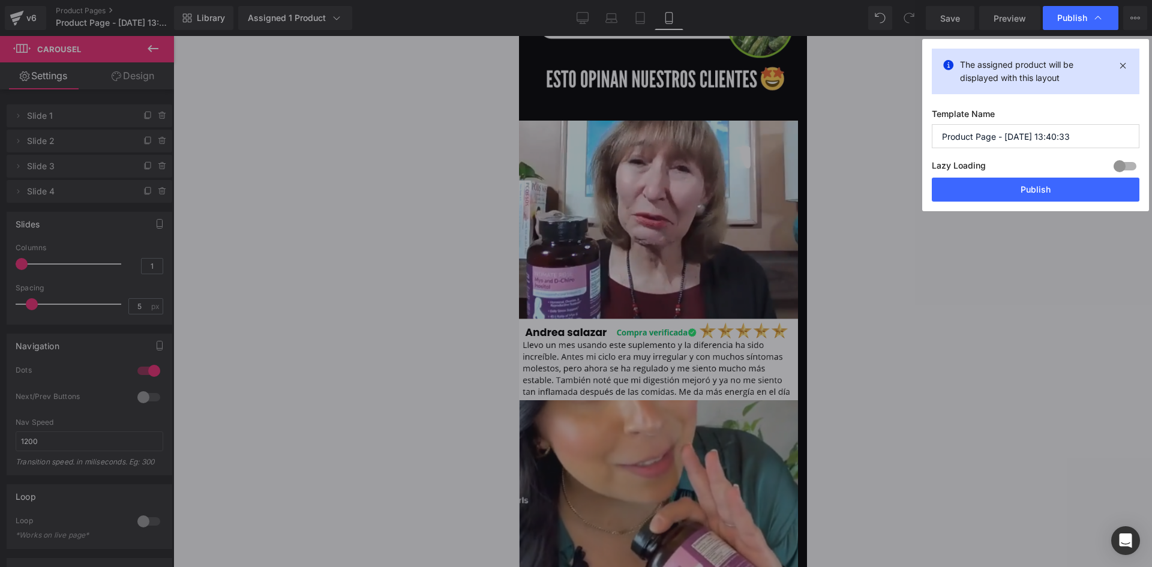
click at [1006, 137] on input "Product Page - [DATE] 13:40:33" at bounding box center [1036, 136] width 208 height 24
click at [1035, 196] on button "Publish" at bounding box center [1036, 190] width 208 height 24
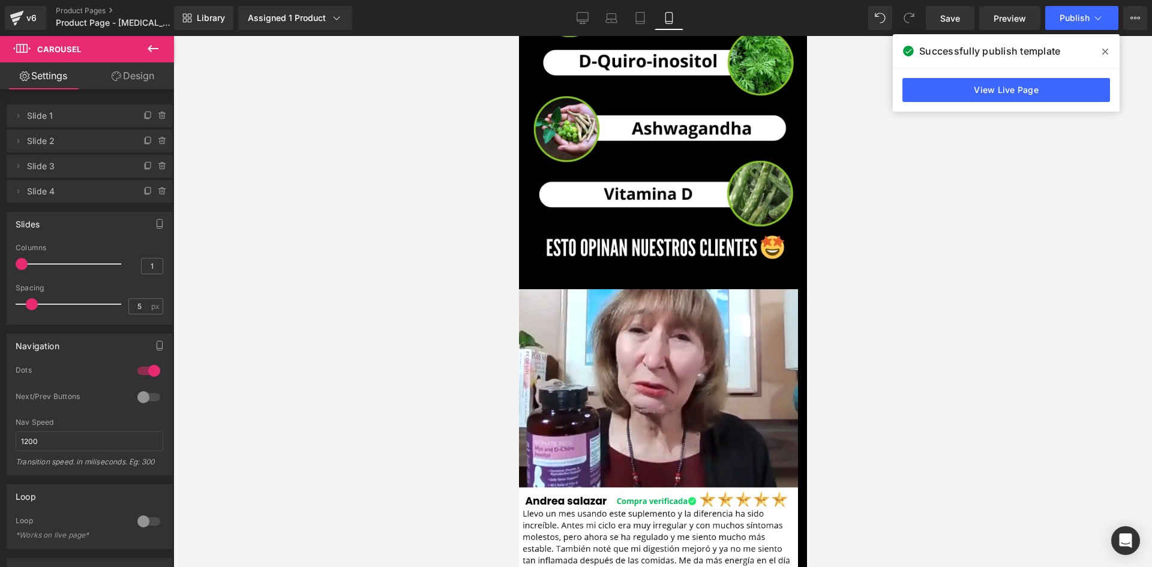
scroll to position [2400, 0]
